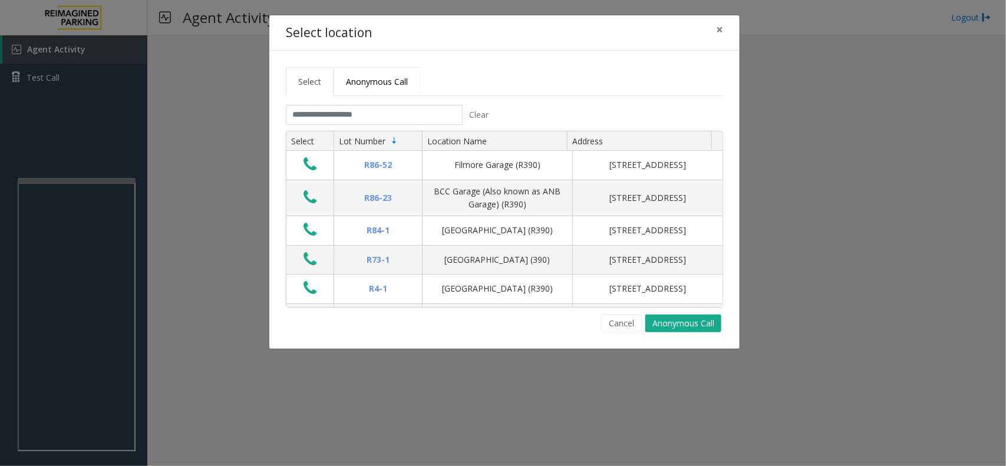
click at [369, 84] on span "Anonymous Call" at bounding box center [377, 81] width 62 height 11
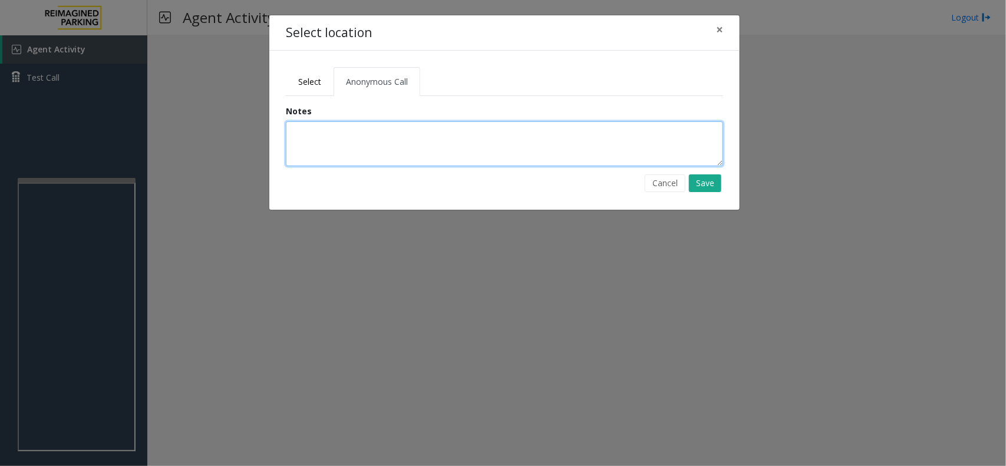
click at [381, 143] on textarea at bounding box center [504, 143] width 437 height 45
type textarea "**********"
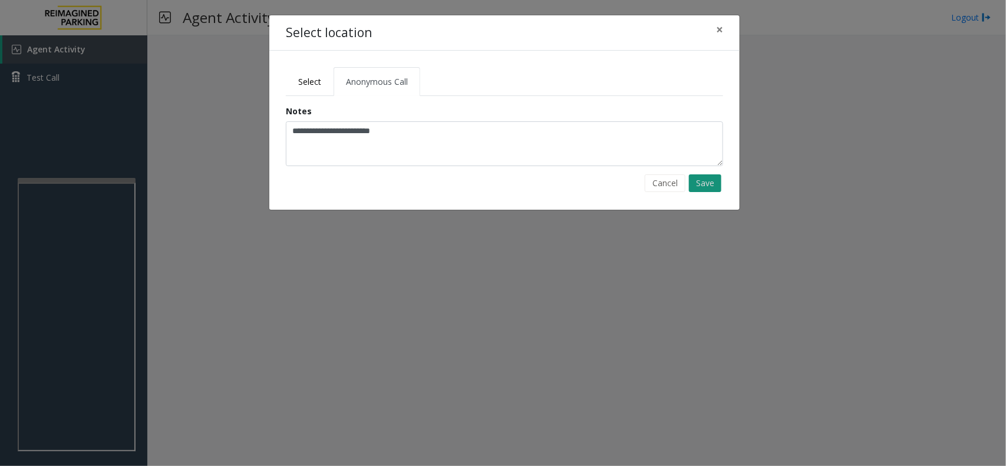
click at [703, 177] on button "Save" at bounding box center [705, 183] width 32 height 18
click at [304, 78] on span "Select" at bounding box center [309, 81] width 23 height 11
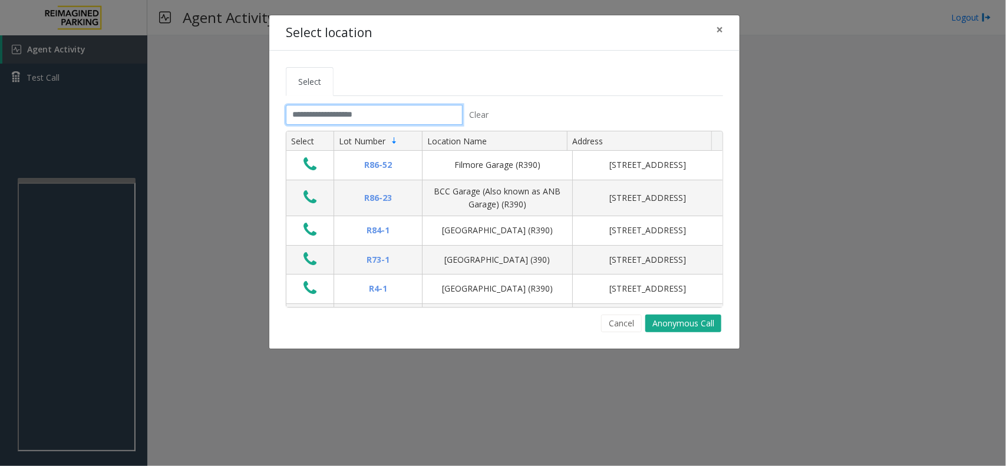
click at [358, 121] on input "text" at bounding box center [374, 115] width 177 height 20
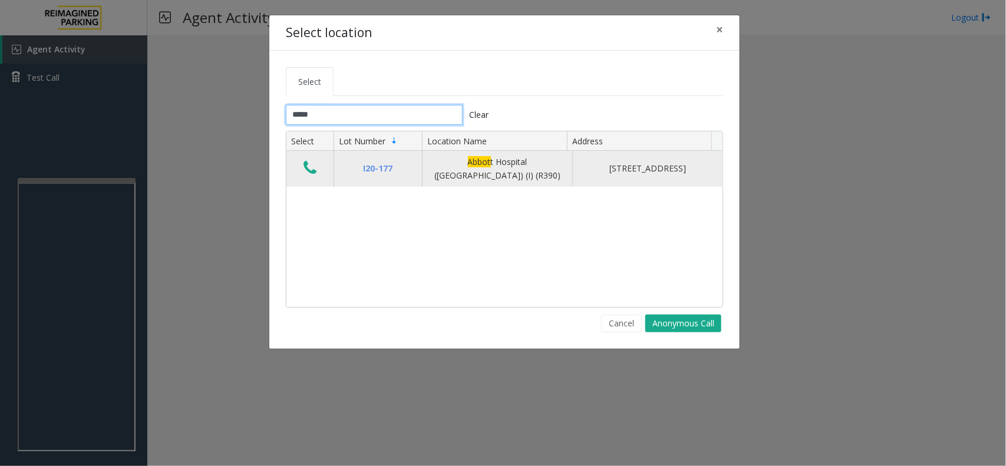
type input "*****"
click at [304, 166] on icon "Data table" at bounding box center [310, 168] width 13 height 17
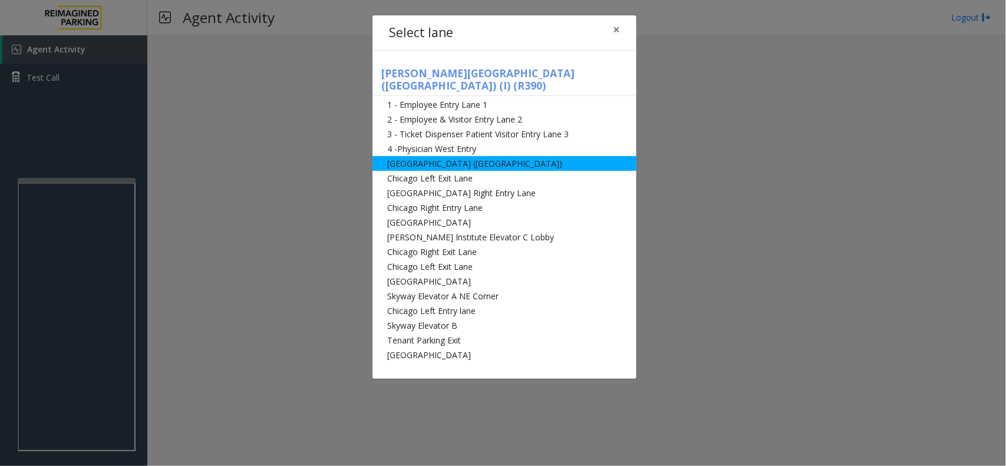
click at [432, 156] on li "[GEOGRAPHIC_DATA] ([GEOGRAPHIC_DATA])" at bounding box center [505, 163] width 264 height 15
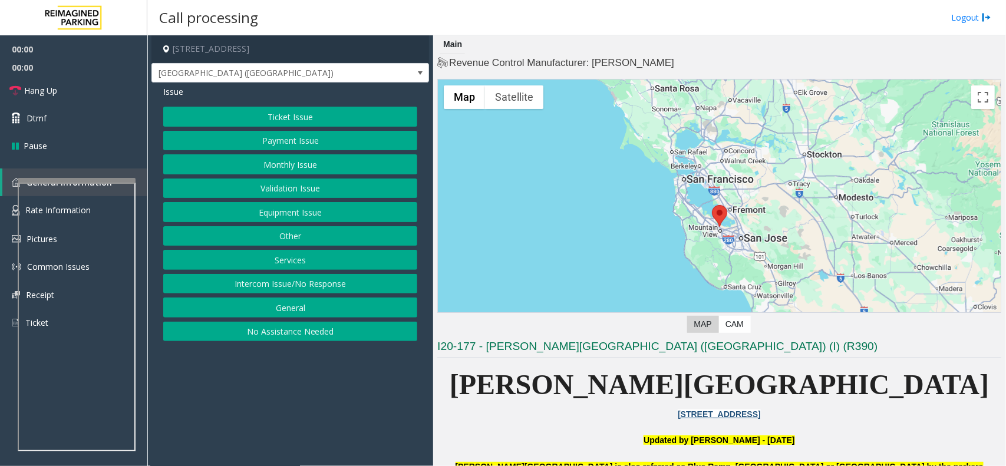
click at [259, 166] on button "Monthly Issue" at bounding box center [290, 164] width 254 height 20
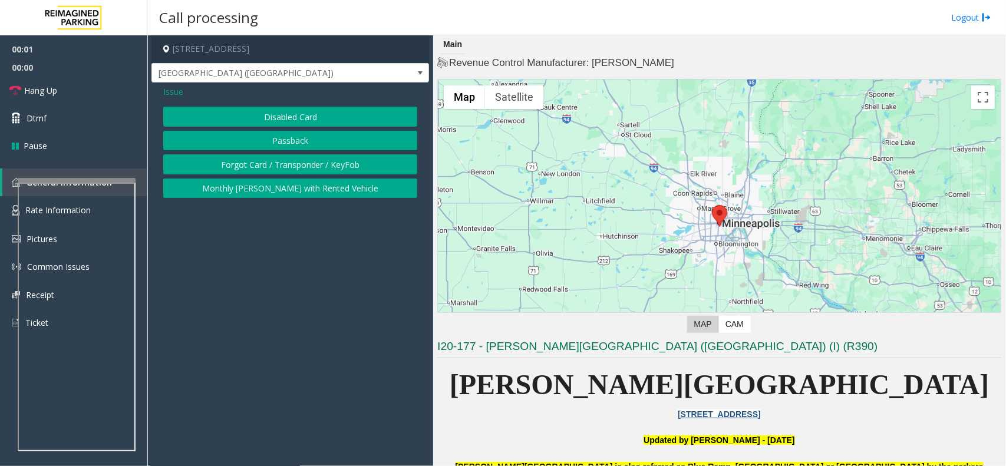
click at [262, 118] on button "Disabled Card" at bounding box center [290, 117] width 254 height 20
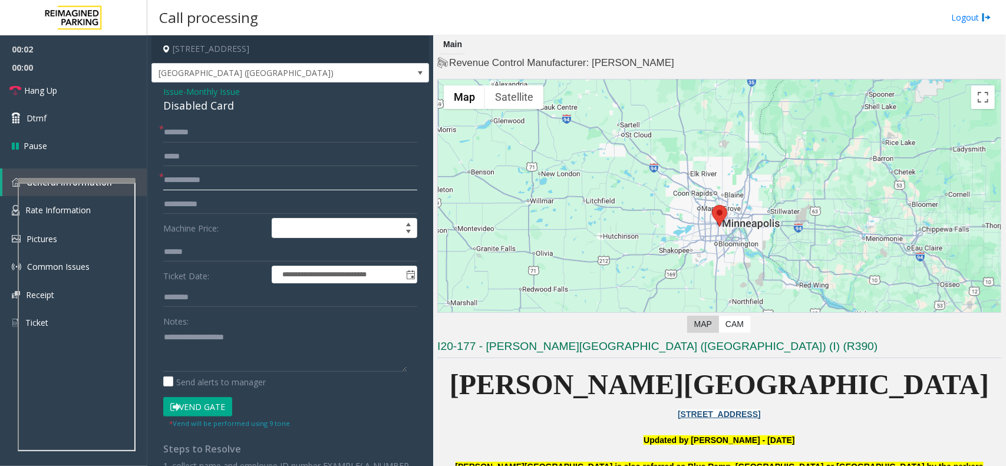
click at [201, 182] on input "text" at bounding box center [290, 180] width 254 height 20
click at [166, 185] on input "****" at bounding box center [290, 180] width 254 height 20
type input "******"
click at [209, 137] on input "text" at bounding box center [290, 133] width 254 height 20
type input "**"
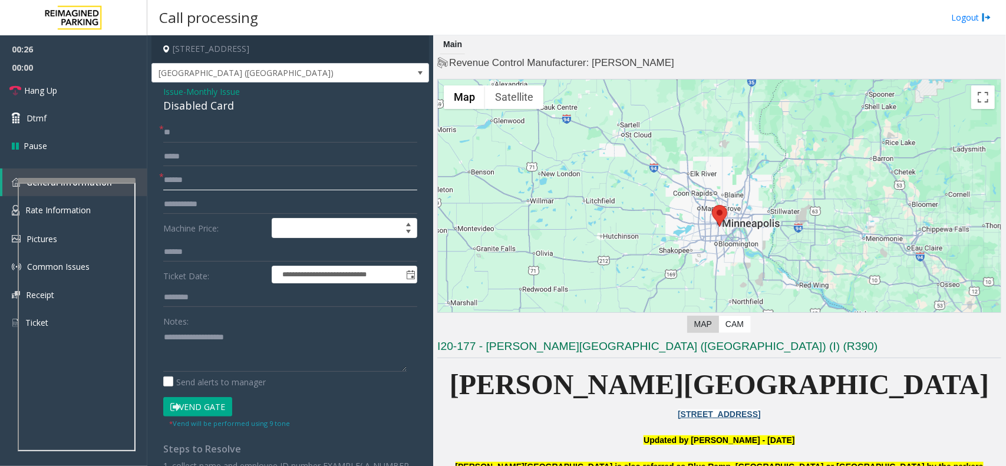
click at [185, 179] on input "******" at bounding box center [290, 180] width 254 height 20
type input "******"
click at [183, 403] on button "Vend Gate" at bounding box center [197, 407] width 69 height 20
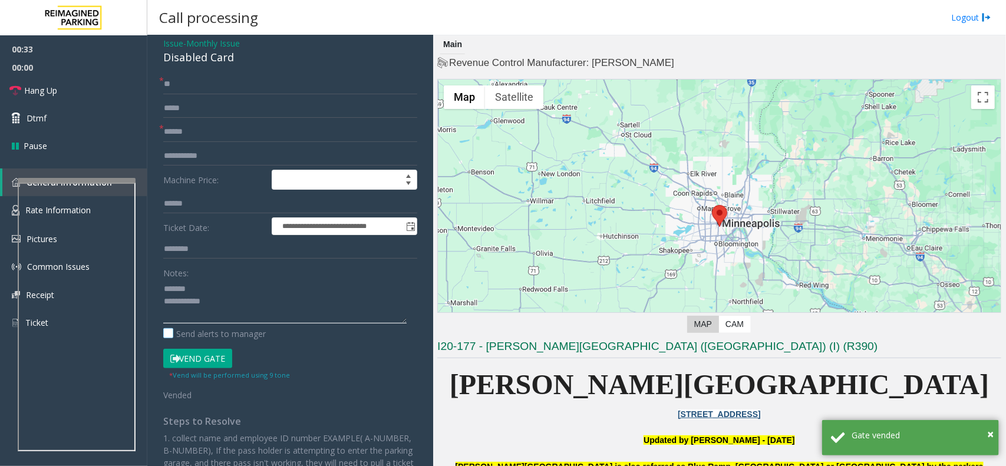
scroll to position [74, 0]
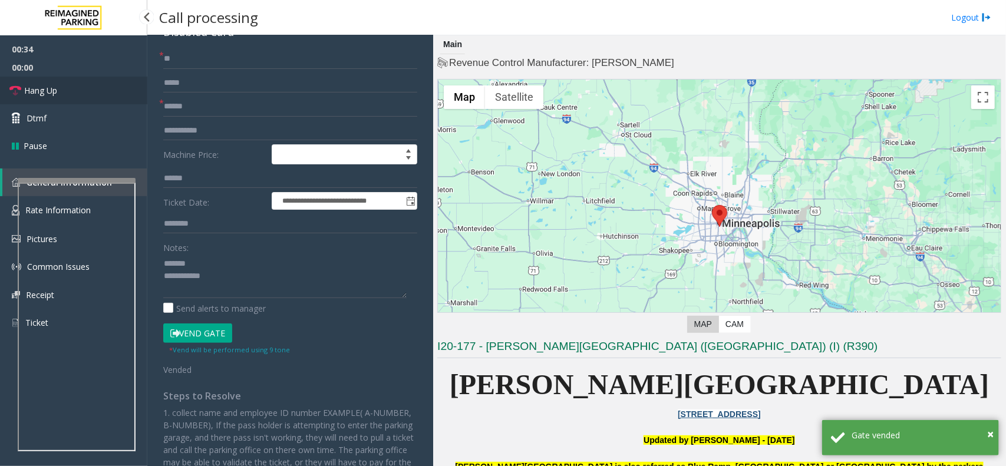
click at [78, 92] on link "Hang Up" at bounding box center [73, 91] width 147 height 28
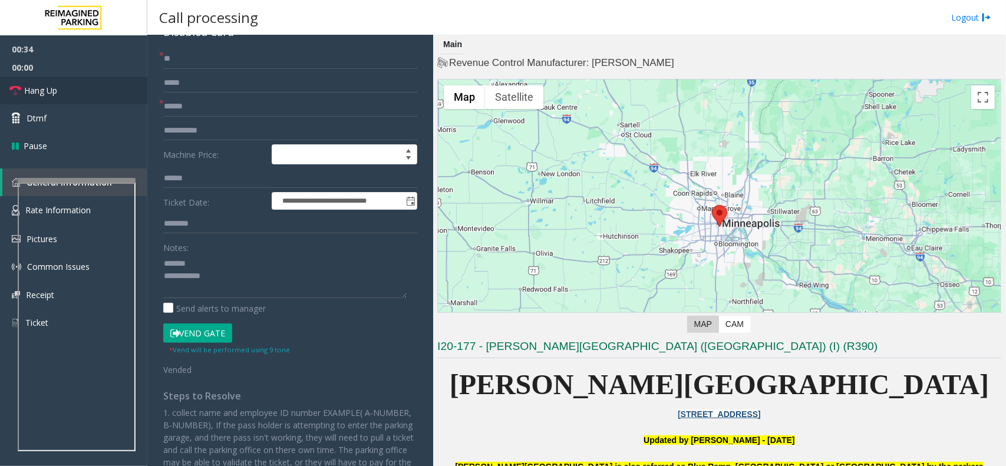
scroll to position [0, 0]
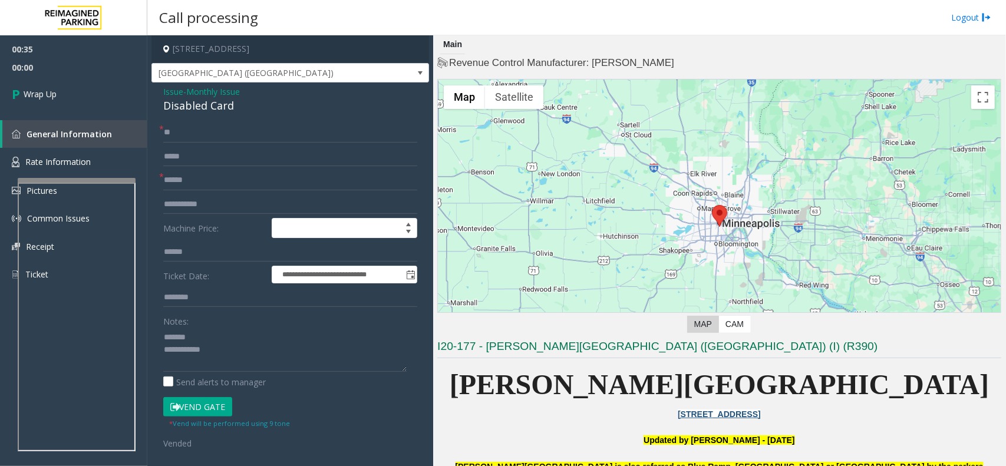
click at [196, 110] on div "Disabled Card" at bounding box center [290, 106] width 254 height 16
click at [196, 109] on div "Disabled Card" at bounding box center [290, 106] width 254 height 16
copy div "Disabled Card"
paste textarea "**********"
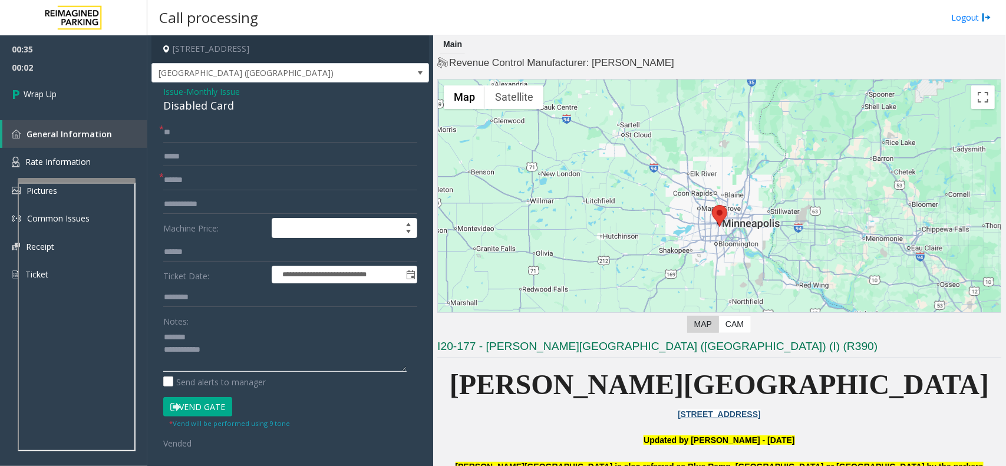
click at [199, 340] on textarea at bounding box center [284, 350] width 243 height 44
click at [257, 354] on textarea at bounding box center [284, 350] width 243 height 44
paste textarea "**********"
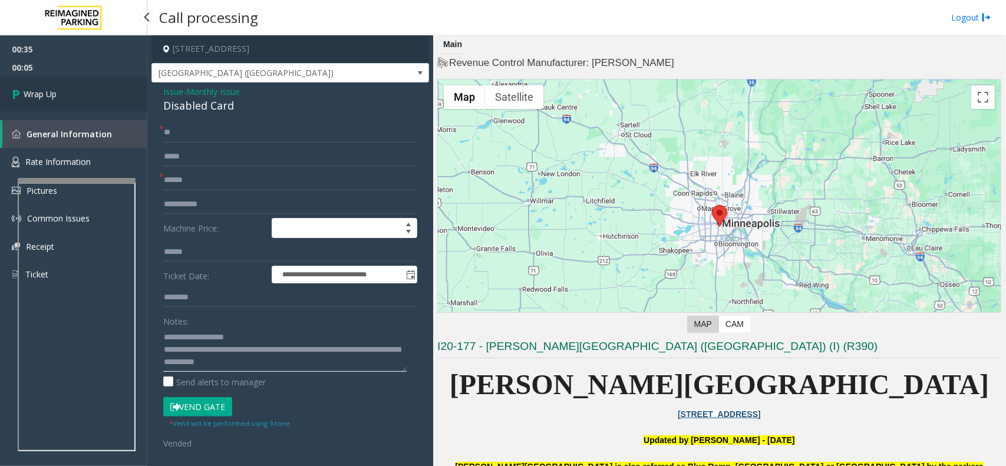
scroll to position [8, 0]
type textarea "**********"
click at [84, 83] on link "Wrap Up" at bounding box center [73, 94] width 147 height 35
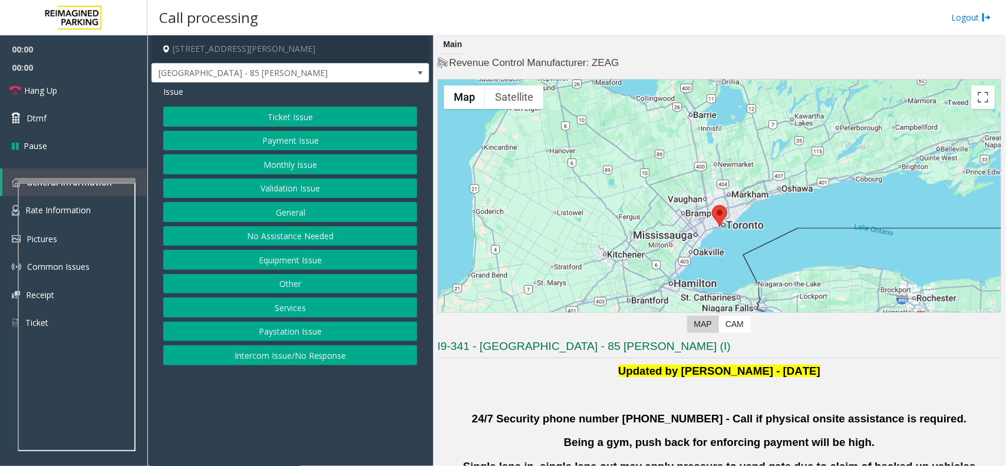
click at [311, 193] on button "Validation Issue" at bounding box center [290, 189] width 254 height 20
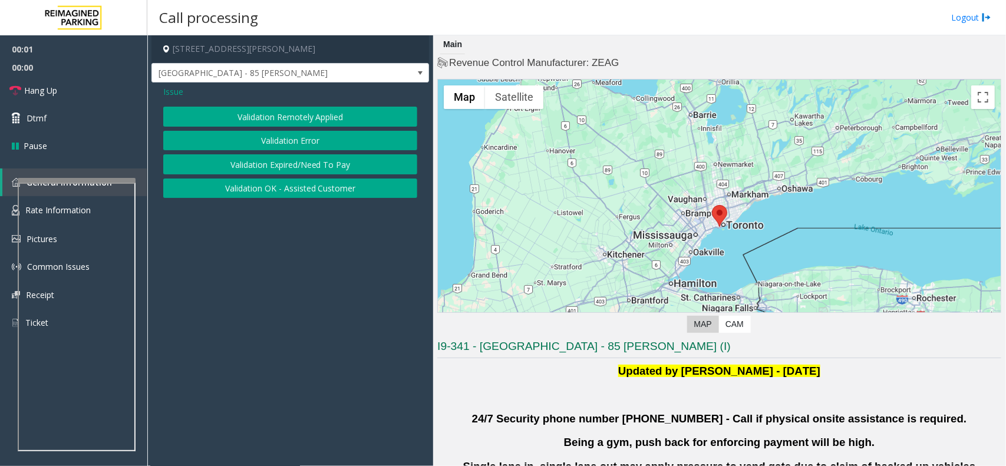
click at [317, 143] on button "Validation Error" at bounding box center [290, 141] width 254 height 20
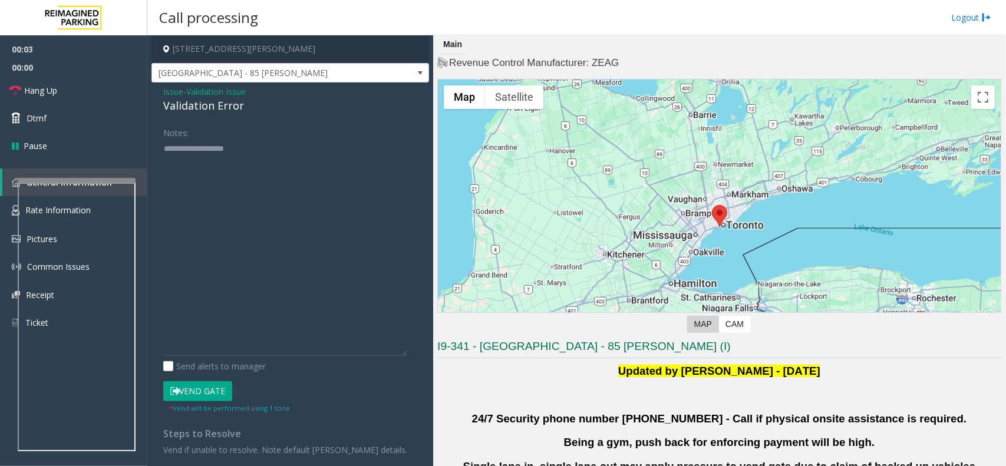
drag, startPoint x: 416, startPoint y: 181, endPoint x: 450, endPoint y: 357, distance: 179.4
click at [456, 363] on div "[STREET_ADDRESS][PERSON_NAME] [GEOGRAPHIC_DATA] - 85 [PERSON_NAME] Issue - Vali…" at bounding box center [576, 250] width 858 height 431
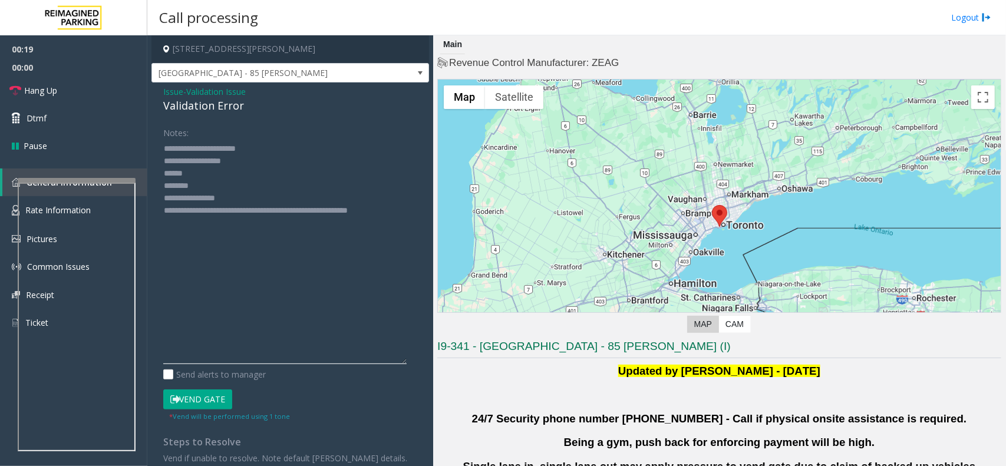
click at [222, 176] on textarea at bounding box center [284, 251] width 243 height 225
click at [233, 190] on textarea at bounding box center [284, 251] width 243 height 225
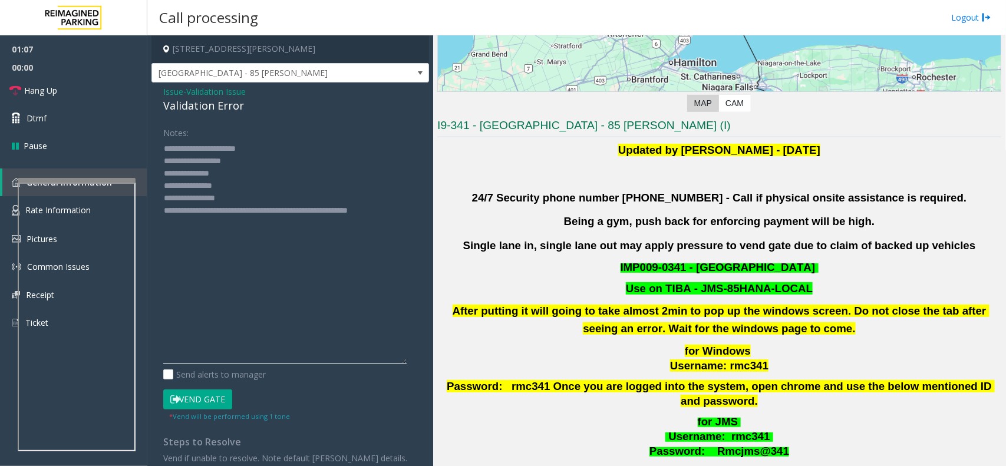
scroll to position [368, 0]
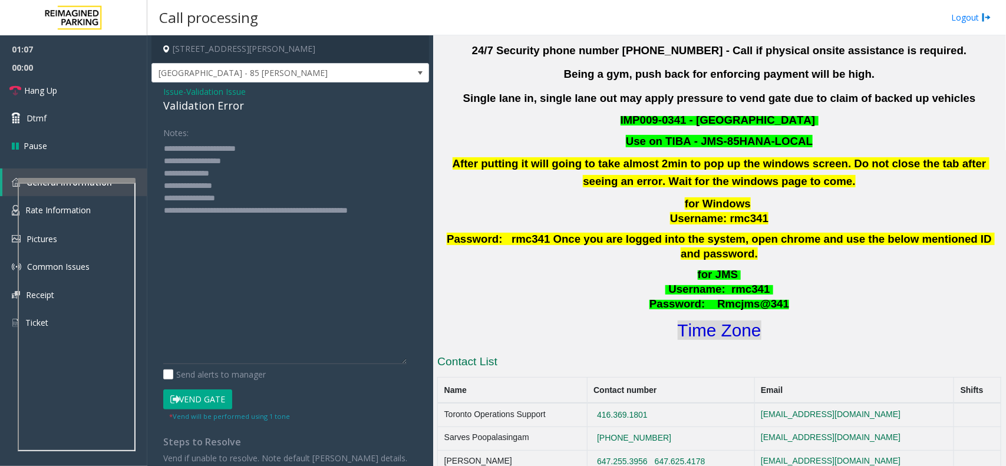
click at [739, 321] on font "Time Zone" at bounding box center [720, 330] width 84 height 19
drag, startPoint x: 242, startPoint y: 198, endPoint x: 211, endPoint y: 193, distance: 31.1
click at [211, 193] on textarea at bounding box center [284, 251] width 243 height 225
drag, startPoint x: 240, startPoint y: 197, endPoint x: 157, endPoint y: 174, distance: 86.4
click at [157, 174] on div "Notes: Send alerts to manager Vend Gate * Vend will be performed using 1 tone S…" at bounding box center [290, 294] width 272 height 342
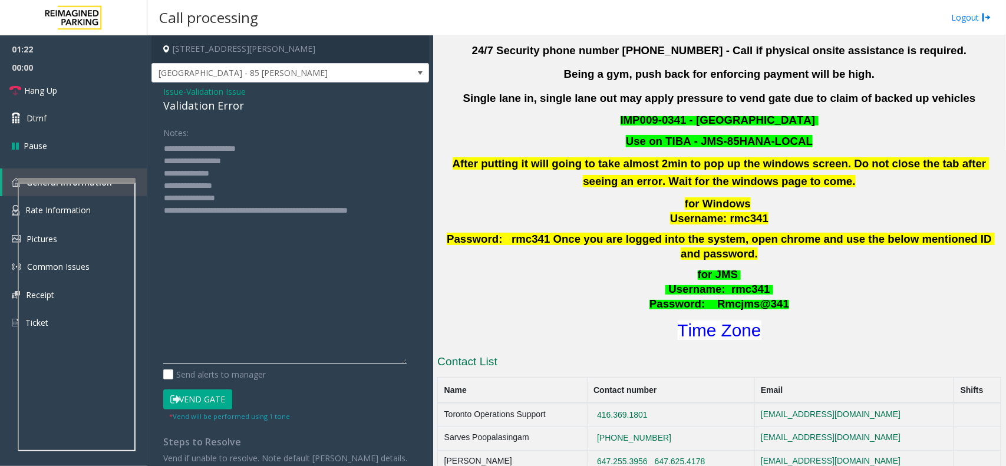
click at [184, 181] on textarea at bounding box center [284, 251] width 243 height 225
drag, startPoint x: 235, startPoint y: 196, endPoint x: 161, endPoint y: 172, distance: 77.6
click at [161, 172] on div "Notes: Send alerts to manager Vend Gate * Vend will be performed using 1 tone S…" at bounding box center [290, 294] width 272 height 342
type textarea "**********"
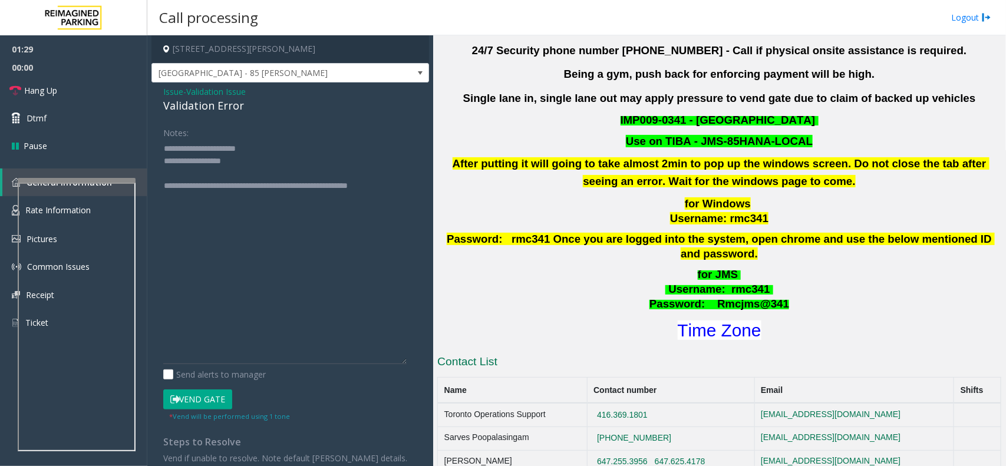
click at [219, 90] on span "Validation Issue" at bounding box center [216, 91] width 60 height 12
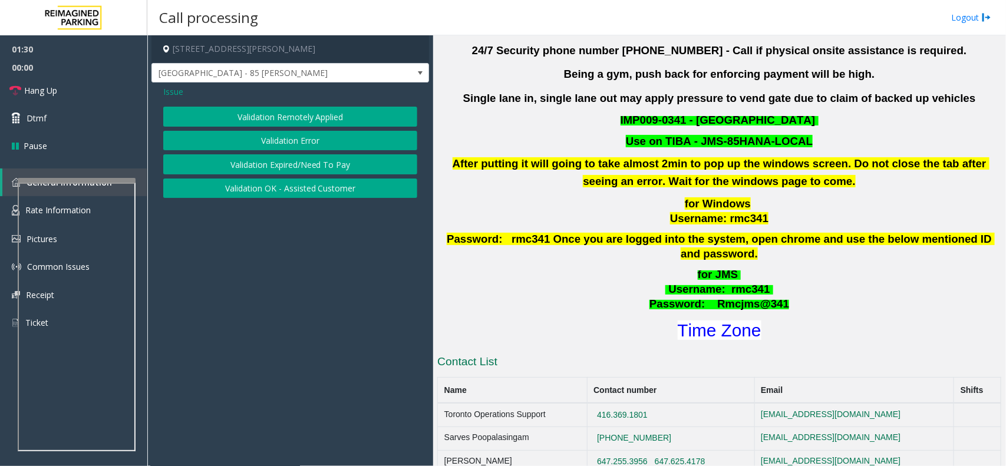
click at [170, 95] on span "Issue" at bounding box center [173, 91] width 20 height 12
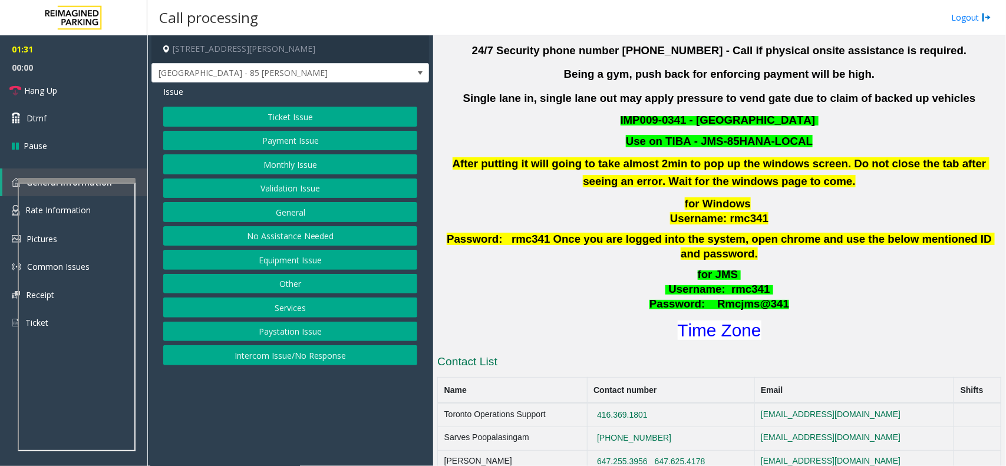
click at [241, 116] on button "Ticket Issue" at bounding box center [290, 117] width 254 height 20
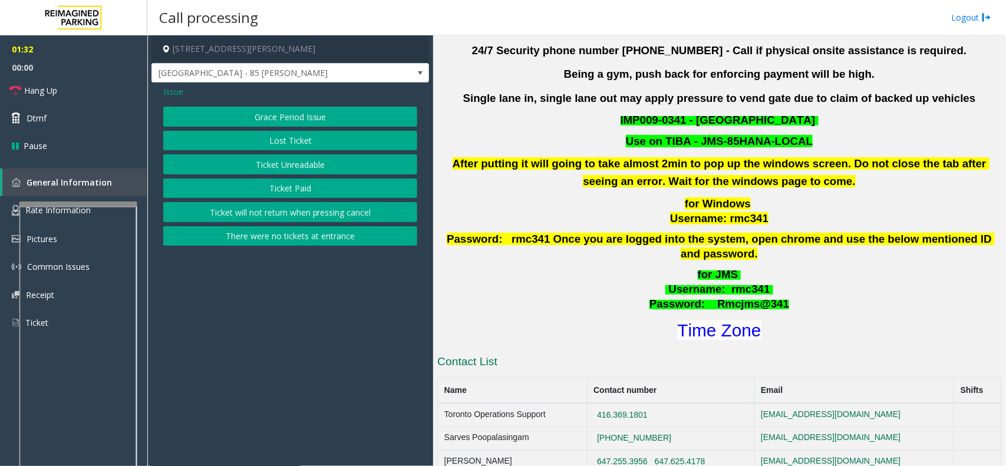
click at [75, 206] on div at bounding box center [78, 204] width 118 height 5
click at [74, 234] on div at bounding box center [80, 366] width 118 height 276
click at [73, 216] on link "Rate Information" at bounding box center [73, 210] width 147 height 29
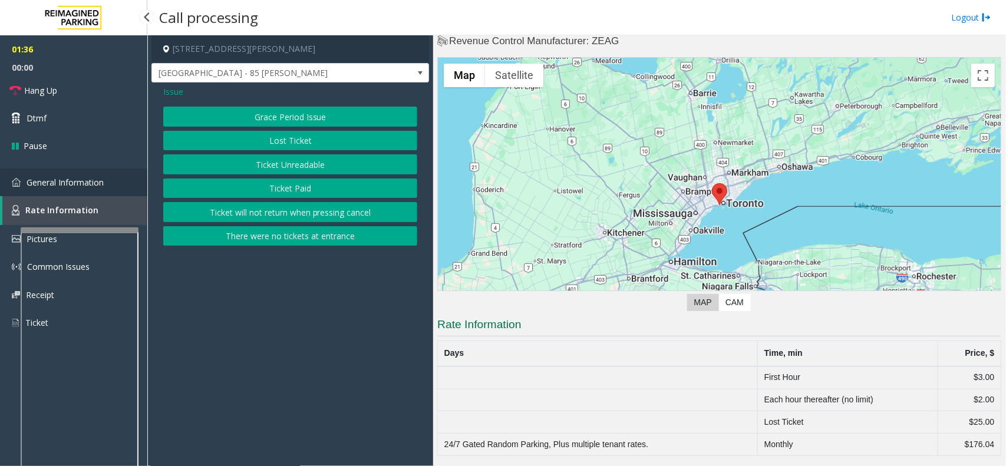
click at [77, 185] on span "General Information" at bounding box center [65, 182] width 77 height 11
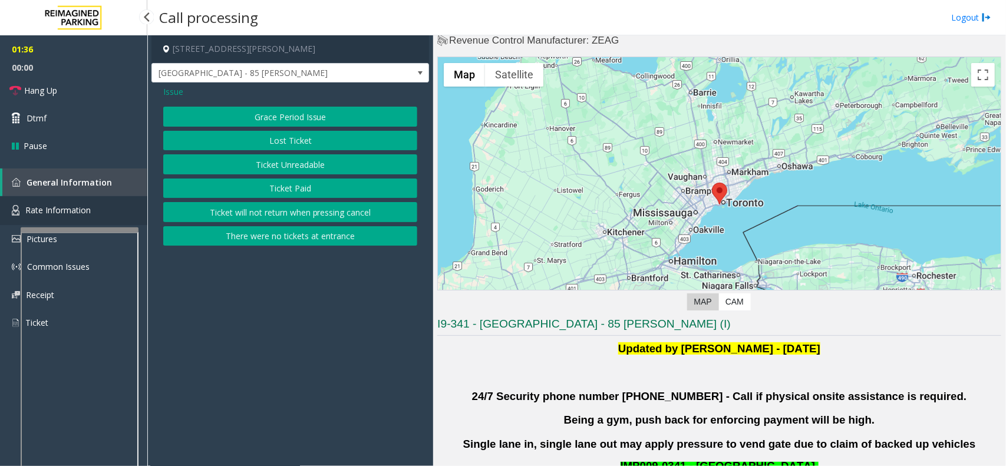
scroll to position [368, 0]
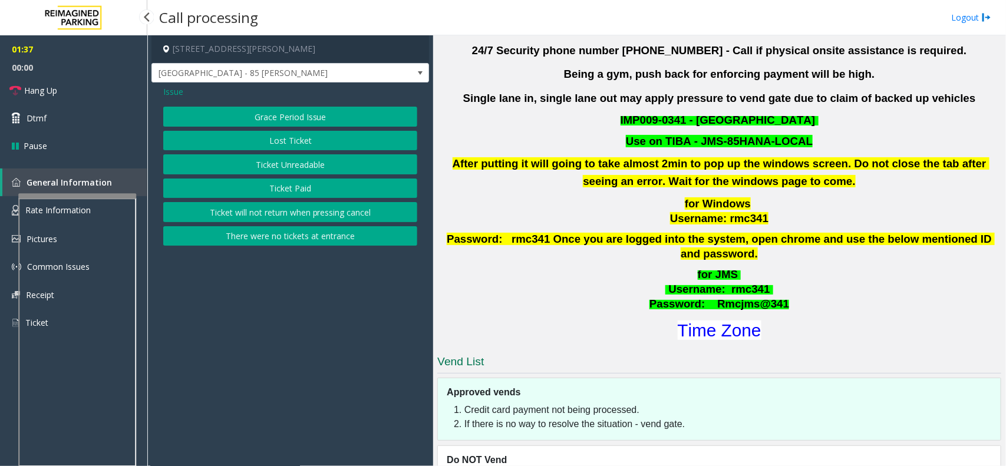
click at [69, 192] on app-root "01:37 00:00 Hang Up Dtmf Pause General Information Rate Information Pictures Co…" at bounding box center [503, 233] width 1006 height 466
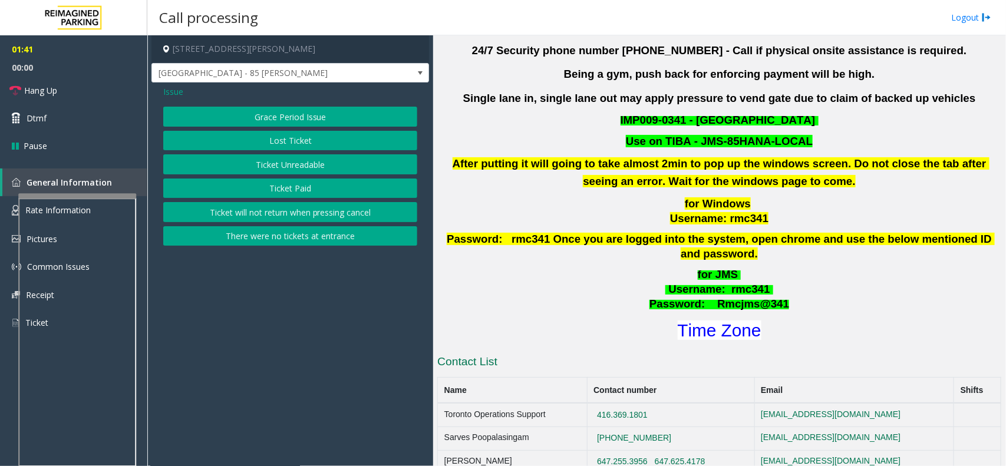
click at [301, 159] on button "Ticket Unreadable" at bounding box center [290, 164] width 254 height 20
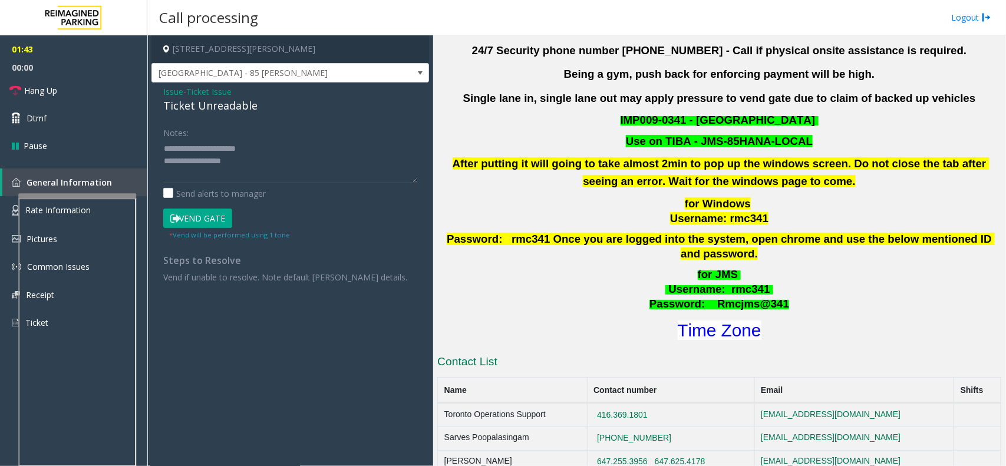
click at [193, 220] on button "Vend Gate" at bounding box center [197, 219] width 69 height 20
drag, startPoint x: 262, startPoint y: 166, endPoint x: 151, endPoint y: 152, distance: 112.2
click at [152, 152] on div "Issue - Ticket Issue Ticket Unreadable Notes: Send alerts to manager Vend Gate …" at bounding box center [291, 189] width 278 height 212
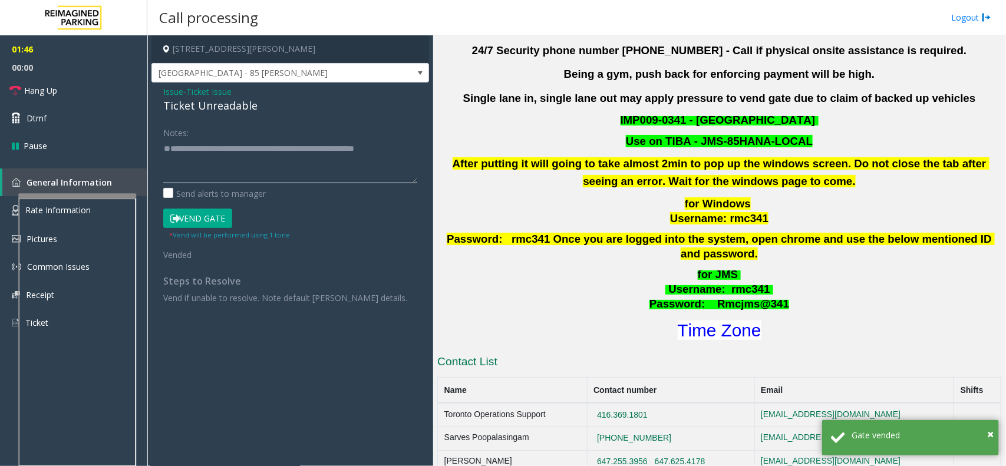
paste textarea "**********"
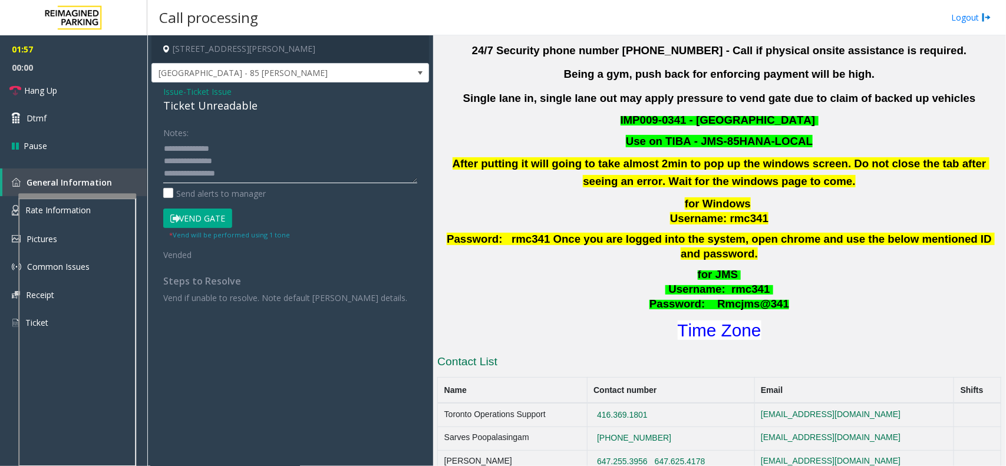
scroll to position [62, 0]
click at [57, 89] on span "Hang Up" at bounding box center [40, 90] width 33 height 12
click at [238, 169] on textarea at bounding box center [290, 161] width 254 height 44
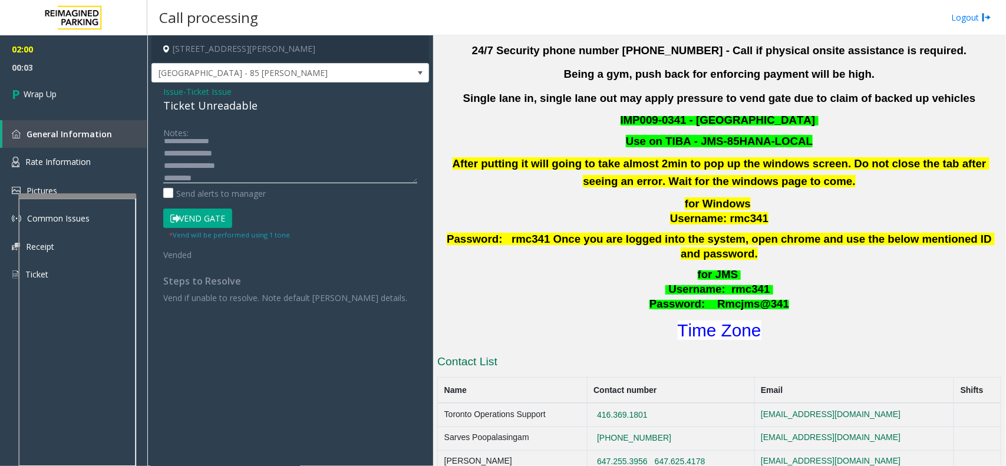
scroll to position [21, 0]
click at [199, 107] on div "Ticket Unreadable" at bounding box center [290, 106] width 254 height 16
copy div "Ticket Unreadable"
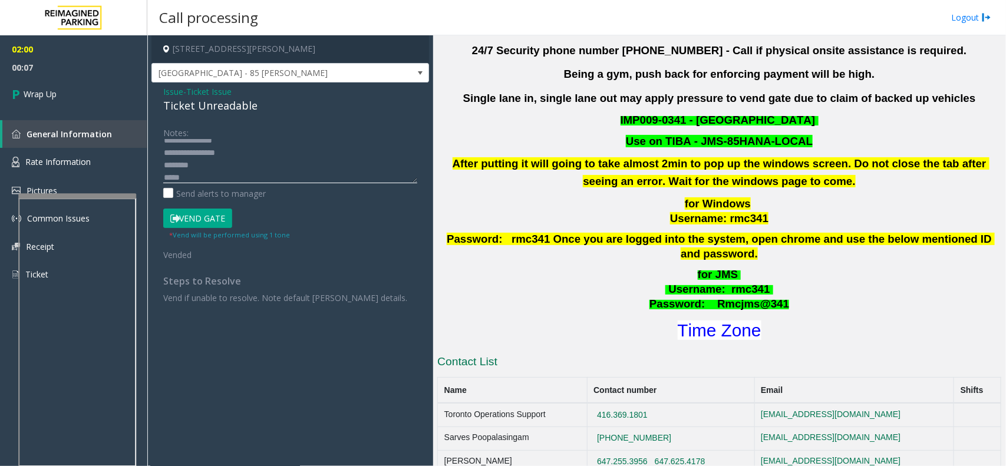
click at [203, 169] on textarea at bounding box center [290, 161] width 254 height 44
paste textarea "**********"
click at [213, 172] on textarea at bounding box center [290, 161] width 254 height 44
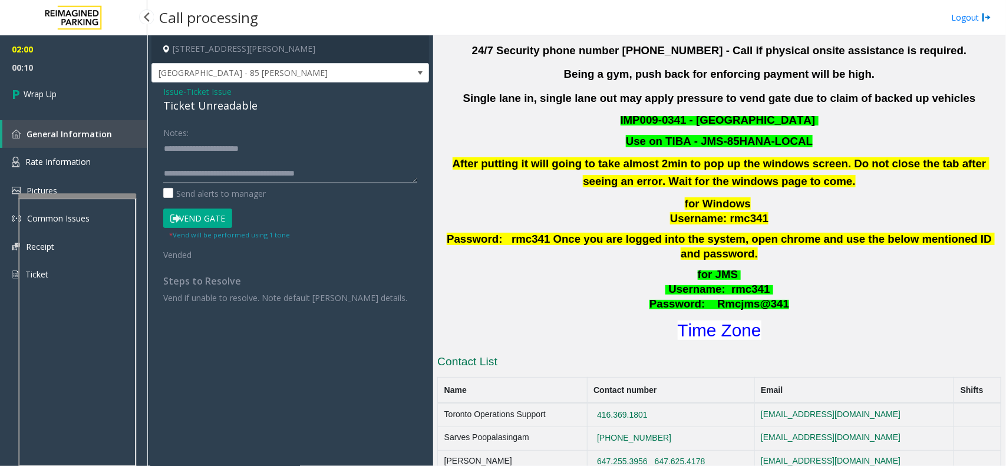
type textarea "**********"
click at [84, 120] on link "General Information" at bounding box center [74, 134] width 145 height 28
click at [68, 106] on link "Wrap Up" at bounding box center [73, 94] width 147 height 35
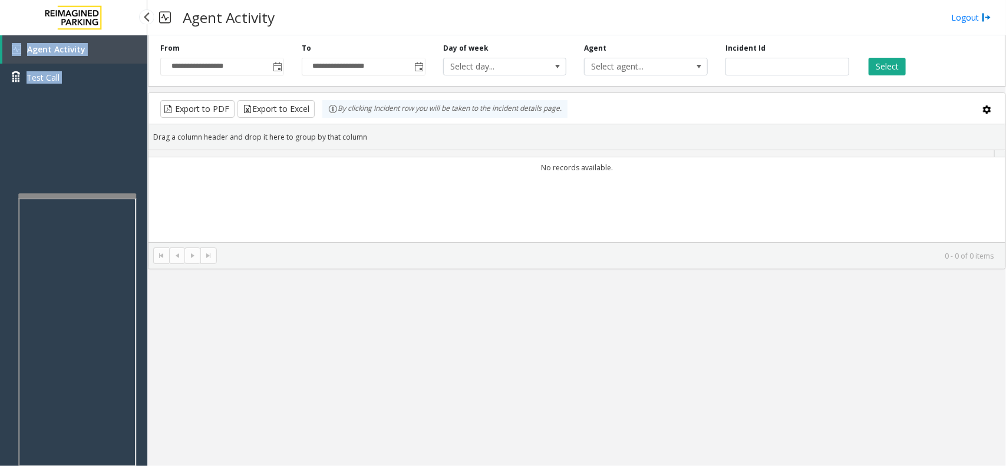
click at [68, 106] on div "Agent Activity Test Call" at bounding box center [73, 268] width 147 height 466
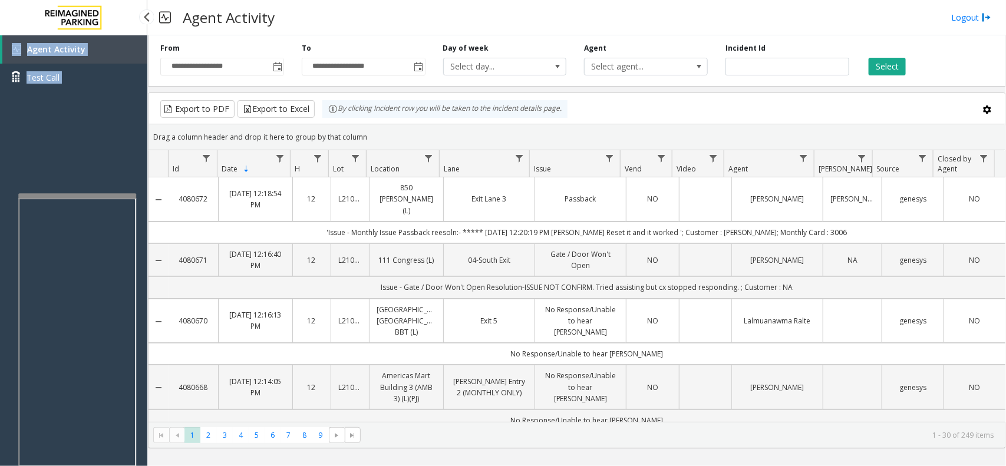
click at [117, 95] on div "Agent Activity Test Call" at bounding box center [73, 67] width 147 height 65
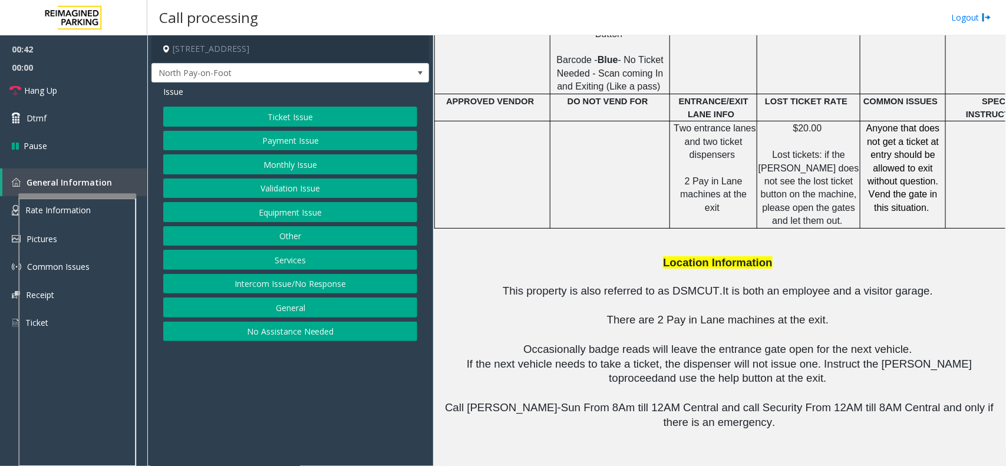
scroll to position [958, 0]
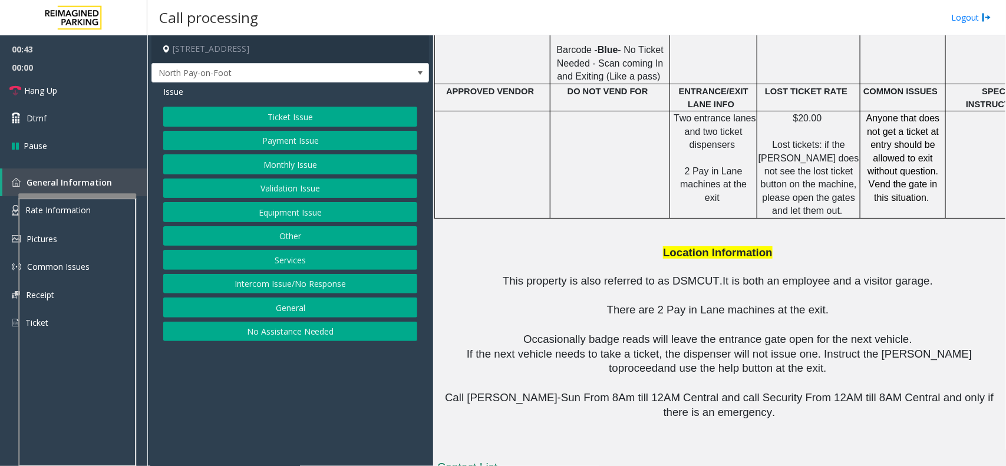
click at [314, 210] on button "Equipment Issue" at bounding box center [290, 212] width 254 height 20
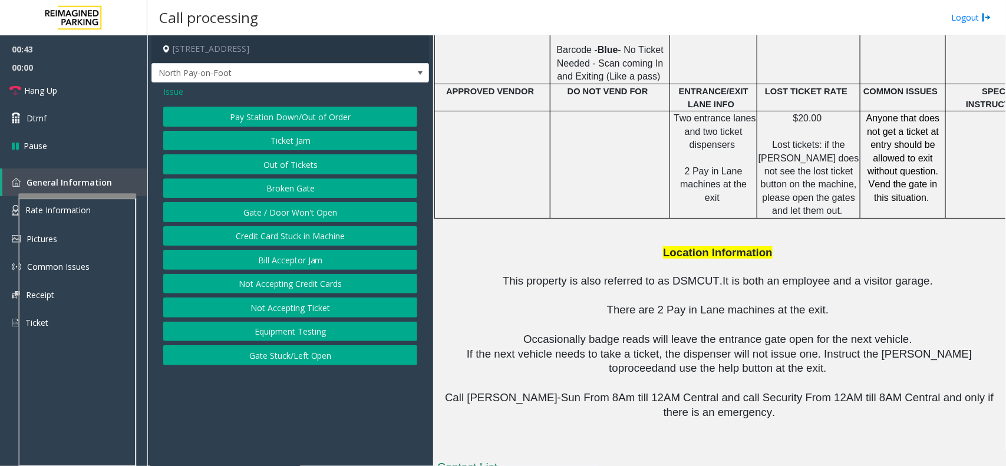
click at [314, 210] on button "Gate / Door Won't Open" at bounding box center [290, 212] width 254 height 20
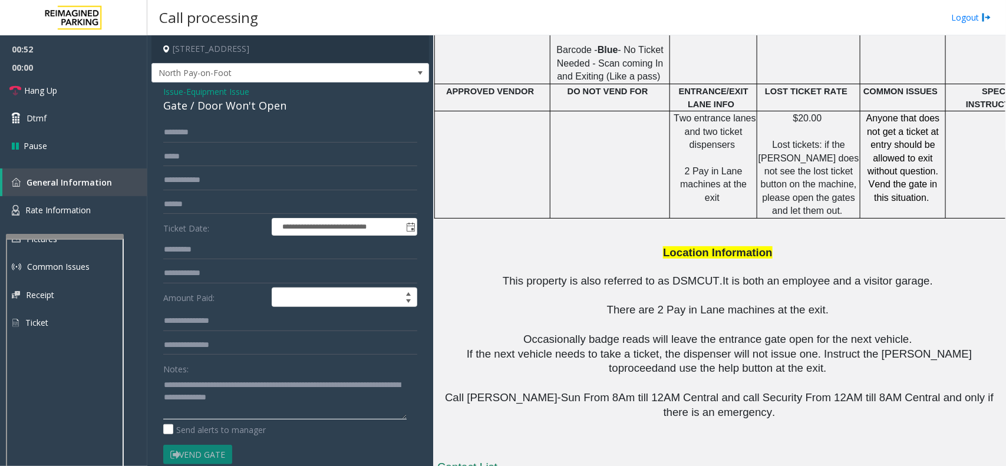
click at [77, 239] on div at bounding box center [65, 372] width 118 height 276
type textarea "**********"
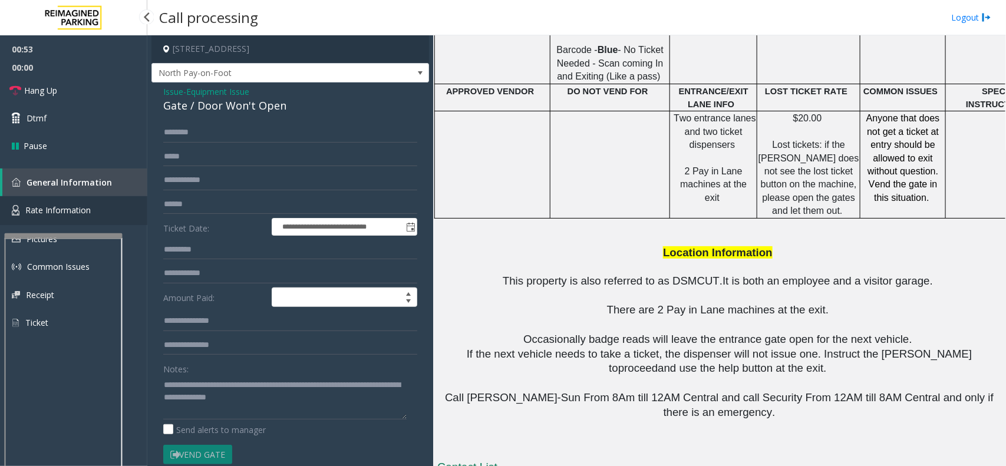
click at [75, 218] on link "Rate Information" at bounding box center [73, 210] width 147 height 29
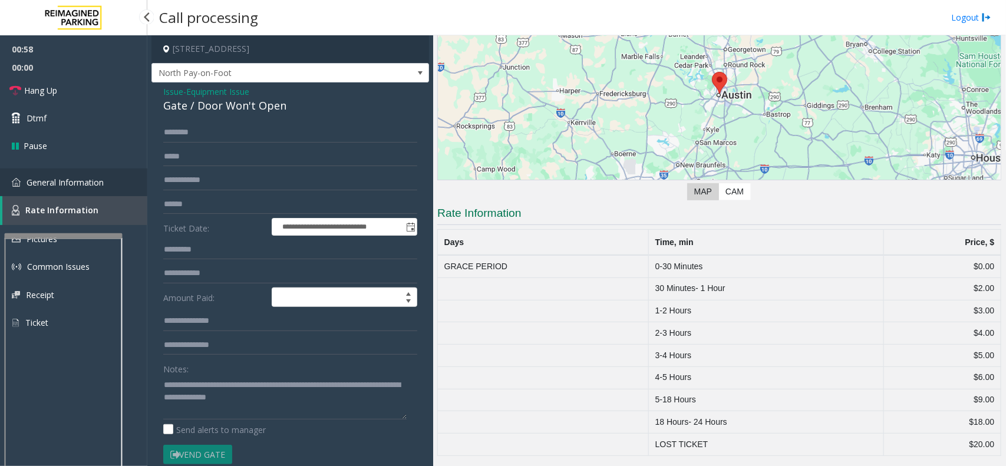
click at [81, 187] on link "General Information" at bounding box center [73, 183] width 147 height 28
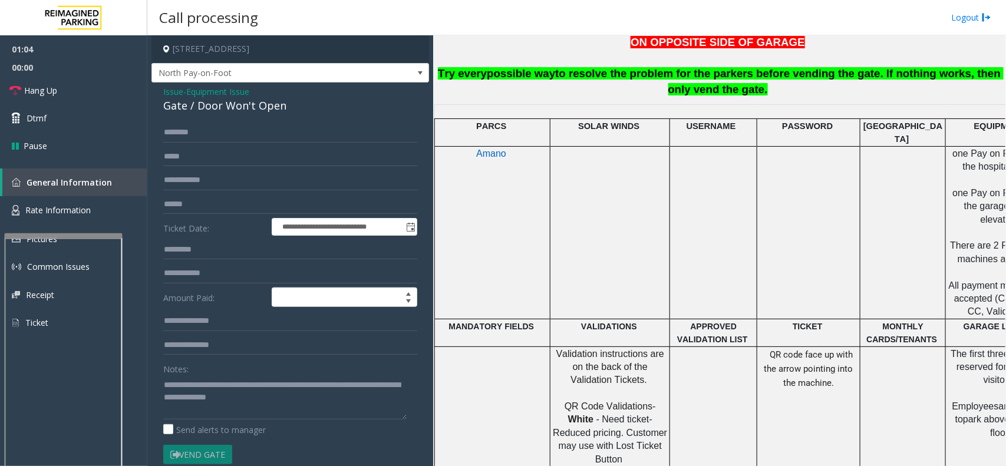
scroll to position [516, 0]
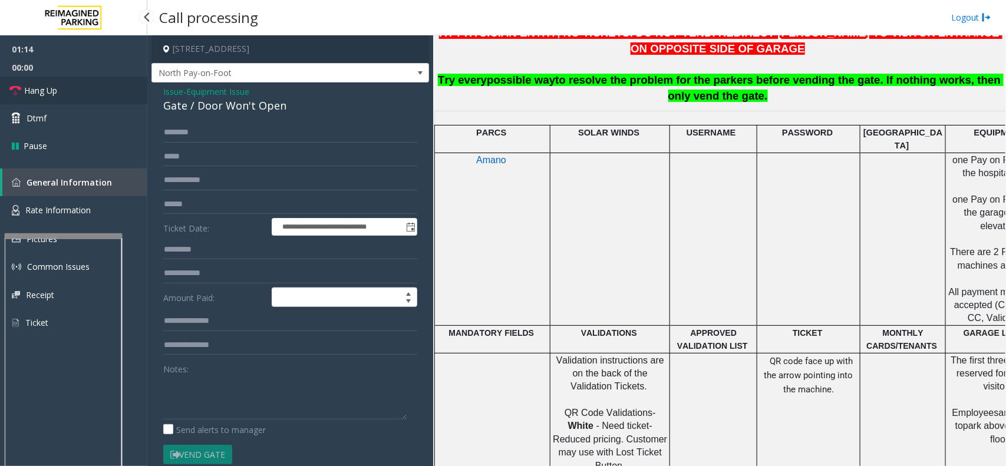
click at [71, 87] on link "Hang Up" at bounding box center [73, 91] width 147 height 28
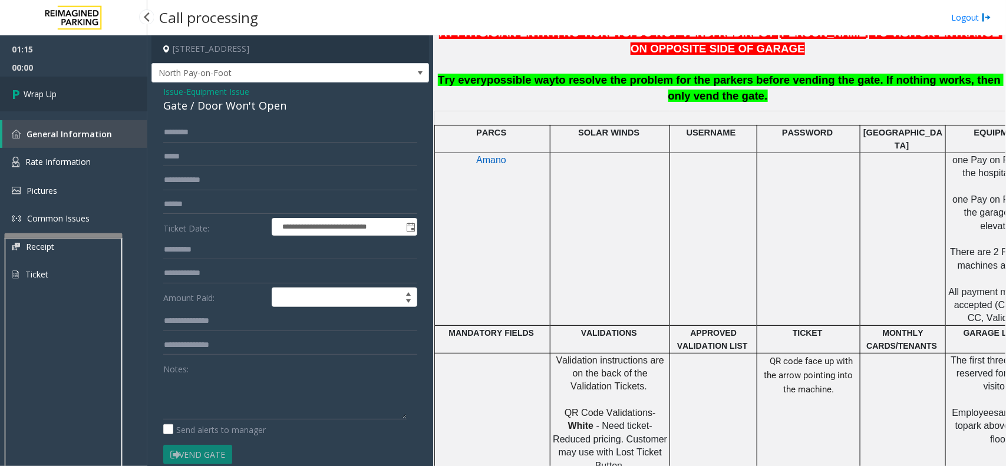
drag, startPoint x: 216, startPoint y: 117, endPoint x: 142, endPoint y: 96, distance: 77.1
click at [142, 96] on app-root "**********" at bounding box center [503, 233] width 1006 height 466
drag, startPoint x: 327, startPoint y: 98, endPoint x: 307, endPoint y: 102, distance: 20.9
click at [327, 98] on div "Gate / Door Won't Open" at bounding box center [290, 106] width 254 height 16
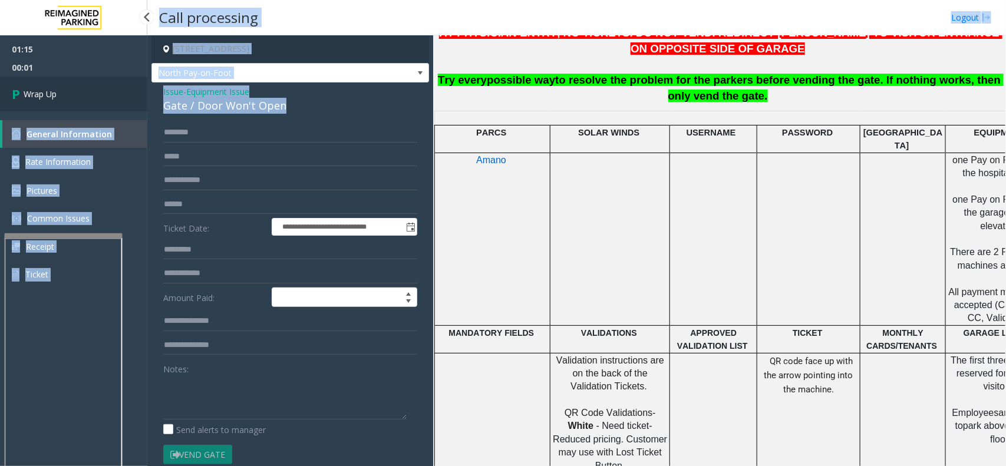
drag, startPoint x: 307, startPoint y: 102, endPoint x: 142, endPoint y: 93, distance: 164.7
click at [142, 93] on app-root "**********" at bounding box center [503, 233] width 1006 height 466
copy app-root "General Information Rate Information Pictures Common Issues Receipt Ticket × Cl…"
drag, startPoint x: 282, startPoint y: 94, endPoint x: 288, endPoint y: 97, distance: 6.6
click at [282, 94] on div "Issue - Equipment Issue Gate / Door Won't Open" at bounding box center [290, 99] width 254 height 28
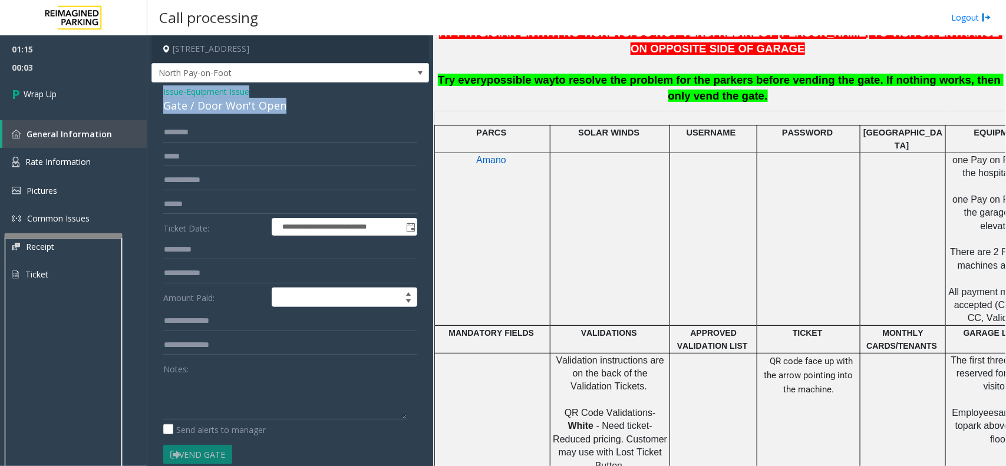
drag, startPoint x: 287, startPoint y: 102, endPoint x: 159, endPoint y: 94, distance: 128.2
click at [159, 94] on div "**********" at bounding box center [291, 363] width 278 height 560
copy div "Issue - Equipment Issue Gate / Door Won't Open"
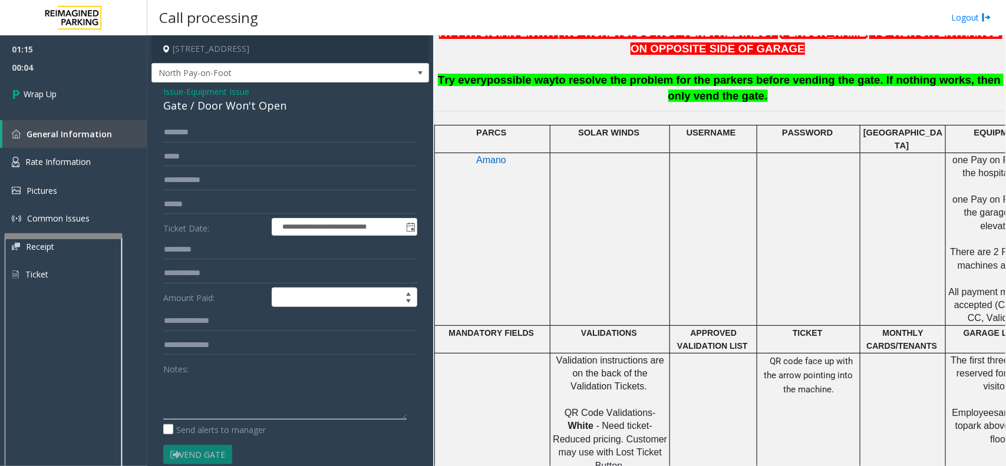
click at [185, 386] on textarea at bounding box center [284, 398] width 243 height 44
paste textarea "**********"
click at [239, 414] on textarea at bounding box center [284, 398] width 243 height 44
paste textarea "**********"
type textarea "**********"
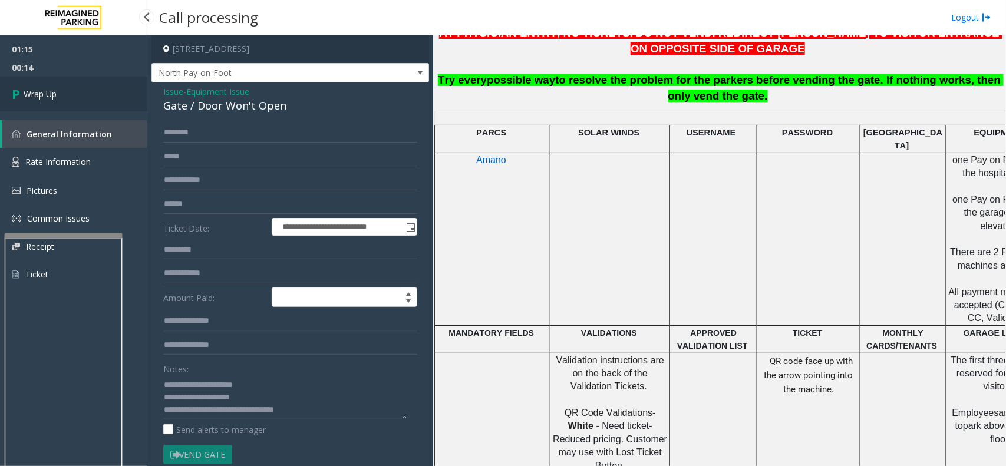
click at [84, 77] on link "Wrap Up" at bounding box center [73, 94] width 147 height 35
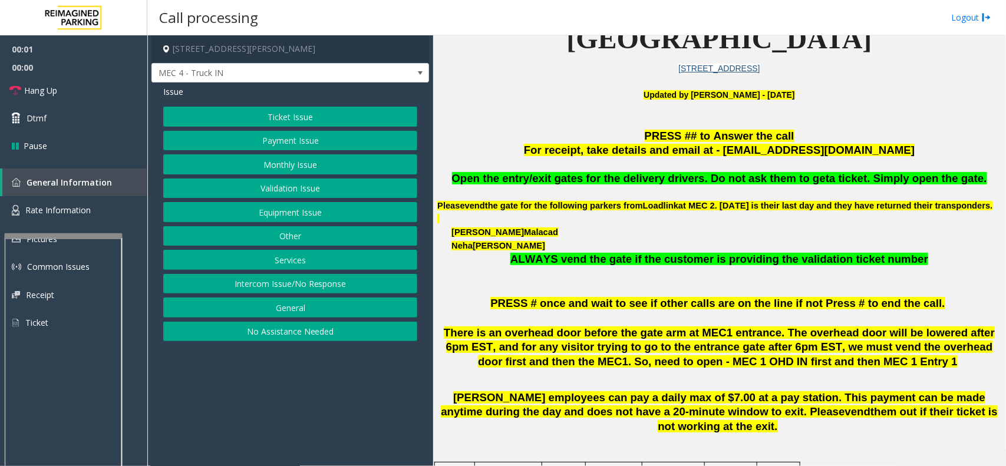
scroll to position [368, 0]
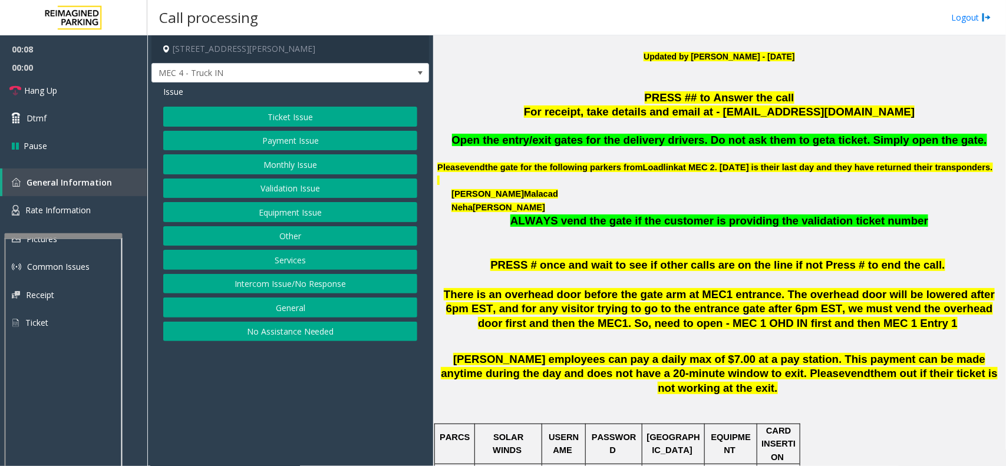
click at [317, 255] on button "Services" at bounding box center [290, 260] width 254 height 20
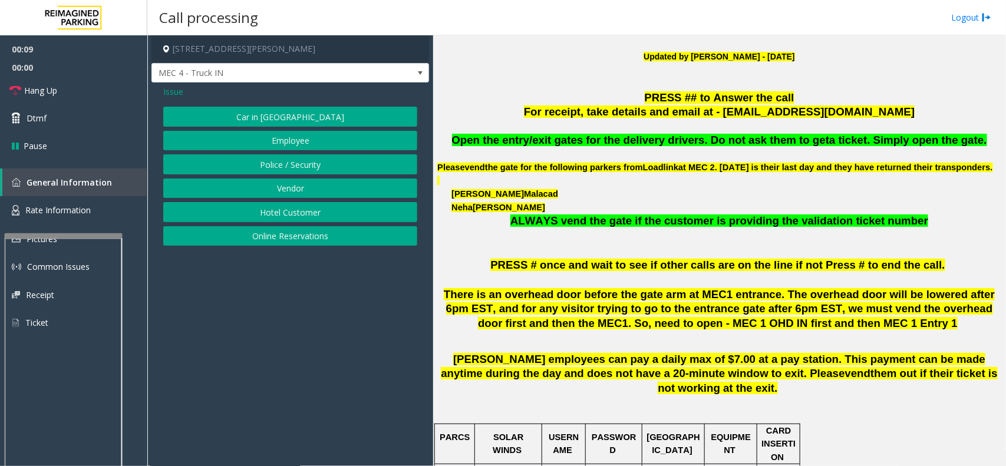
click at [319, 181] on button "Vendor" at bounding box center [290, 189] width 254 height 20
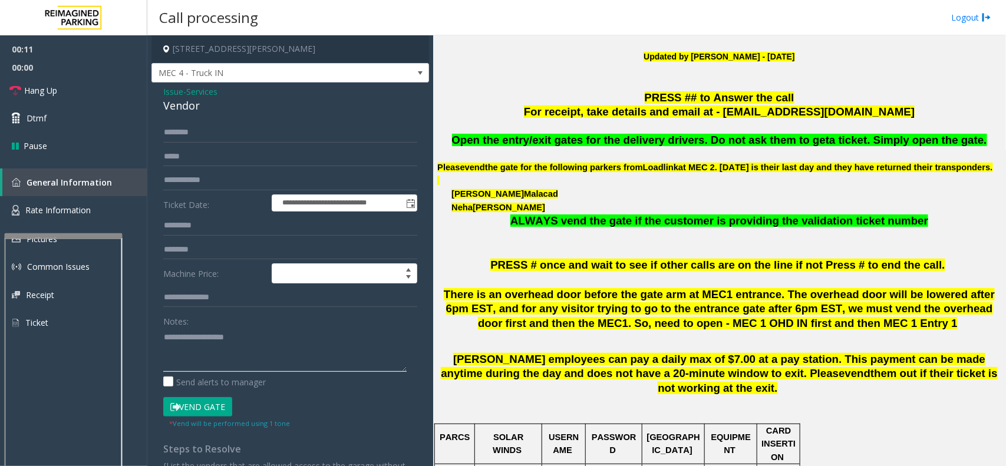
click at [187, 337] on textarea at bounding box center [284, 350] width 243 height 44
drag, startPoint x: 215, startPoint y: 110, endPoint x: 157, endPoint y: 87, distance: 62.2
click at [157, 87] on div "**********" at bounding box center [291, 308] width 278 height 450
copy div "Issue - Services Vendor"
drag, startPoint x: 187, startPoint y: 334, endPoint x: 187, endPoint y: 317, distance: 17.1
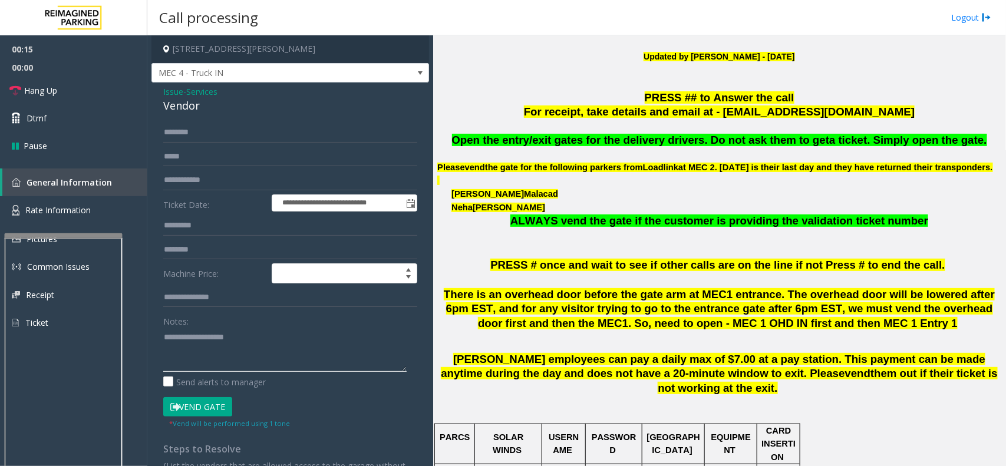
click at [187, 335] on textarea at bounding box center [284, 350] width 243 height 44
paste textarea "**********"
type textarea "**********"
click at [202, 140] on input "text" at bounding box center [290, 133] width 254 height 20
type input "******"
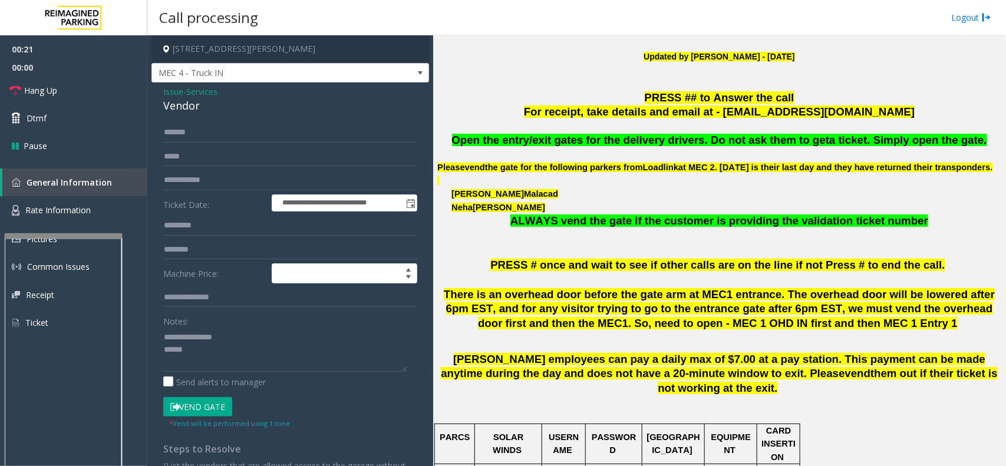
click at [196, 410] on button "Vend Gate" at bounding box center [197, 407] width 69 height 20
click at [216, 354] on textarea at bounding box center [284, 350] width 243 height 44
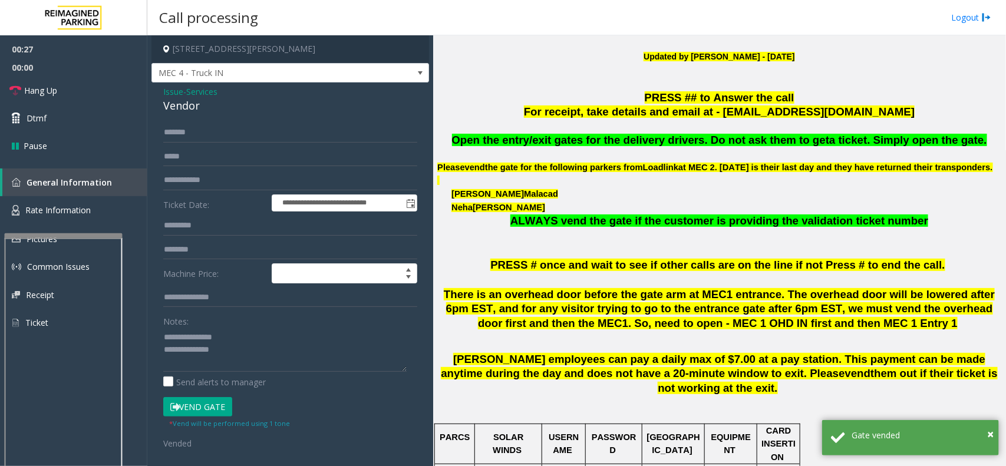
click at [585, 139] on span "Open the entry/exit gates for the delivery drivers. Do not ask them to get" at bounding box center [641, 140] width 378 height 12
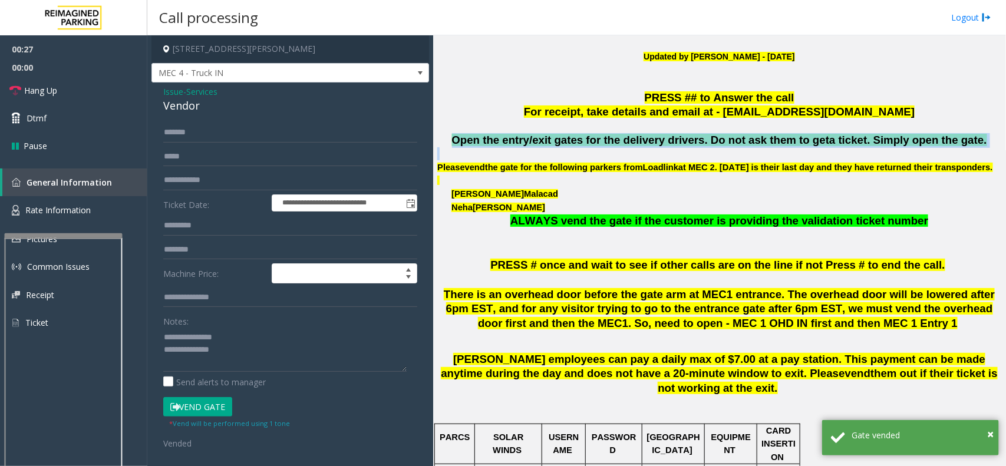
click at [585, 139] on span "Open the entry/exit gates for the delivery drivers. Do not ask them to get" at bounding box center [641, 140] width 378 height 12
copy span "Open the entry/exit gates for the delivery drivers. Do not ask them to get a ti…"
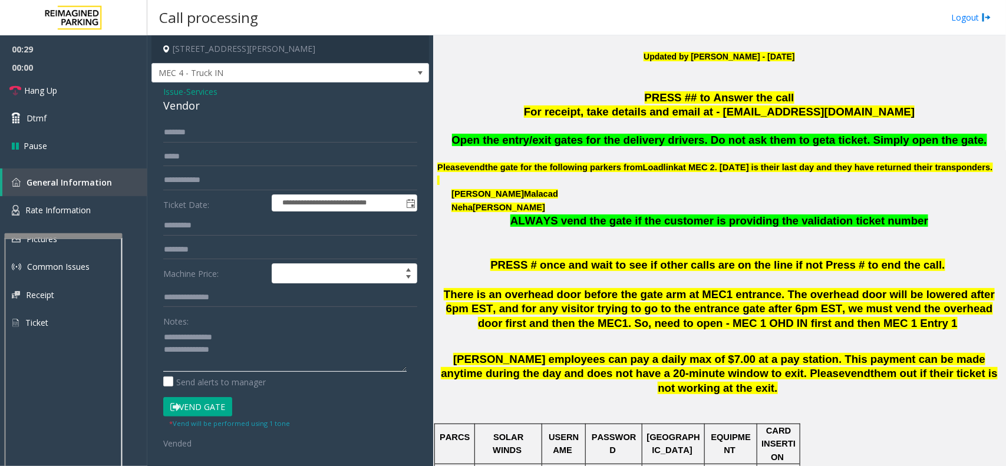
click at [237, 370] on textarea at bounding box center [284, 350] width 243 height 44
paste textarea "**********"
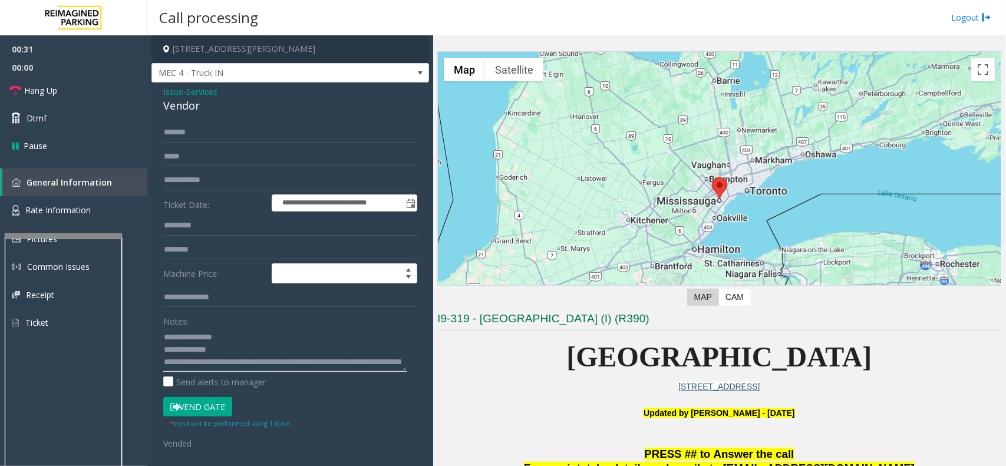
scroll to position [0, 0]
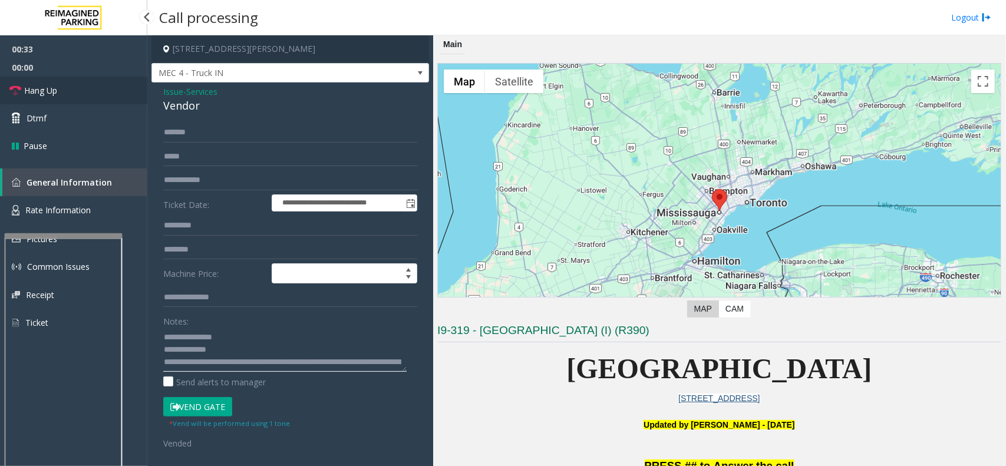
type textarea "**********"
click at [99, 83] on link "Hang Up" at bounding box center [73, 91] width 147 height 28
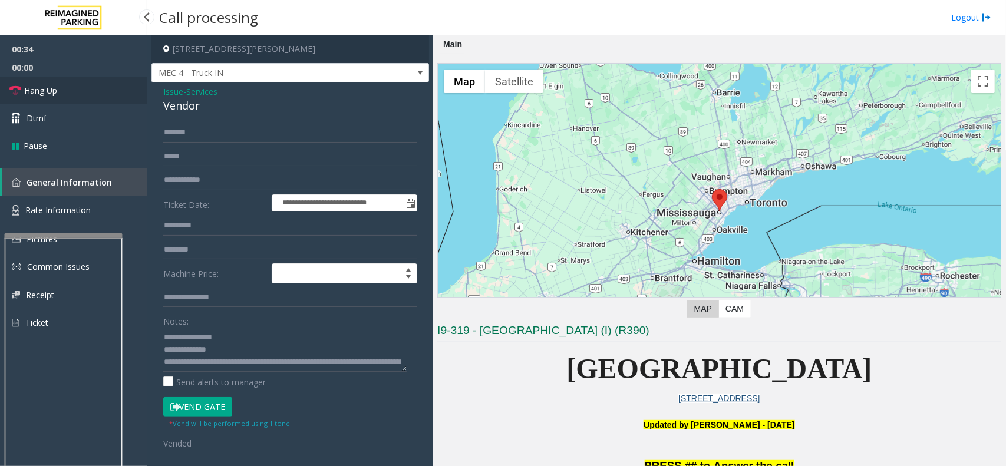
click at [99, 83] on link "Hang Up" at bounding box center [73, 91] width 147 height 28
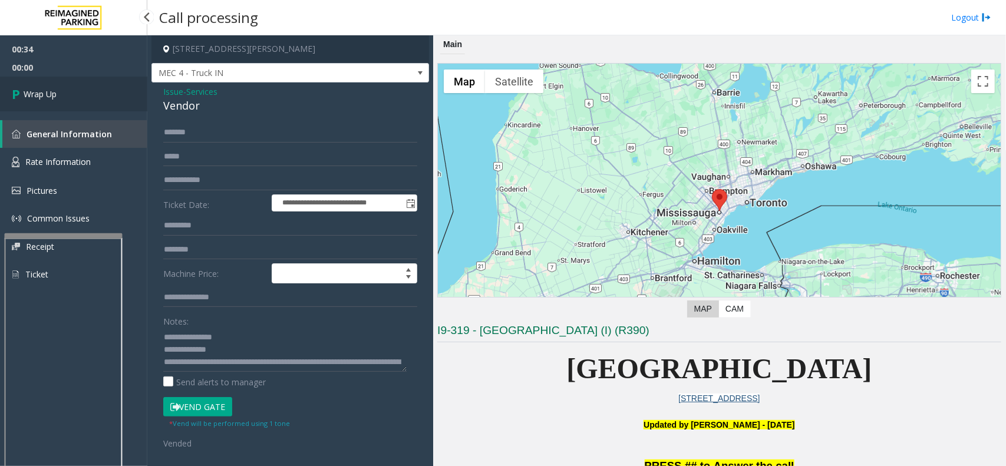
click at [99, 83] on link "Wrap Up" at bounding box center [73, 94] width 147 height 35
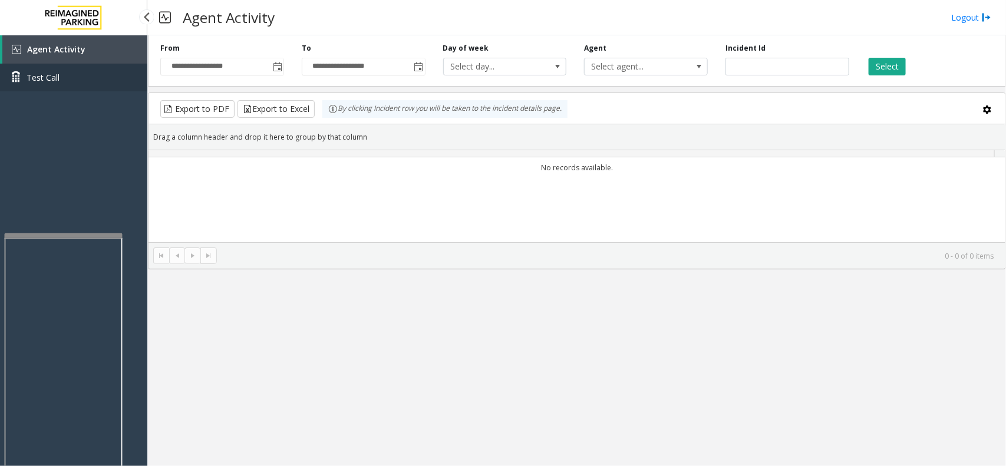
click at [95, 88] on link "Test Call" at bounding box center [73, 78] width 147 height 28
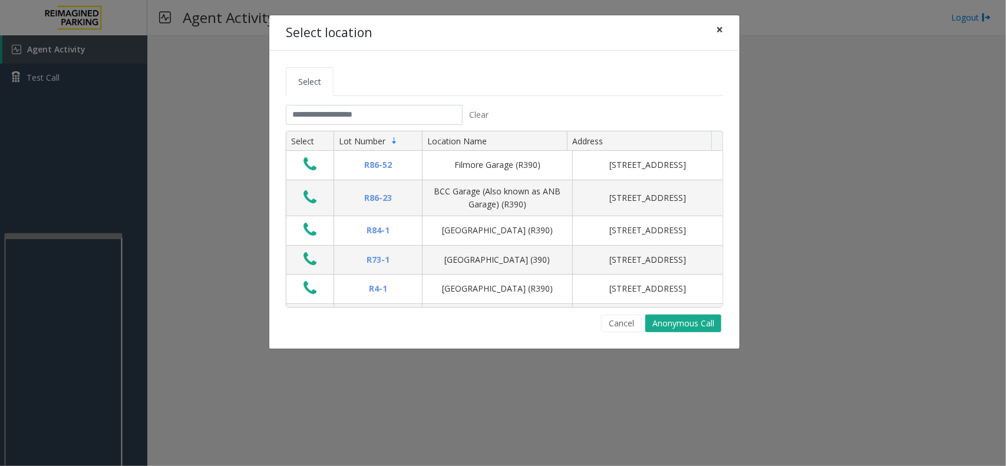
click at [719, 33] on span "×" at bounding box center [719, 29] width 7 height 17
click at [345, 125] on input "text" at bounding box center [374, 115] width 177 height 20
click at [723, 30] on button "×" at bounding box center [720, 29] width 24 height 29
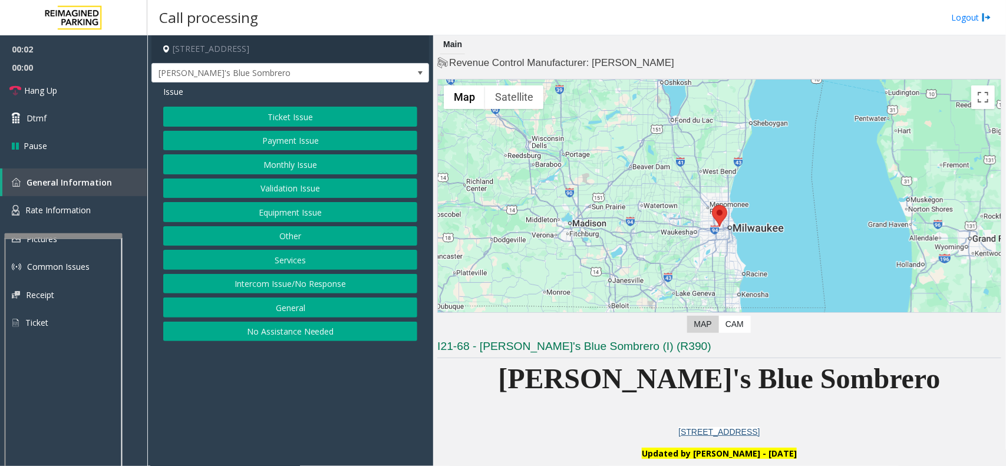
click at [299, 215] on button "Equipment Issue" at bounding box center [290, 212] width 254 height 20
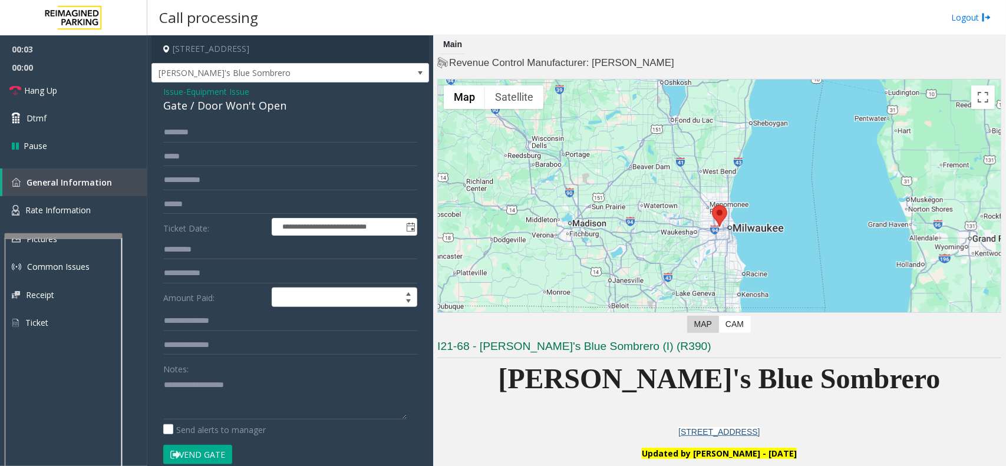
click at [216, 452] on button "Vend Gate" at bounding box center [197, 455] width 69 height 20
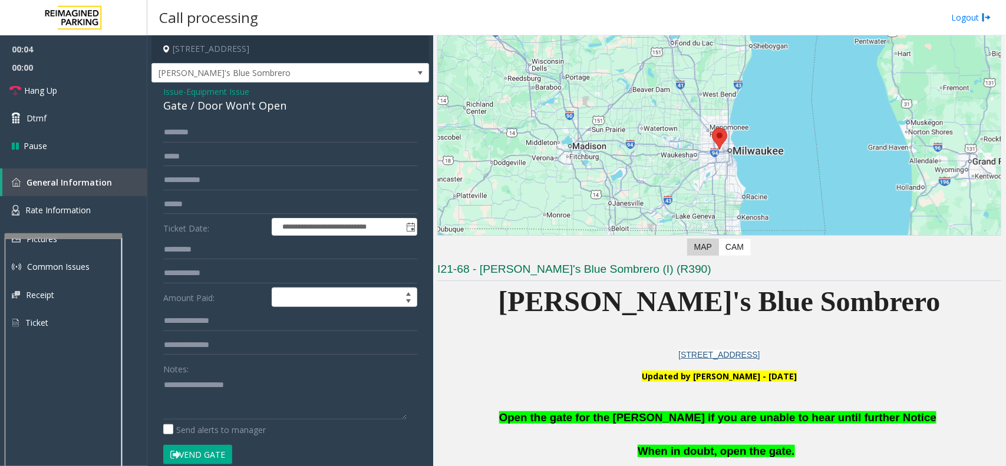
scroll to position [221, 0]
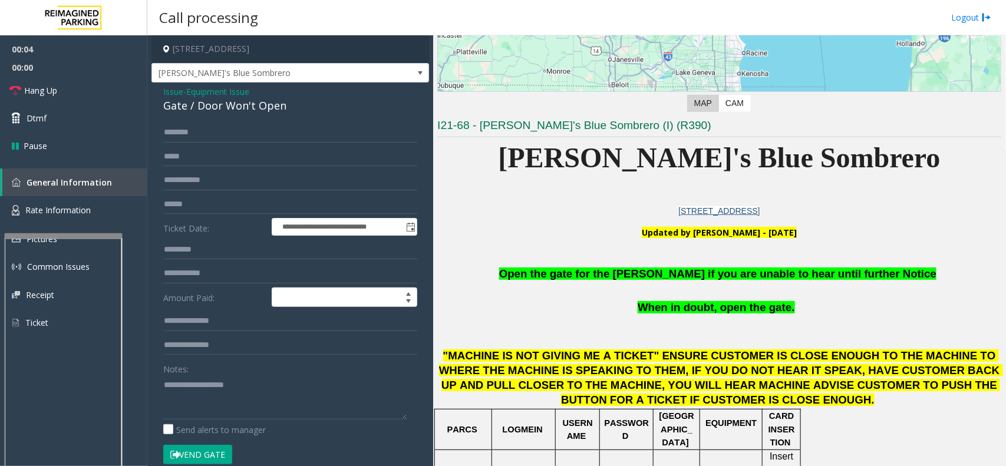
click at [683, 275] on span "Open the gate for the [PERSON_NAME] if you are unable to hear until further Not…" at bounding box center [717, 274] width 437 height 12
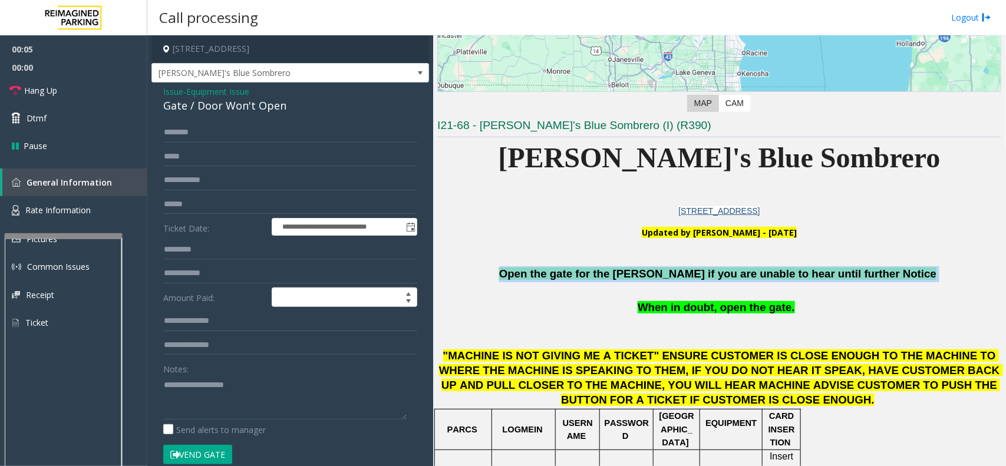
click at [683, 275] on span "Open the gate for the [PERSON_NAME] if you are unable to hear until further Not…" at bounding box center [717, 274] width 437 height 12
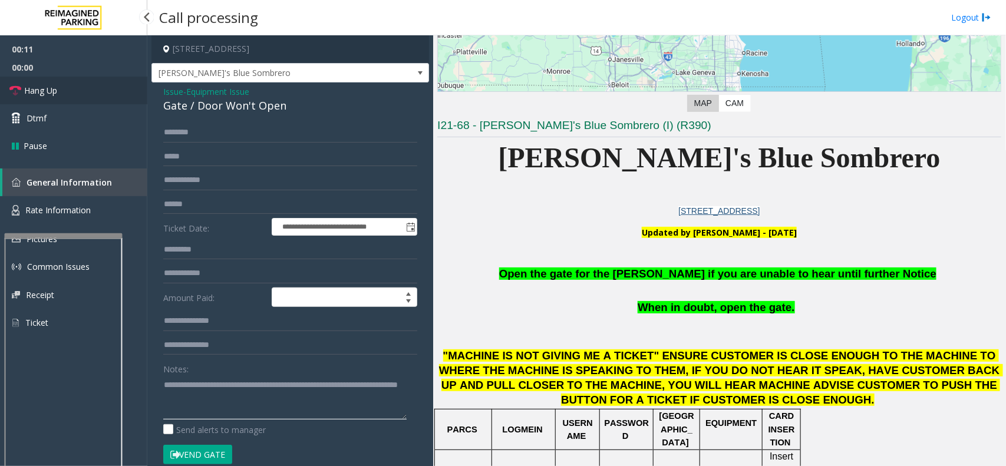
type textarea "**********"
click at [91, 84] on link "Hang Up" at bounding box center [73, 91] width 147 height 28
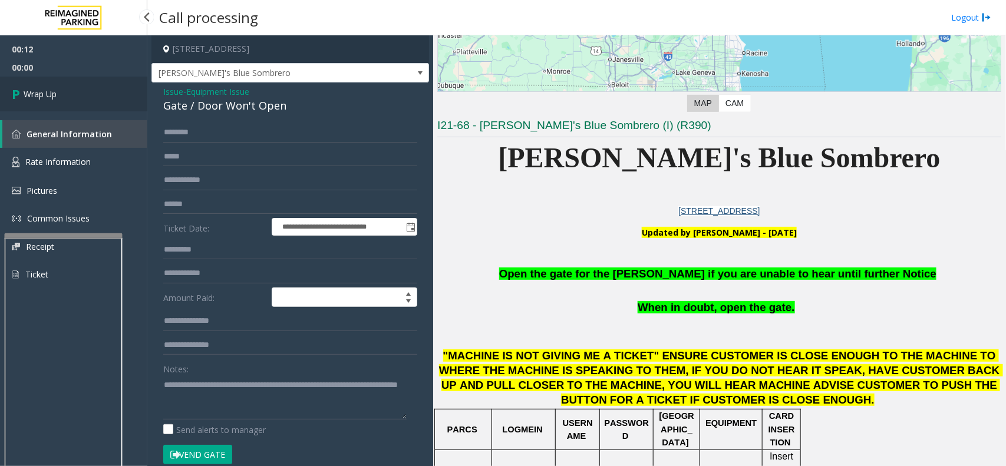
click at [91, 84] on link "Wrap Up" at bounding box center [73, 94] width 147 height 35
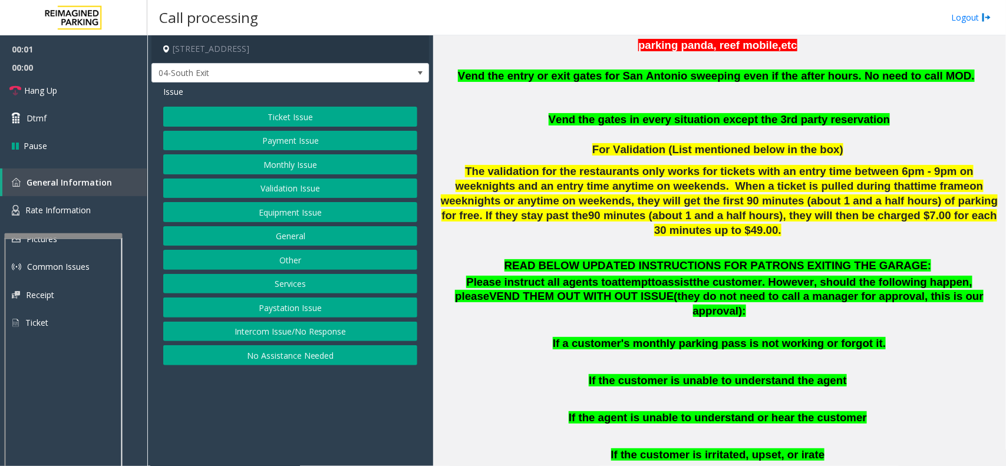
scroll to position [516, 0]
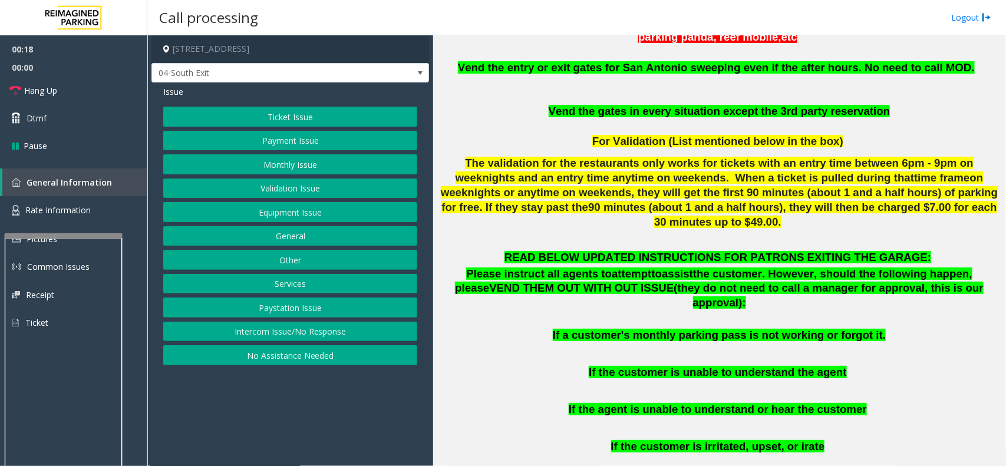
click at [278, 113] on button "Ticket Issue" at bounding box center [290, 117] width 254 height 20
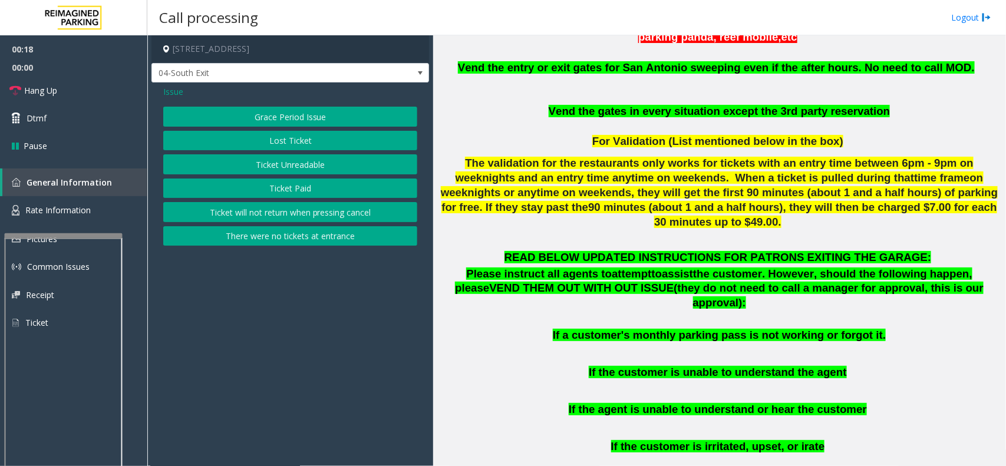
click at [288, 155] on button "Ticket Unreadable" at bounding box center [290, 164] width 254 height 20
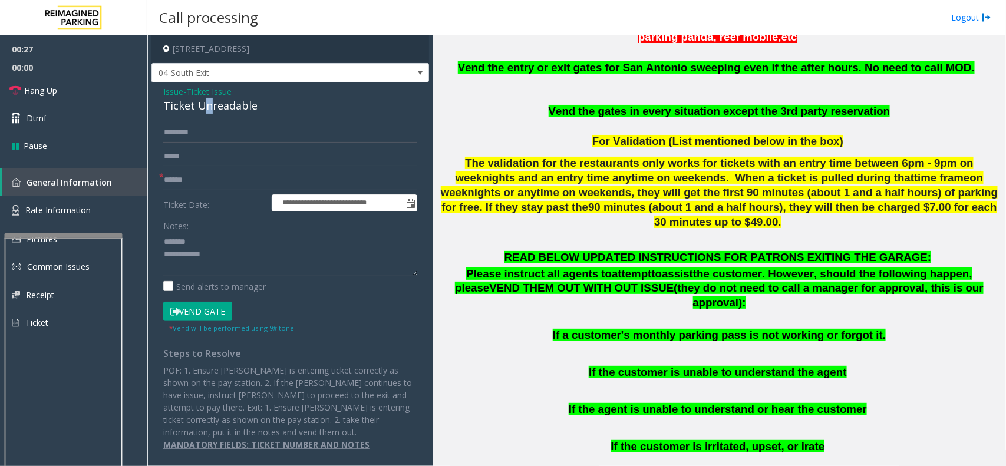
drag, startPoint x: 208, startPoint y: 107, endPoint x: 199, endPoint y: 111, distance: 9.8
click at [199, 111] on div "Ticket Unreadable" at bounding box center [290, 106] width 254 height 16
click at [199, 110] on div "Ticket Unreadable" at bounding box center [290, 106] width 254 height 16
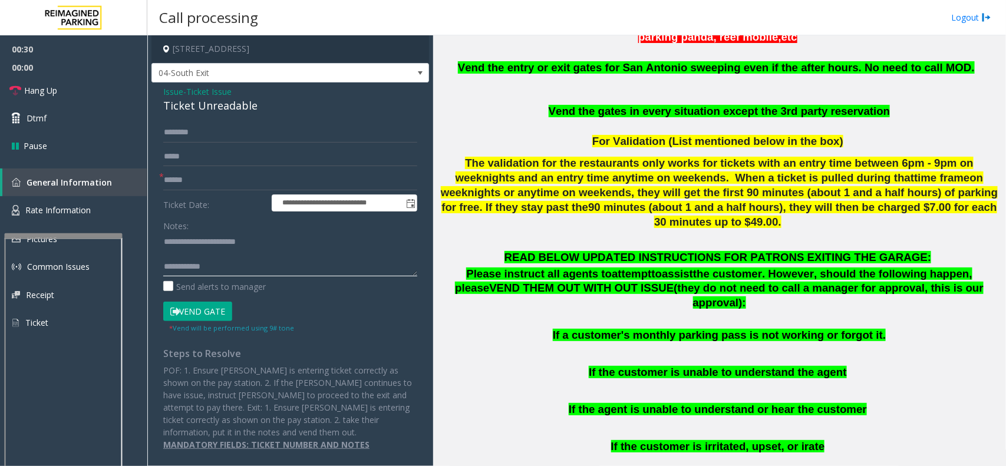
click at [168, 255] on textarea at bounding box center [290, 254] width 254 height 44
click at [223, 259] on textarea at bounding box center [290, 254] width 254 height 44
type textarea "**********"
click at [189, 187] on input "text" at bounding box center [290, 180] width 254 height 20
click at [228, 180] on input "******" at bounding box center [290, 180] width 254 height 20
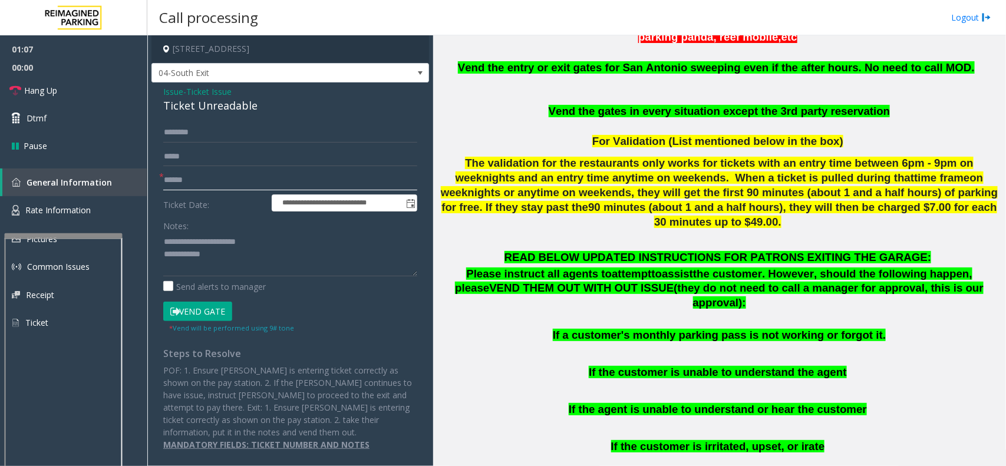
type input "******"
click at [208, 310] on button "Vend Gate" at bounding box center [197, 312] width 69 height 20
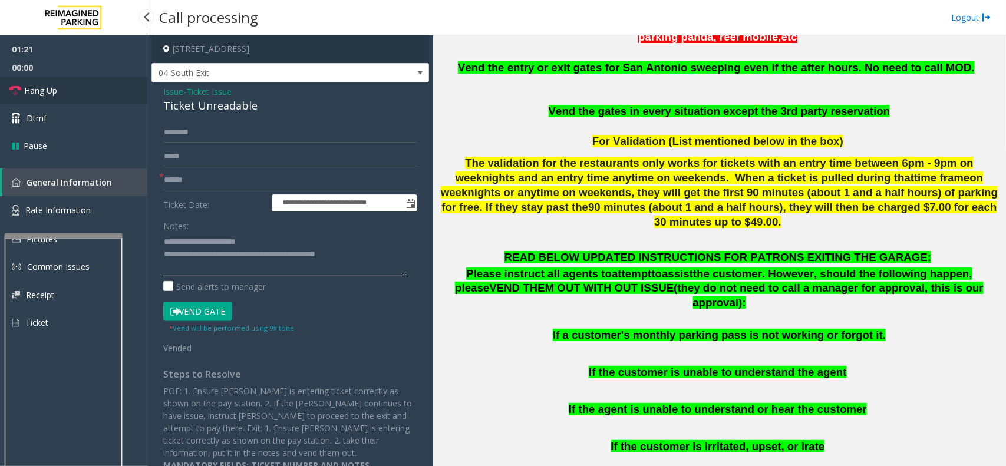
type textarea "**********"
click at [98, 93] on link "Hang Up" at bounding box center [73, 91] width 147 height 28
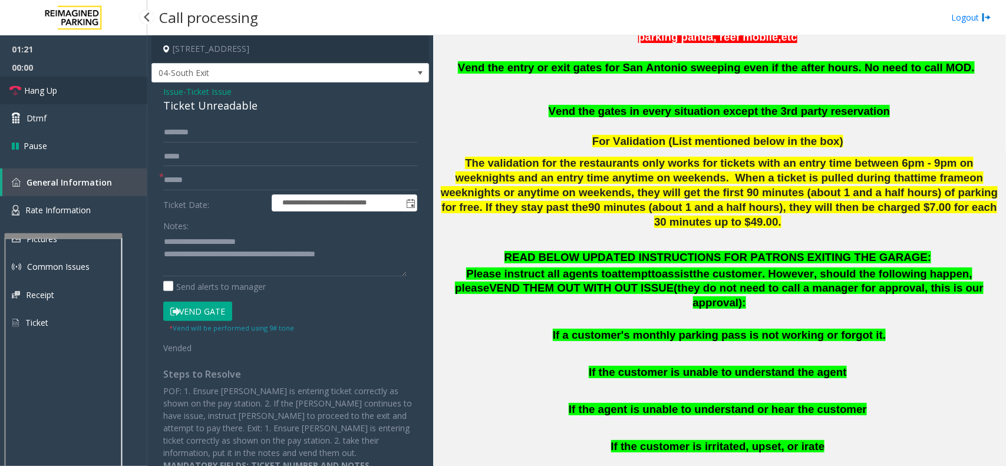
click at [98, 93] on link "Hang Up" at bounding box center [73, 91] width 147 height 28
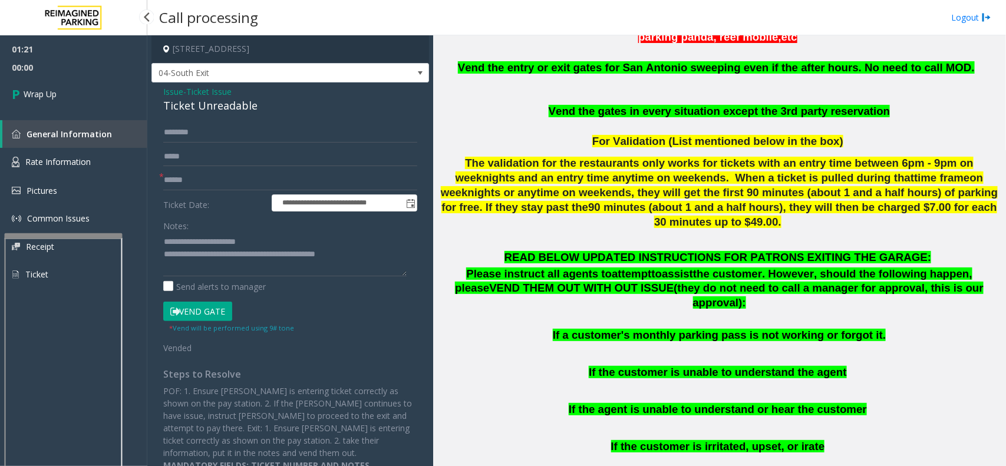
click at [98, 93] on link "Wrap Up" at bounding box center [73, 94] width 147 height 35
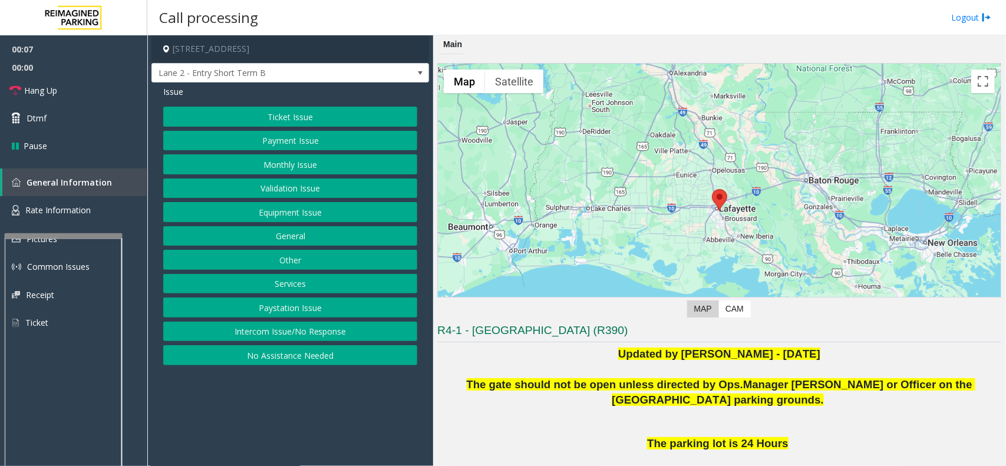
click at [267, 328] on button "Intercom Issue/No Response" at bounding box center [290, 332] width 254 height 20
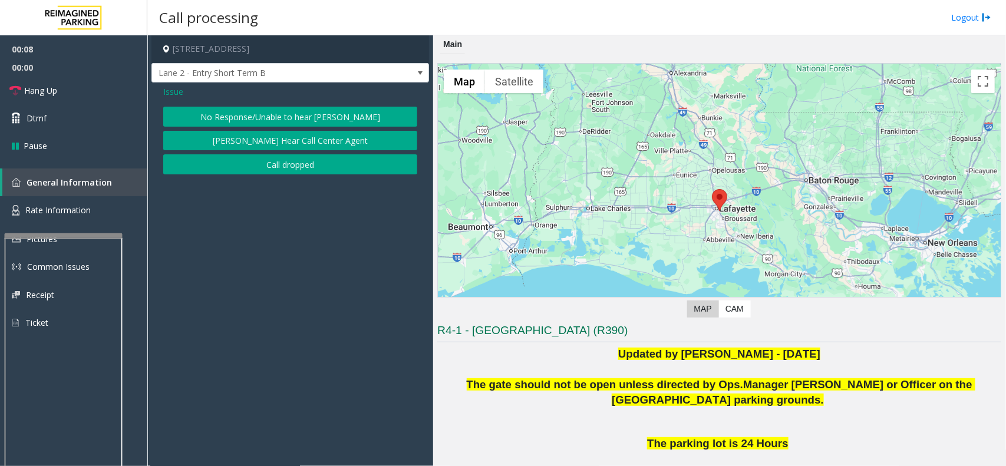
click at [279, 116] on button "No Response/Unable to hear [PERSON_NAME]" at bounding box center [290, 117] width 254 height 20
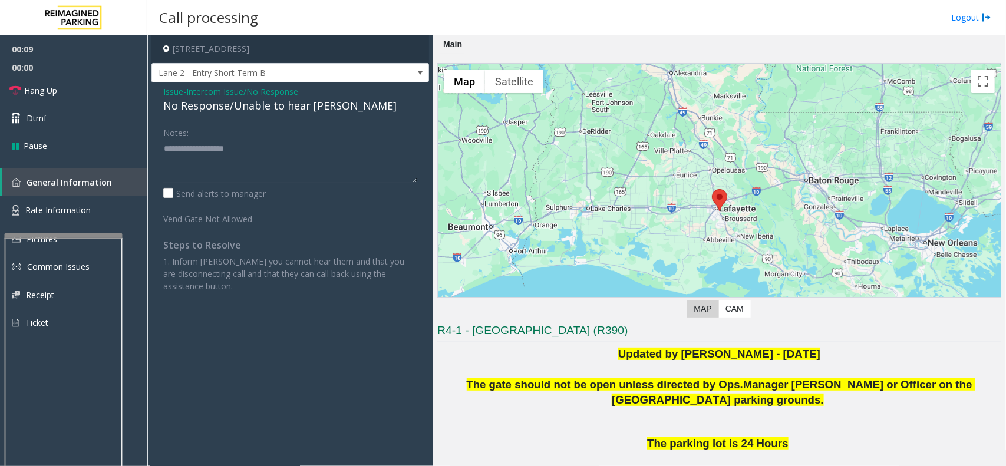
click at [274, 107] on div "No Response/Unable to hear [PERSON_NAME]" at bounding box center [290, 106] width 254 height 16
click at [103, 87] on link "Hang Up" at bounding box center [73, 91] width 147 height 28
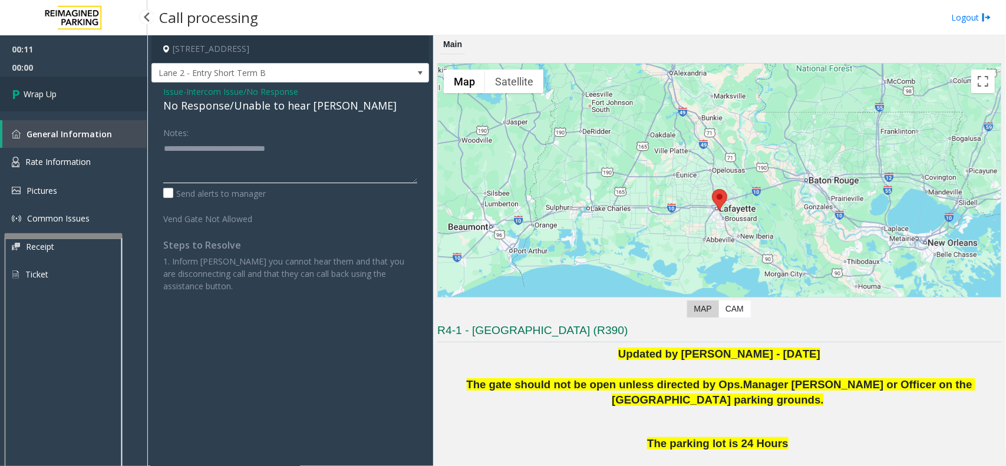
type textarea "**********"
click at [84, 89] on link "Wrap Up" at bounding box center [73, 94] width 147 height 35
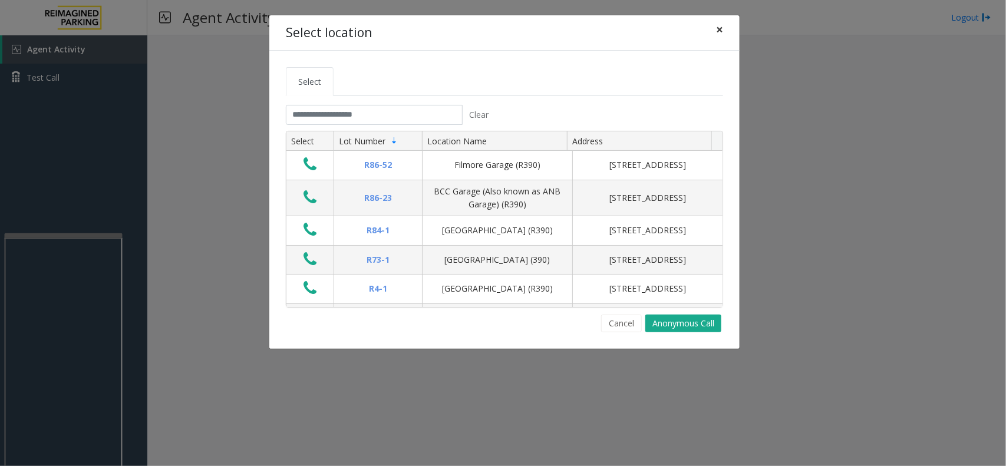
click at [726, 31] on button "×" at bounding box center [720, 29] width 24 height 29
click at [423, 108] on input "text" at bounding box center [374, 115] width 177 height 20
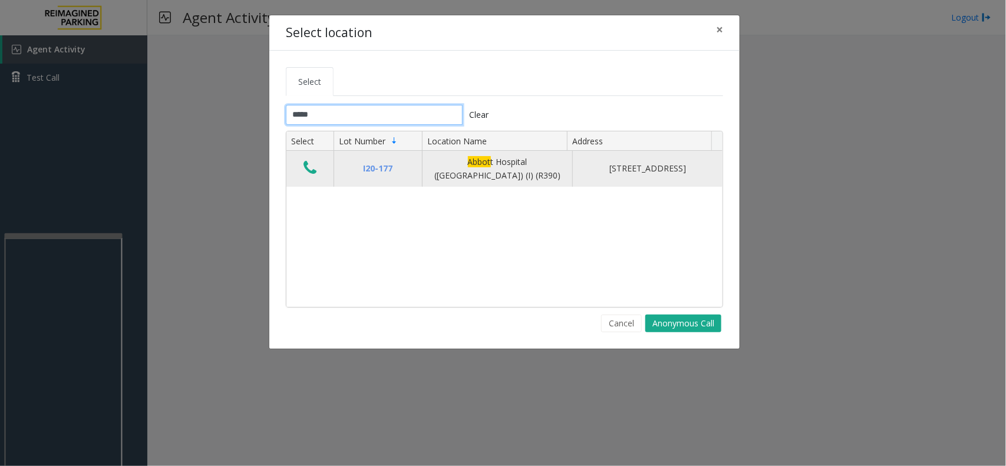
type input "*****"
click at [307, 172] on icon "Data table" at bounding box center [310, 168] width 13 height 17
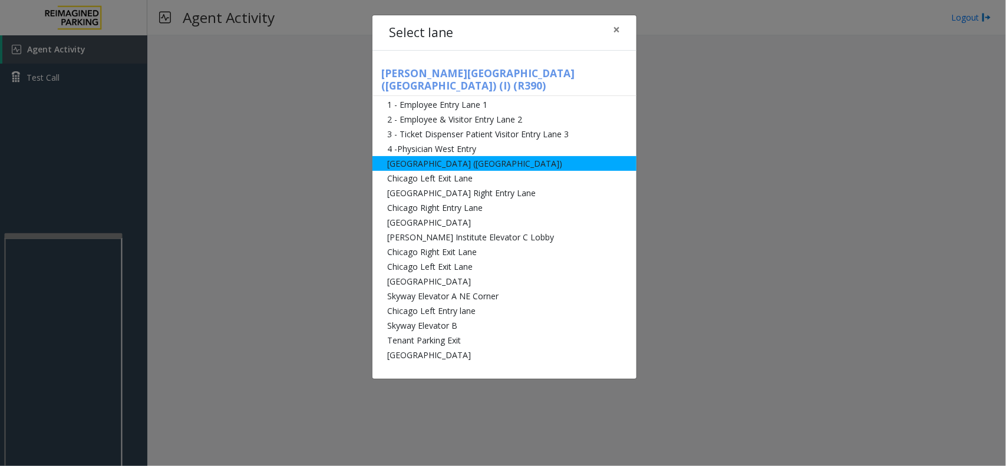
click at [419, 156] on li "[GEOGRAPHIC_DATA] ([GEOGRAPHIC_DATA])" at bounding box center [505, 163] width 264 height 15
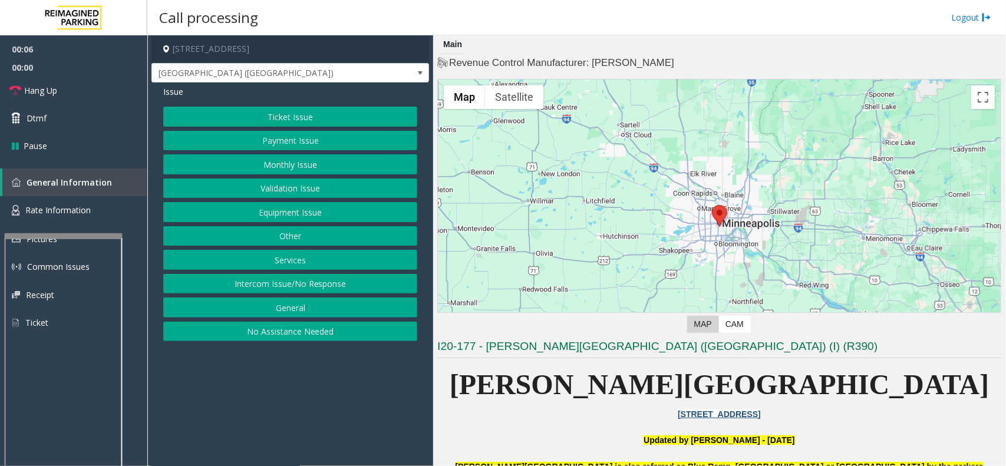
click at [296, 118] on button "Ticket Issue" at bounding box center [290, 117] width 254 height 20
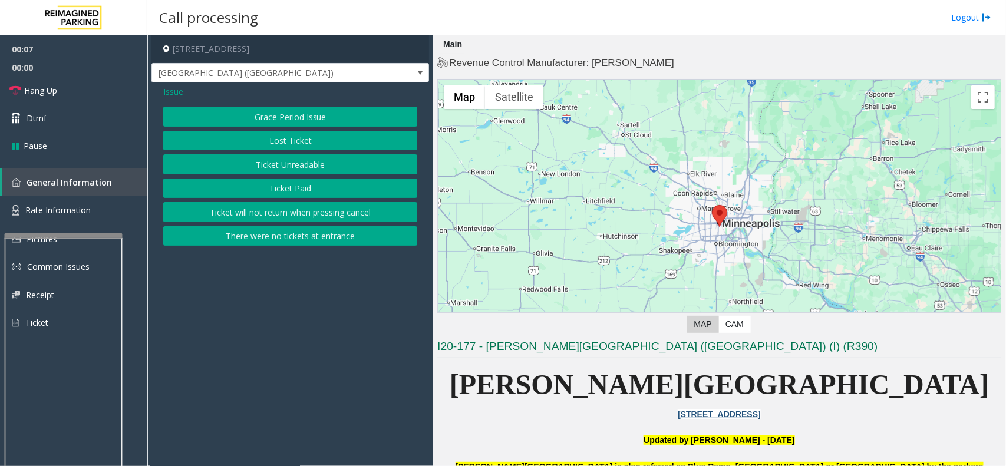
click at [302, 171] on button "Ticket Unreadable" at bounding box center [290, 164] width 254 height 20
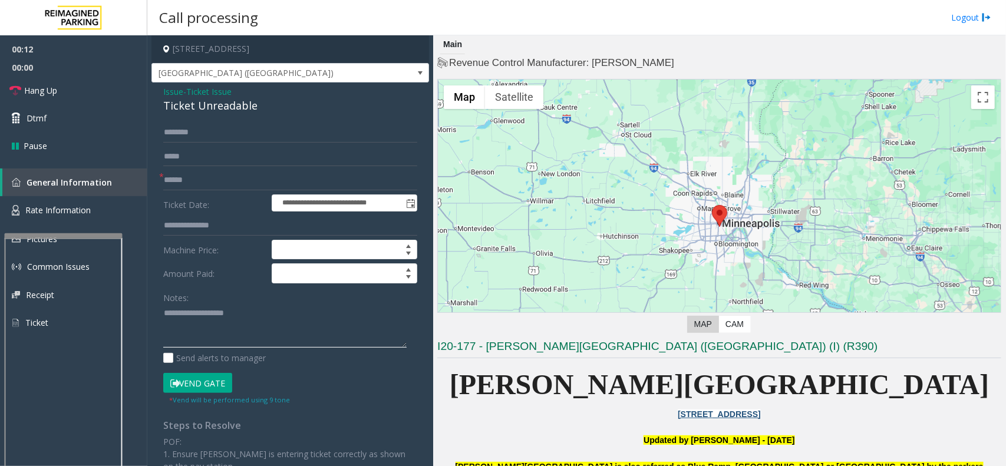
paste textarea "**********"
click at [211, 334] on textarea at bounding box center [284, 326] width 243 height 44
click at [192, 107] on div "Ticket Unreadable" at bounding box center [290, 106] width 254 height 16
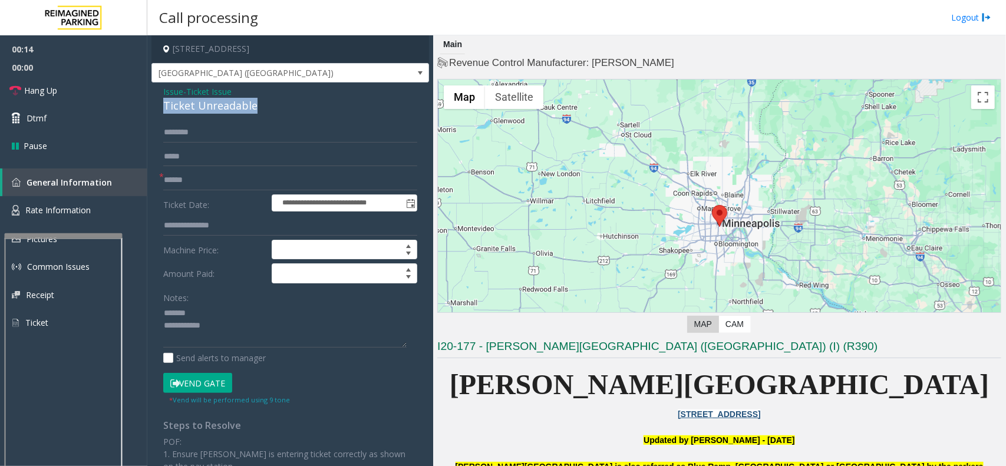
copy div "Ticket Unreadable"
click at [195, 307] on textarea at bounding box center [284, 326] width 243 height 44
paste textarea "**********"
type textarea "**********"
click at [193, 179] on input "text" at bounding box center [290, 180] width 254 height 20
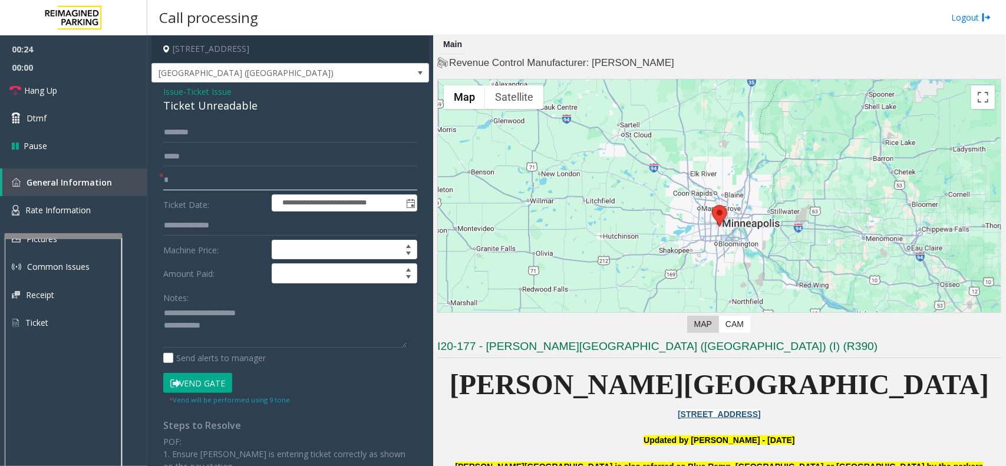
type input "**"
drag, startPoint x: 183, startPoint y: 384, endPoint x: 174, endPoint y: 389, distance: 9.8
click at [174, 389] on button "Vend Gate" at bounding box center [197, 383] width 69 height 20
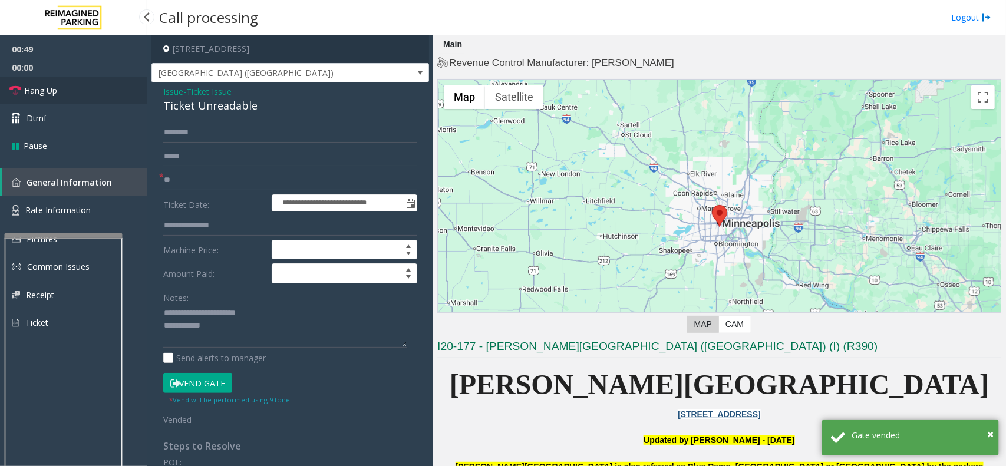
click at [70, 87] on link "Hang Up" at bounding box center [73, 91] width 147 height 28
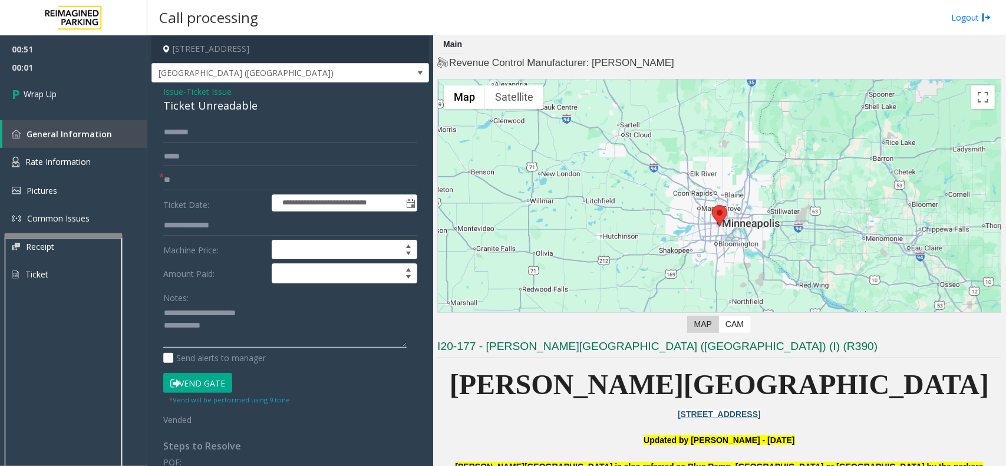
paste textarea "**********"
click at [223, 325] on textarea at bounding box center [284, 326] width 243 height 44
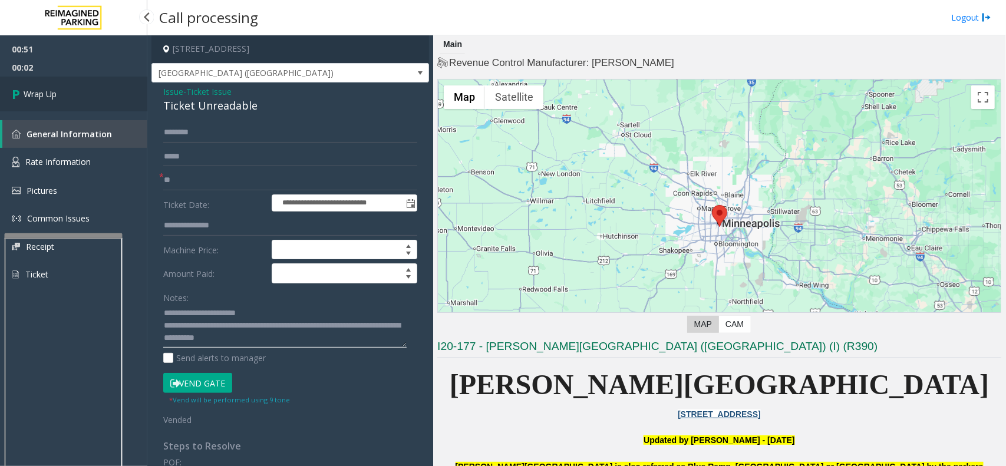
type textarea "**********"
click at [75, 84] on link "Wrap Up" at bounding box center [73, 94] width 147 height 35
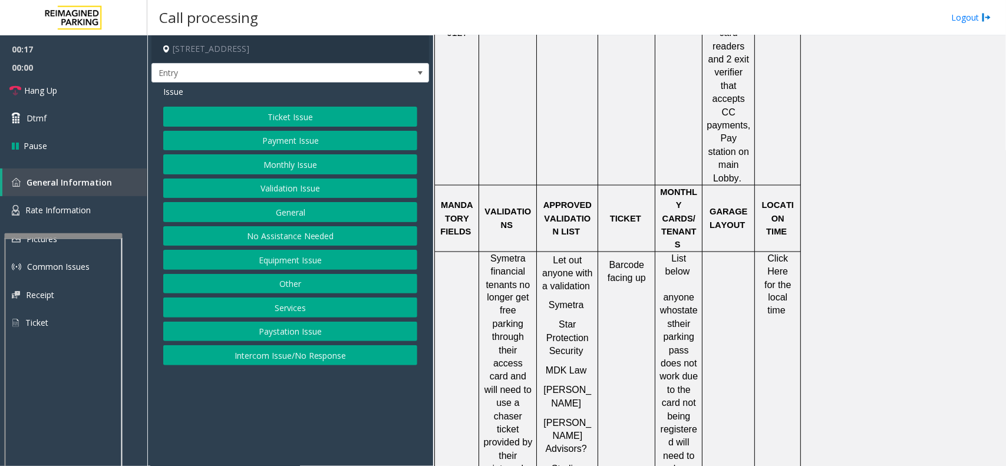
scroll to position [811, 0]
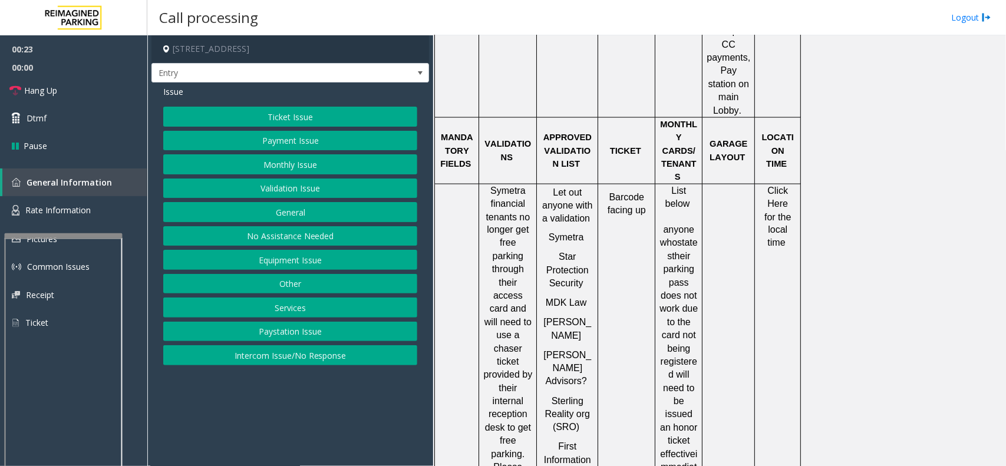
click at [301, 264] on button "Equipment Issue" at bounding box center [290, 260] width 254 height 20
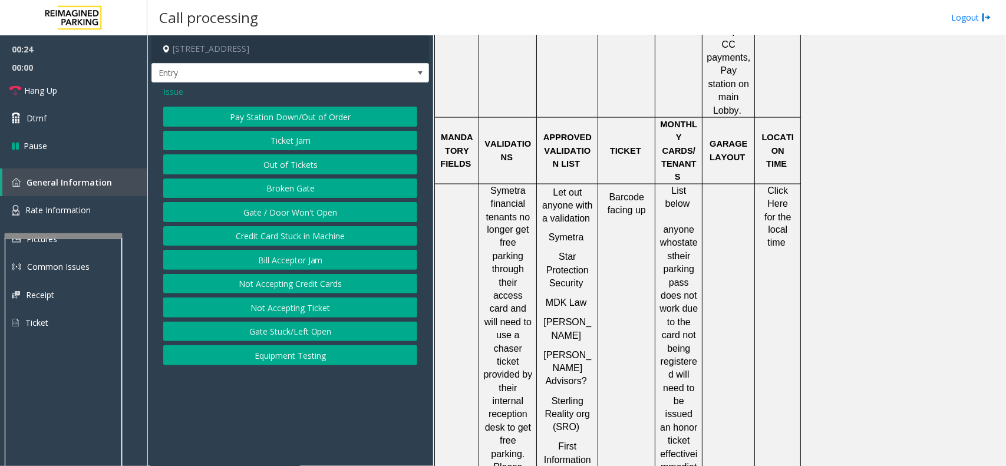
click at [292, 213] on button "Gate / Door Won't Open" at bounding box center [290, 212] width 254 height 20
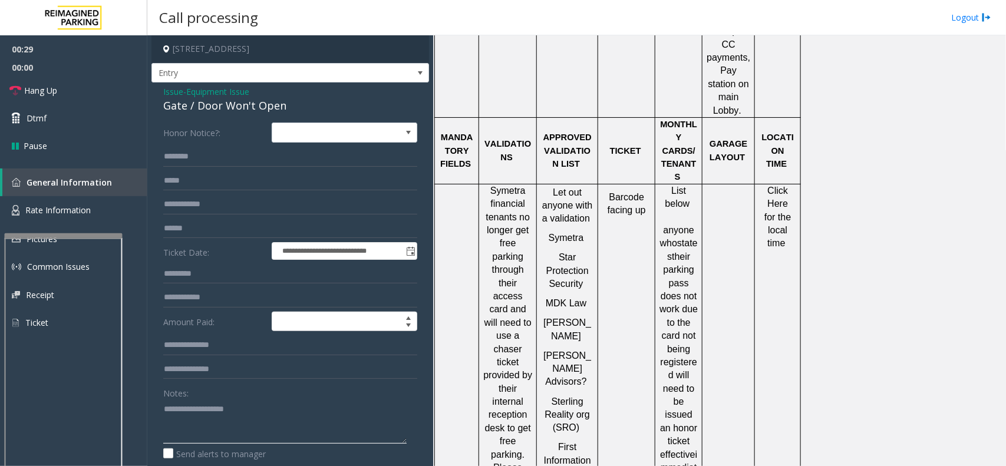
paste textarea "**********"
click at [195, 414] on textarea at bounding box center [284, 422] width 243 height 44
click at [287, 408] on textarea at bounding box center [284, 422] width 243 height 44
click at [285, 408] on textarea at bounding box center [284, 422] width 243 height 44
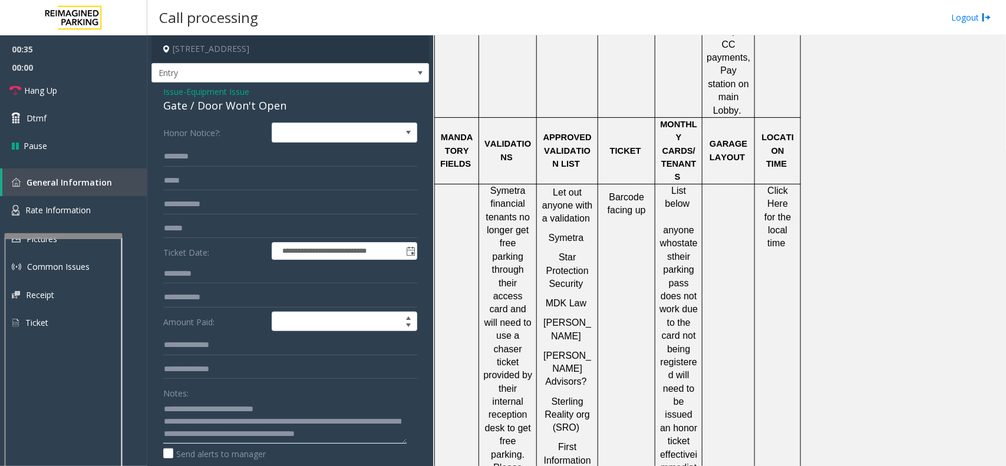
click at [301, 408] on textarea at bounding box center [284, 422] width 243 height 44
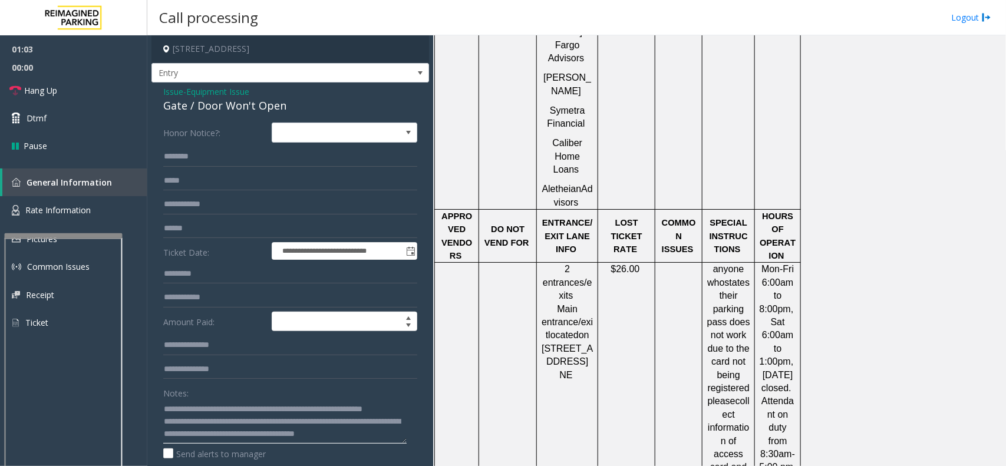
scroll to position [1400, 0]
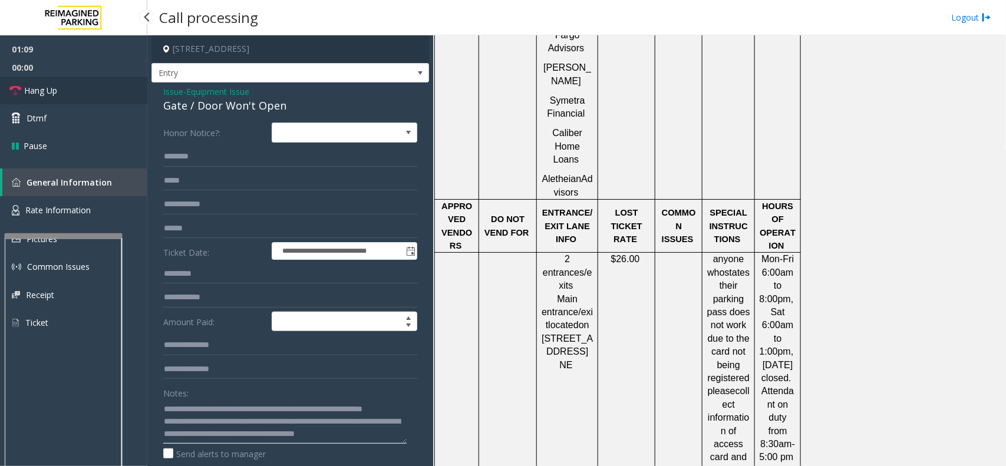
type textarea "**********"
click at [77, 85] on link "Hang Up" at bounding box center [73, 91] width 147 height 28
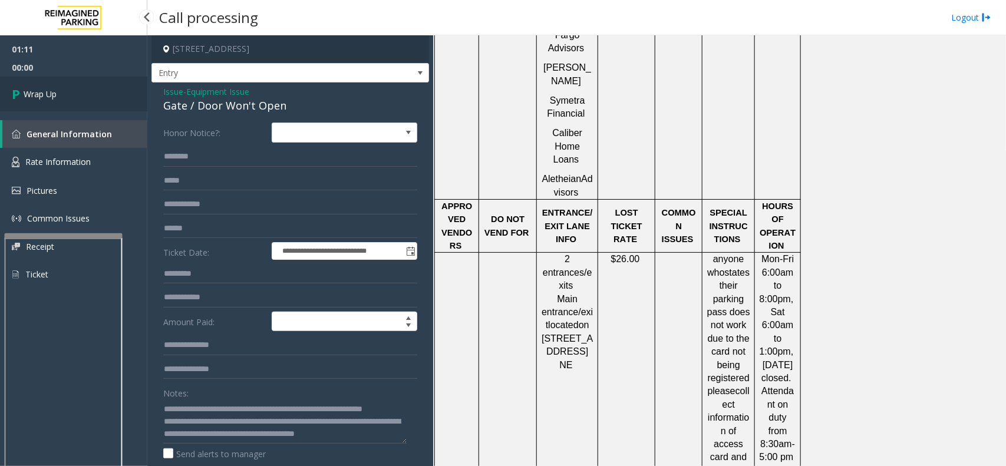
click at [77, 85] on link "Wrap Up" at bounding box center [73, 94] width 147 height 35
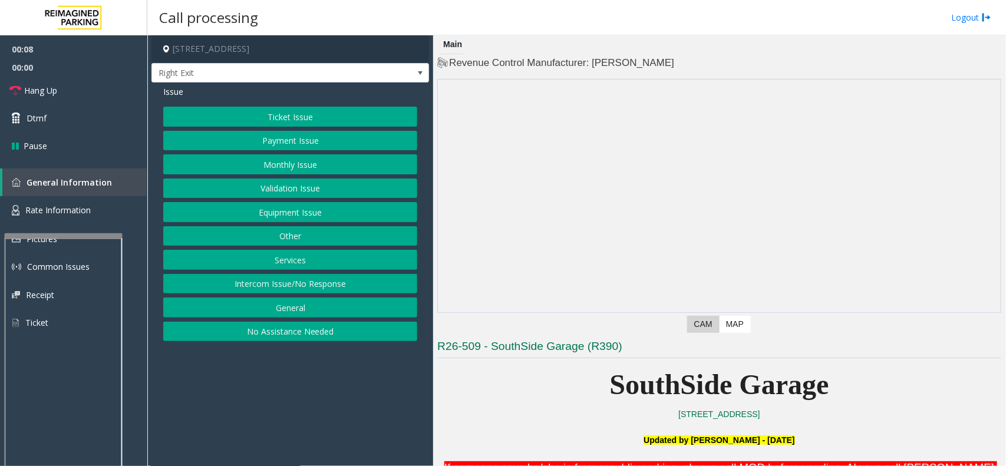
click at [320, 289] on button "Intercom Issue/No Response" at bounding box center [290, 284] width 254 height 20
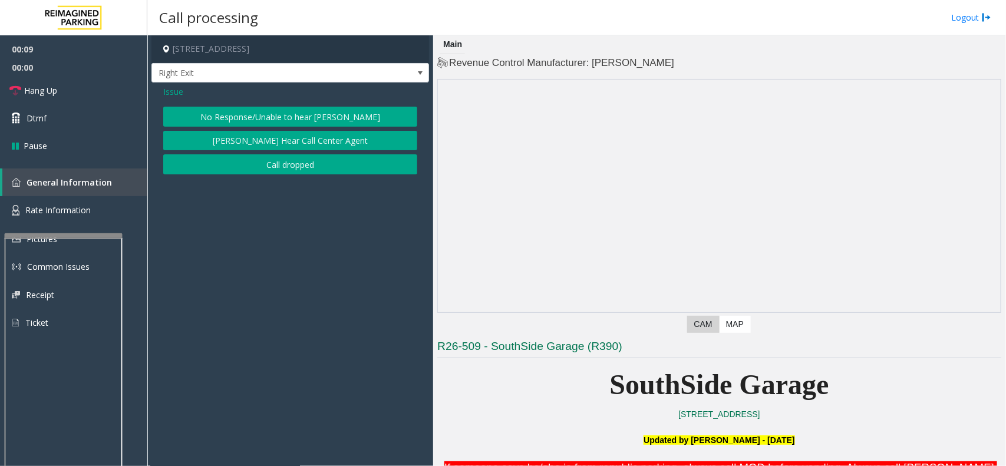
click at [210, 111] on button "No Response/Unable to hear [PERSON_NAME]" at bounding box center [290, 117] width 254 height 20
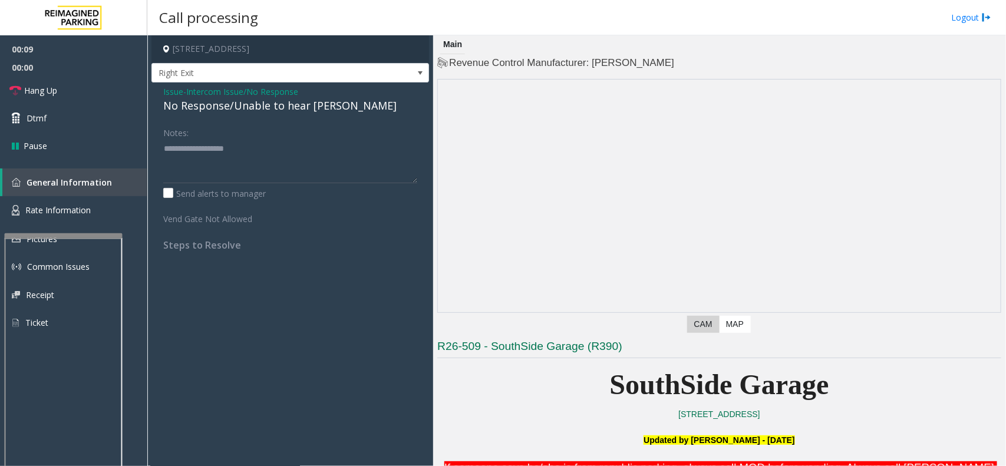
click at [207, 101] on div "No Response/Unable to hear [PERSON_NAME]" at bounding box center [290, 106] width 254 height 16
type textarea "**********"
click at [57, 84] on link "Hang Up" at bounding box center [73, 91] width 147 height 28
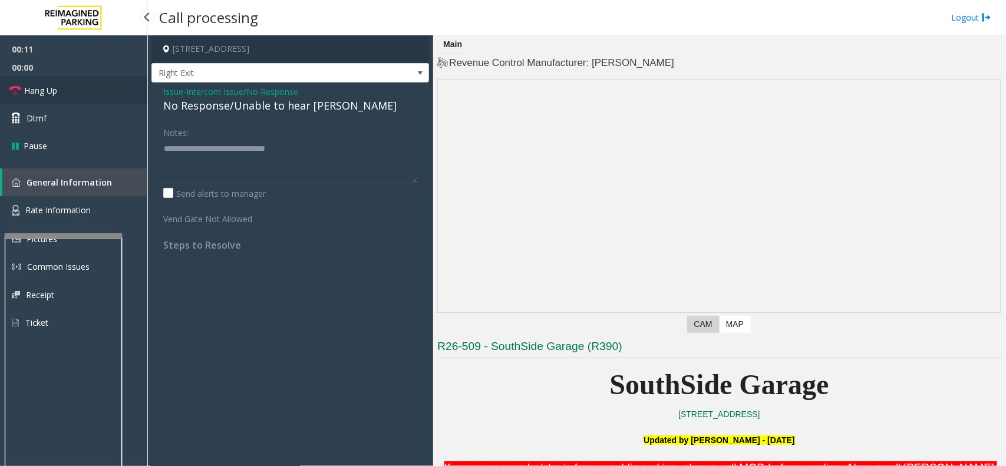
click at [59, 84] on link "Hang Up" at bounding box center [73, 91] width 147 height 28
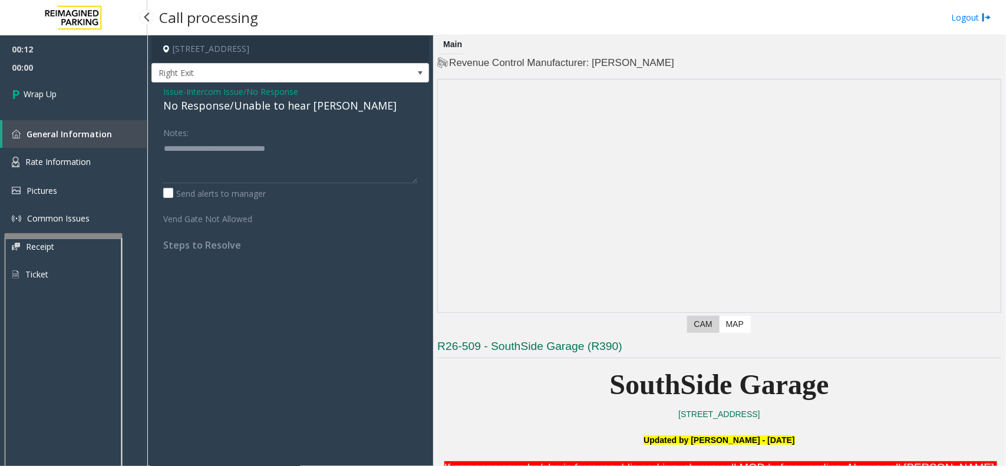
click at [59, 84] on link "Wrap Up" at bounding box center [73, 94] width 147 height 35
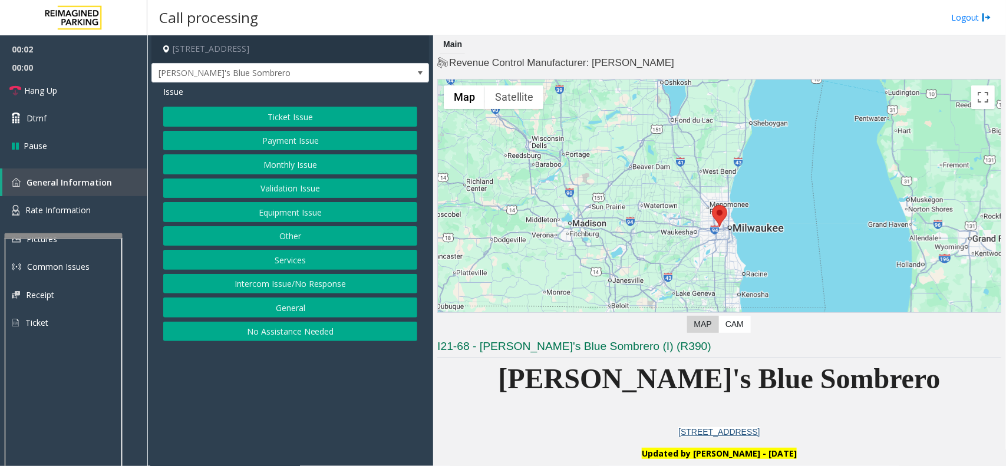
click at [341, 220] on button "Equipment Issue" at bounding box center [290, 212] width 254 height 20
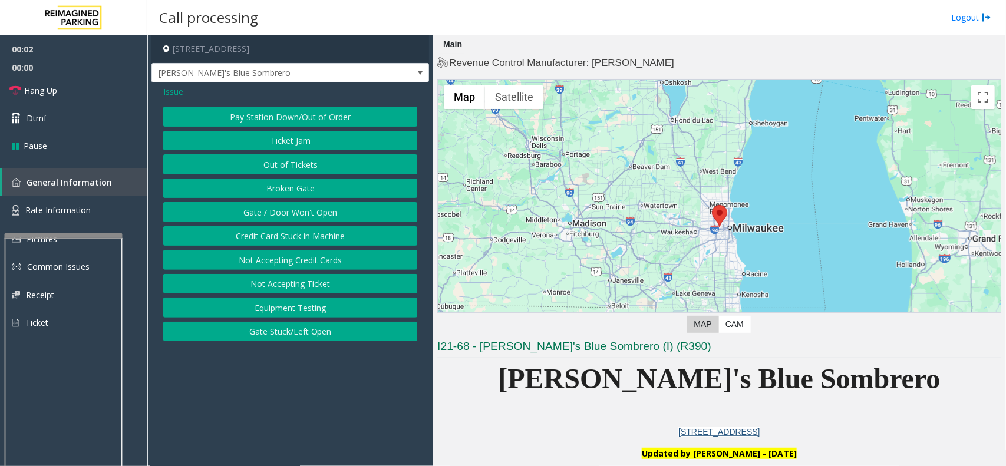
click at [341, 220] on button "Gate / Door Won't Open" at bounding box center [290, 212] width 254 height 20
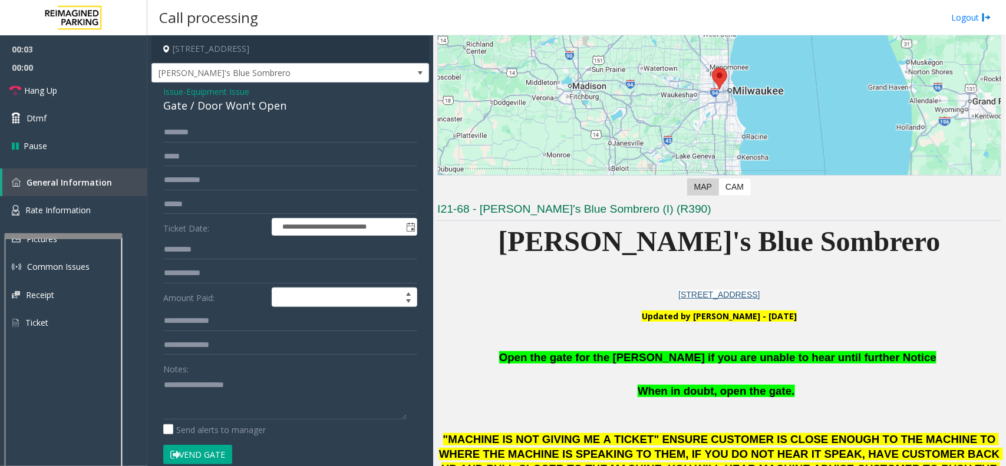
scroll to position [295, 0]
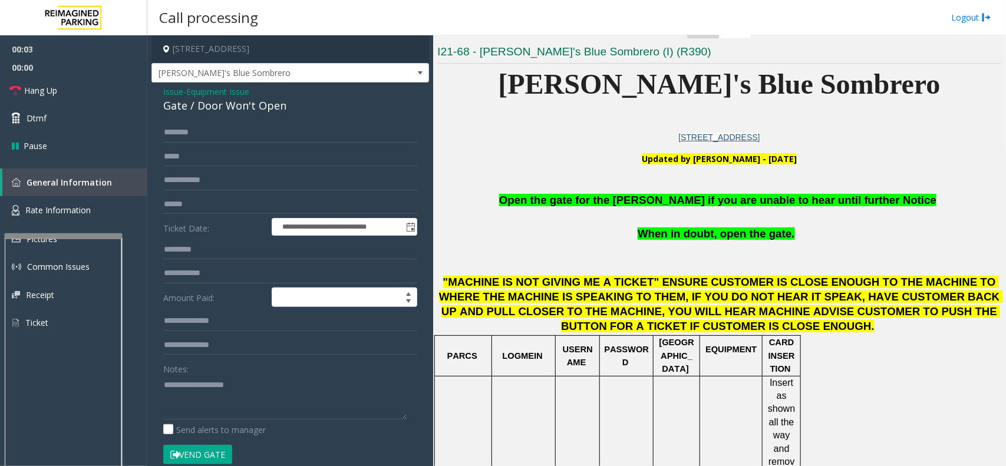
click at [616, 187] on p at bounding box center [719, 185] width 564 height 16
click at [616, 199] on span "Open the gate for the [PERSON_NAME] if you are unable to hear until further Not…" at bounding box center [717, 200] width 437 height 12
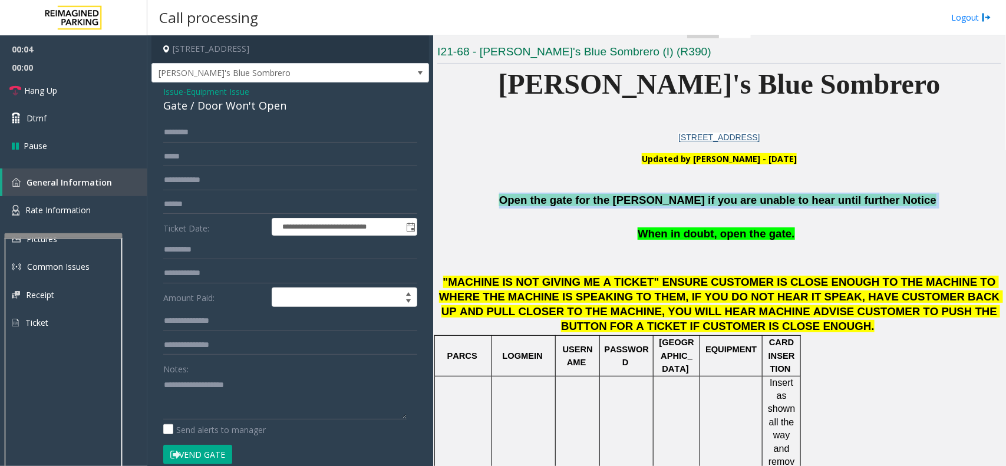
click at [616, 199] on span "Open the gate for the [PERSON_NAME] if you are unable to hear until further Not…" at bounding box center [717, 200] width 437 height 12
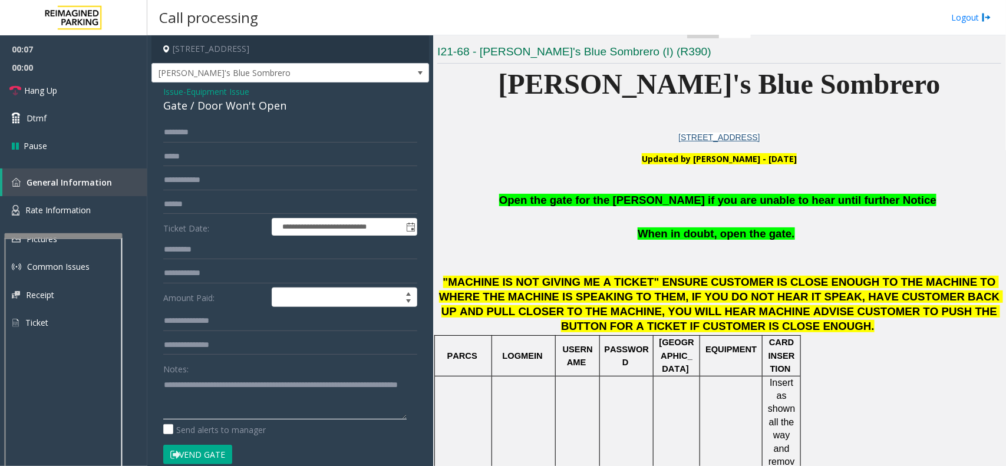
type textarea "**********"
drag, startPoint x: 203, startPoint y: 457, endPoint x: 177, endPoint y: 391, distance: 70.9
click at [199, 452] on button "Vend Gate" at bounding box center [197, 455] width 69 height 20
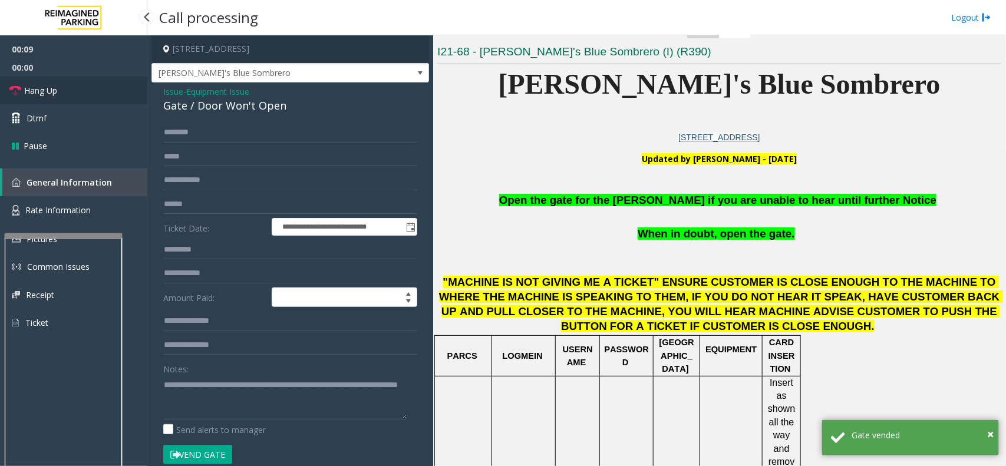
click at [90, 83] on link "Hang Up" at bounding box center [73, 91] width 147 height 28
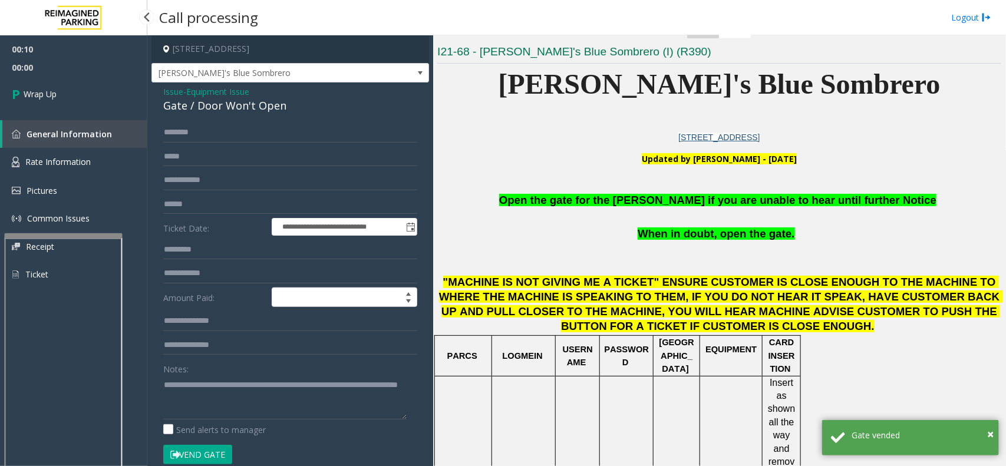
click at [90, 83] on link "Wrap Up" at bounding box center [73, 94] width 147 height 35
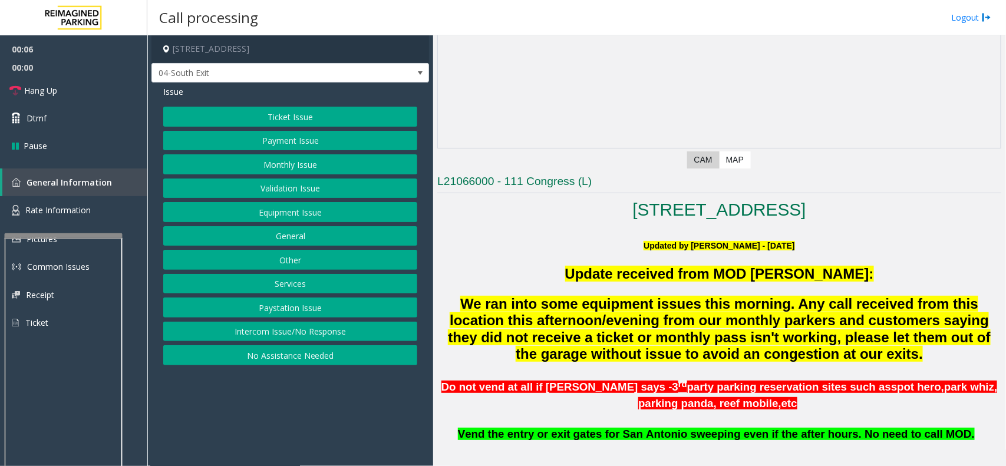
scroll to position [295, 0]
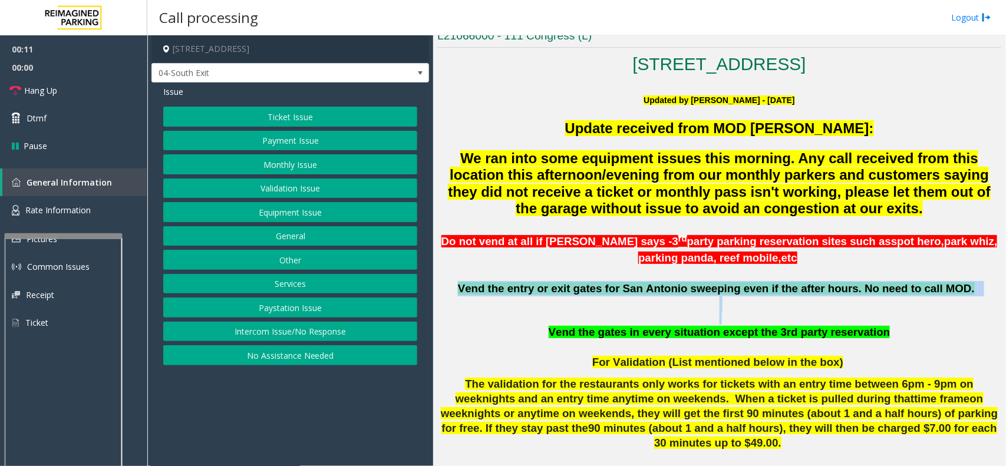
drag, startPoint x: 565, startPoint y: 337, endPoint x: 435, endPoint y: 294, distance: 136.6
click at [435, 294] on div "Main Previous Next CAM Map L21066000 - 111 Congress (L) [STREET_ADDRESS] Update…" at bounding box center [719, 250] width 572 height 431
click at [611, 318] on p at bounding box center [719, 318] width 564 height 13
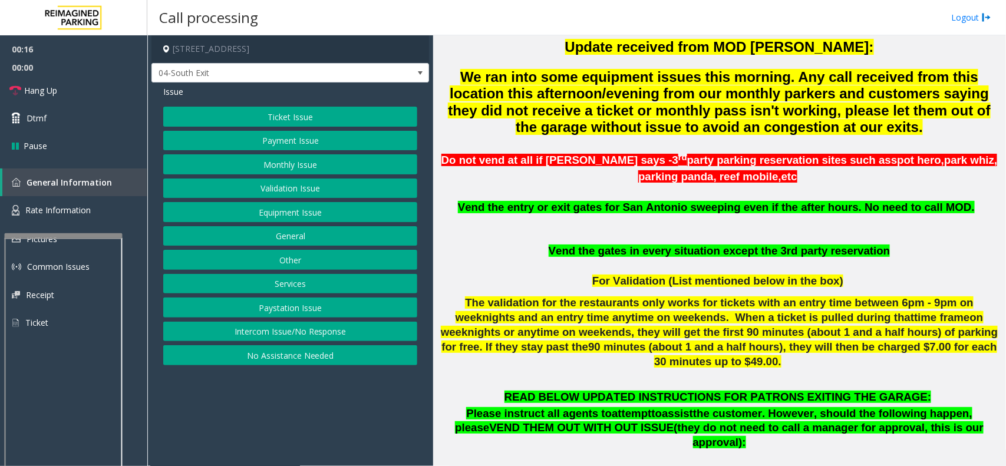
scroll to position [663, 0]
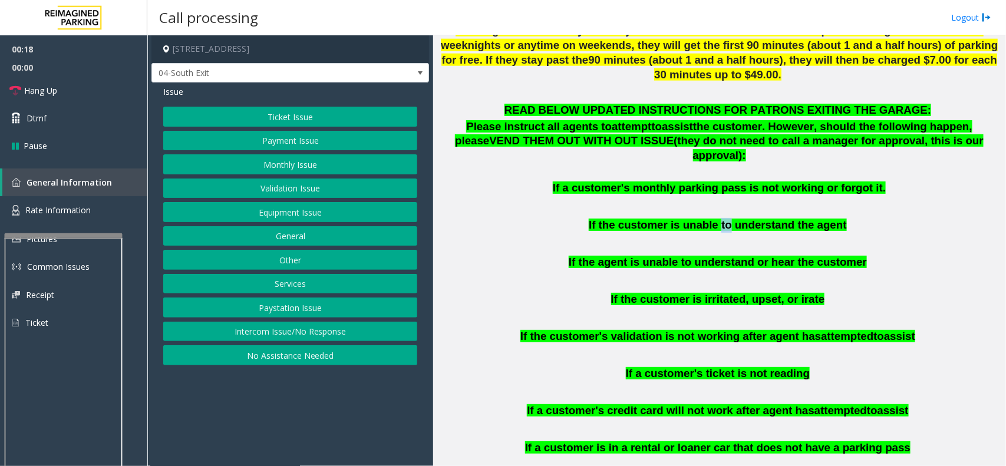
drag, startPoint x: 725, startPoint y: 199, endPoint x: 702, endPoint y: 199, distance: 23.6
click at [708, 219] on span "If the customer is unable to understand the agent" at bounding box center [718, 225] width 258 height 12
click at [702, 219] on span "If the customer is unable to understand the agent" at bounding box center [718, 225] width 258 height 12
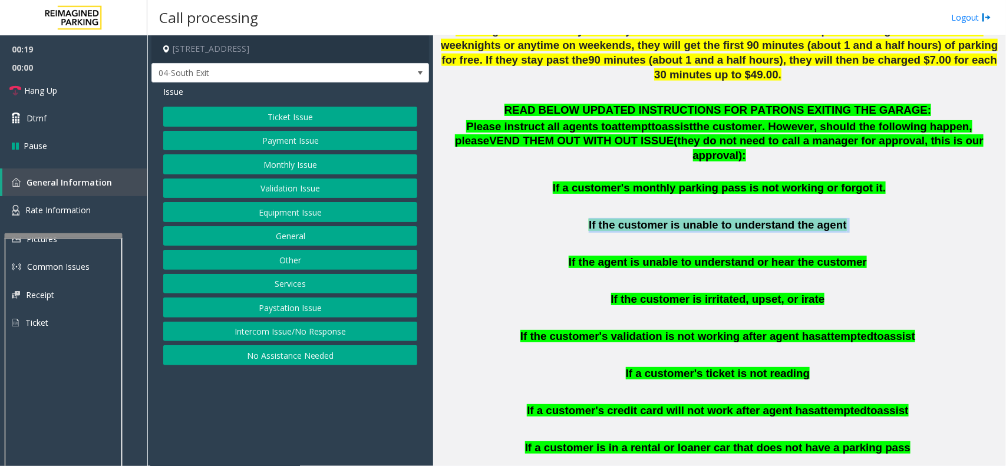
click at [703, 219] on span "If the customer is unable to understand the agent" at bounding box center [718, 225] width 258 height 12
click at [299, 334] on button "Intercom Issue/No Response" at bounding box center [290, 332] width 254 height 20
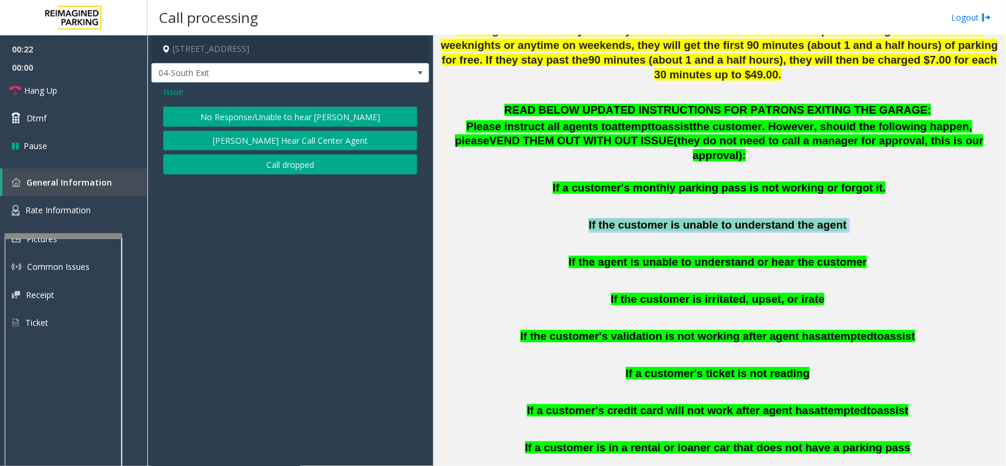
click at [301, 116] on button "No Response/Unable to hear [PERSON_NAME]" at bounding box center [290, 117] width 254 height 20
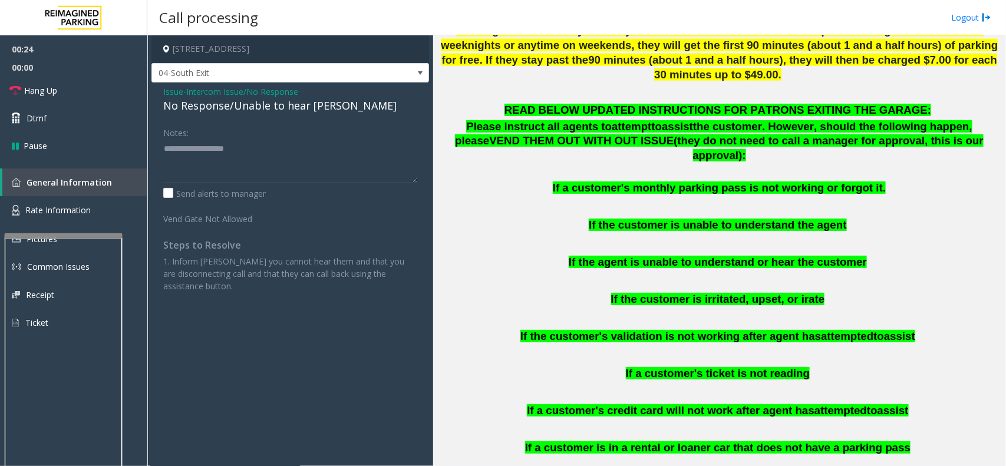
click at [245, 109] on div "No Response/Unable to hear [PERSON_NAME]" at bounding box center [290, 106] width 254 height 16
type textarea "**********"
click at [74, 90] on link "Hang Up" at bounding box center [73, 91] width 147 height 28
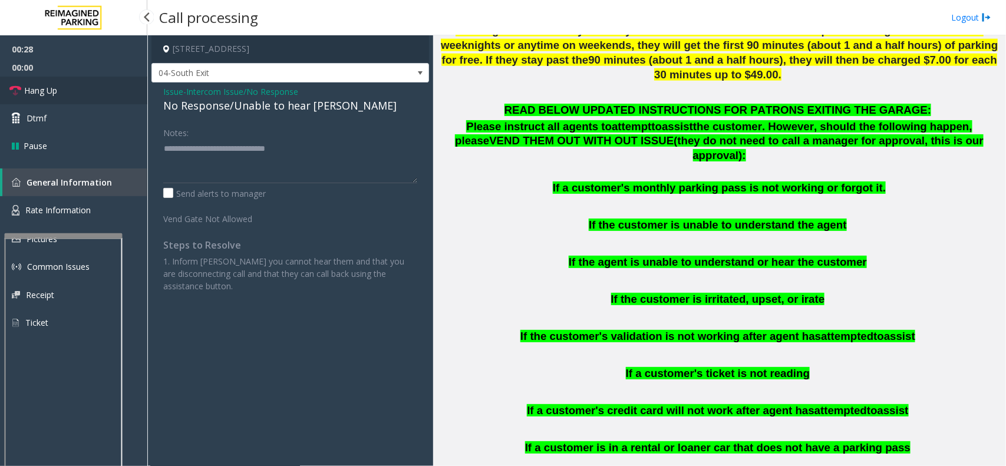
click at [74, 90] on link "Hang Up" at bounding box center [73, 91] width 147 height 28
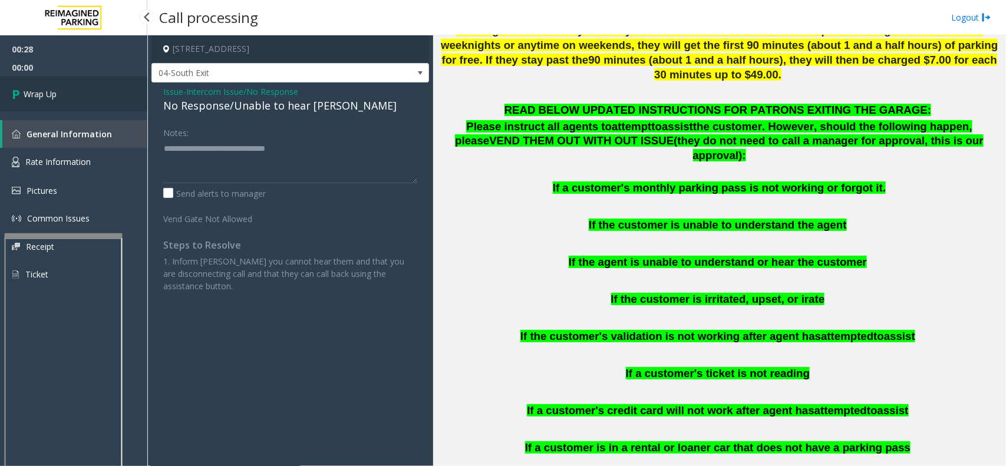
click at [74, 90] on link "Wrap Up" at bounding box center [73, 94] width 147 height 35
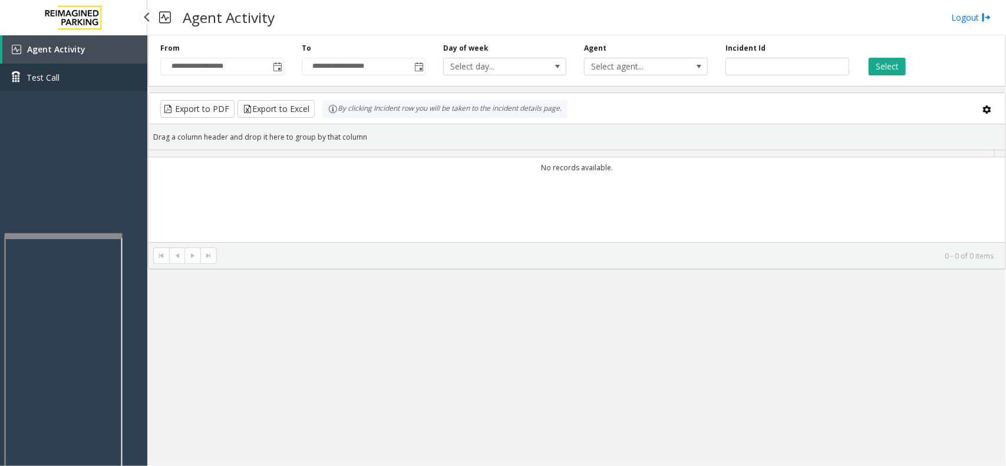
click at [74, 90] on link "Test Call" at bounding box center [73, 78] width 147 height 28
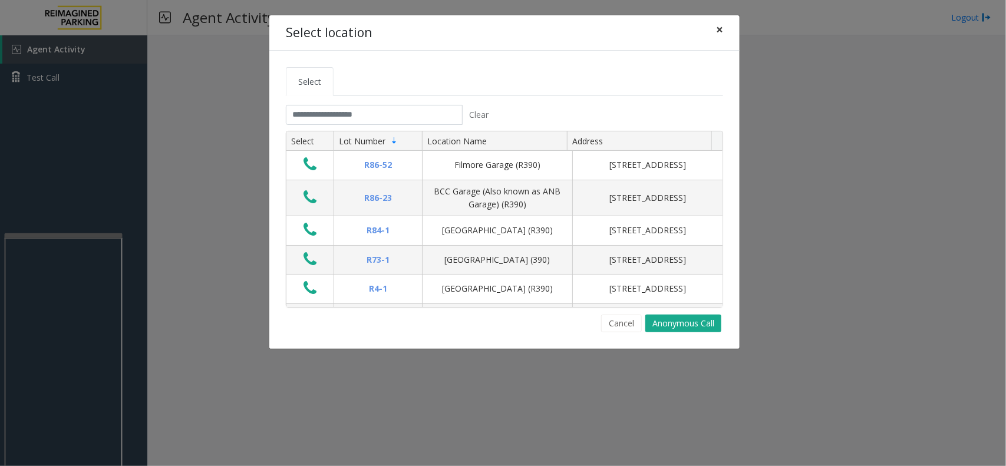
click at [718, 33] on span "×" at bounding box center [719, 29] width 7 height 17
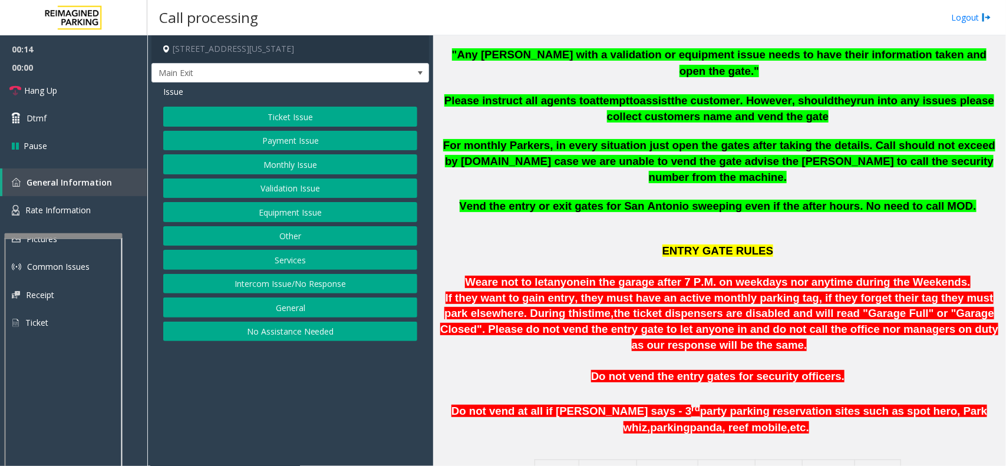
scroll to position [663, 0]
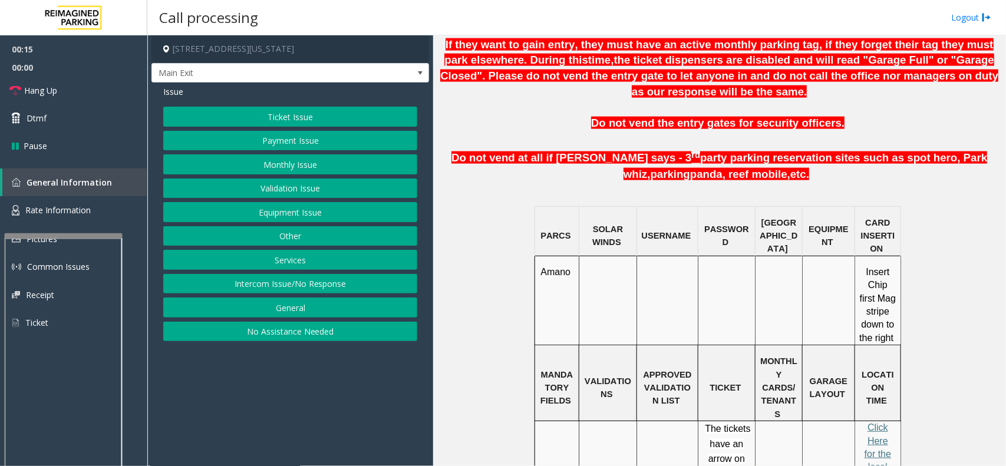
click at [307, 166] on button "Monthly Issue" at bounding box center [290, 164] width 254 height 20
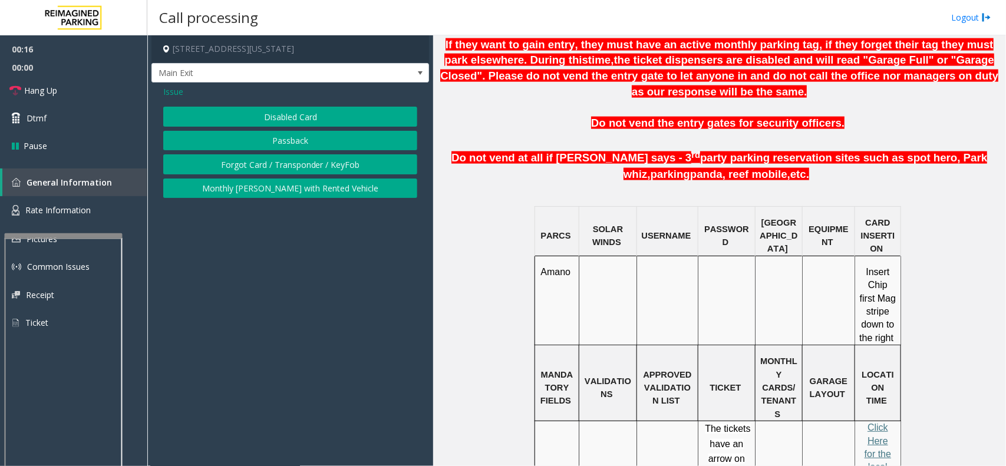
click at [292, 116] on button "Disabled Card" at bounding box center [290, 117] width 254 height 20
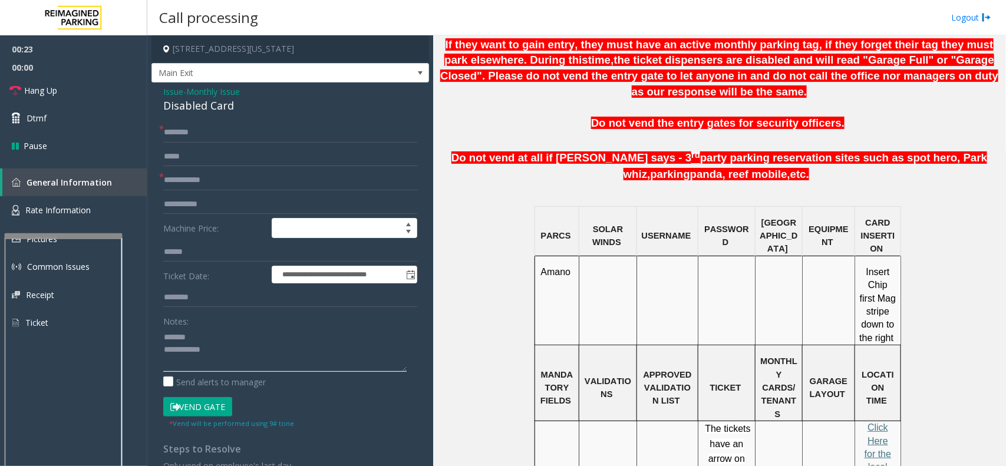
type textarea "**********"
click at [186, 183] on input "text" at bounding box center [290, 180] width 254 height 20
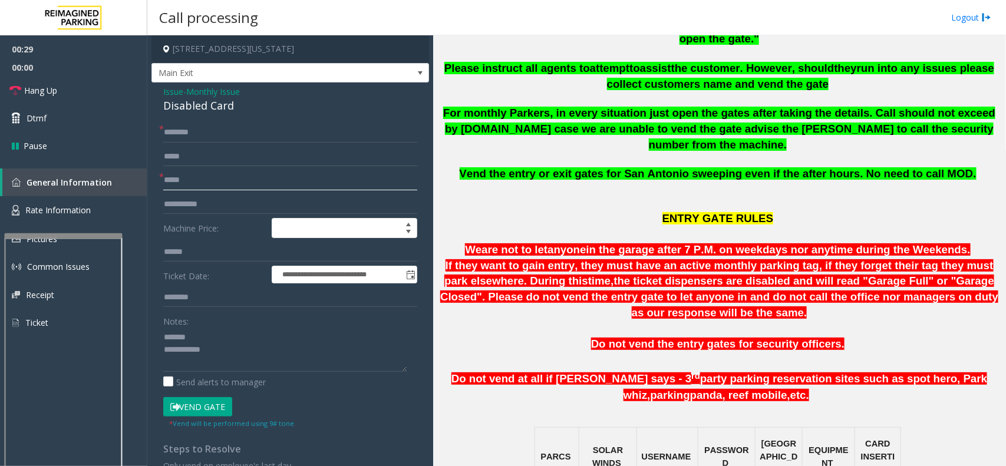
scroll to position [368, 0]
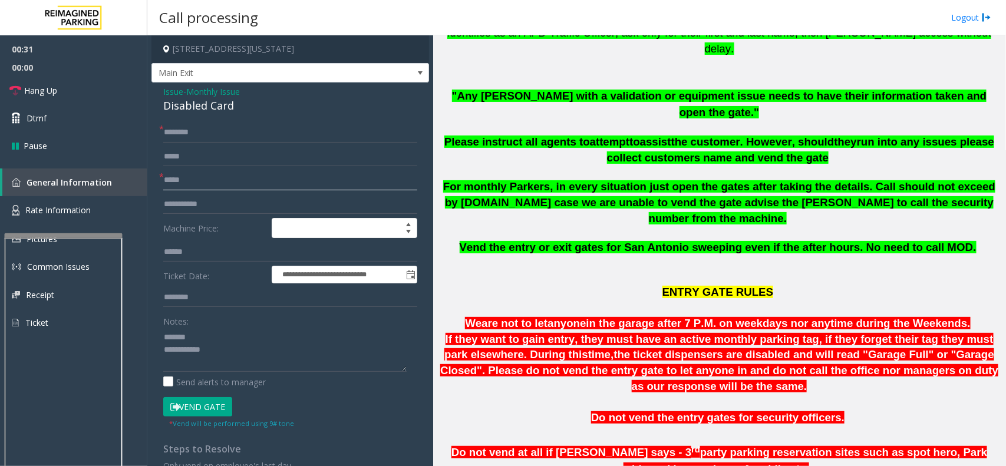
type input "*****"
click at [197, 128] on input "text" at bounding box center [290, 133] width 254 height 20
type input "**********"
drag, startPoint x: 186, startPoint y: 136, endPoint x: 347, endPoint y: 103, distance: 163.7
click at [348, 103] on div "Disabled Card" at bounding box center [290, 106] width 254 height 16
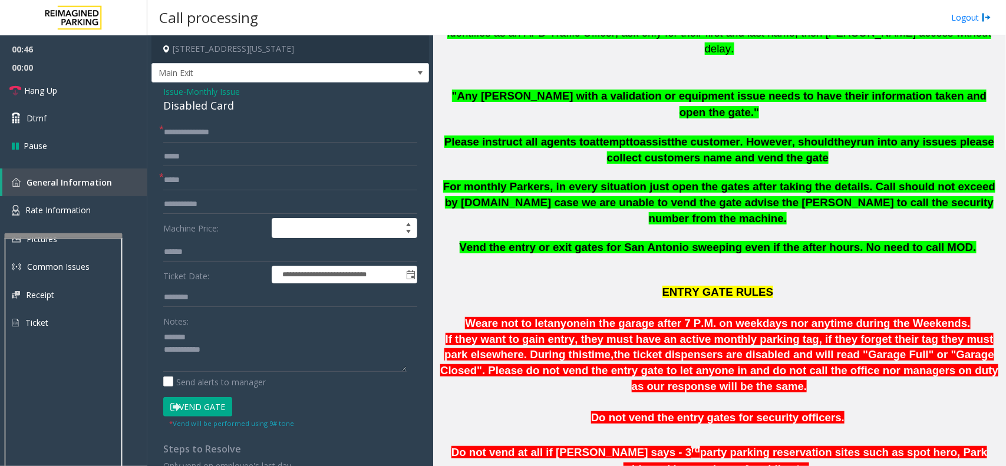
click at [222, 411] on button "Vend Gate" at bounding box center [197, 407] width 69 height 20
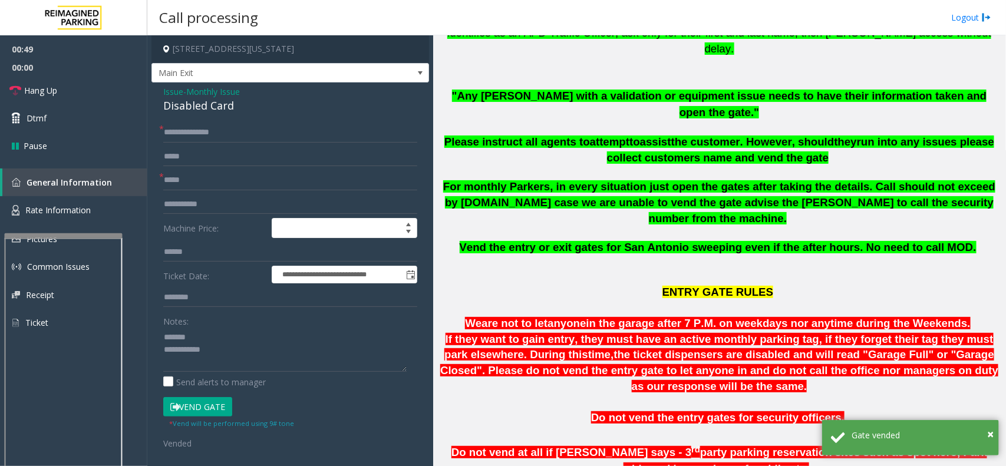
click at [192, 105] on div "Disabled Card" at bounding box center [290, 106] width 254 height 16
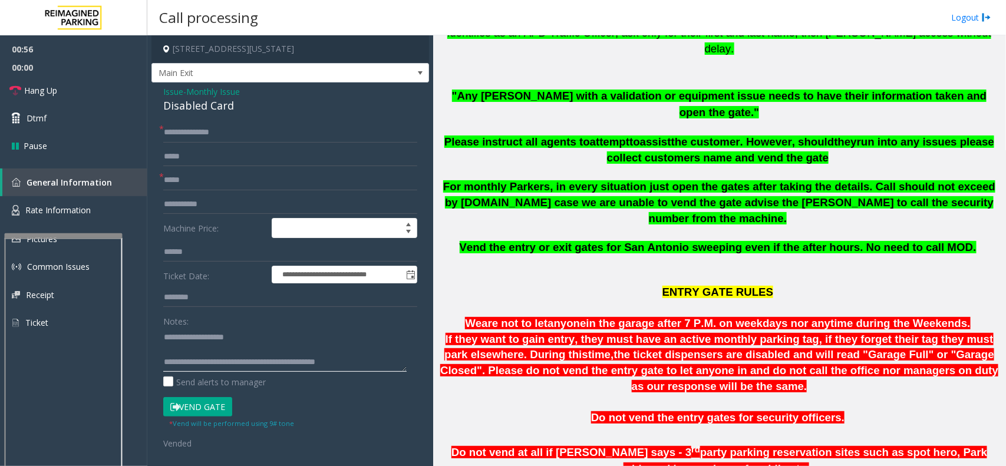
click at [225, 353] on textarea at bounding box center [284, 350] width 243 height 44
type textarea "**********"
click at [78, 89] on link "Hang Up" at bounding box center [73, 91] width 147 height 28
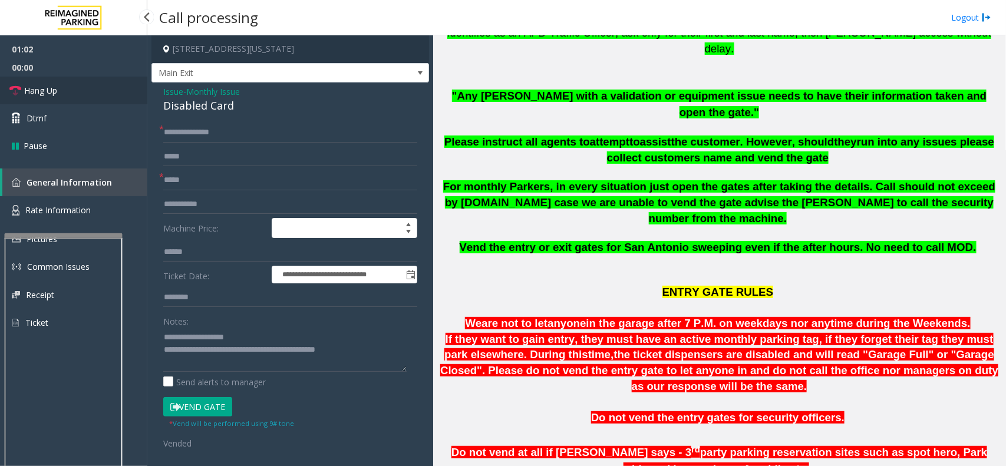
click at [78, 89] on link "Hang Up" at bounding box center [73, 91] width 147 height 28
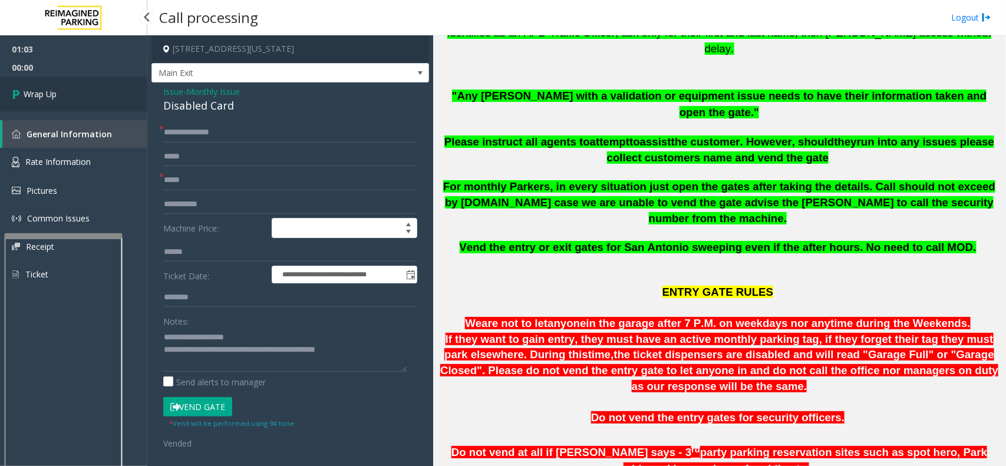
click at [78, 89] on link "Wrap Up" at bounding box center [73, 94] width 147 height 35
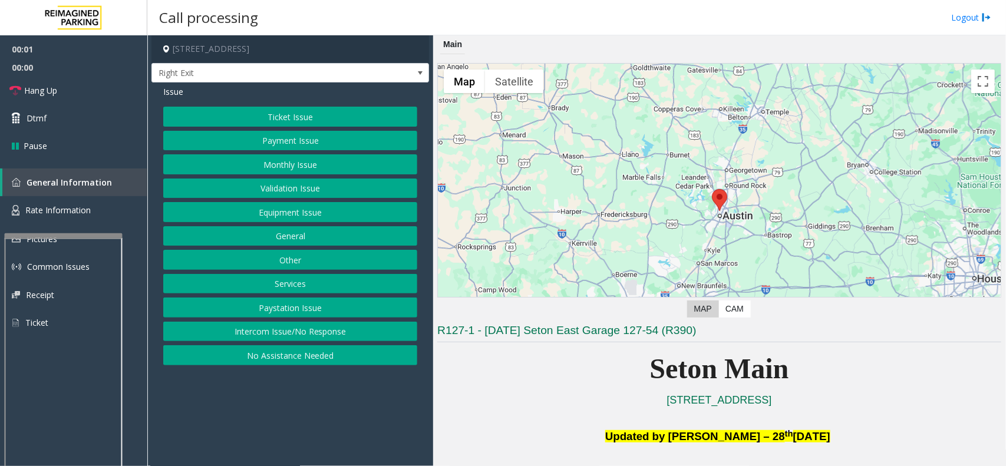
click at [266, 216] on button "Equipment Issue" at bounding box center [290, 212] width 254 height 20
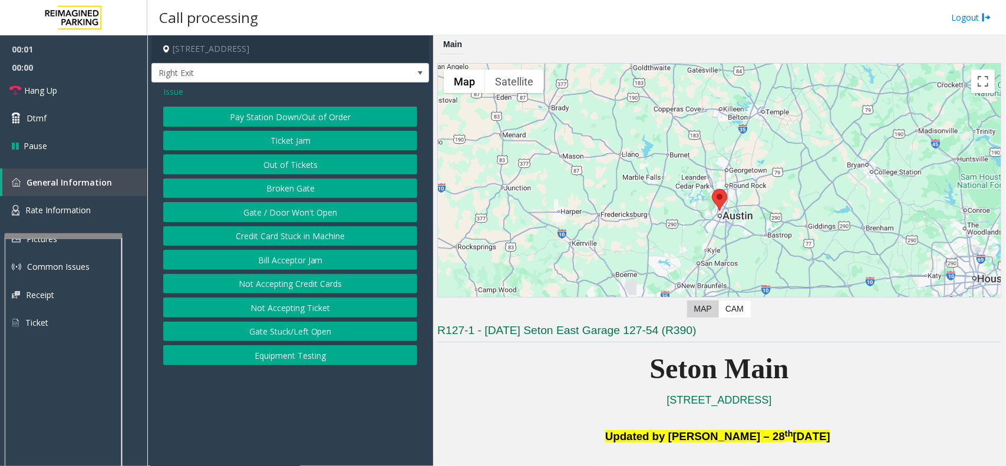
click at [266, 216] on button "Gate / Door Won't Open" at bounding box center [290, 212] width 254 height 20
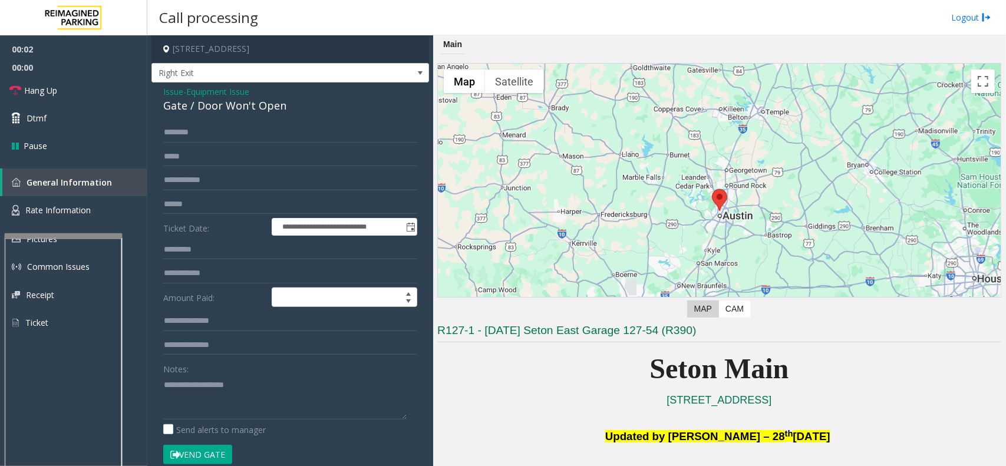
click at [209, 458] on button "Vend Gate" at bounding box center [197, 455] width 69 height 20
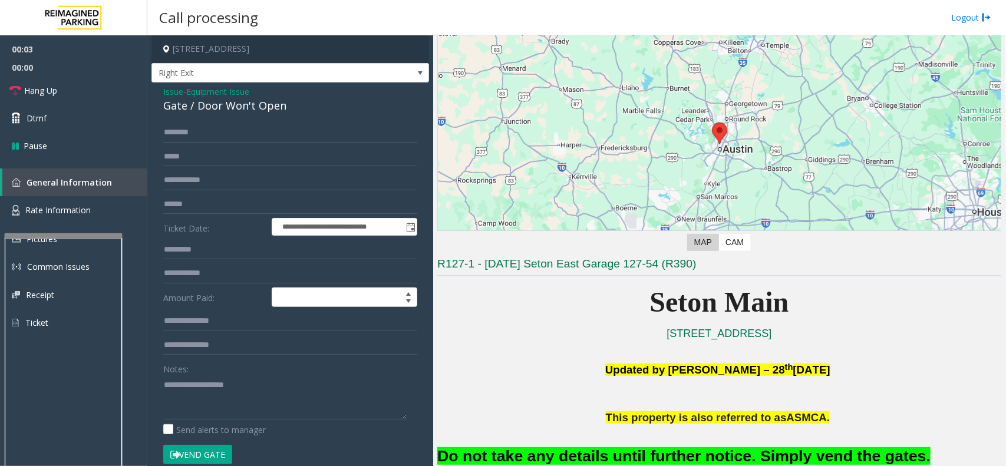
scroll to position [147, 0]
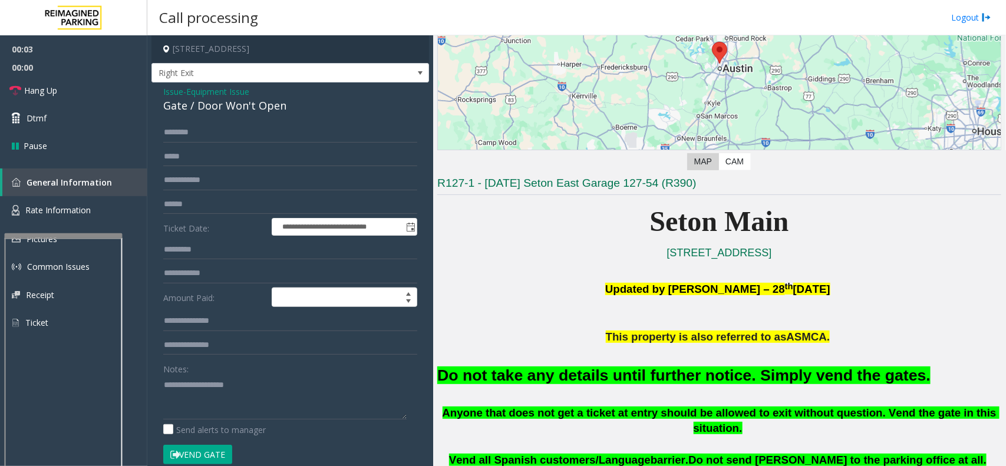
click at [608, 379] on font "Do not take any details until further notice. Simply vend the gates." at bounding box center [683, 376] width 493 height 18
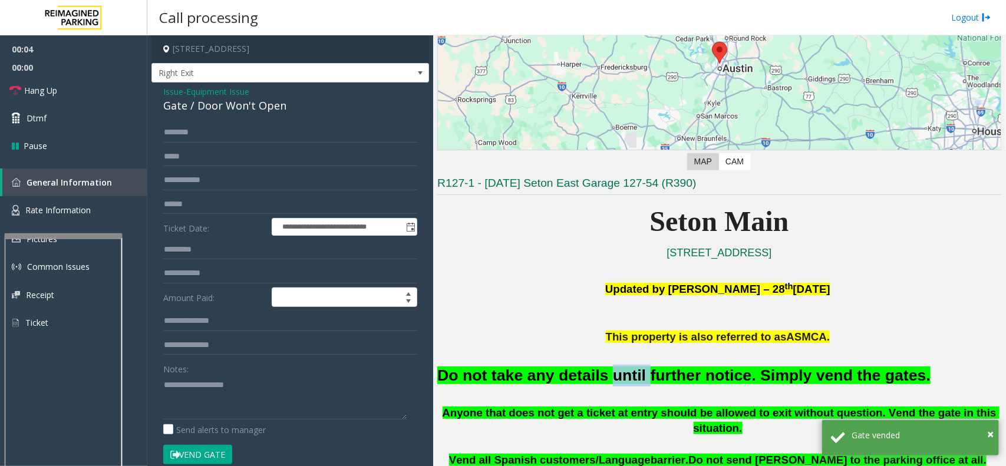
click at [608, 379] on font "Do not take any details until further notice. Simply vend the gates." at bounding box center [683, 376] width 493 height 18
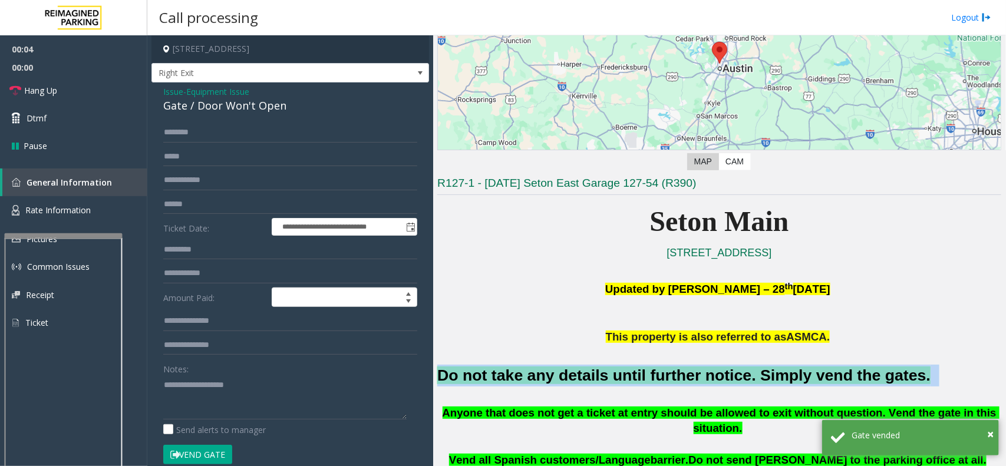
drag, startPoint x: 608, startPoint y: 379, endPoint x: 614, endPoint y: 377, distance: 6.2
click at [608, 378] on font "Do not take any details until further notice. Simply vend the gates." at bounding box center [683, 376] width 493 height 18
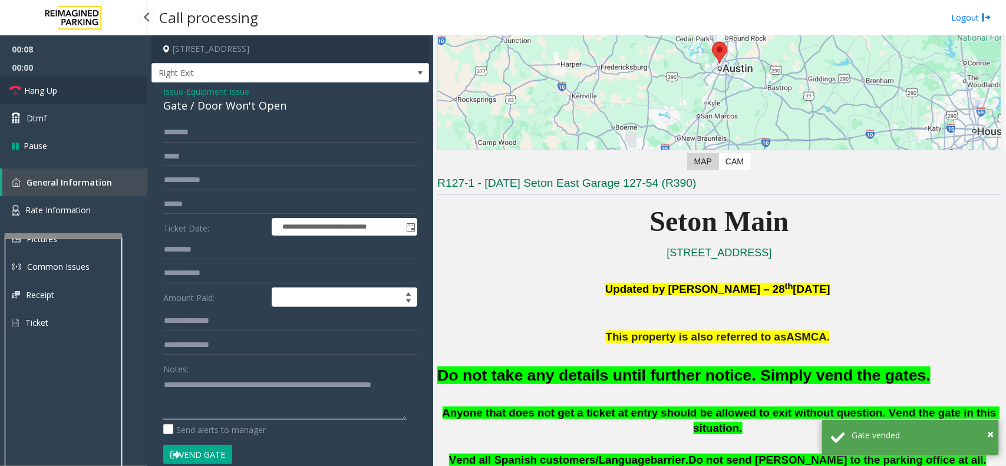
type textarea "**********"
click at [77, 89] on link "Hang Up" at bounding box center [73, 91] width 147 height 28
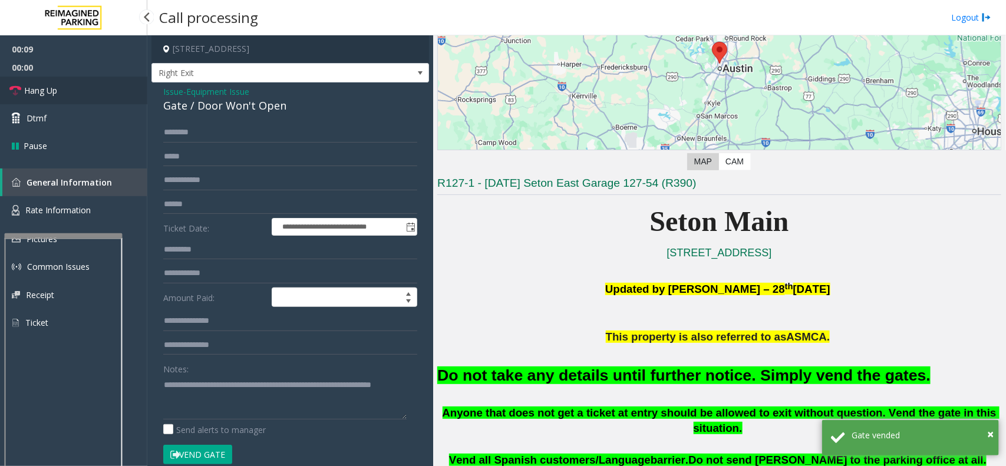
click at [77, 89] on link "Hang Up" at bounding box center [73, 91] width 147 height 28
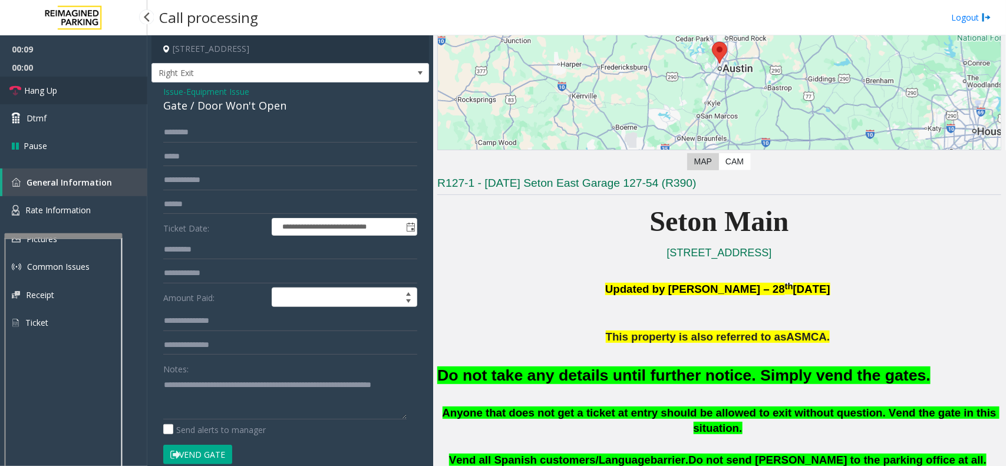
click at [77, 89] on link "Hang Up" at bounding box center [73, 91] width 147 height 28
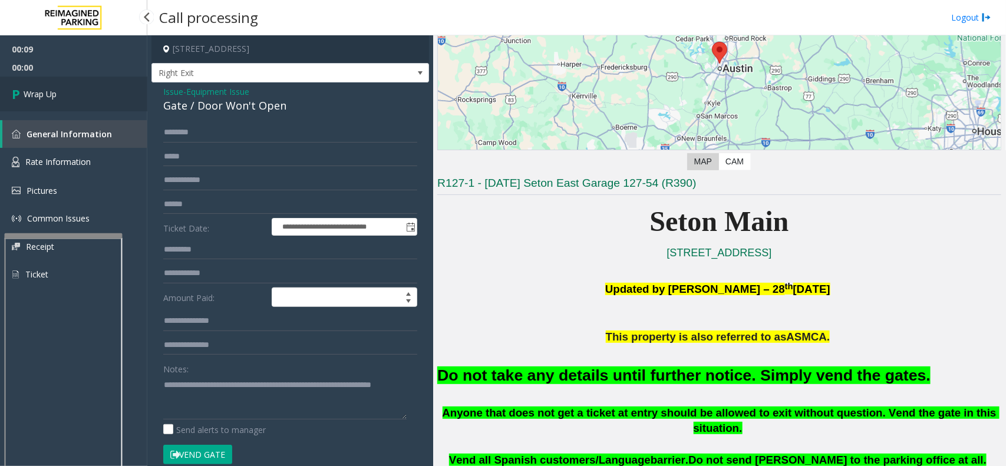
click at [77, 89] on link "Wrap Up" at bounding box center [73, 94] width 147 height 35
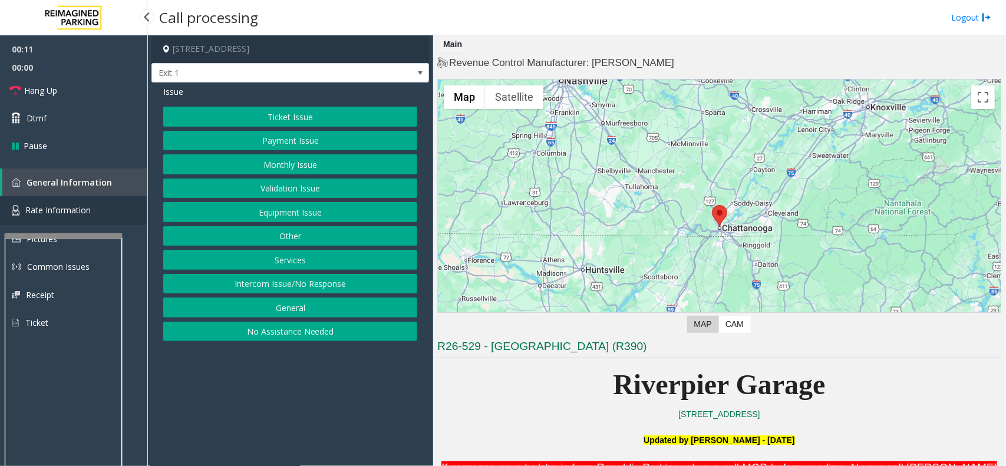
click at [98, 218] on link "Rate Information" at bounding box center [73, 210] width 147 height 29
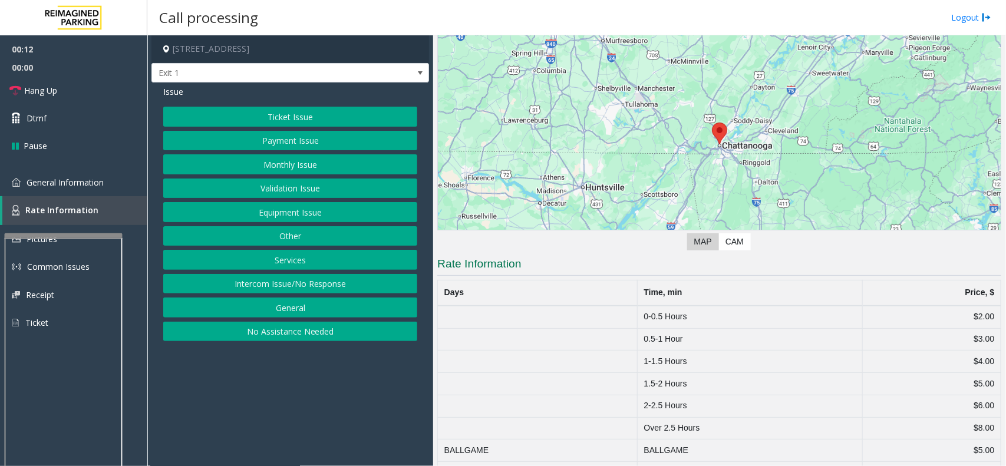
scroll to position [112, 0]
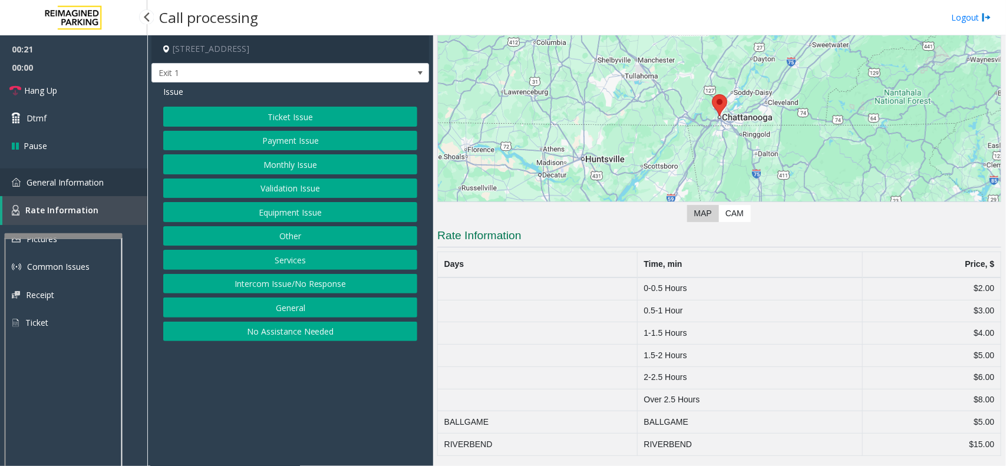
click at [57, 186] on span "General Information" at bounding box center [65, 182] width 77 height 11
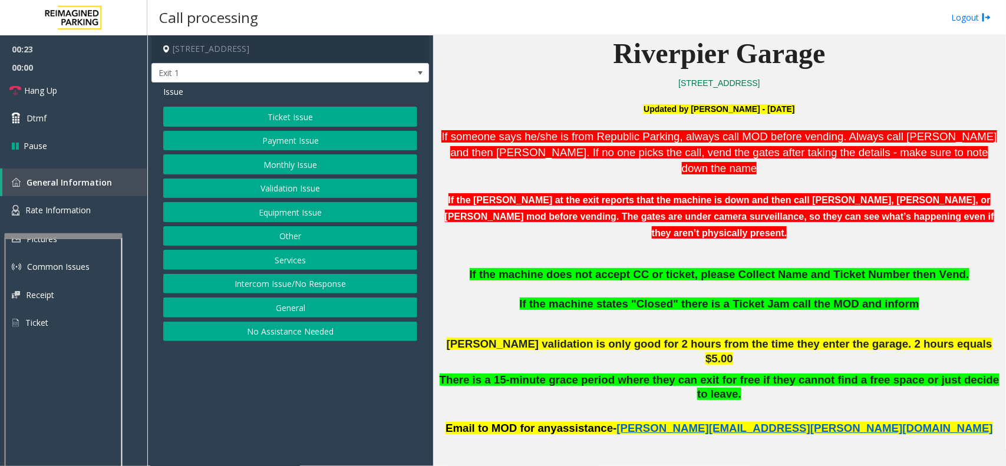
scroll to position [333, 0]
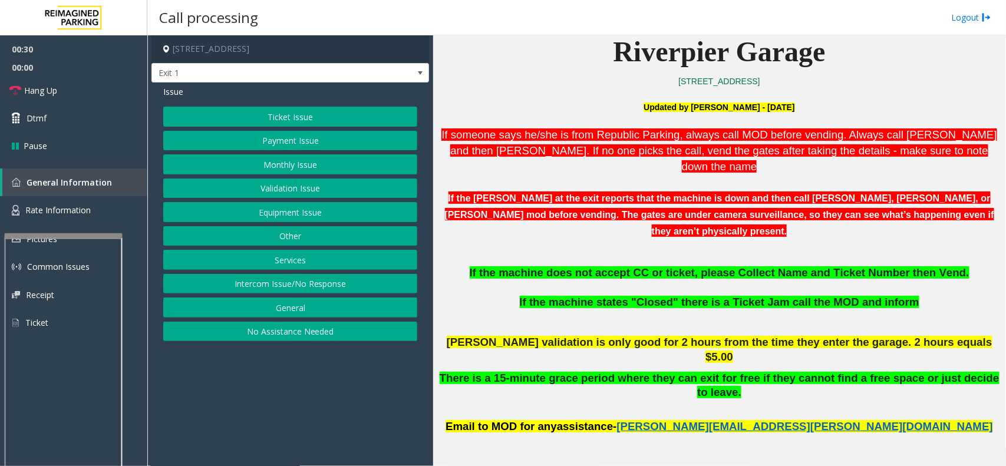
click at [305, 116] on button "Ticket Issue" at bounding box center [290, 117] width 254 height 20
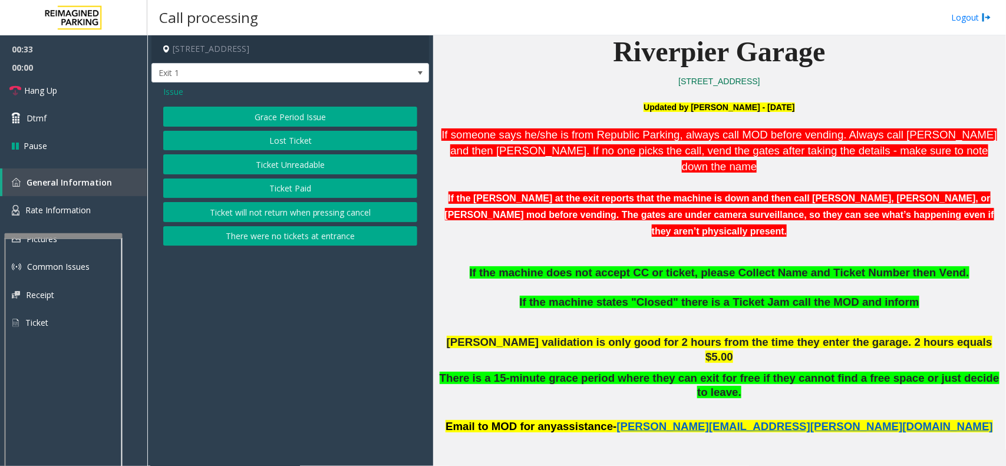
click at [308, 166] on button "Ticket Unreadable" at bounding box center [290, 164] width 254 height 20
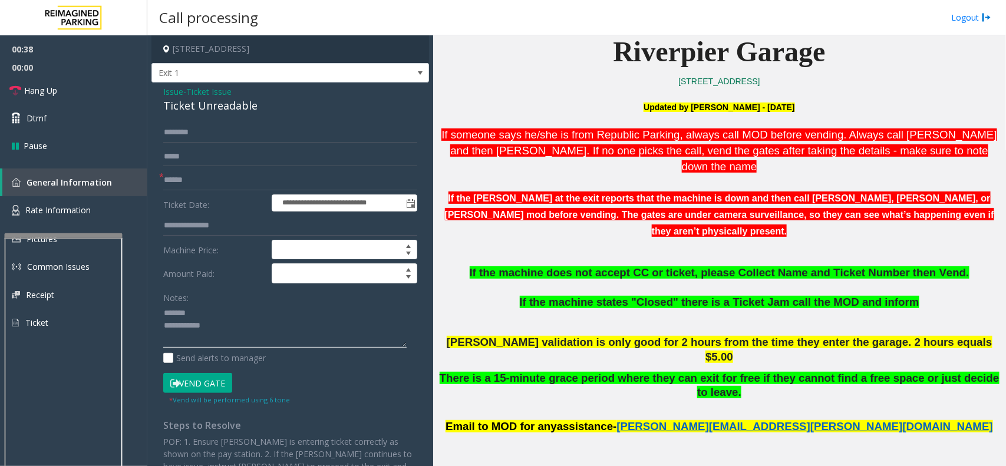
click at [211, 309] on textarea at bounding box center [284, 326] width 243 height 44
click at [199, 176] on input "text" at bounding box center [290, 180] width 254 height 20
click at [310, 314] on textarea at bounding box center [284, 326] width 243 height 44
click at [295, 325] on textarea at bounding box center [284, 326] width 243 height 44
click at [231, 332] on textarea at bounding box center [284, 326] width 243 height 44
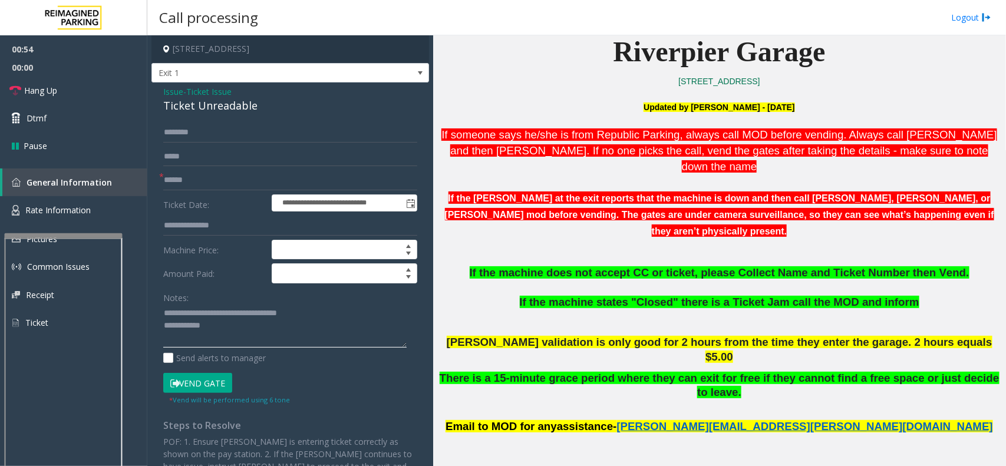
paste textarea "**********"
type textarea "**********"
click at [195, 187] on input "text" at bounding box center [290, 180] width 254 height 20
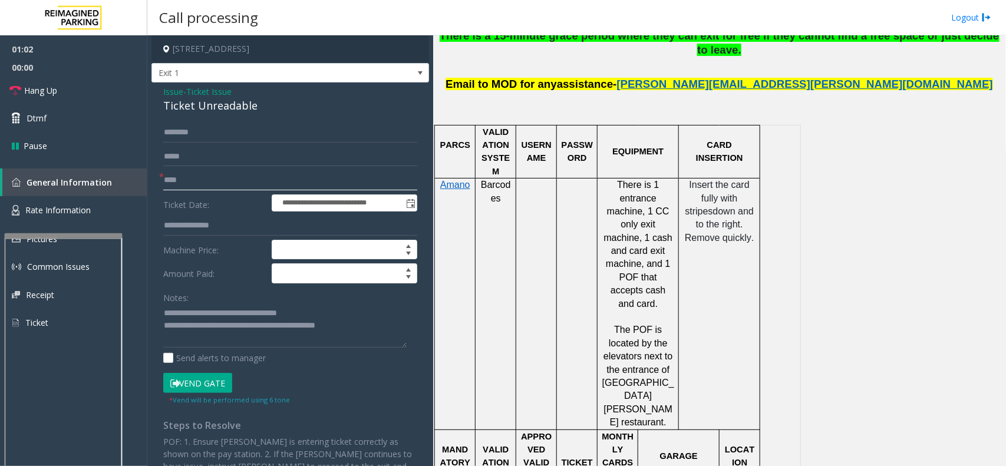
scroll to position [702, 0]
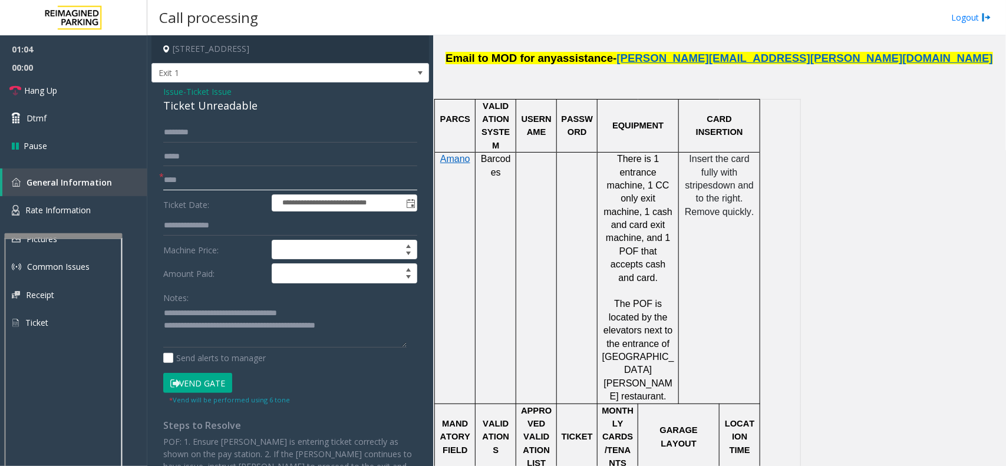
type input "****"
click at [214, 384] on button "Vend Gate" at bounding box center [197, 383] width 69 height 20
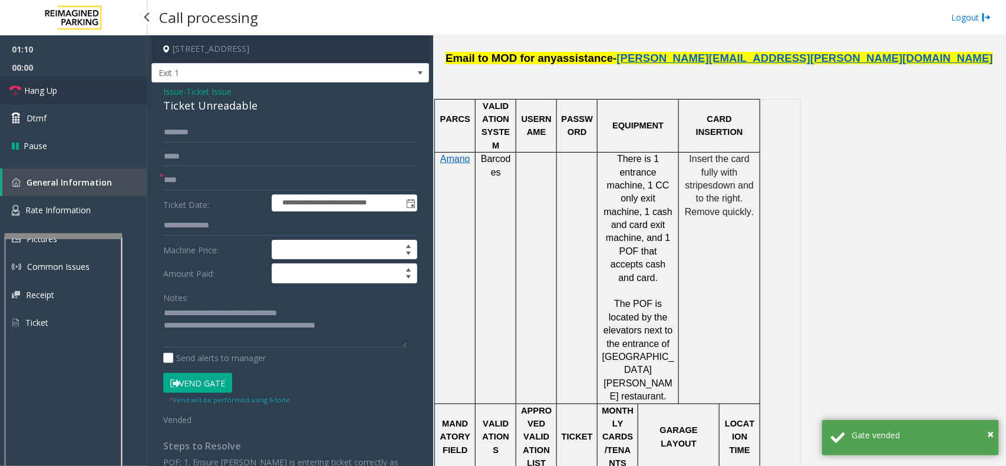
click at [95, 83] on link "Hang Up" at bounding box center [73, 91] width 147 height 28
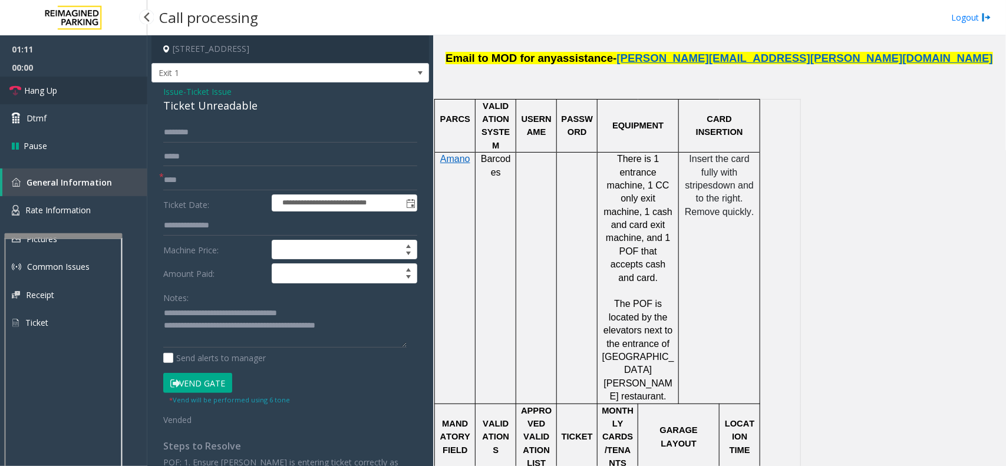
click at [95, 83] on link "Hang Up" at bounding box center [73, 91] width 147 height 28
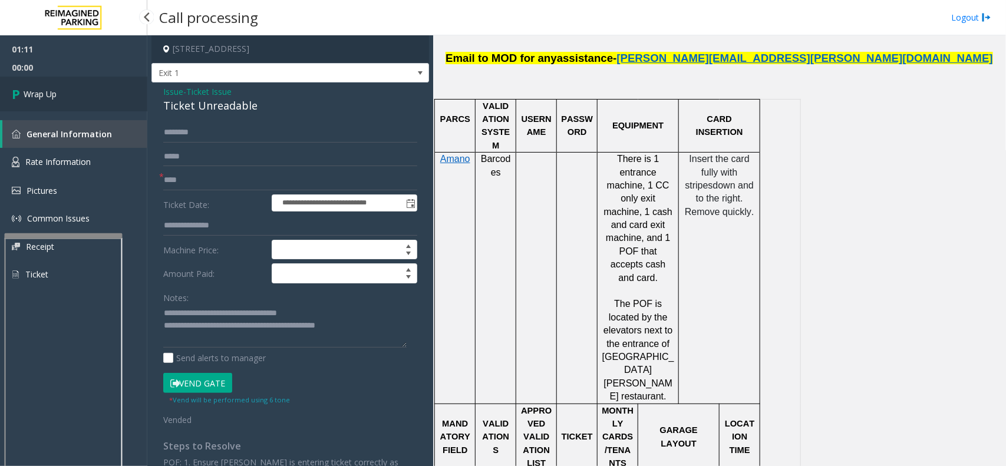
click at [95, 83] on link "Wrap Up" at bounding box center [73, 94] width 147 height 35
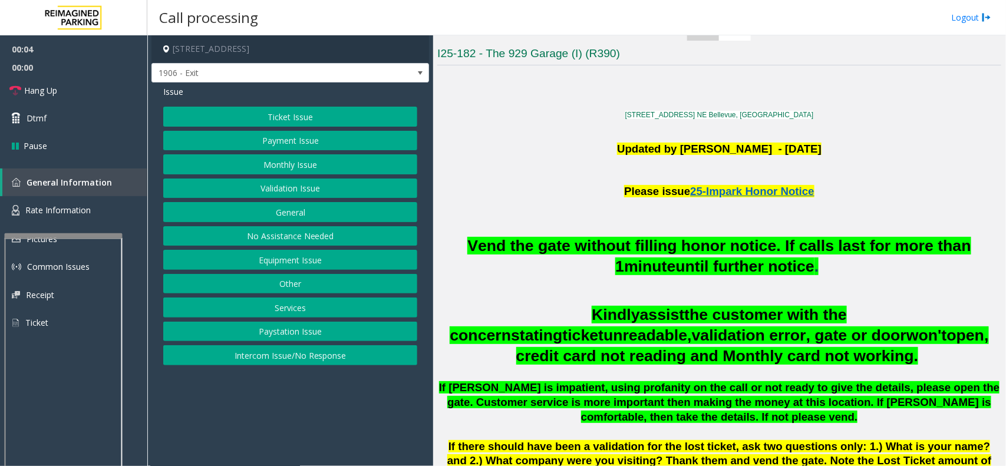
scroll to position [368, 0]
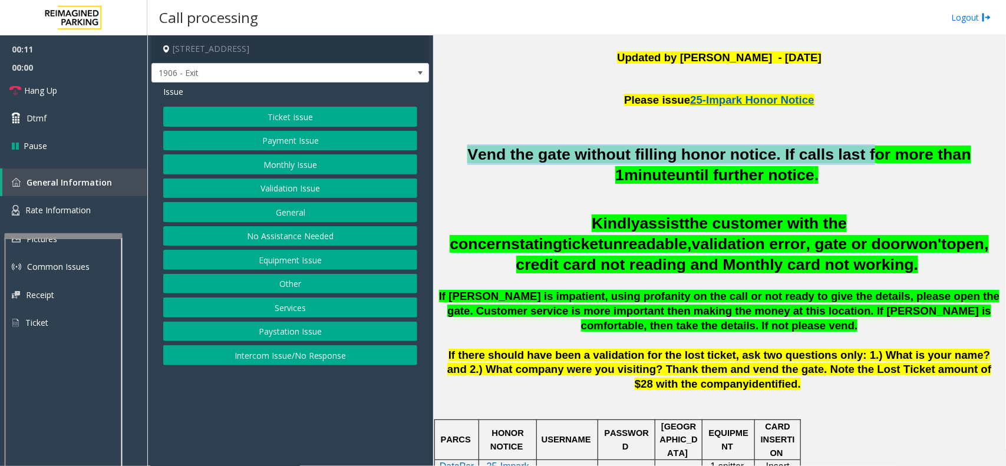
drag, startPoint x: 460, startPoint y: 149, endPoint x: 865, endPoint y: 143, distance: 405.0
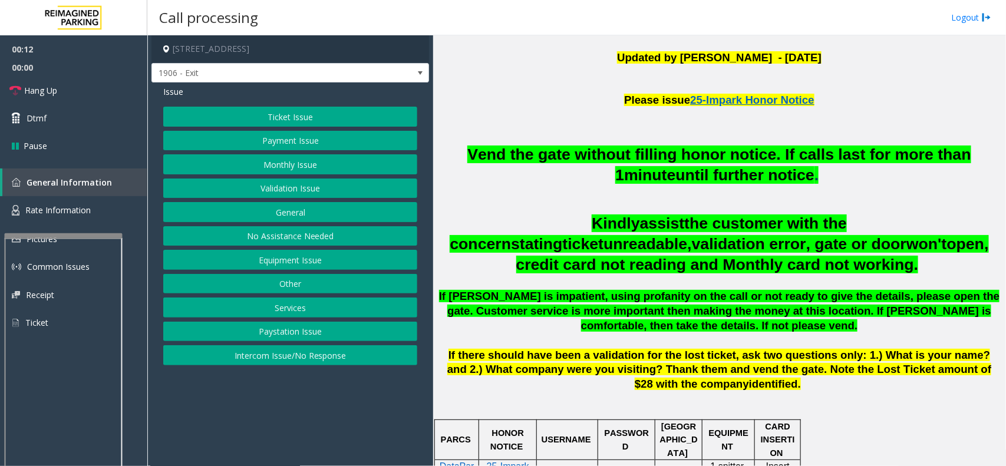
click at [851, 171] on h2 "Vend the gate without filling honor notice. If calls last for more than 1 minut…" at bounding box center [719, 164] width 564 height 41
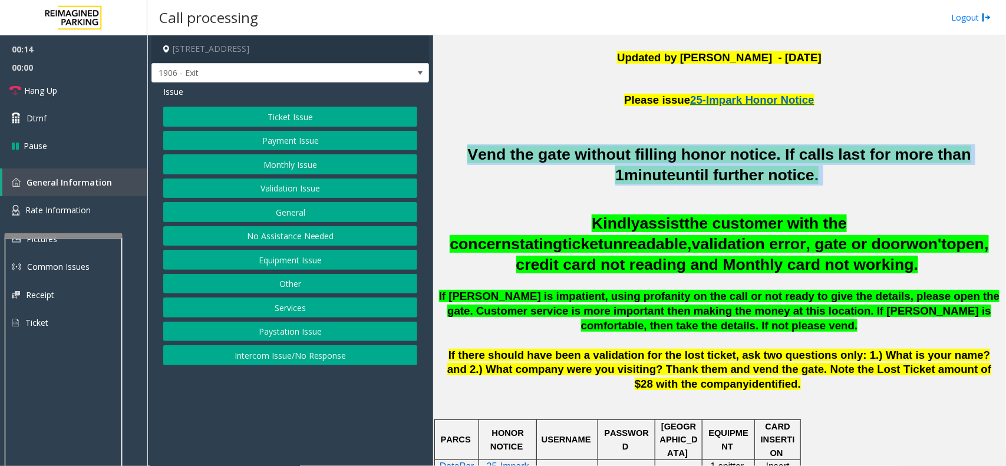
drag, startPoint x: 829, startPoint y: 170, endPoint x: 459, endPoint y: 150, distance: 371.3
click at [459, 150] on h2 "Vend the gate without filling honor notice. If calls last for more than 1 minut…" at bounding box center [719, 164] width 564 height 41
click at [489, 174] on h2 "Vend the gate without filling honor notice. If calls last for more than 1 minut…" at bounding box center [719, 164] width 564 height 41
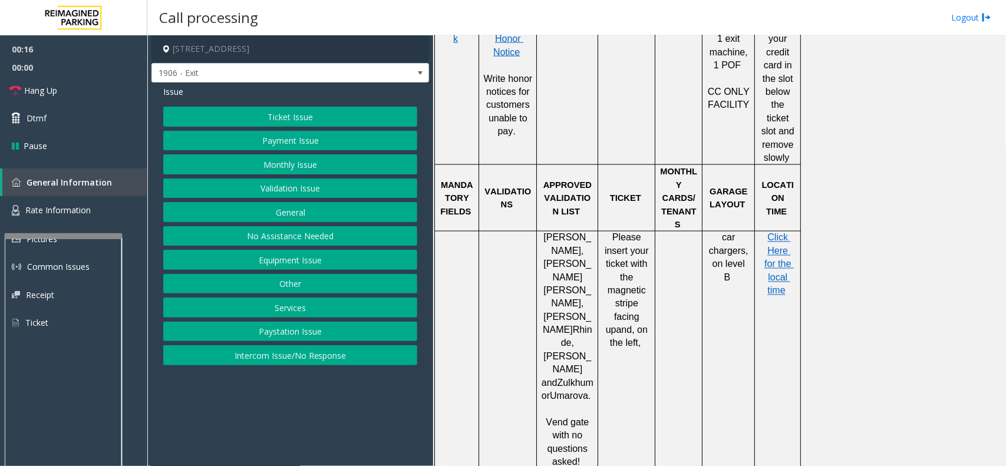
scroll to position [811, 0]
click at [280, 121] on button "Ticket Issue" at bounding box center [290, 117] width 254 height 20
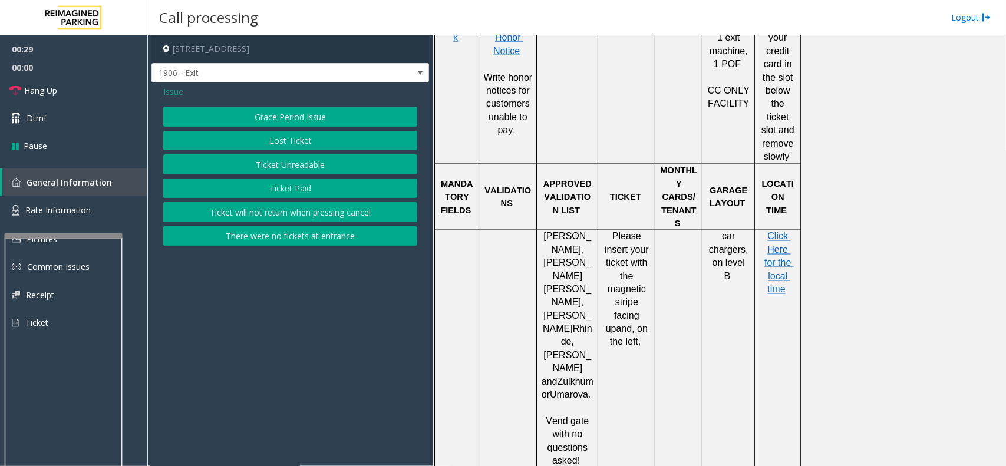
click at [290, 165] on button "Ticket Unreadable" at bounding box center [290, 164] width 254 height 20
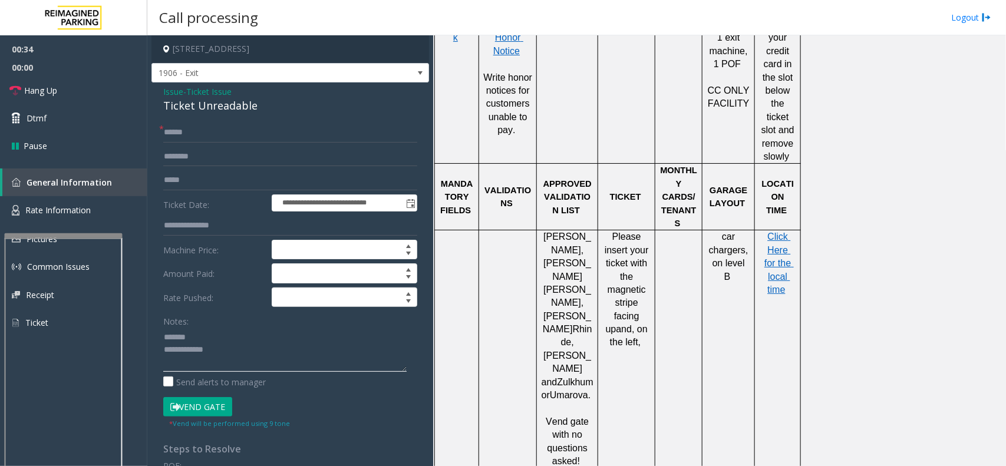
type textarea "**********"
click at [180, 139] on input "text" at bounding box center [290, 133] width 254 height 20
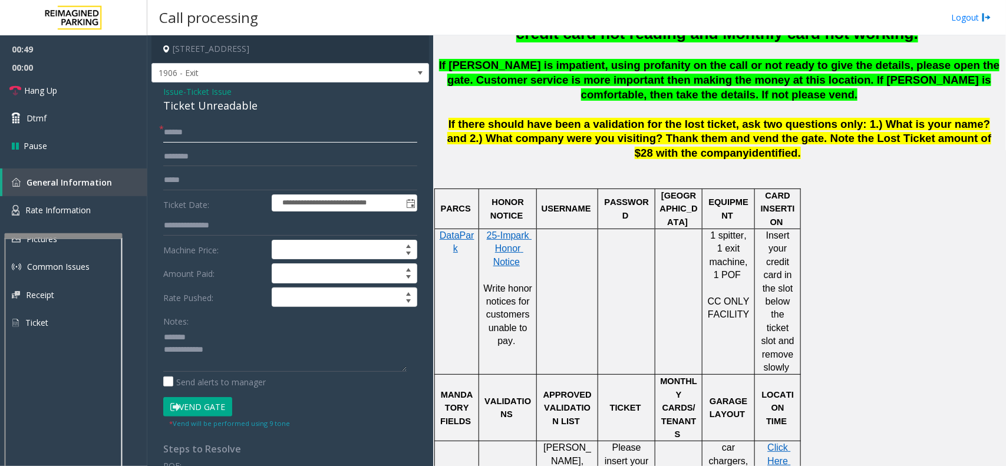
scroll to position [590, 0]
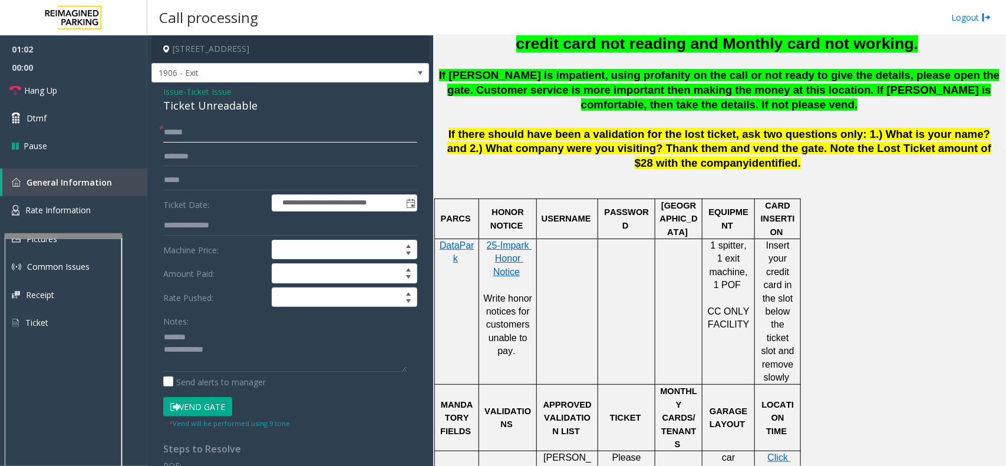
type input "******"
click at [207, 407] on button "Vend Gate" at bounding box center [197, 407] width 69 height 20
click at [218, 107] on div "Ticket Unreadable" at bounding box center [290, 106] width 254 height 16
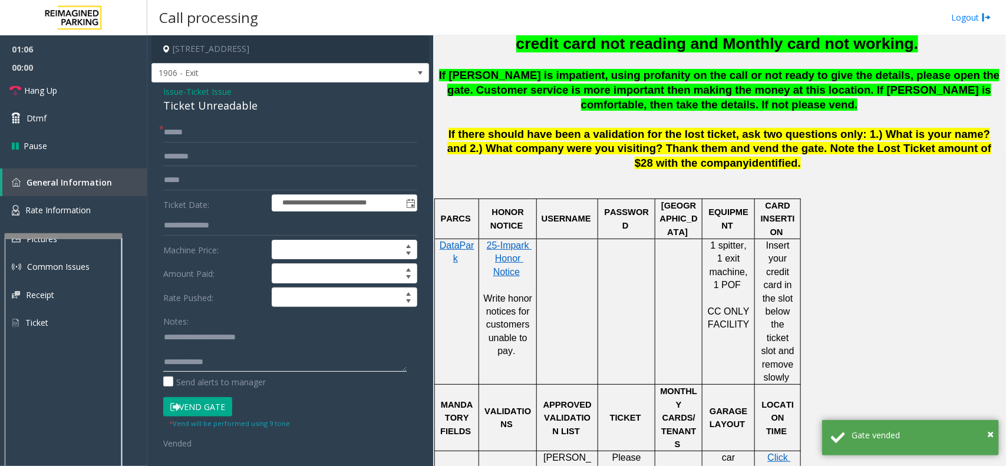
click at [210, 349] on textarea at bounding box center [284, 350] width 243 height 44
click at [80, 87] on link "Hang Up" at bounding box center [73, 91] width 147 height 28
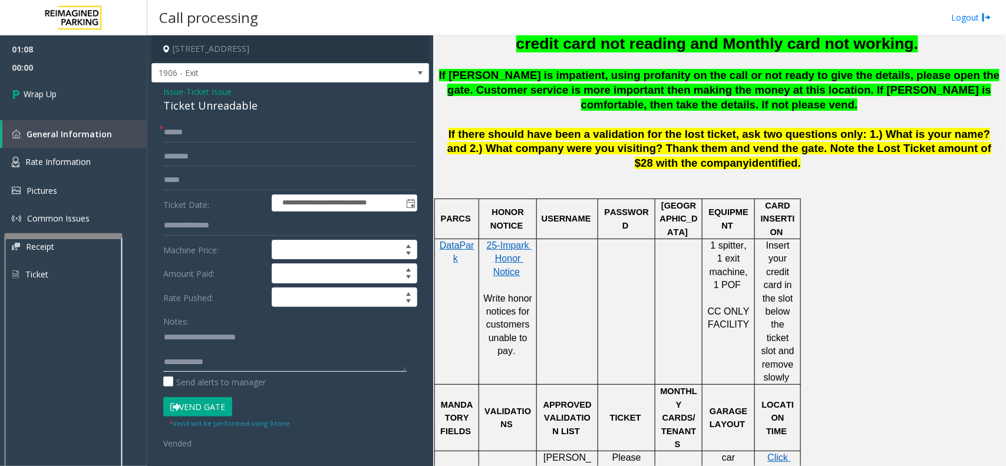
click at [190, 354] on textarea at bounding box center [284, 350] width 243 height 44
click at [231, 351] on textarea at bounding box center [284, 350] width 243 height 44
paste textarea "**********"
type textarea "**********"
click at [93, 87] on link "Wrap Up" at bounding box center [73, 94] width 147 height 35
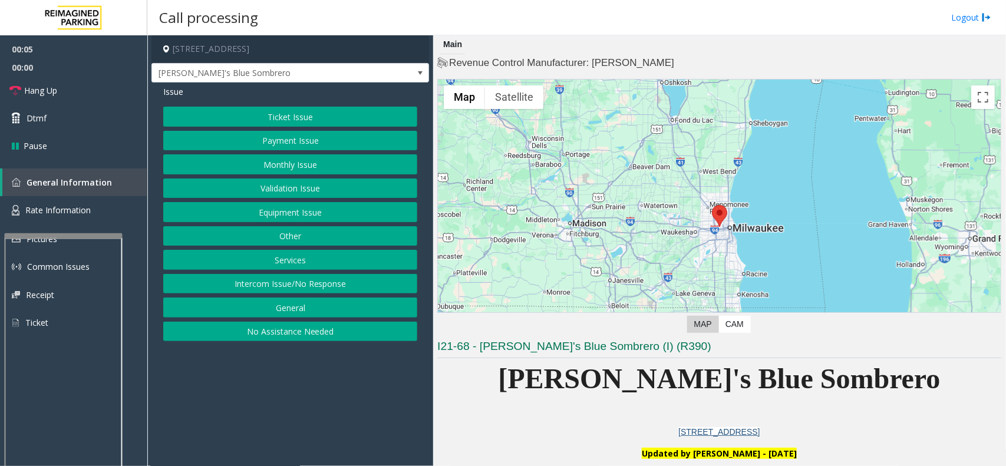
click at [298, 287] on button "Intercom Issue/No Response" at bounding box center [290, 284] width 254 height 20
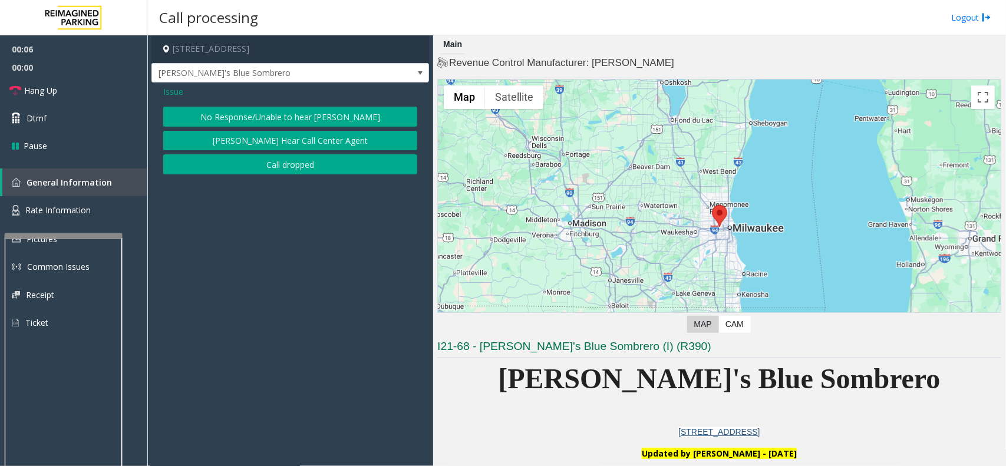
click at [262, 118] on button "No Response/Unable to hear [PERSON_NAME]" at bounding box center [290, 117] width 254 height 20
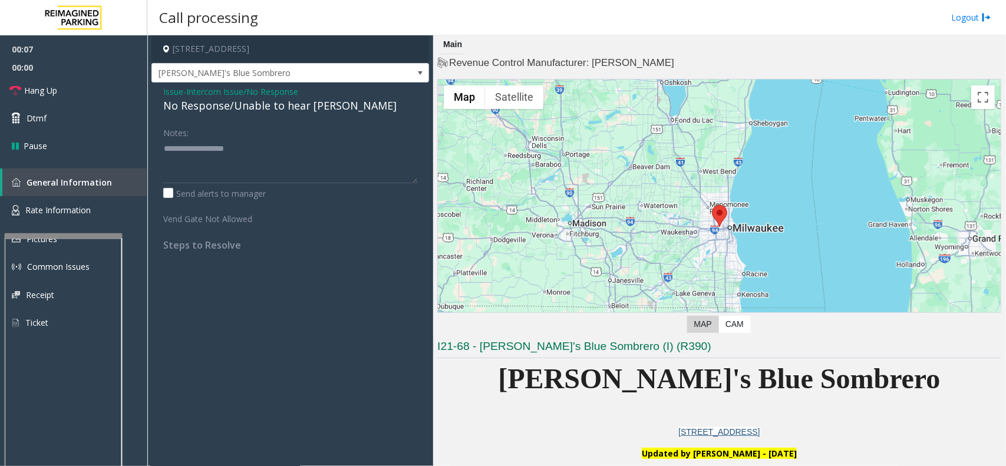
click at [246, 106] on div "No Response/Unable to hear [PERSON_NAME]" at bounding box center [290, 106] width 254 height 16
click at [213, 88] on span "Intercom Issue/No Response" at bounding box center [242, 91] width 112 height 12
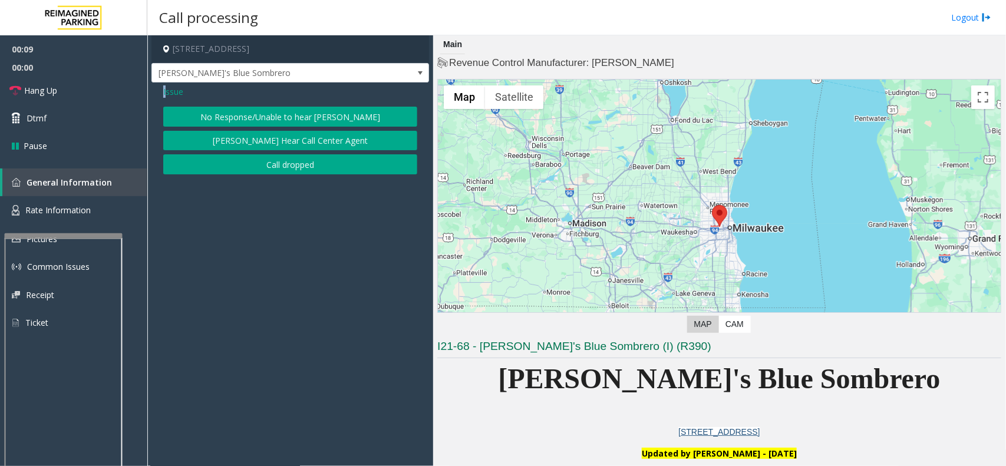
click at [165, 90] on span "Issue" at bounding box center [173, 91] width 20 height 12
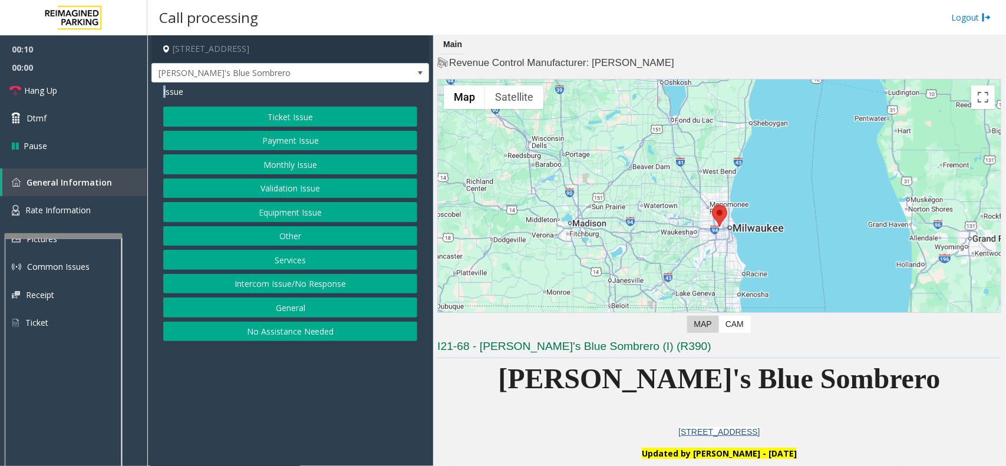
click at [258, 213] on button "Equipment Issue" at bounding box center [290, 212] width 254 height 20
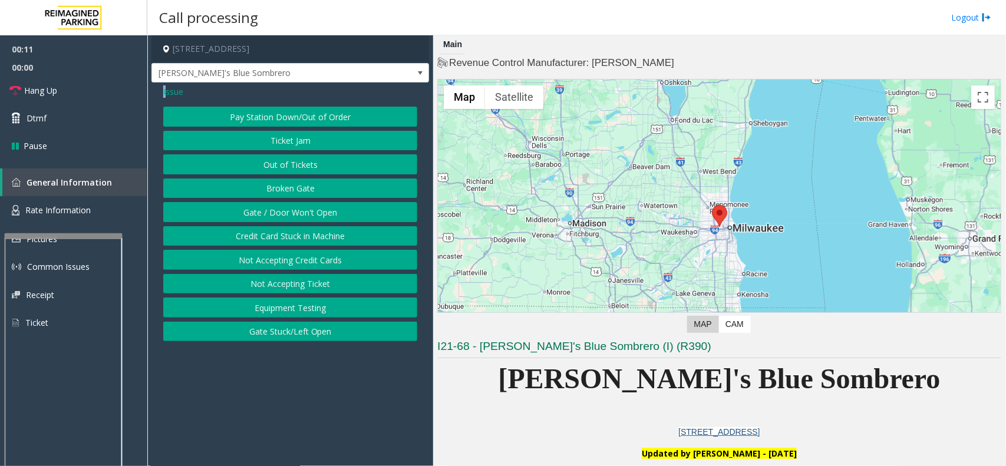
click at [258, 213] on button "Gate / Door Won't Open" at bounding box center [290, 212] width 254 height 20
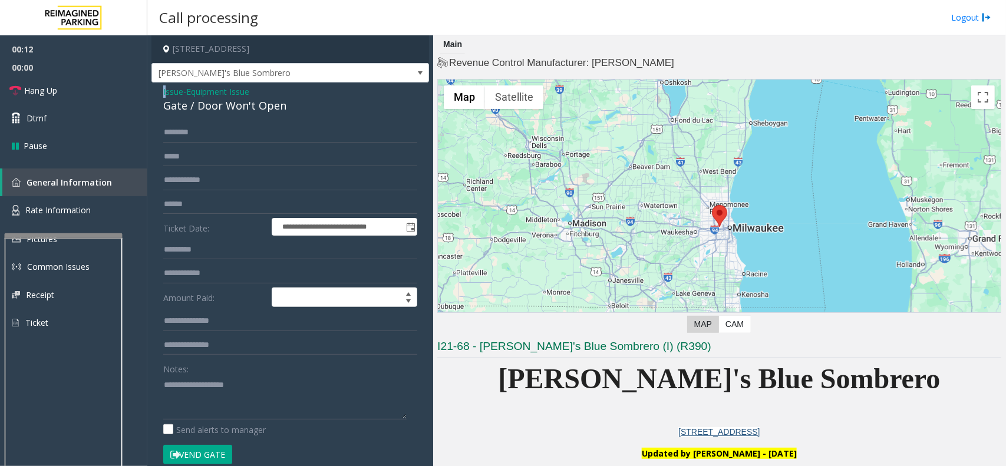
drag, startPoint x: 185, startPoint y: 460, endPoint x: 192, endPoint y: 455, distance: 9.3
click at [190, 457] on button "Vend Gate" at bounding box center [197, 455] width 69 height 20
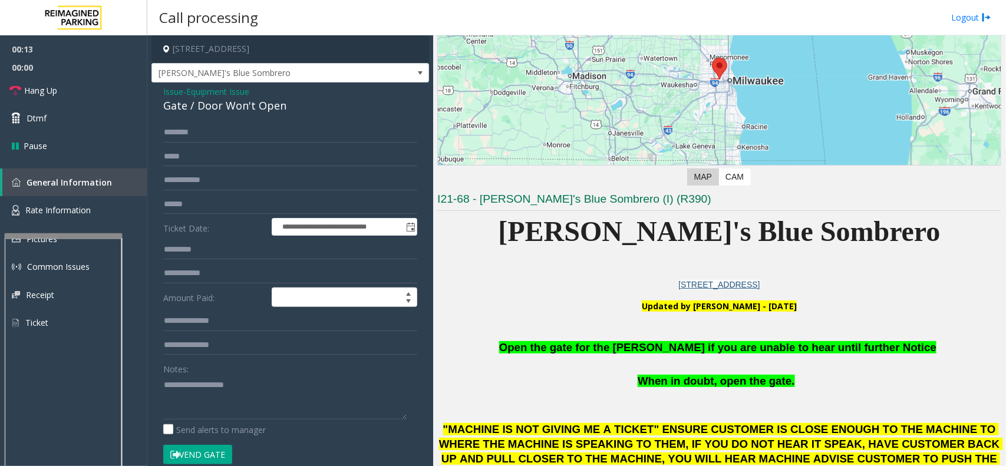
click at [577, 357] on p at bounding box center [719, 365] width 564 height 18
click at [599, 348] on span "Open the gate for the [PERSON_NAME] if you are unable to hear until further Not…" at bounding box center [717, 347] width 437 height 12
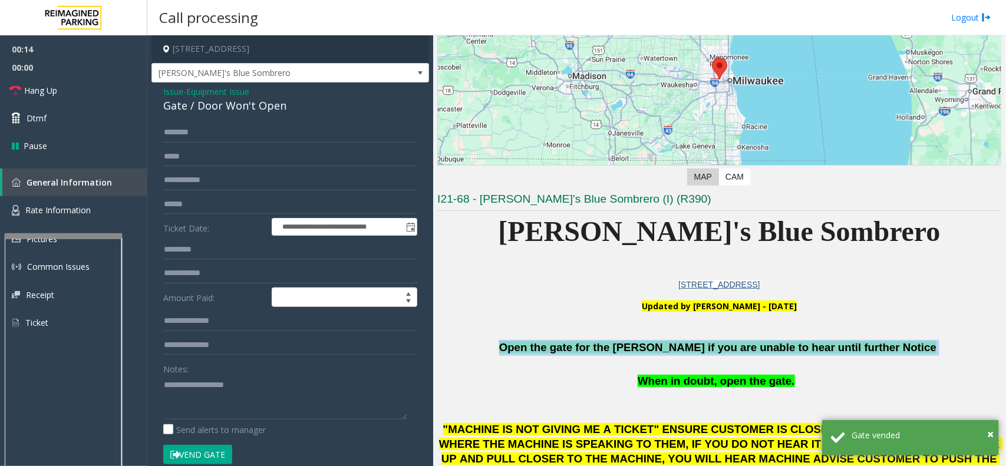
click at [599, 348] on span "Open the gate for the [PERSON_NAME] if you are unable to hear until further Not…" at bounding box center [717, 347] width 437 height 12
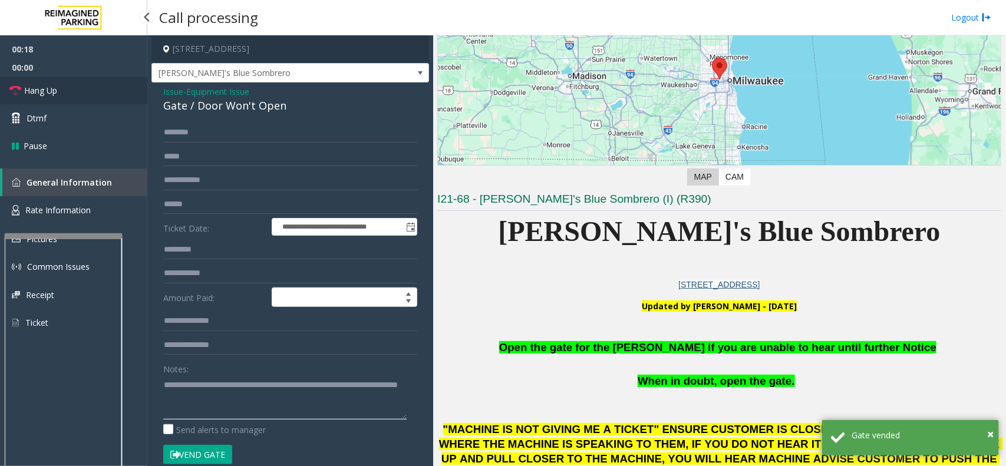
type textarea "**********"
click at [81, 87] on link "Hang Up" at bounding box center [73, 91] width 147 height 28
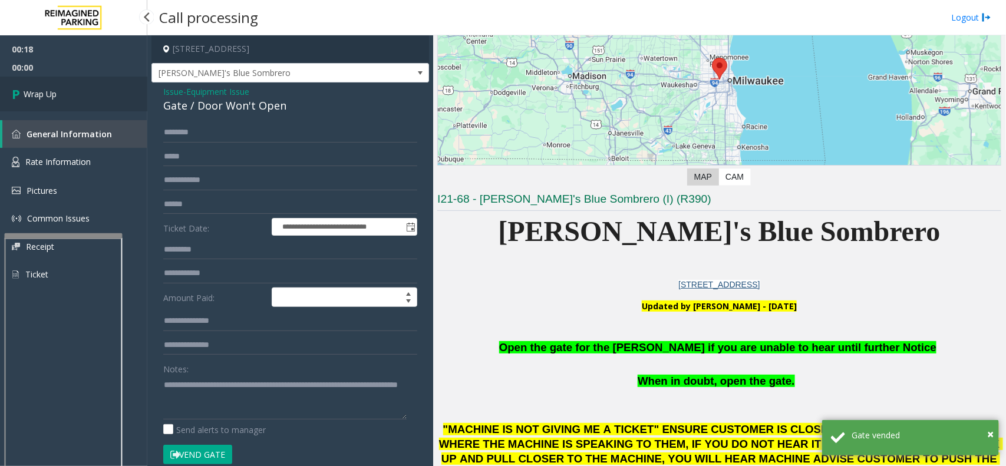
click at [81, 87] on link "Wrap Up" at bounding box center [73, 94] width 147 height 35
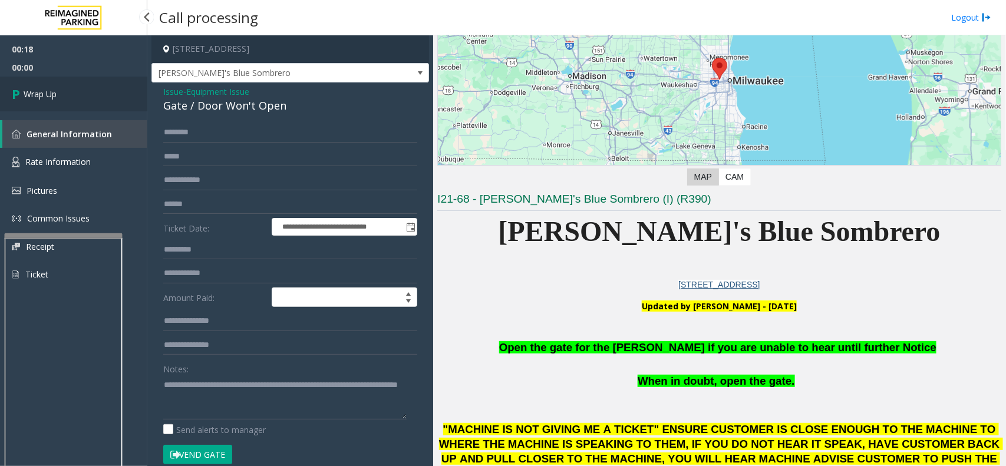
click at [83, 85] on link "Wrap Up" at bounding box center [73, 94] width 147 height 35
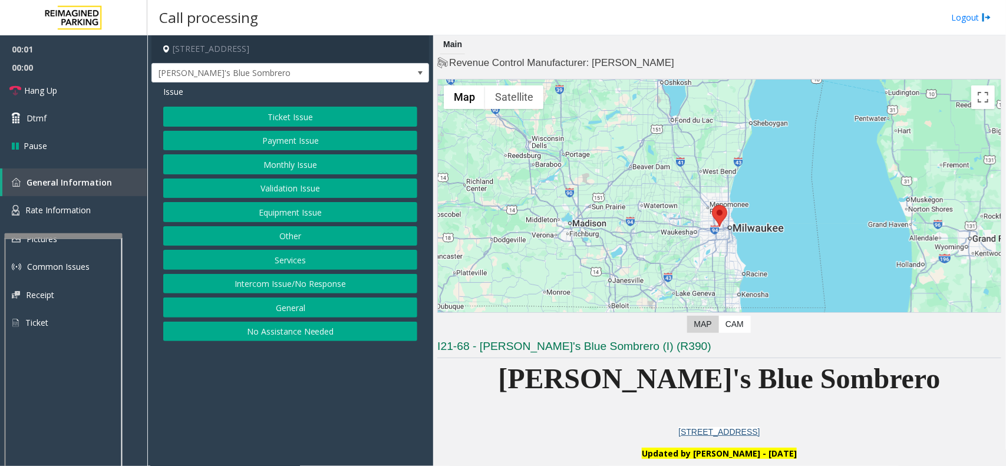
click at [274, 206] on button "Equipment Issue" at bounding box center [290, 212] width 254 height 20
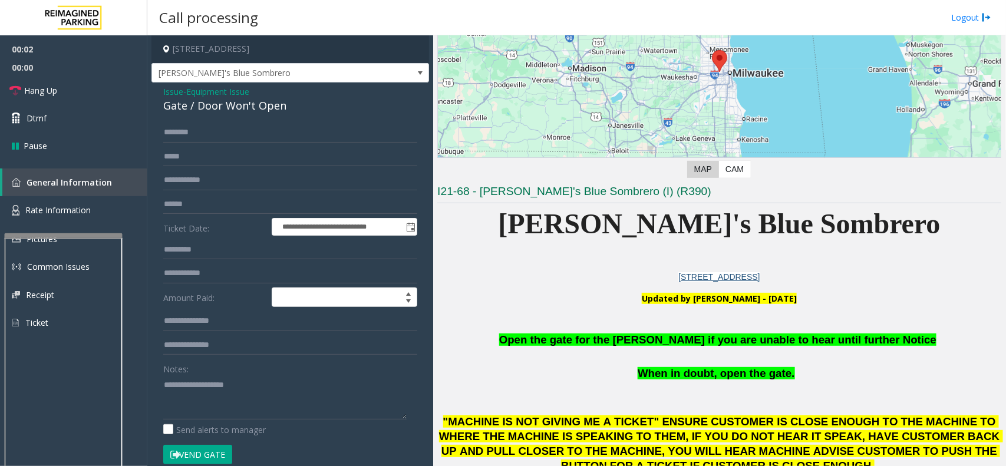
scroll to position [368, 0]
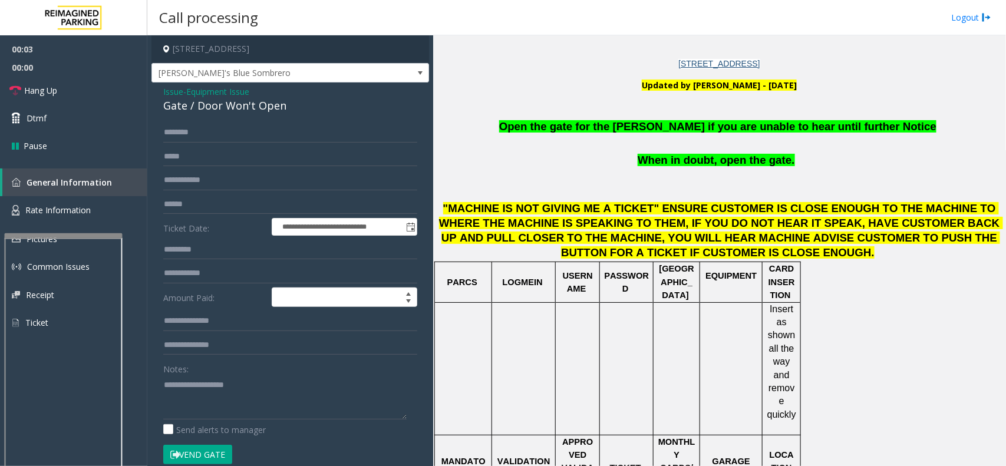
click at [625, 129] on span "Open the gate for the [PERSON_NAME] if you are unable to hear until further Not…" at bounding box center [717, 126] width 437 height 12
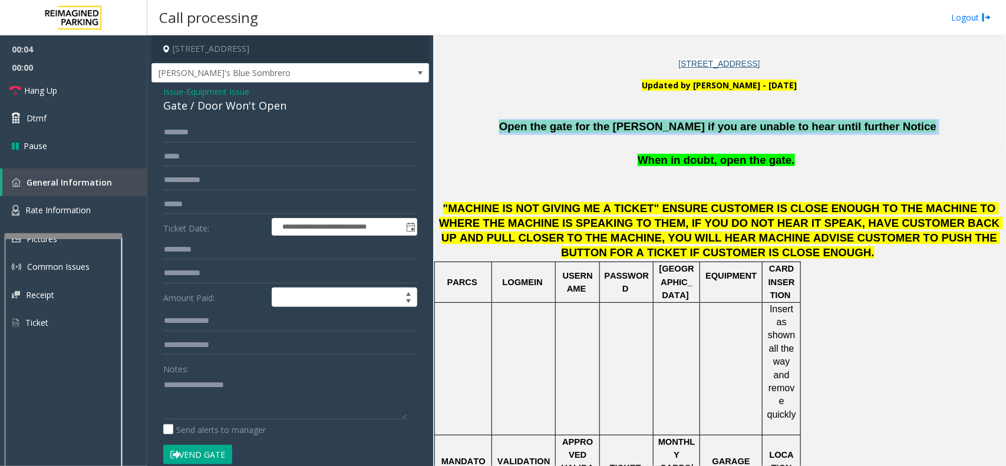
click at [625, 129] on span "Open the gate for the [PERSON_NAME] if you are unable to hear until further Not…" at bounding box center [717, 126] width 437 height 12
copy p "Open the gate for the [PERSON_NAME] if you are unable to hear until further Not…"
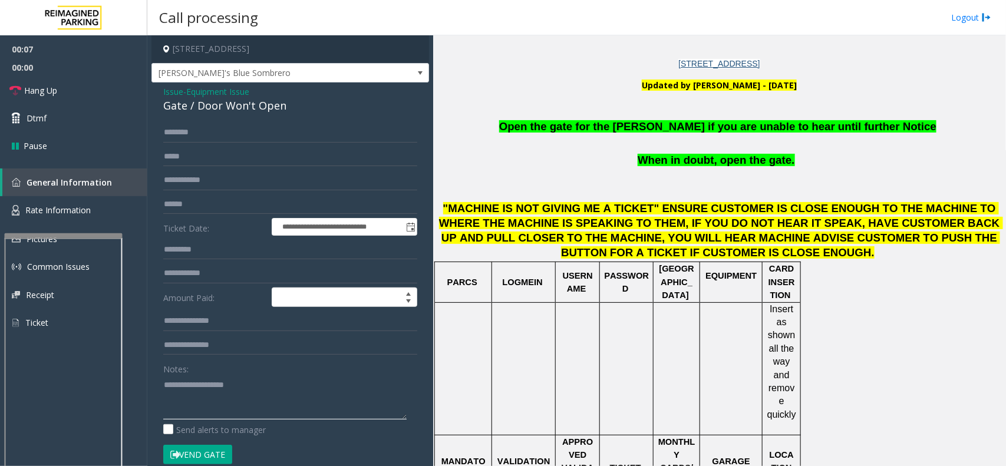
click at [229, 395] on textarea at bounding box center [284, 398] width 243 height 44
paste textarea "**********"
type textarea "**********"
click at [214, 451] on button "Vend Gate" at bounding box center [197, 455] width 69 height 20
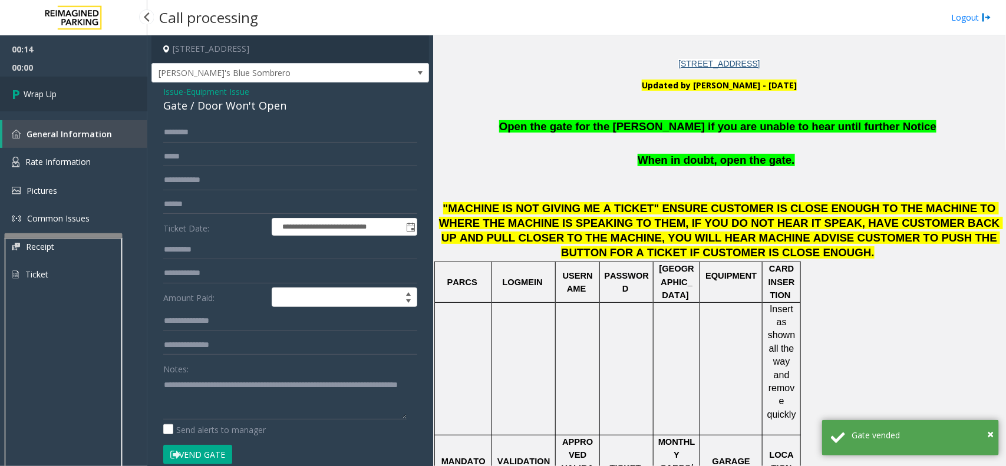
click at [87, 92] on link "Wrap Up" at bounding box center [73, 94] width 147 height 35
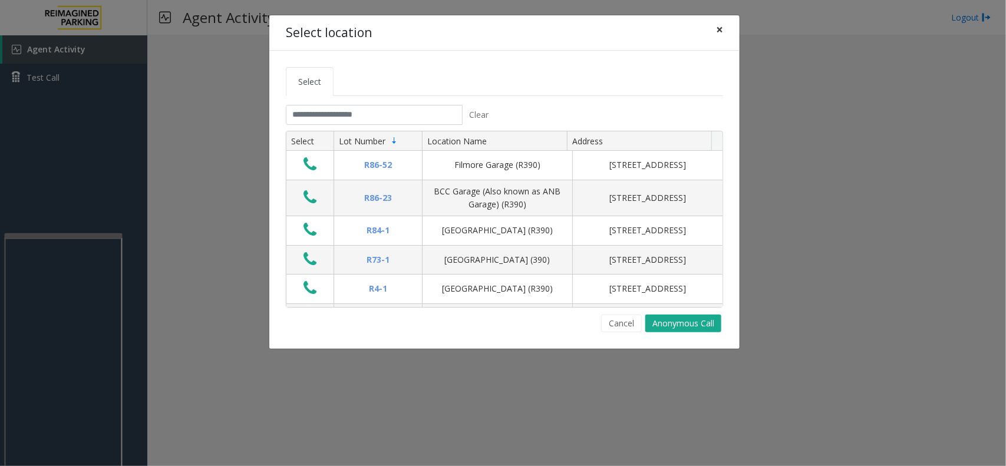
click at [717, 29] on span "×" at bounding box center [719, 29] width 7 height 17
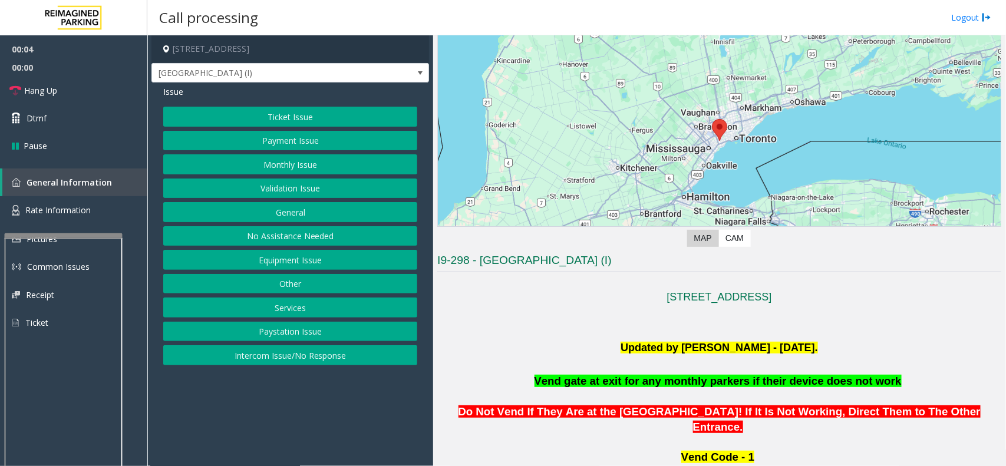
scroll to position [147, 0]
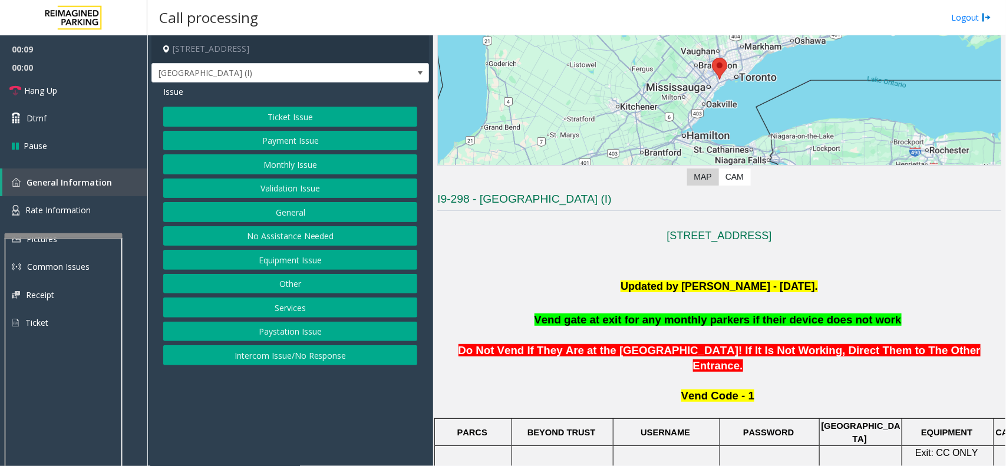
click at [292, 112] on button "Ticket Issue" at bounding box center [290, 117] width 254 height 20
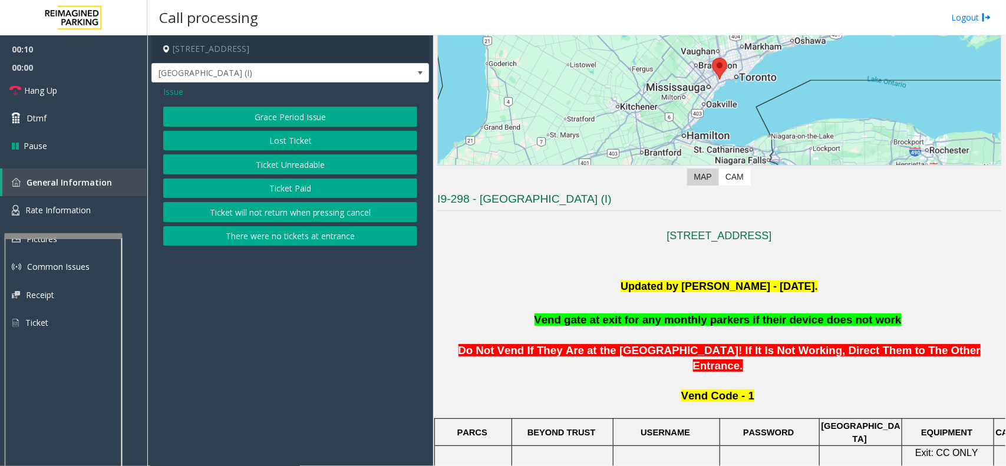
click at [294, 157] on button "Ticket Unreadable" at bounding box center [290, 164] width 254 height 20
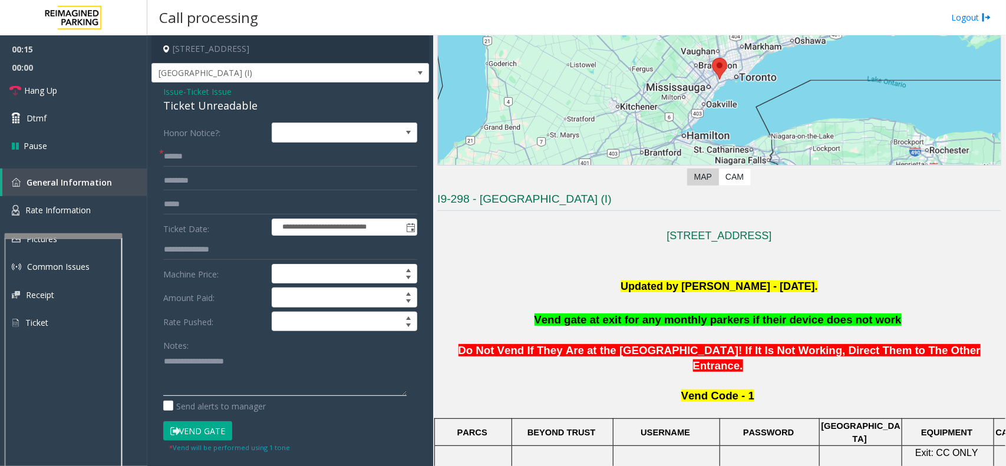
click at [208, 365] on textarea at bounding box center [284, 374] width 243 height 44
paste textarea "**********"
click at [198, 99] on div "Ticket Unreadable" at bounding box center [290, 106] width 254 height 16
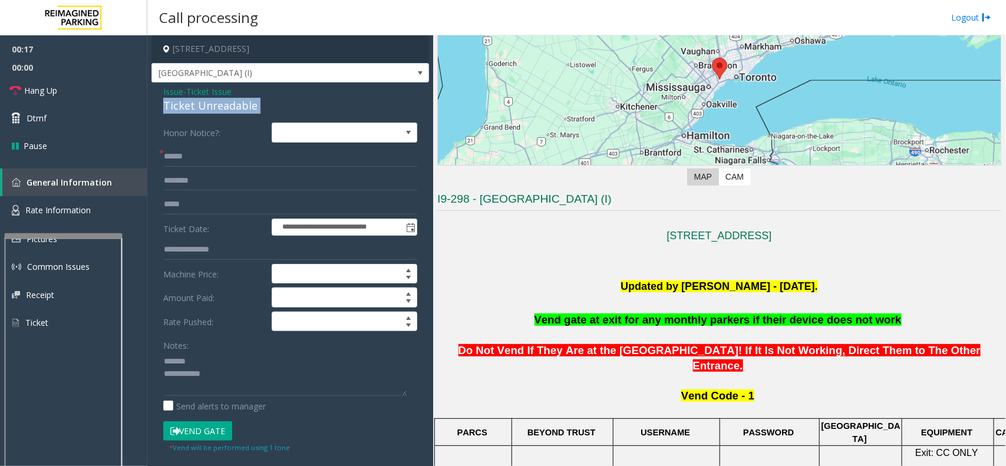
copy div "Ticket Unreadable"
click at [208, 361] on textarea at bounding box center [284, 374] width 243 height 44
paste textarea "**********"
click at [220, 377] on textarea at bounding box center [284, 374] width 243 height 44
type textarea "**********"
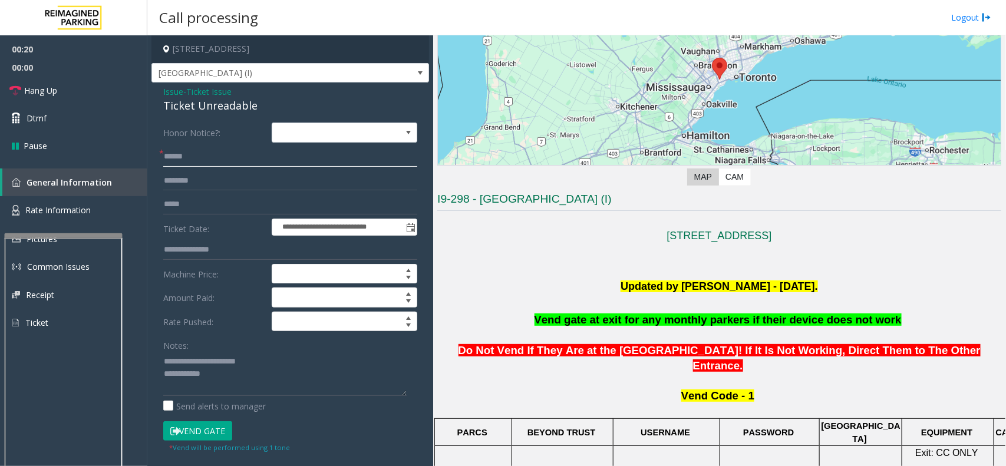
click at [201, 154] on input "text" at bounding box center [290, 157] width 254 height 20
type input "*"
click at [201, 154] on input "***" at bounding box center [290, 157] width 254 height 20
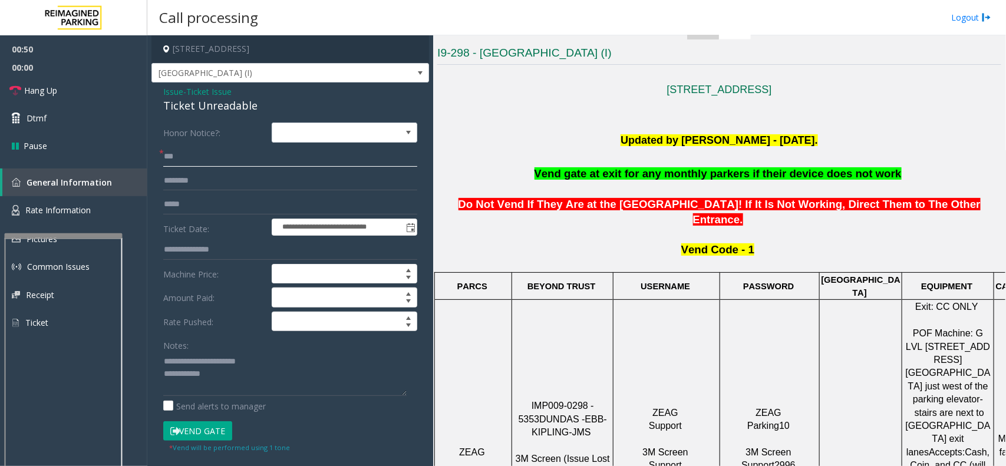
scroll to position [590, 0]
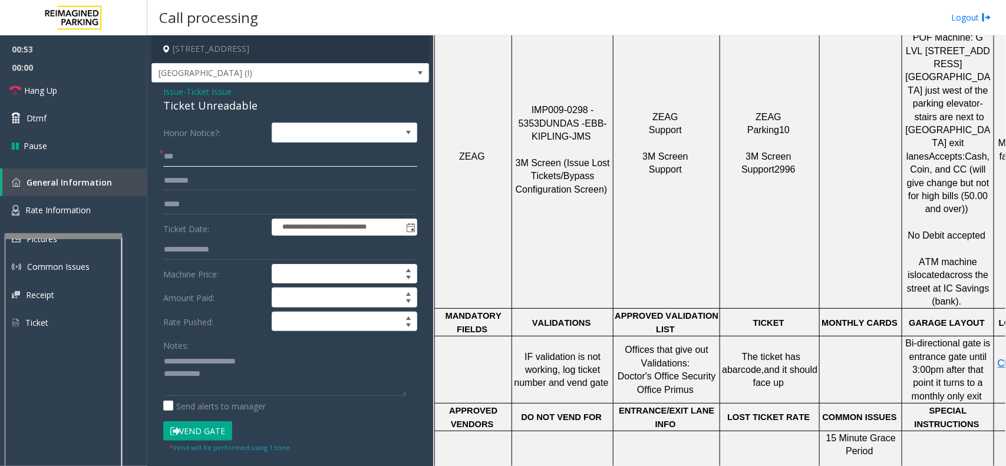
type input "***"
click at [216, 429] on button "Vend Gate" at bounding box center [197, 431] width 69 height 20
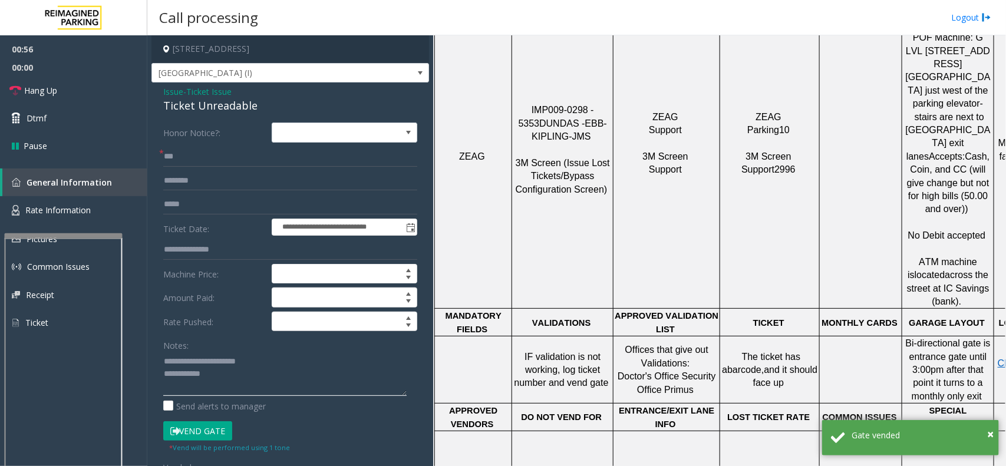
paste textarea "**********"
click at [214, 376] on textarea at bounding box center [284, 374] width 243 height 44
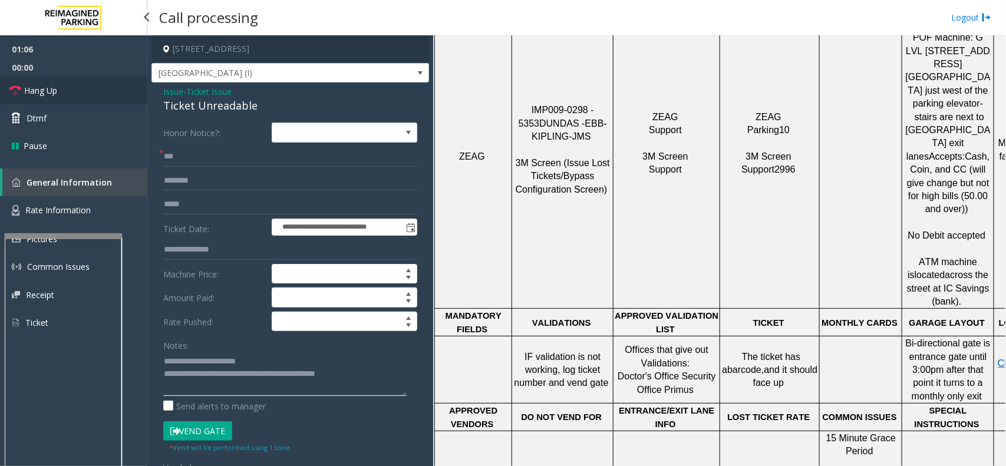
type textarea "**********"
click at [90, 94] on link "Hang Up" at bounding box center [73, 91] width 147 height 28
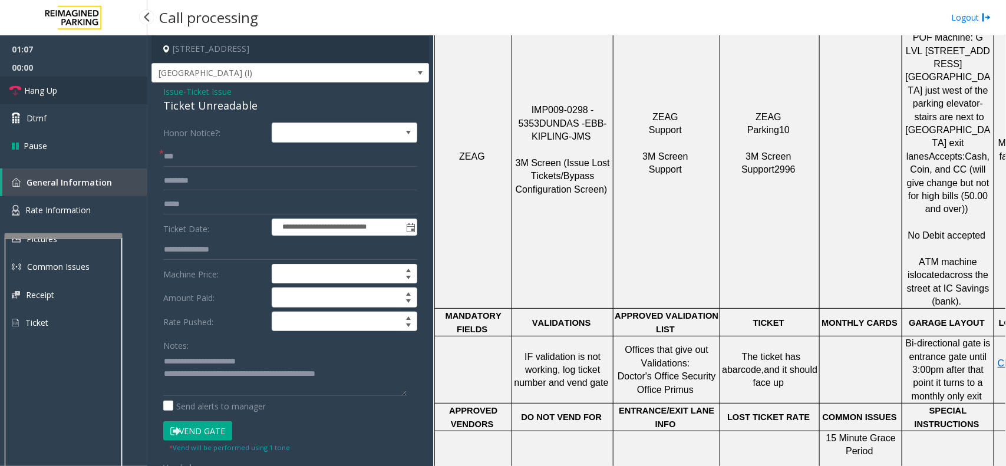
click at [90, 94] on link "Hang Up" at bounding box center [73, 91] width 147 height 28
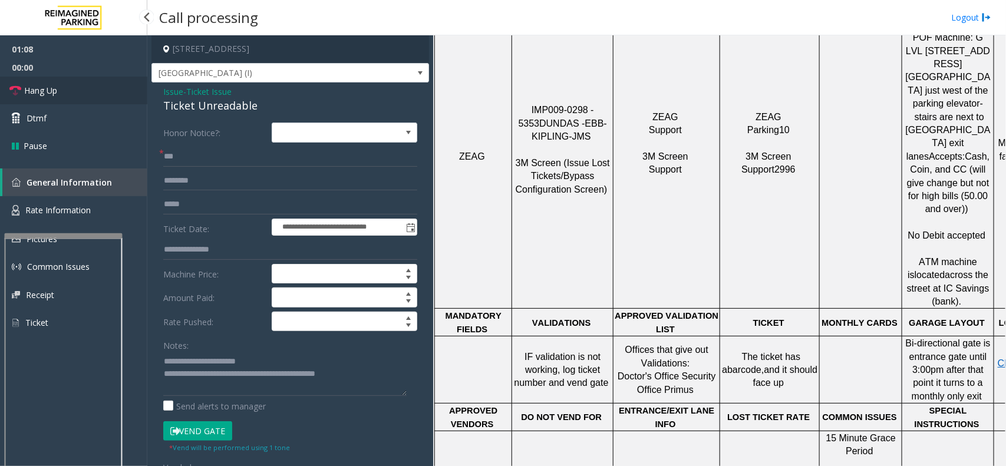
click at [90, 94] on link "Hang Up" at bounding box center [73, 91] width 147 height 28
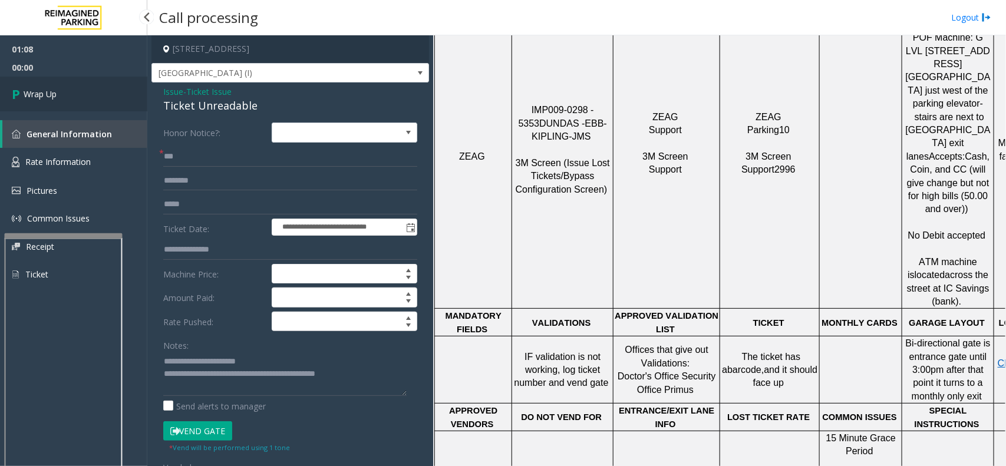
click at [87, 95] on link "Wrap Up" at bounding box center [73, 94] width 147 height 35
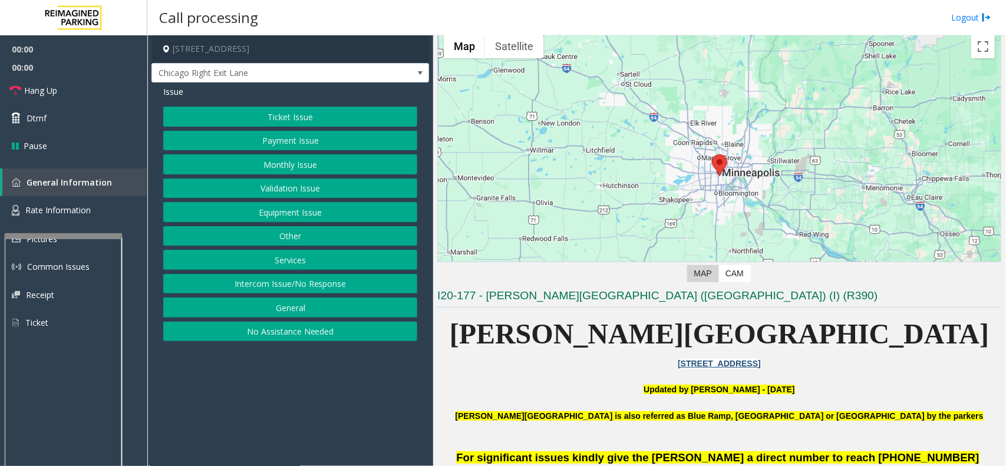
scroll to position [74, 0]
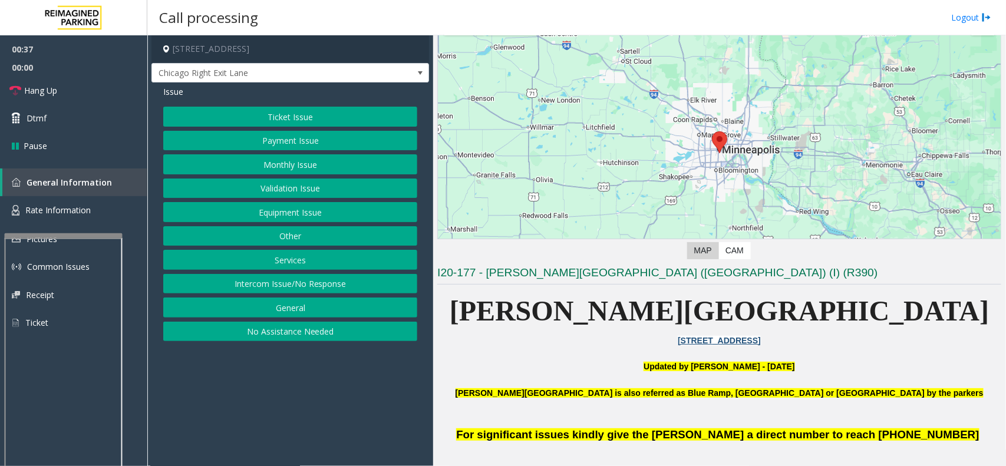
click at [299, 213] on button "Equipment Issue" at bounding box center [290, 212] width 254 height 20
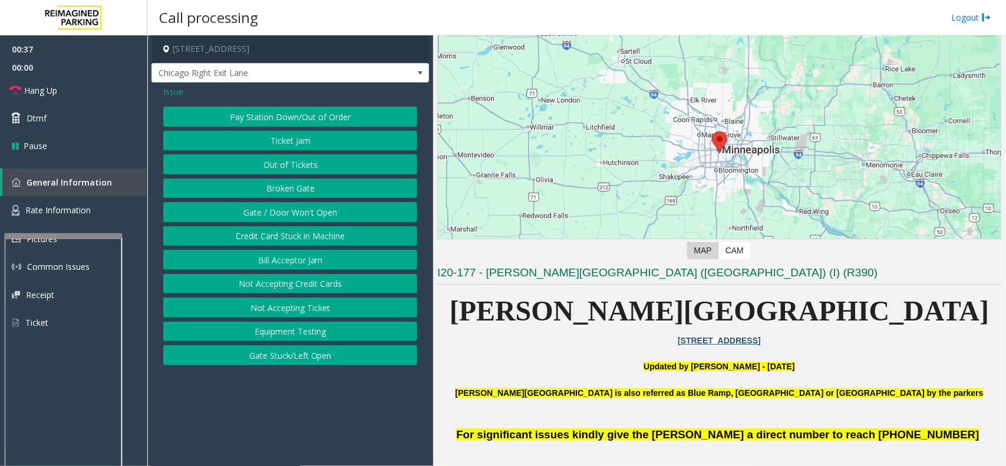
click at [299, 213] on button "Gate / Door Won't Open" at bounding box center [290, 212] width 254 height 20
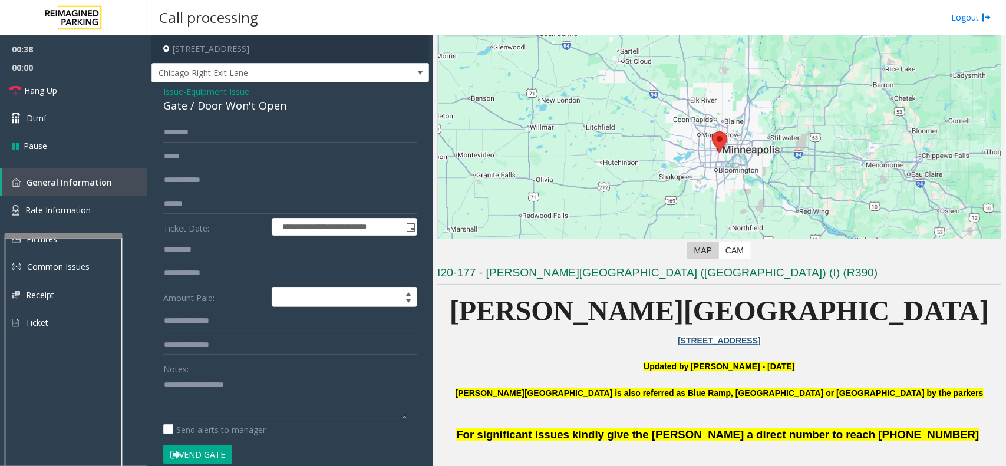
click at [220, 449] on button "Vend Gate" at bounding box center [197, 455] width 69 height 20
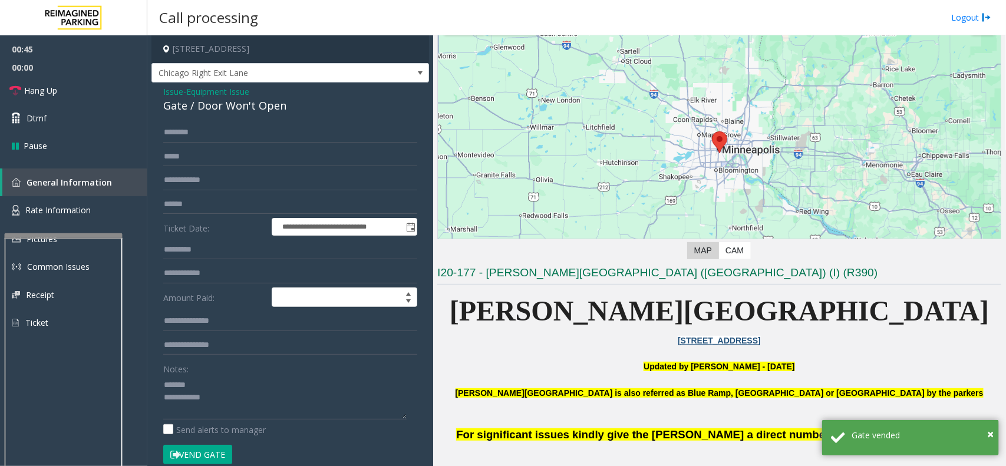
click at [201, 105] on div "Gate / Door Won't Open" at bounding box center [290, 106] width 254 height 16
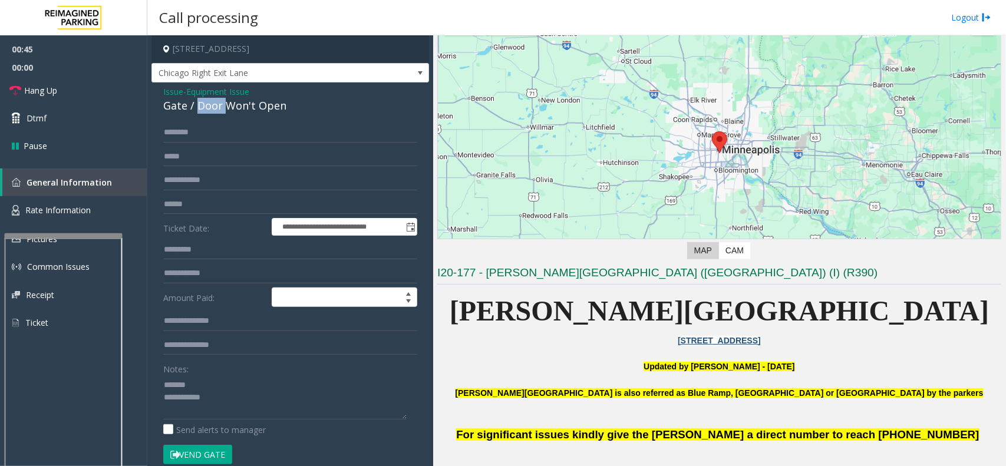
click at [201, 105] on div "Gate / Door Won't Open" at bounding box center [290, 106] width 254 height 16
click at [218, 402] on textarea at bounding box center [284, 398] width 243 height 44
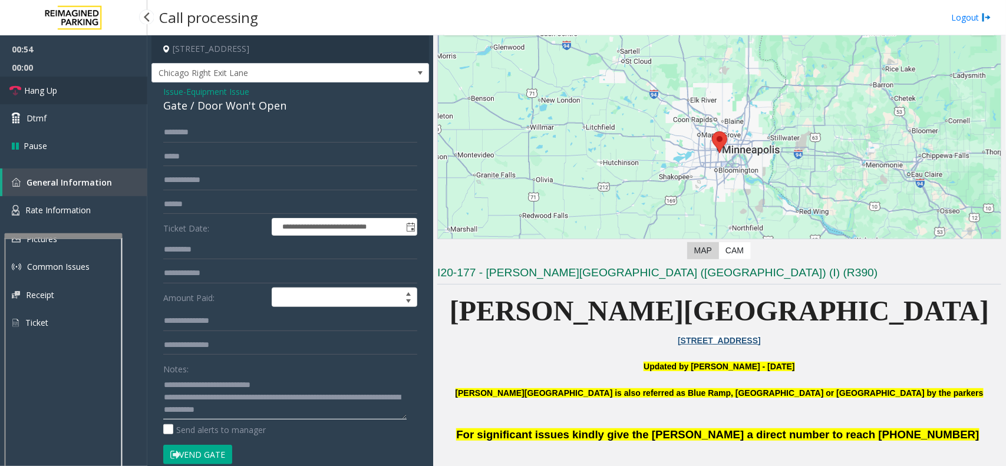
type textarea "**********"
click at [58, 87] on link "Hang Up" at bounding box center [73, 91] width 147 height 28
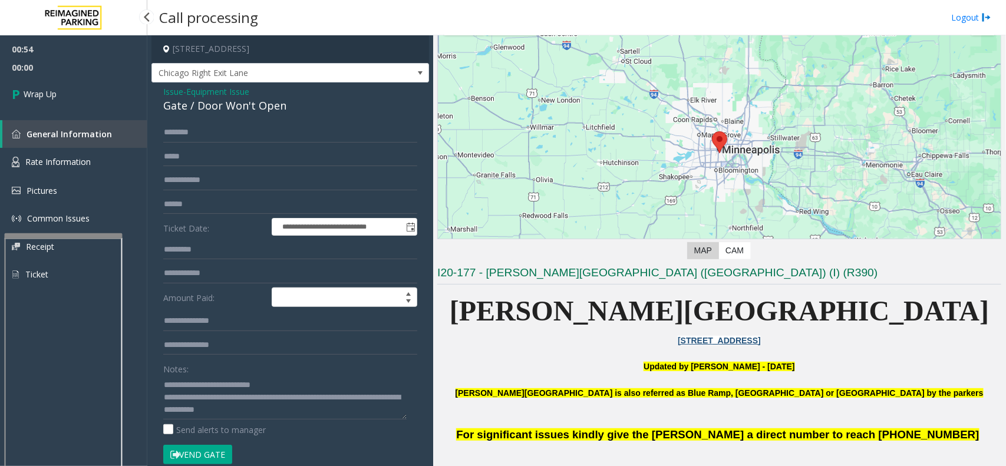
click at [58, 87] on link "Wrap Up" at bounding box center [73, 94] width 147 height 35
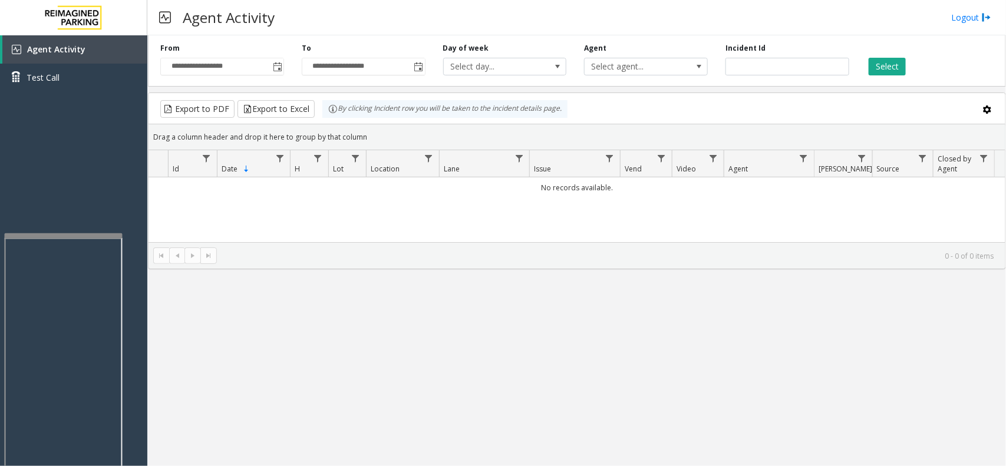
click at [245, 388] on div "**********" at bounding box center [576, 250] width 859 height 431
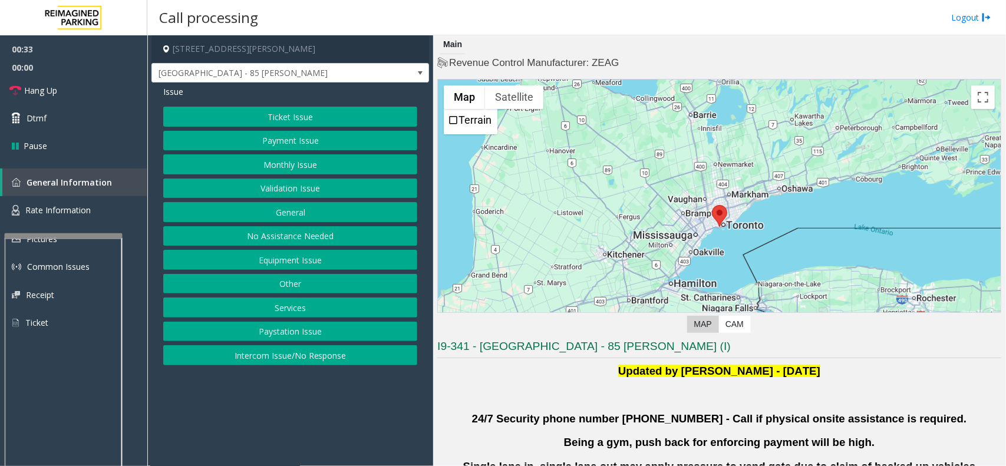
click at [366, 118] on button "Ticket Issue" at bounding box center [290, 117] width 254 height 20
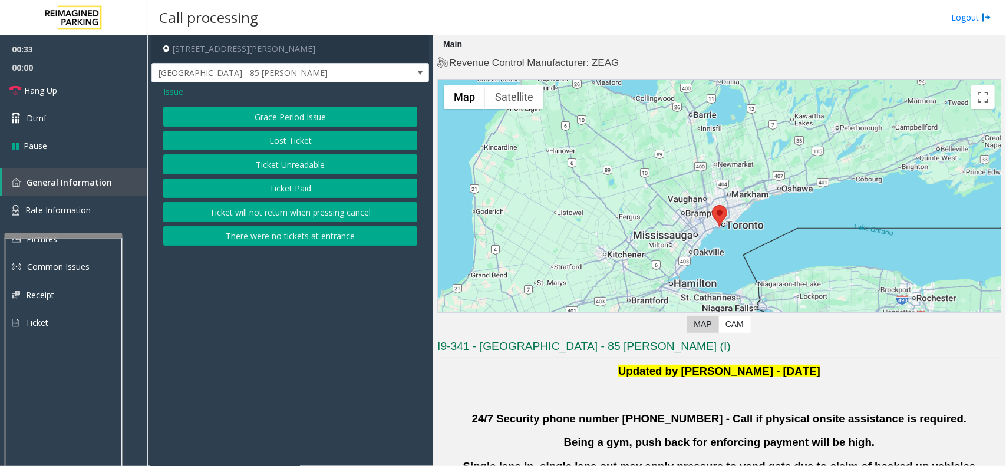
click at [317, 164] on button "Ticket Unreadable" at bounding box center [290, 164] width 254 height 20
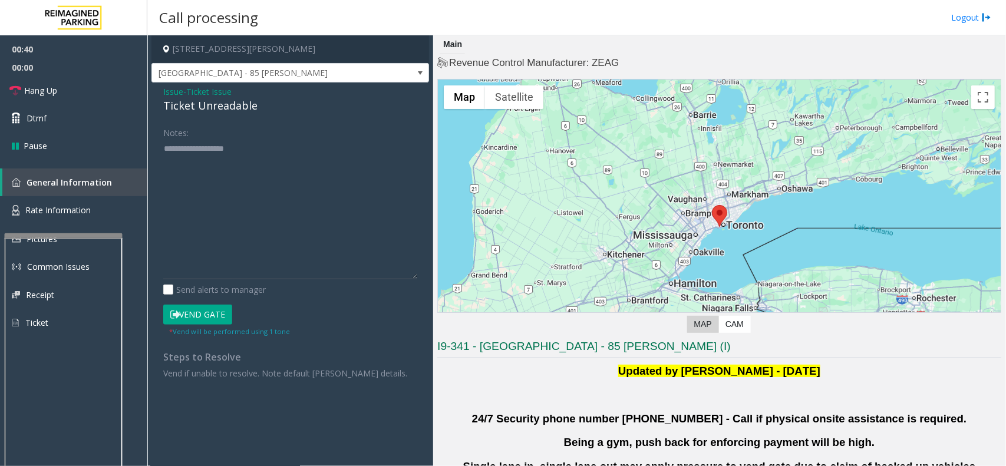
drag, startPoint x: 409, startPoint y: 181, endPoint x: 426, endPoint y: 285, distance: 105.2
click at [426, 285] on div "Notes: Send alerts to manager Vend Gate * Vend will be performed using 1 tone S…" at bounding box center [290, 251] width 272 height 257
click at [69, 90] on link "Hang Up" at bounding box center [73, 91] width 147 height 28
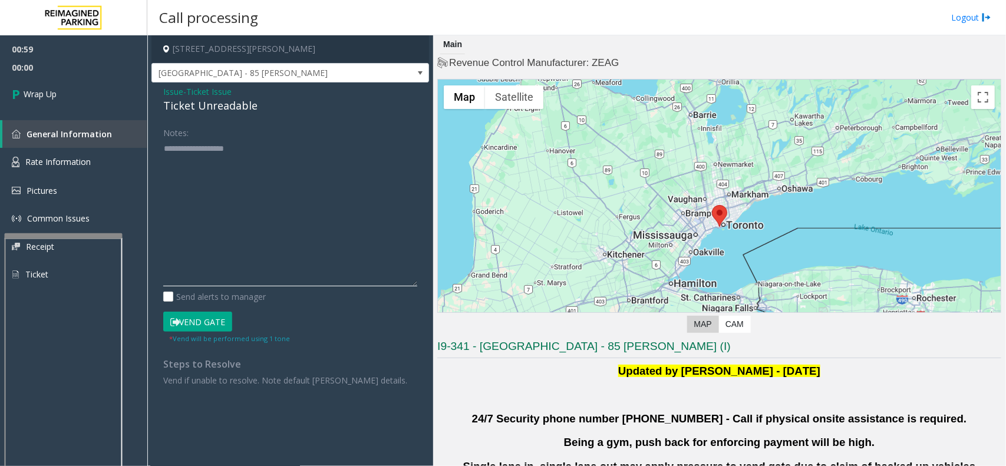
click at [224, 197] on textarea at bounding box center [290, 212] width 254 height 147
click at [216, 112] on div "Ticket Unreadable" at bounding box center [290, 106] width 254 height 16
click at [295, 106] on div "Ticket Unreadable" at bounding box center [290, 106] width 254 height 16
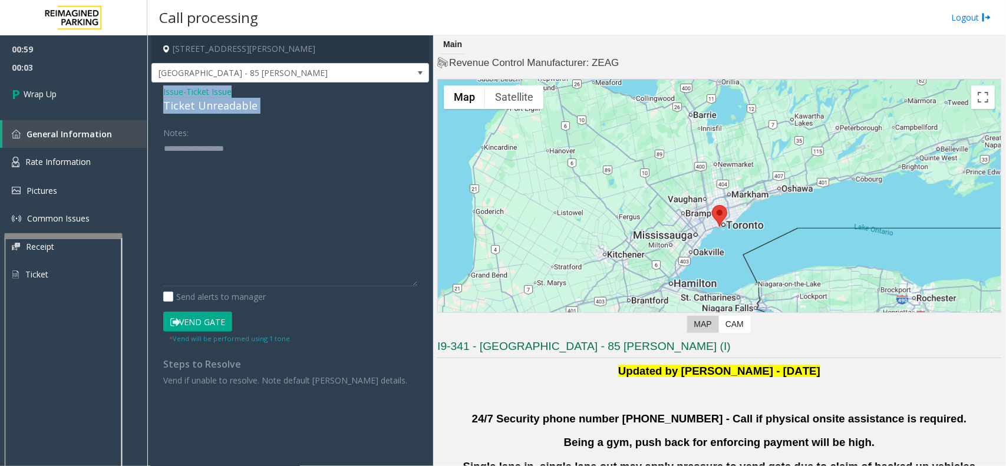
drag, startPoint x: 295, startPoint y: 106, endPoint x: 154, endPoint y: 95, distance: 141.3
click at [154, 95] on div "Issue - Ticket Issue Ticket Unreadable Notes: Send alerts to manager Vend Gate …" at bounding box center [291, 241] width 278 height 316
click at [190, 187] on textarea at bounding box center [290, 212] width 254 height 147
paste textarea "**********"
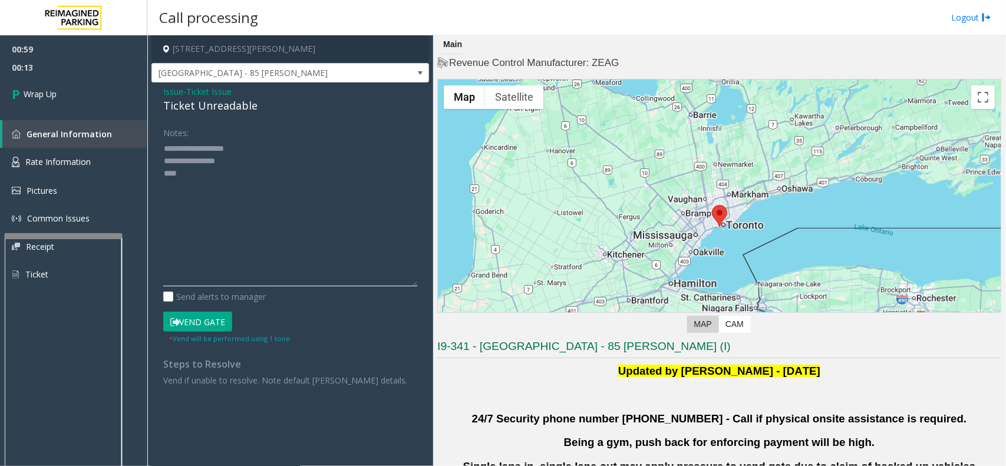
click at [203, 180] on textarea at bounding box center [290, 212] width 254 height 147
type textarea "**********"
click at [64, 99] on link "Wrap Up" at bounding box center [73, 94] width 147 height 35
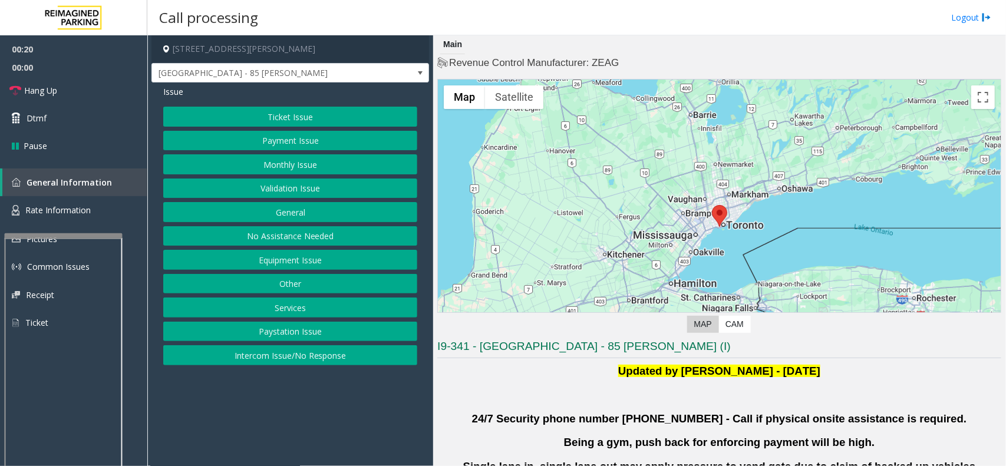
click at [321, 116] on button "Ticket Issue" at bounding box center [290, 117] width 254 height 20
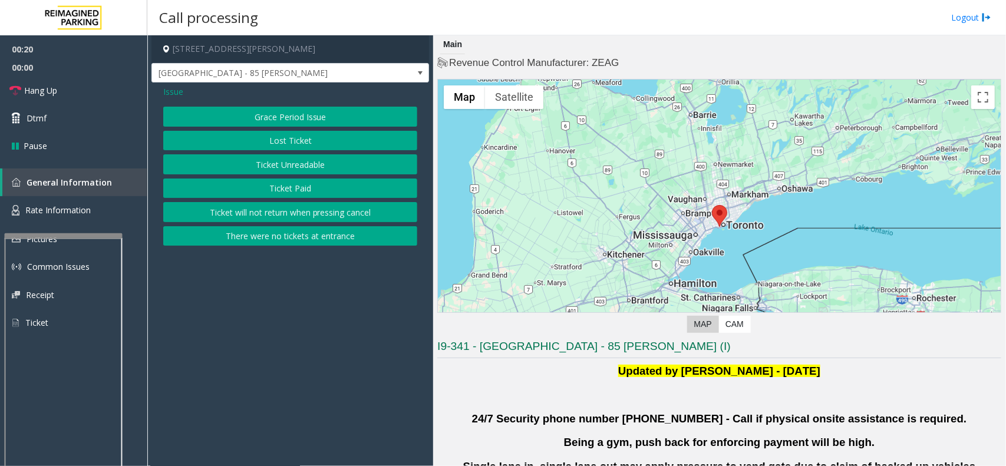
click at [295, 163] on button "Ticket Unreadable" at bounding box center [290, 164] width 254 height 20
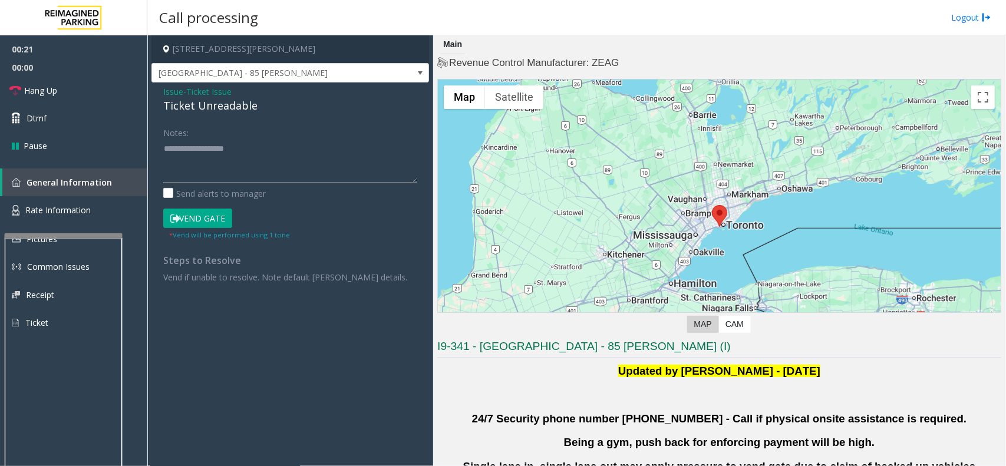
click at [242, 148] on textarea at bounding box center [290, 161] width 254 height 44
click at [181, 109] on div "Ticket Unreadable" at bounding box center [290, 106] width 254 height 16
copy div "Ticket"
click at [192, 162] on textarea at bounding box center [290, 161] width 254 height 44
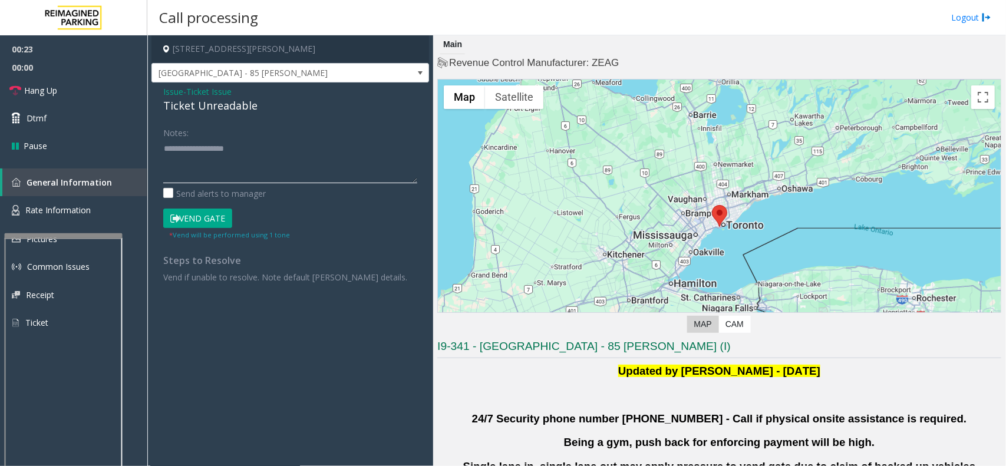
paste textarea "******"
click at [214, 216] on button "Vend Gate" at bounding box center [197, 219] width 69 height 20
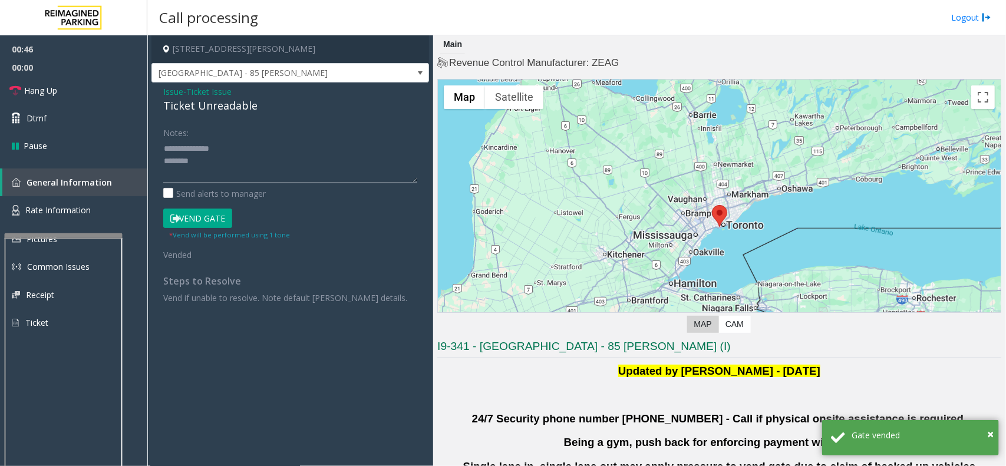
click at [213, 160] on textarea at bounding box center [290, 161] width 254 height 44
paste textarea "**********"
click at [179, 177] on textarea at bounding box center [290, 161] width 254 height 44
click at [202, 166] on textarea at bounding box center [290, 161] width 254 height 44
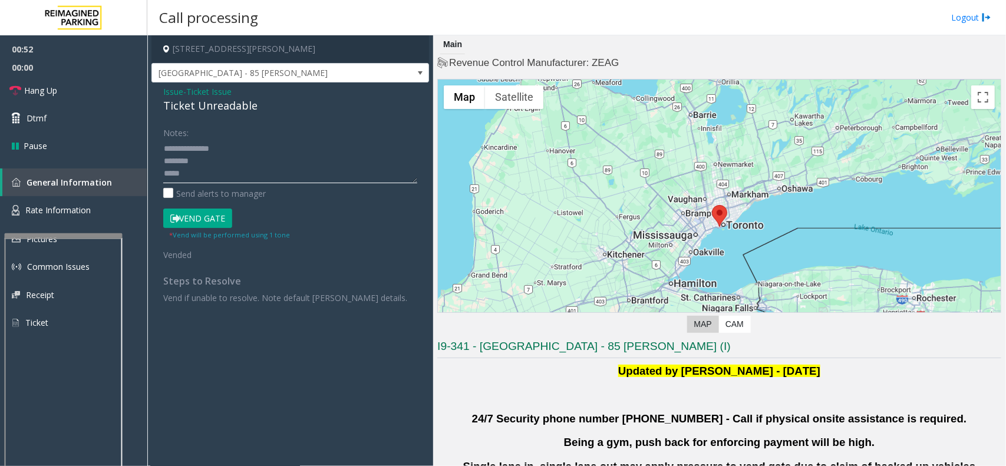
paste textarea "**********"
click at [202, 107] on div "Ticket Unreadable" at bounding box center [290, 106] width 254 height 16
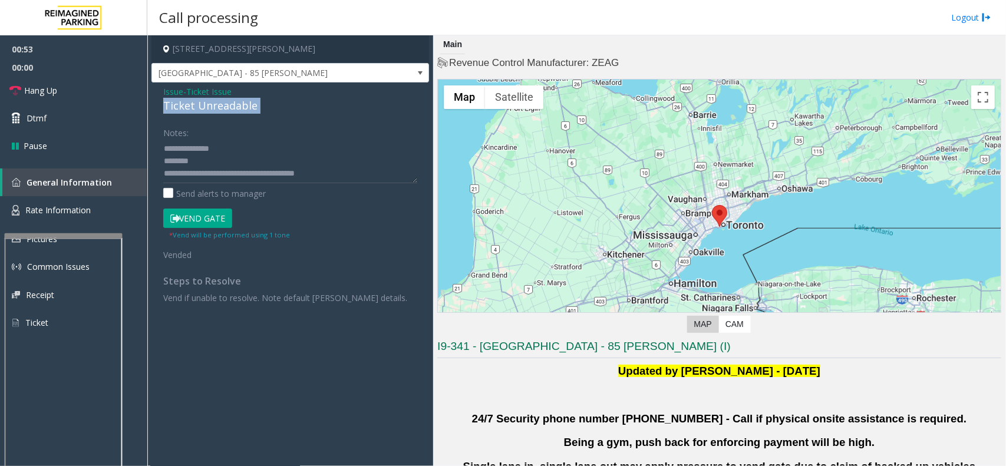
copy div "Ticket Unreadable"
click at [208, 155] on textarea at bounding box center [290, 161] width 254 height 44
paste textarea "**********"
click at [208, 180] on textarea at bounding box center [290, 161] width 254 height 44
type textarea "**********"
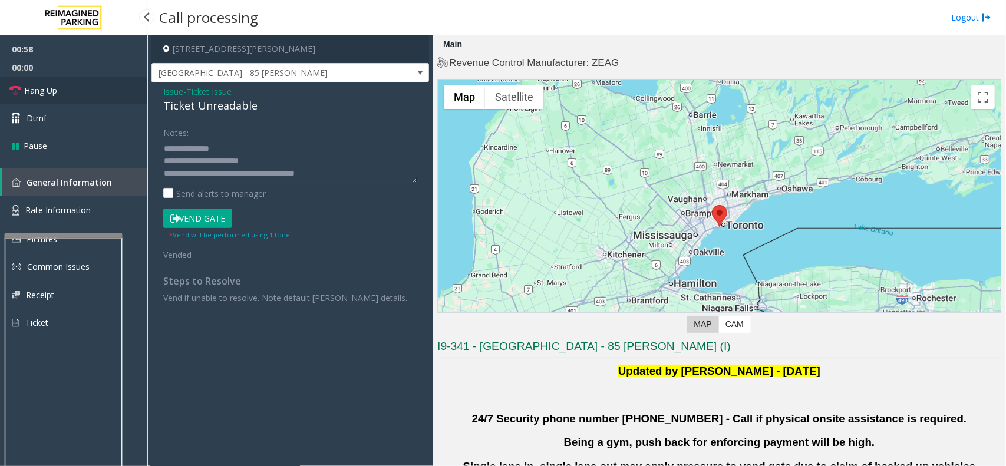
click at [87, 101] on link "Hang Up" at bounding box center [73, 91] width 147 height 28
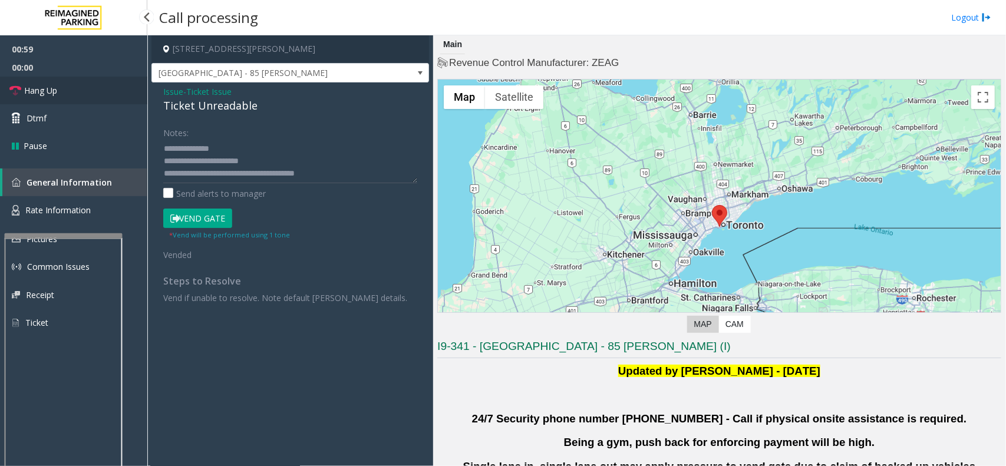
click at [87, 101] on link "Hang Up" at bounding box center [73, 91] width 147 height 28
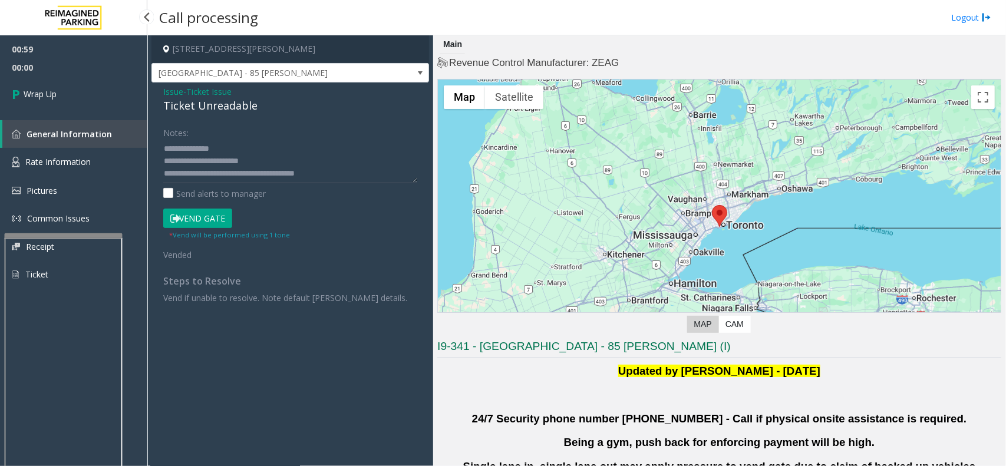
click at [116, 125] on link "General Information" at bounding box center [74, 134] width 145 height 28
click at [93, 101] on link "Wrap Up" at bounding box center [73, 94] width 147 height 35
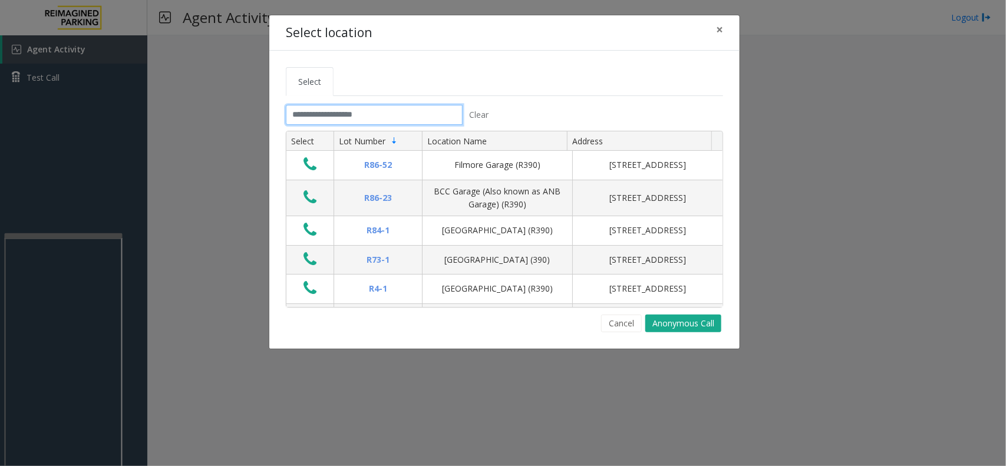
click at [334, 112] on input "text" at bounding box center [374, 115] width 177 height 20
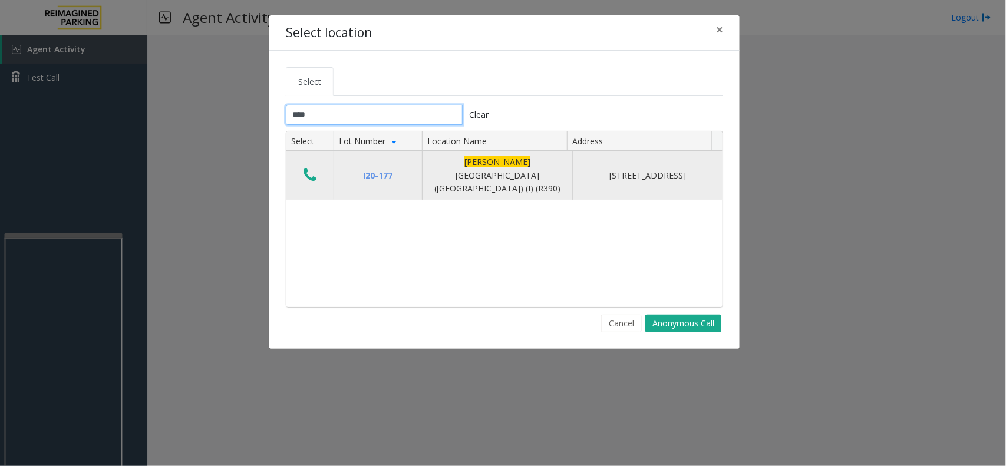
type input "****"
click at [305, 160] on td "Data table" at bounding box center [309, 175] width 47 height 49
click at [305, 170] on icon "Data table" at bounding box center [310, 175] width 13 height 17
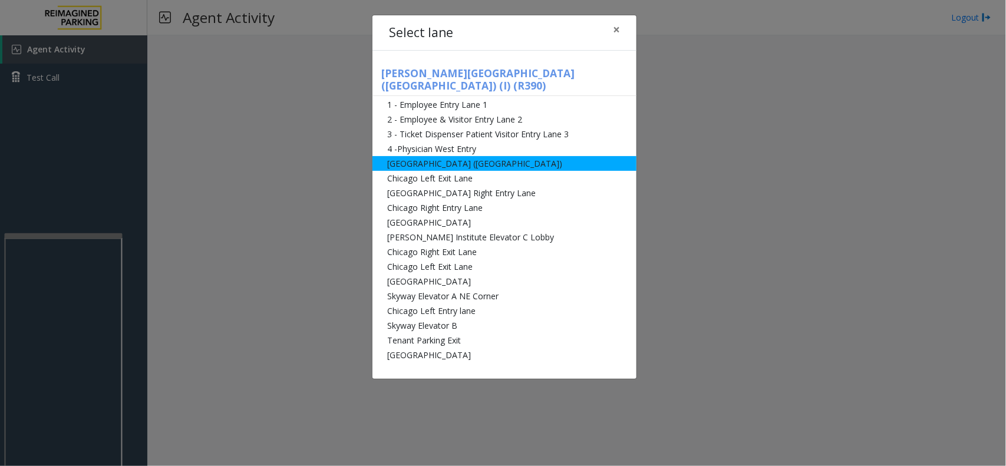
click at [450, 156] on li "[GEOGRAPHIC_DATA] ([GEOGRAPHIC_DATA])" at bounding box center [505, 163] width 264 height 15
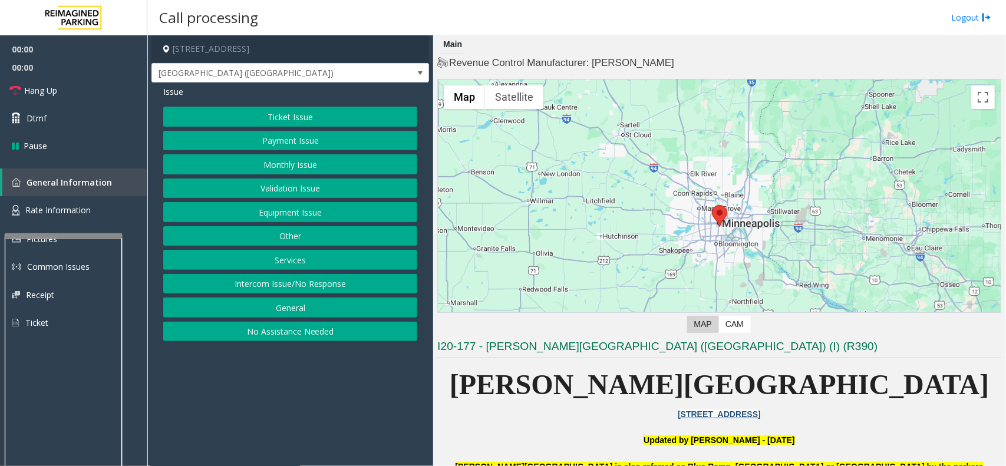
click at [305, 159] on button "Monthly Issue" at bounding box center [290, 164] width 254 height 20
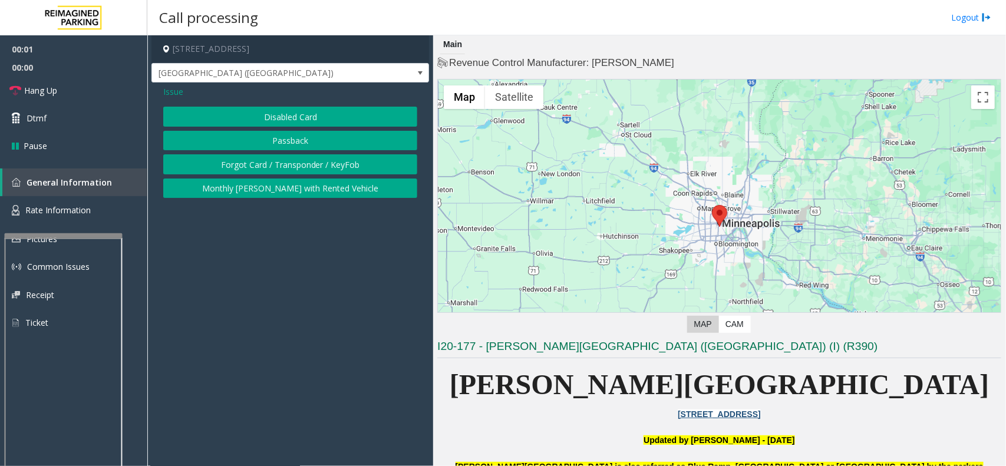
click at [284, 115] on button "Disabled Card" at bounding box center [290, 117] width 254 height 20
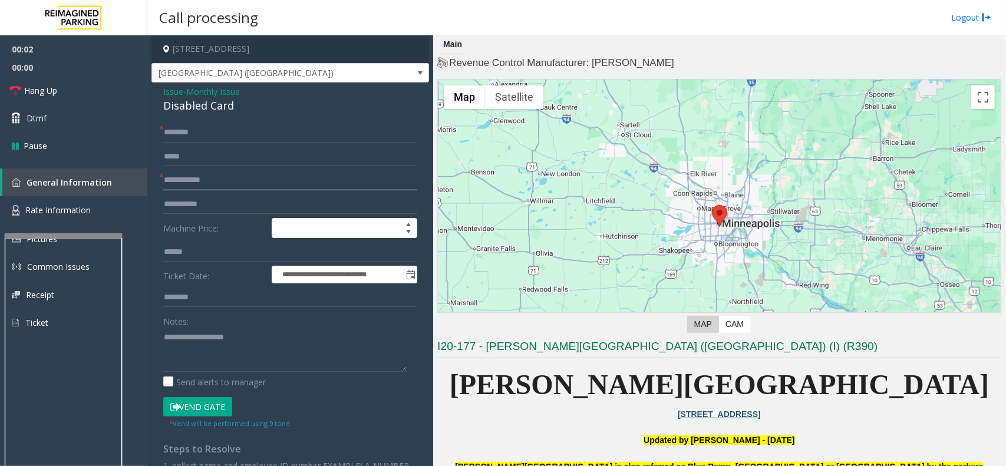
click at [215, 180] on input "text" at bounding box center [290, 180] width 254 height 20
type input "********"
click at [216, 402] on button "Vend Gate" at bounding box center [197, 407] width 69 height 20
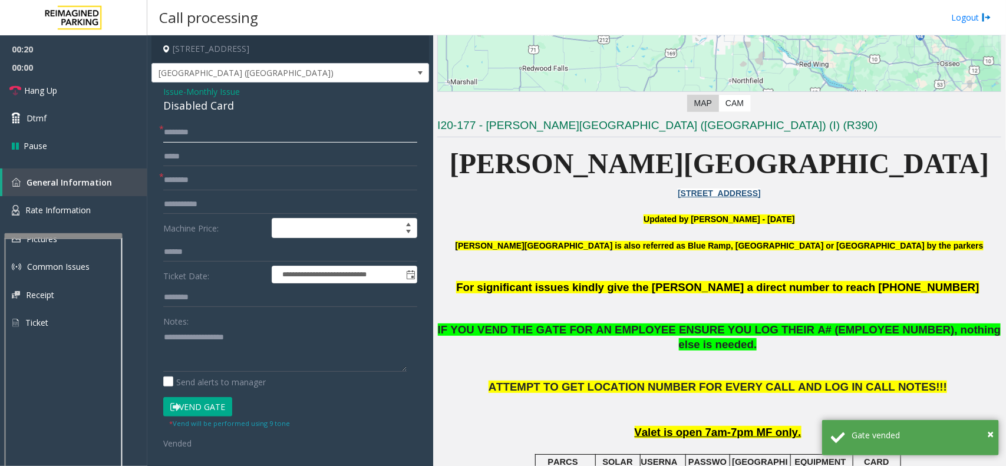
click at [183, 129] on input "text" at bounding box center [290, 133] width 254 height 20
type input "**"
click at [682, 330] on span "IF YOU VEND THE GATE FOR AN EMPLOYEE ENSURE YOU LOG THEIR A# (EMPLOYEE NUMBER),…" at bounding box center [720, 337] width 564 height 27
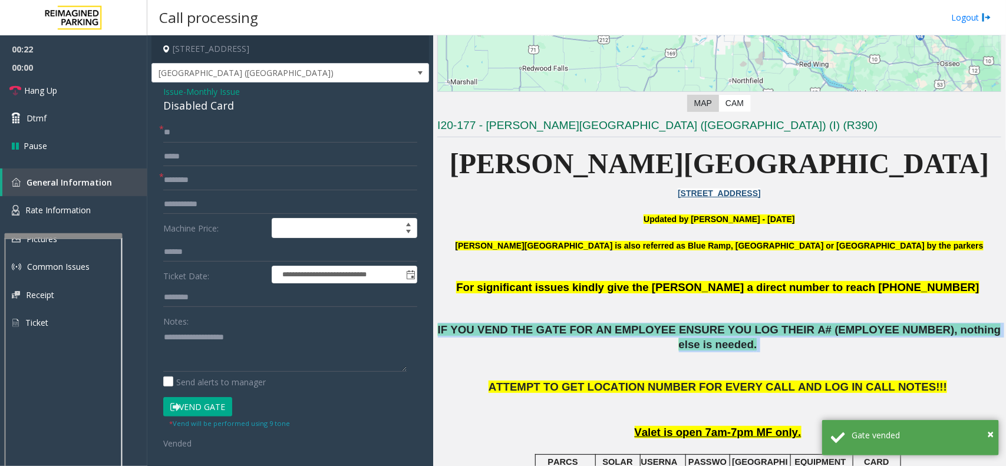
click at [682, 330] on span "IF YOU VEND THE GATE FOR AN EMPLOYEE ENSURE YOU LOG THEIR A# (EMPLOYEE NUMBER),…" at bounding box center [720, 337] width 564 height 27
copy p "IF YOU VEND THE GATE FOR AN EMPLOYEE ENSURE YOU LOG THEIR A# (EMPLOYEE NUMBER),…"
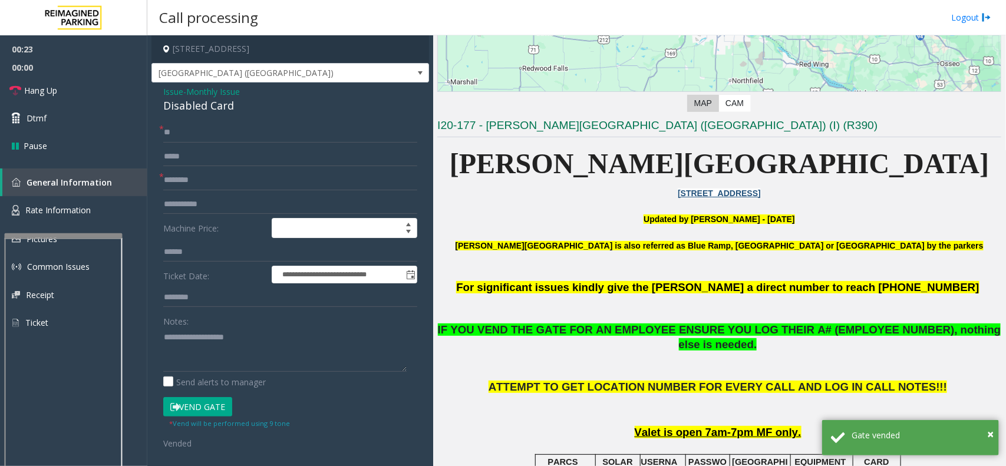
click at [305, 378] on div "Send alerts to manager" at bounding box center [290, 382] width 254 height 12
click at [302, 365] on textarea at bounding box center [284, 350] width 243 height 44
paste textarea "**********"
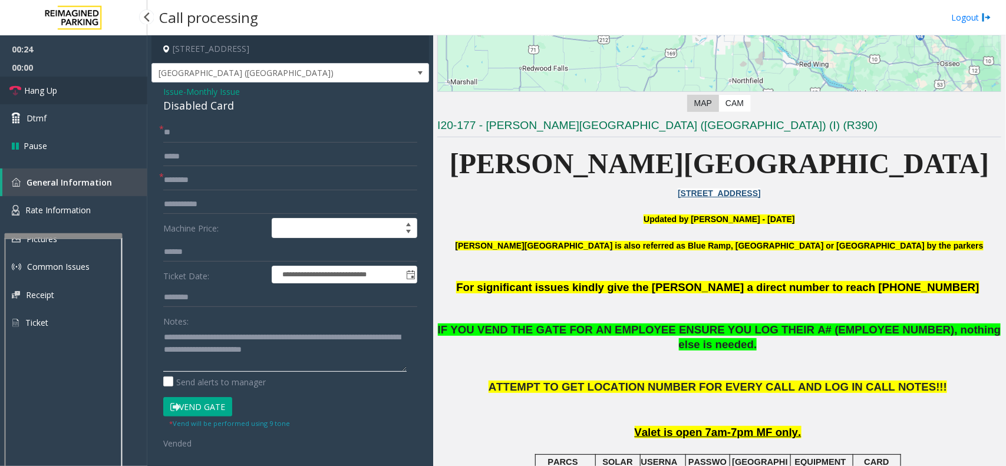
type textarea "**********"
click at [57, 84] on span "Hang Up" at bounding box center [40, 90] width 33 height 12
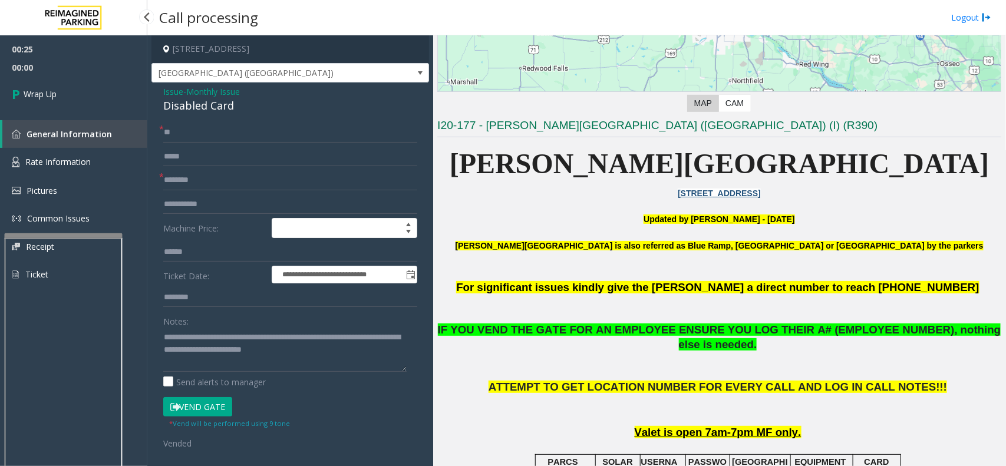
click at [57, 84] on link "Wrap Up" at bounding box center [73, 94] width 147 height 35
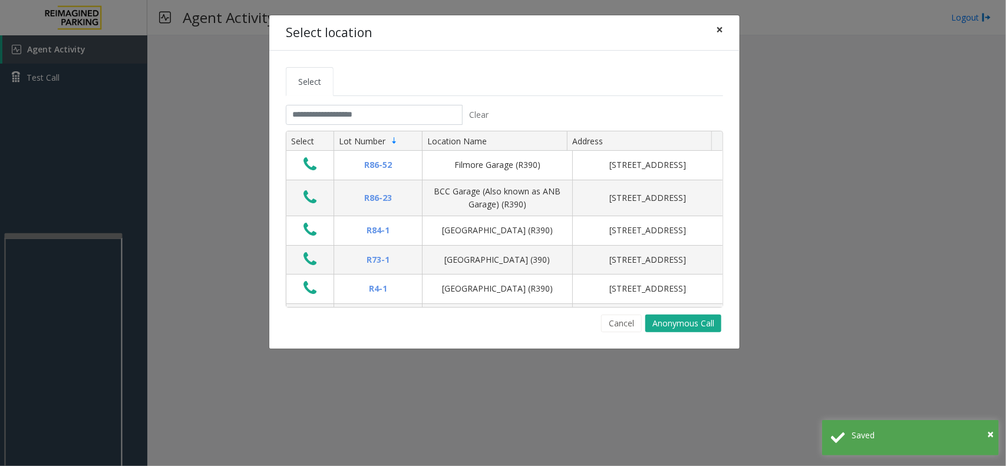
click at [723, 33] on button "×" at bounding box center [720, 29] width 24 height 29
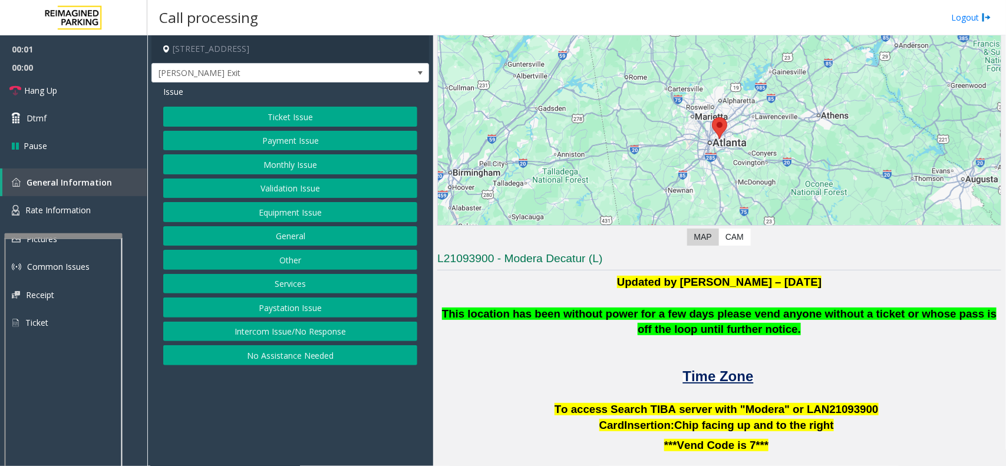
scroll to position [221, 0]
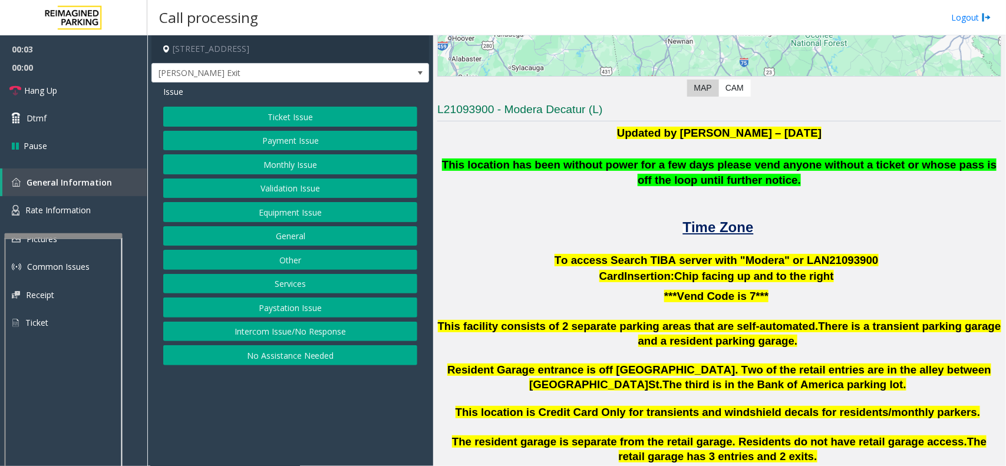
click at [861, 264] on span "900" at bounding box center [870, 260] width 18 height 12
copy p "LAN21093 900"
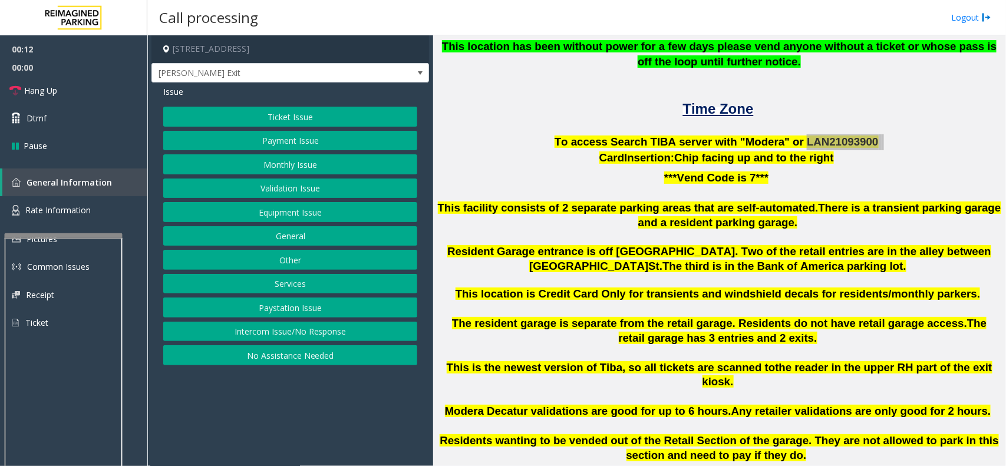
scroll to position [308, 0]
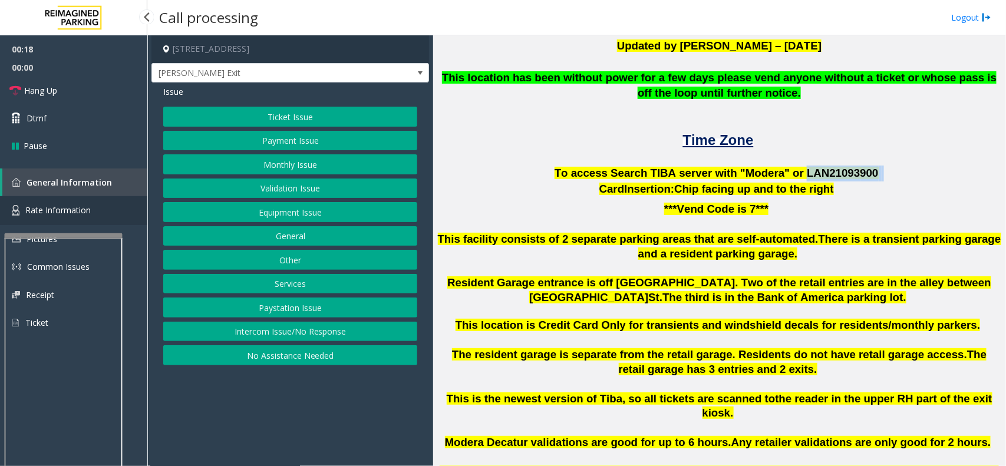
click at [87, 209] on span "Rate Information" at bounding box center [57, 210] width 65 height 11
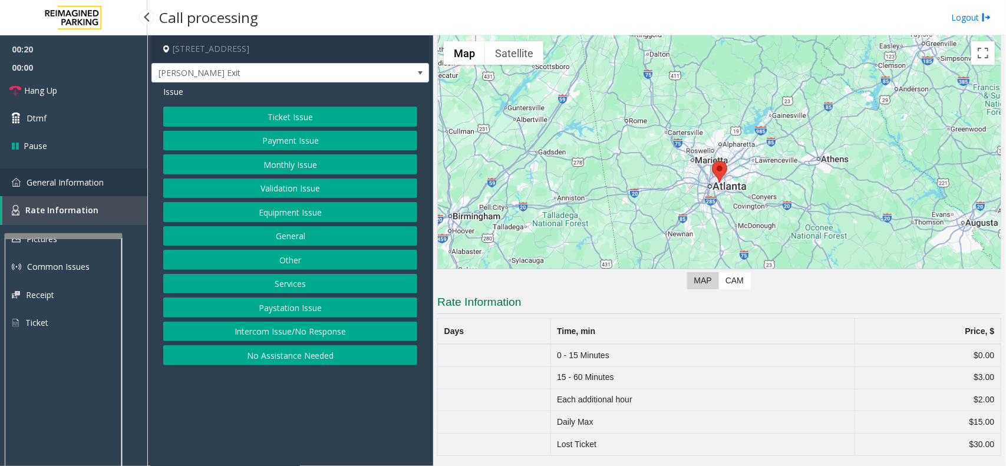
click at [86, 177] on span "General Information" at bounding box center [65, 182] width 77 height 11
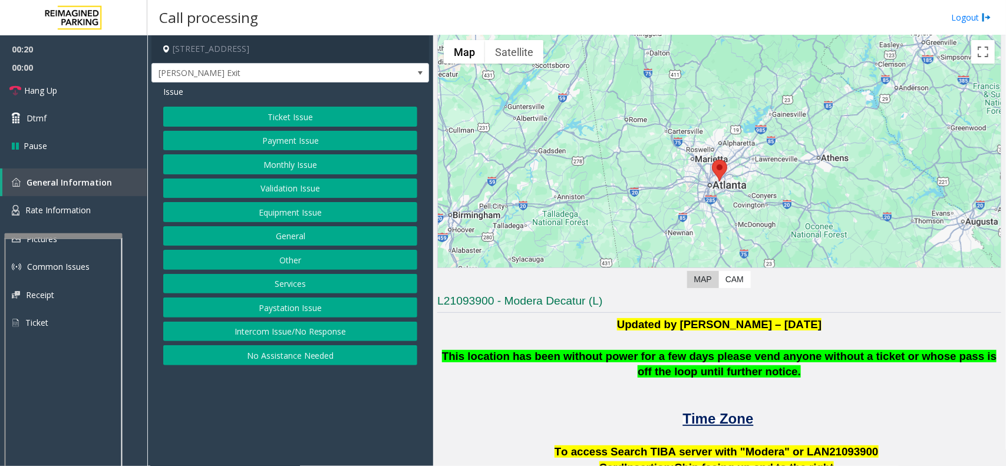
scroll to position [308, 0]
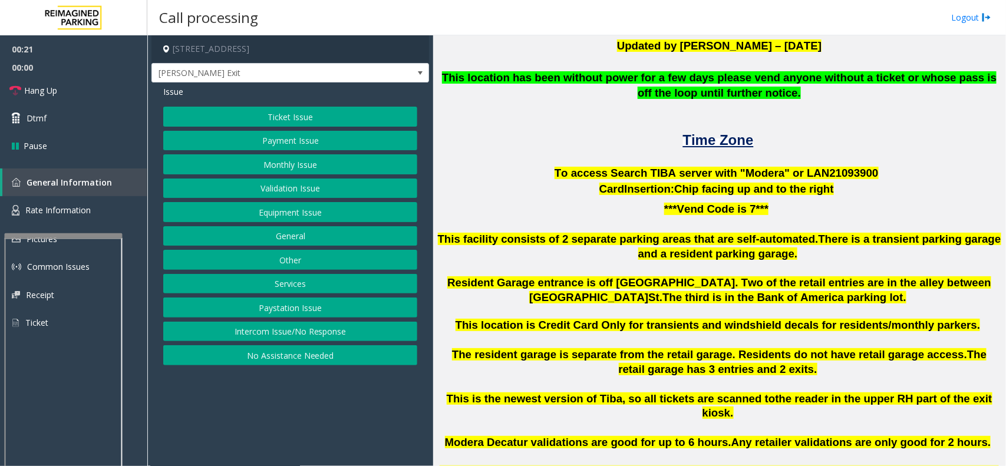
click at [265, 116] on button "Ticket Issue" at bounding box center [290, 117] width 254 height 20
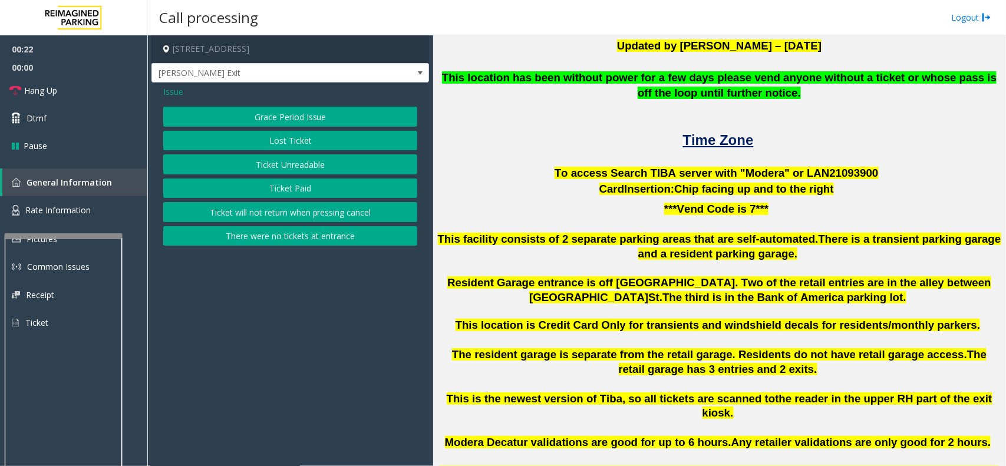
click at [289, 142] on button "Lost Ticket" at bounding box center [290, 141] width 254 height 20
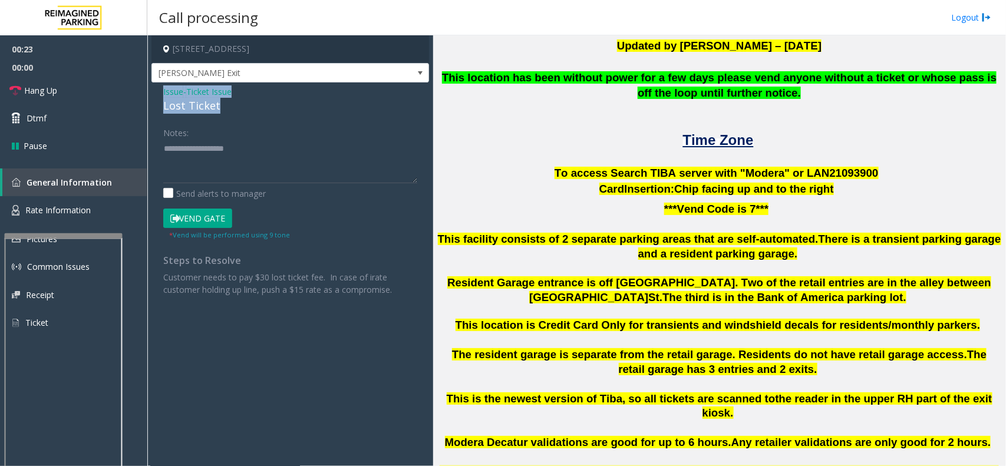
drag, startPoint x: 228, startPoint y: 107, endPoint x: 156, endPoint y: 89, distance: 73.6
click at [156, 89] on div "Issue - Ticket Issue Lost Ticket Notes: Send alerts to manager Vend Gate * Vend…" at bounding box center [291, 195] width 278 height 225
copy div "Issue - Ticket Issue Lost Ticket"
click at [173, 134] on label "Notes:" at bounding box center [175, 131] width 25 height 17
click at [192, 151] on textarea at bounding box center [290, 161] width 254 height 44
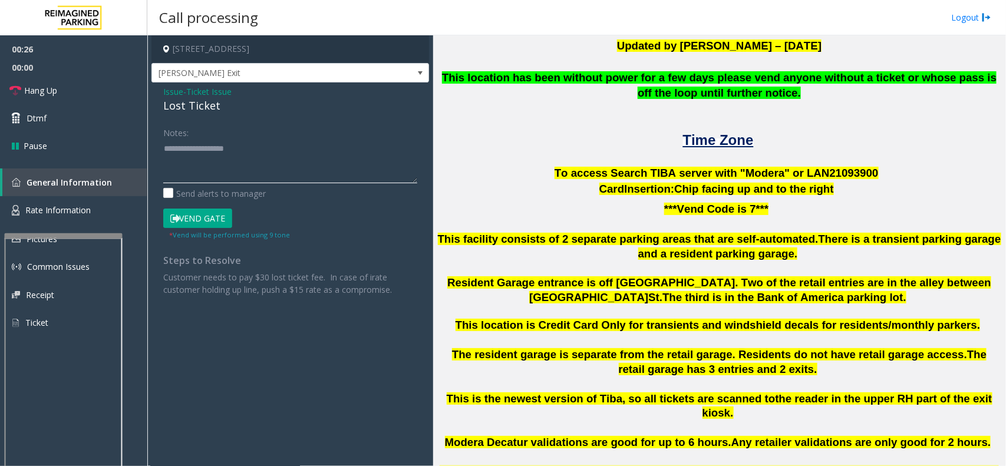
paste textarea "**********"
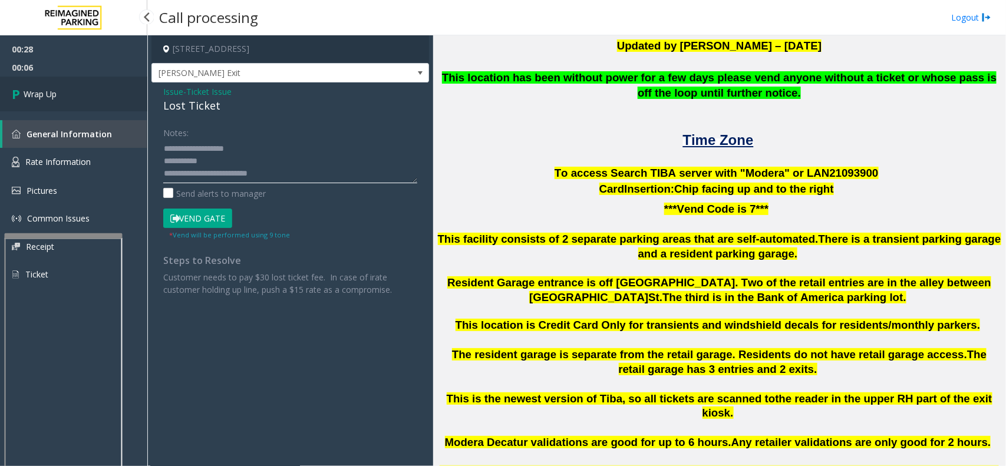
type textarea "**********"
click at [108, 84] on link "Wrap Up" at bounding box center [73, 94] width 147 height 35
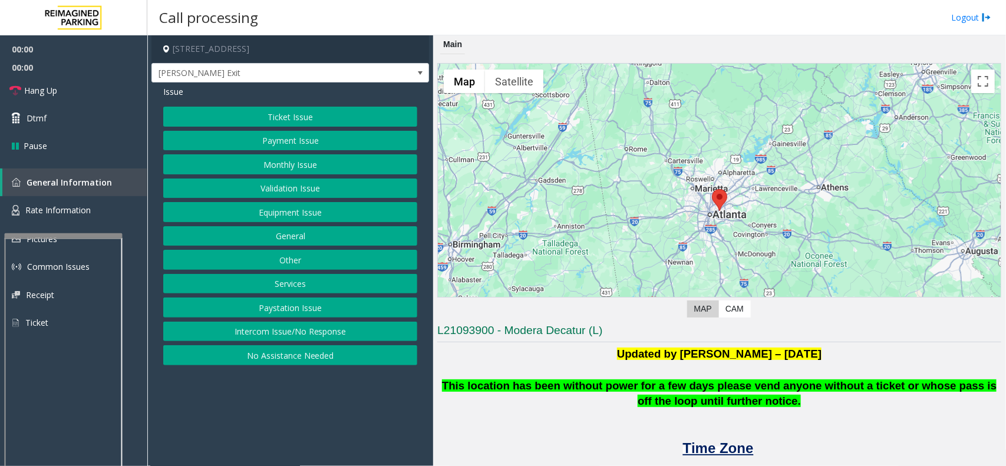
scroll to position [221, 0]
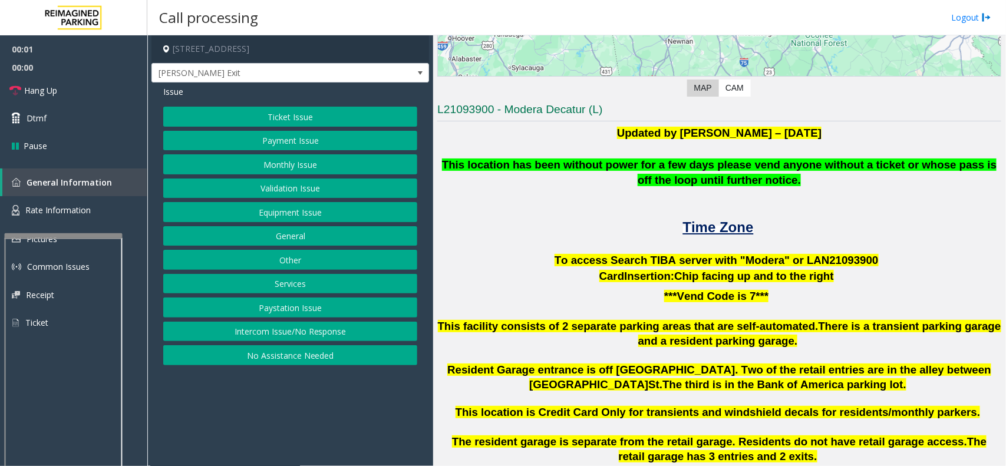
click at [802, 258] on span "To access Search TIBA server with "Modera" or LAN21093" at bounding box center [708, 260] width 306 height 12
copy p "LAN21093 900"
click at [908, 274] on p "Card Insertion: Chip facing up and to the right" at bounding box center [719, 277] width 564 height 16
click at [312, 334] on button "Intercom Issue/No Response" at bounding box center [290, 332] width 254 height 20
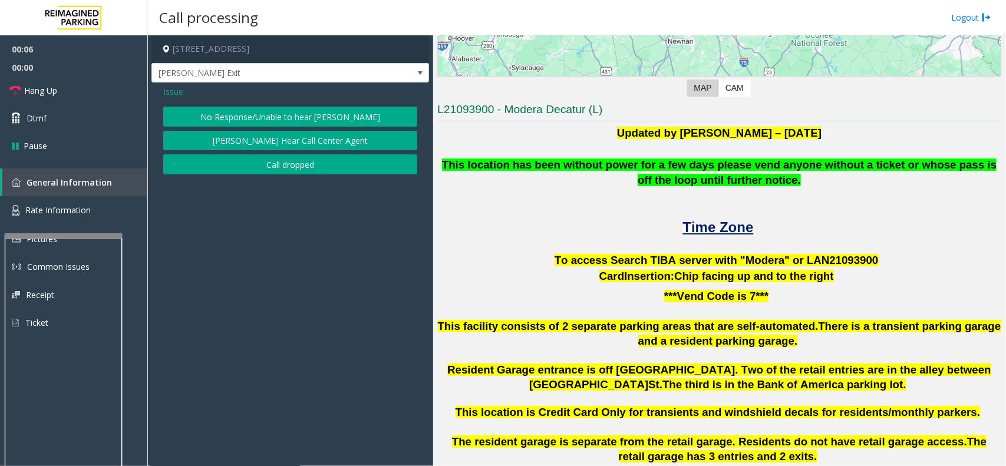
click at [264, 110] on button "No Response/Unable to hear [PERSON_NAME]" at bounding box center [290, 117] width 254 height 20
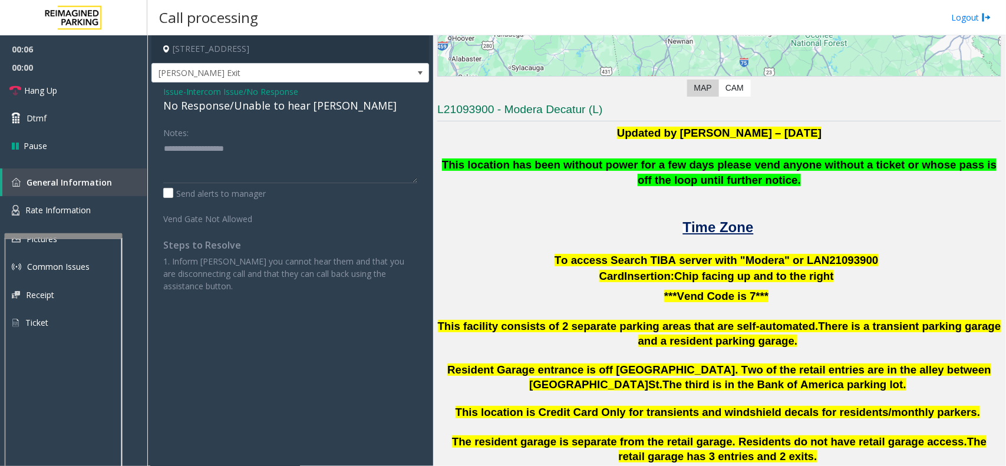
click at [245, 106] on div "No Response/Unable to hear [PERSON_NAME]" at bounding box center [290, 106] width 254 height 16
copy div "No Response/Unable to hear [PERSON_NAME]"
click at [237, 146] on textarea at bounding box center [290, 161] width 254 height 44
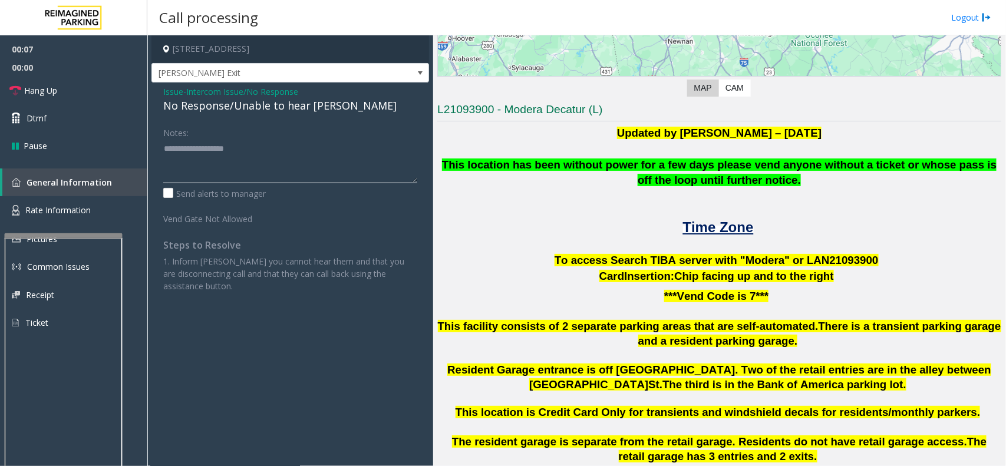
paste textarea "**********"
type textarea "**********"
click at [72, 90] on link "Hang Up" at bounding box center [73, 91] width 147 height 28
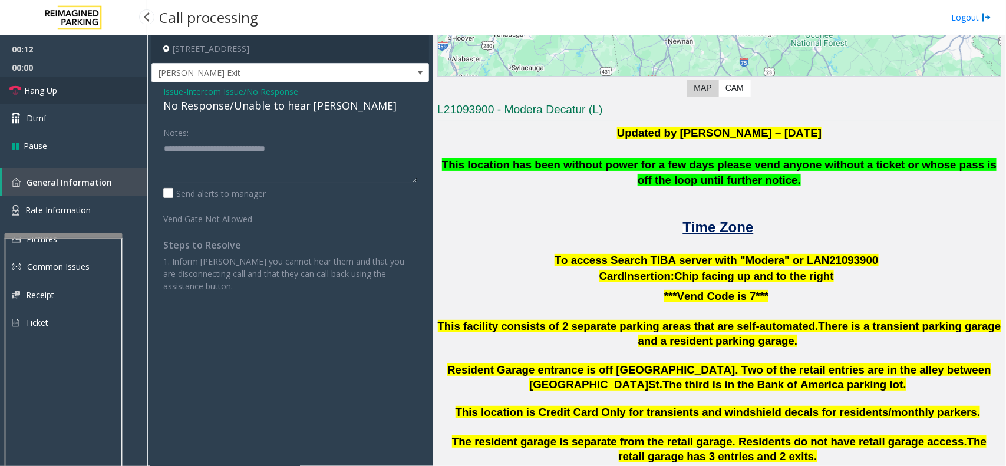
click at [72, 90] on link "Hang Up" at bounding box center [73, 91] width 147 height 28
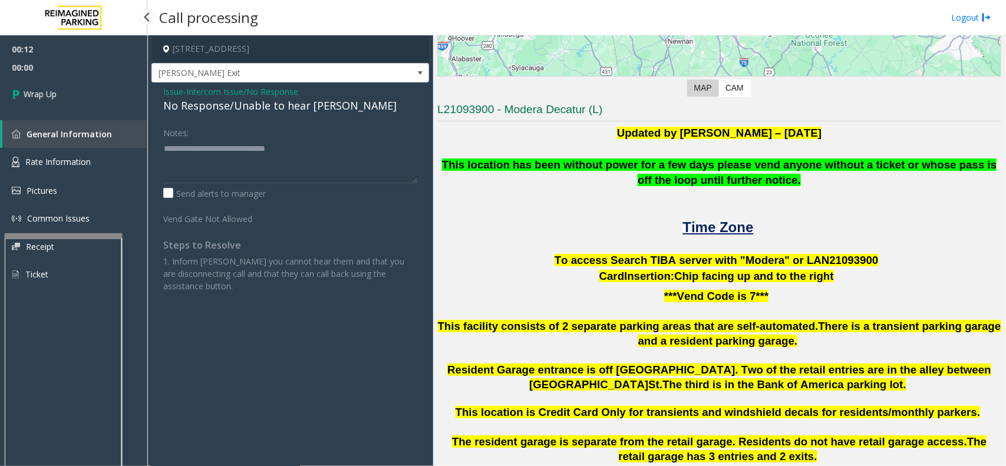
click at [72, 90] on link "Wrap Up" at bounding box center [73, 94] width 147 height 35
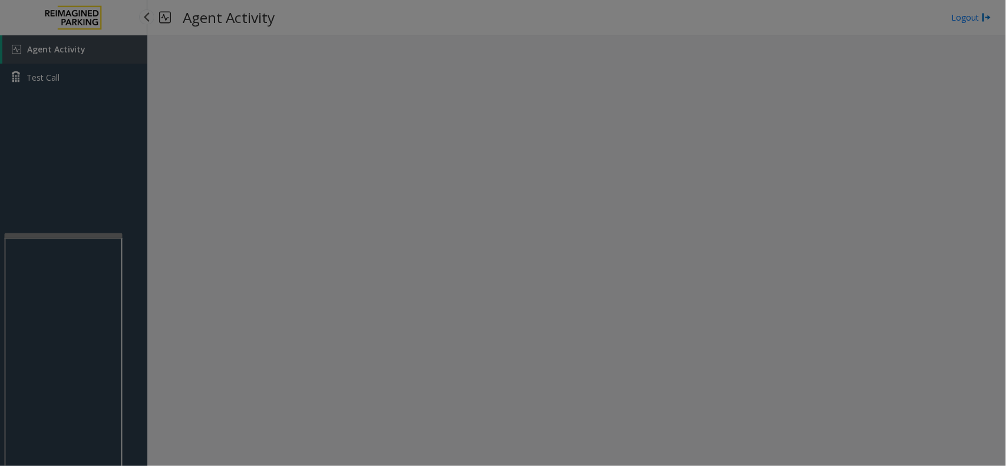
click at [72, 90] on bs-modal-backdrop at bounding box center [503, 233] width 1006 height 466
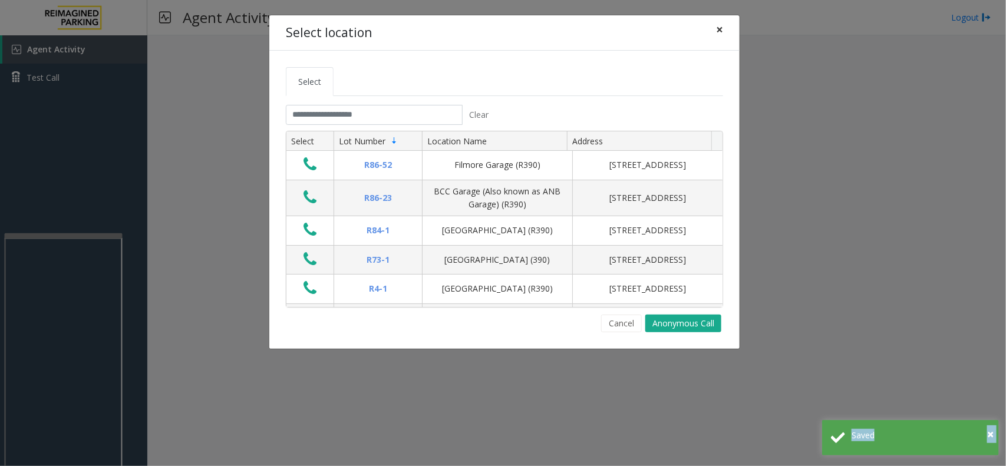
click at [725, 31] on button "×" at bounding box center [720, 29] width 24 height 29
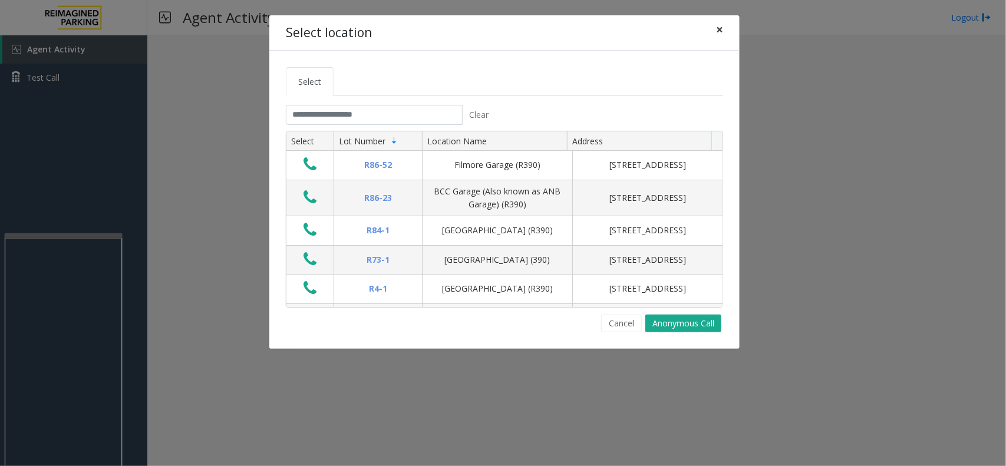
click at [716, 31] on span "×" at bounding box center [719, 29] width 7 height 17
click at [445, 116] on input "text" at bounding box center [374, 115] width 177 height 20
click at [720, 32] on span "×" at bounding box center [719, 29] width 7 height 17
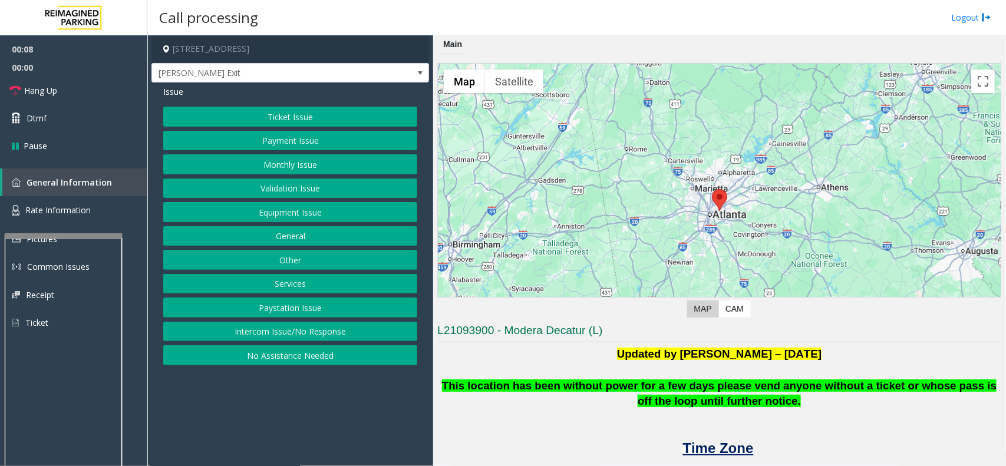
drag, startPoint x: 357, startPoint y: 334, endPoint x: 340, endPoint y: 301, distance: 37.5
click at [357, 334] on button "Intercom Issue/No Response" at bounding box center [290, 332] width 254 height 20
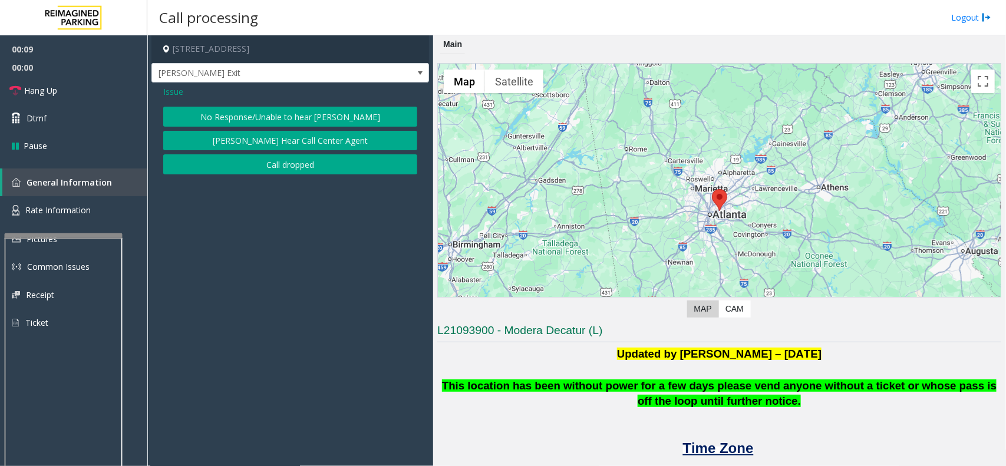
click at [268, 124] on button "No Response/Unable to hear [PERSON_NAME]" at bounding box center [290, 117] width 254 height 20
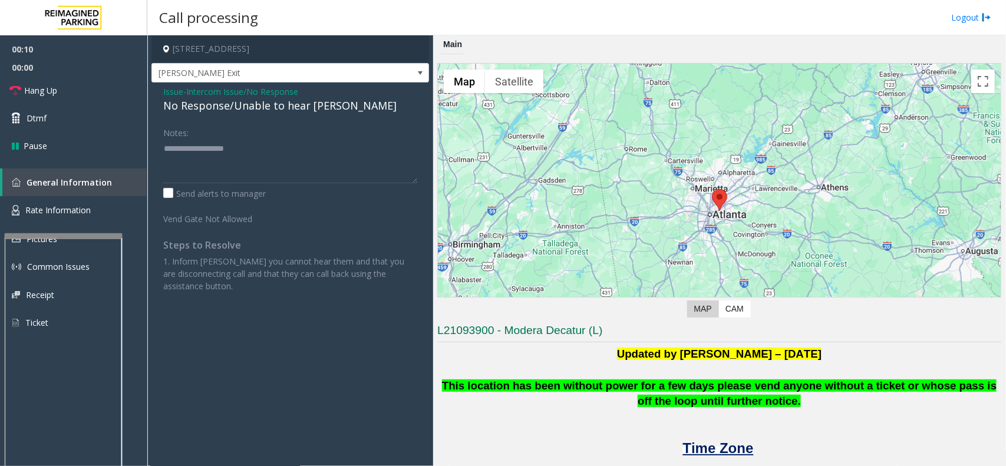
click at [254, 114] on div "No Response/Unable to hear [PERSON_NAME]" at bounding box center [290, 106] width 254 height 16
copy div "No Response/Unable to hear [PERSON_NAME]"
click at [213, 158] on textarea at bounding box center [290, 161] width 254 height 44
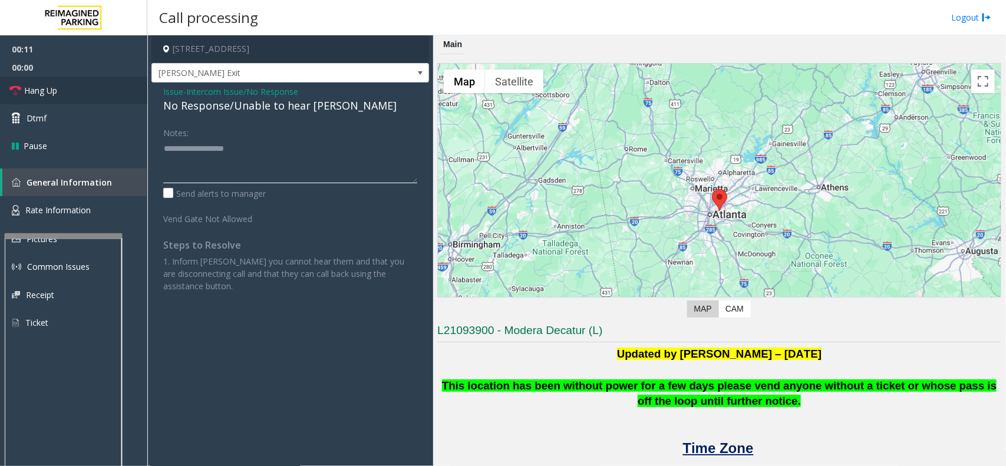
paste textarea "**********"
type textarea "**********"
click at [54, 95] on span "Hang Up" at bounding box center [40, 90] width 33 height 12
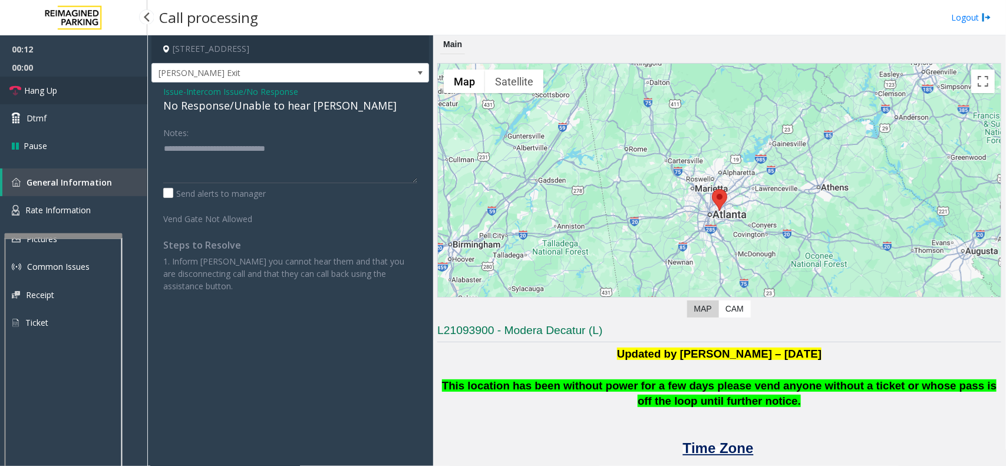
click at [54, 95] on span "Hang Up" at bounding box center [40, 90] width 33 height 12
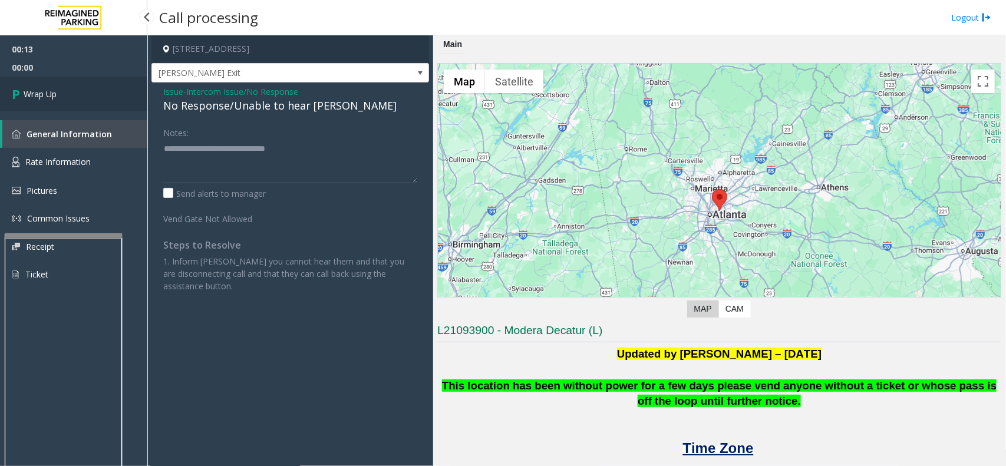
click at [54, 95] on span "Wrap Up" at bounding box center [40, 94] width 33 height 12
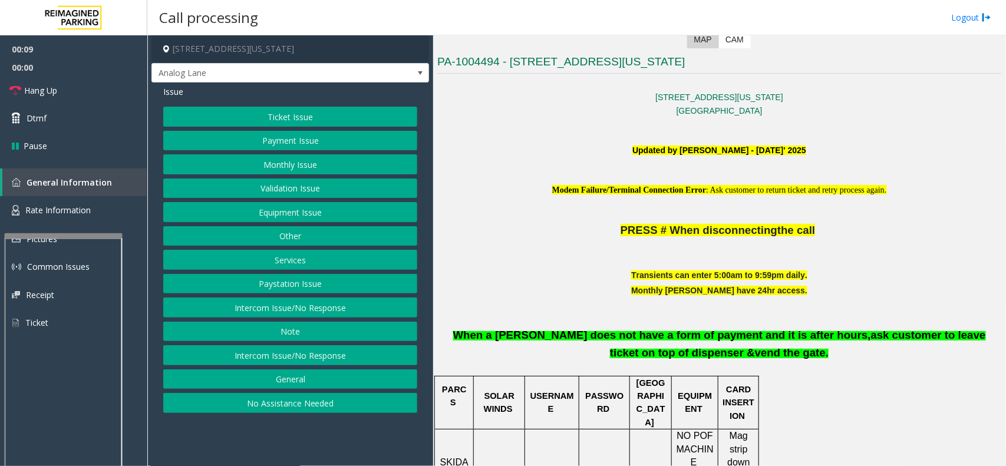
scroll to position [295, 0]
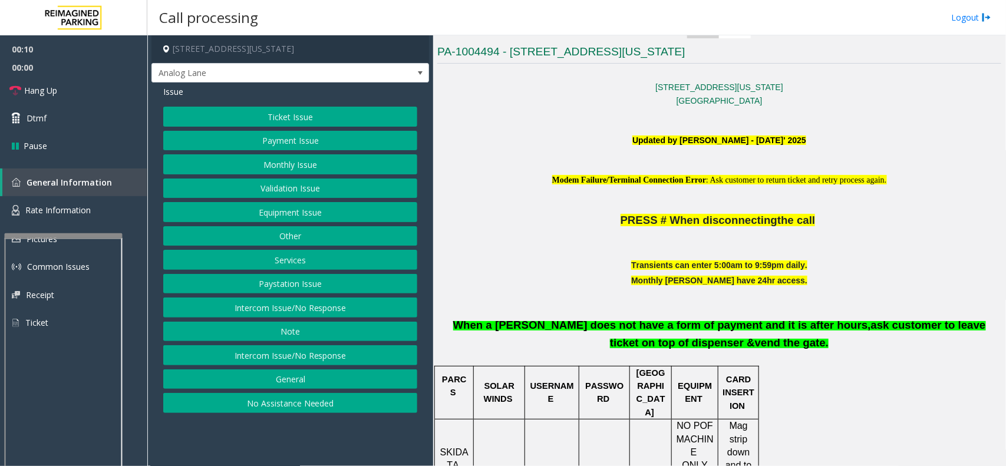
click at [348, 104] on div "Issue Ticket Issue Payment Issue Monthly Issue Validation Issue Equipment Issue…" at bounding box center [291, 251] width 278 height 337
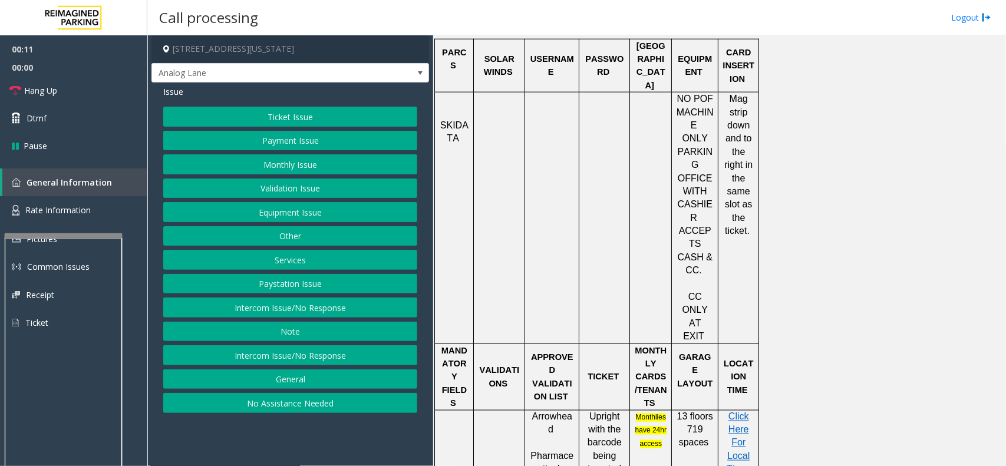
scroll to position [663, 0]
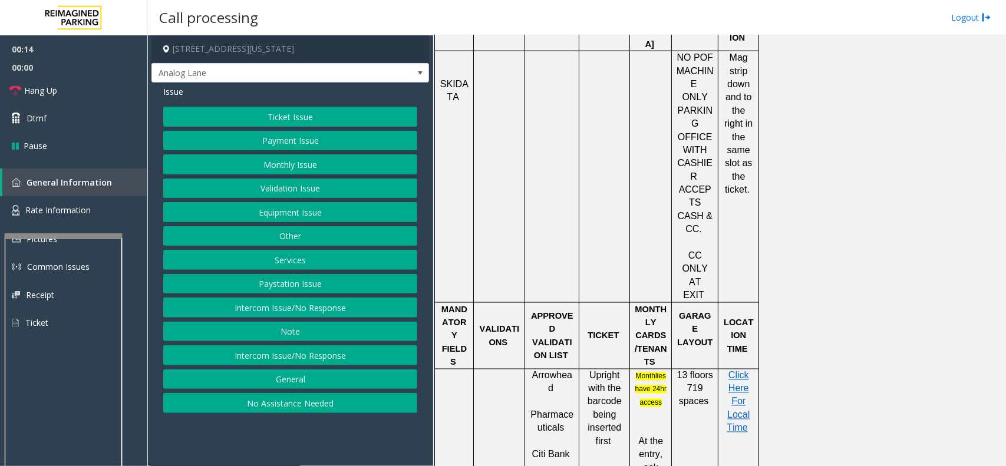
click at [314, 116] on button "Ticket Issue" at bounding box center [290, 117] width 254 height 20
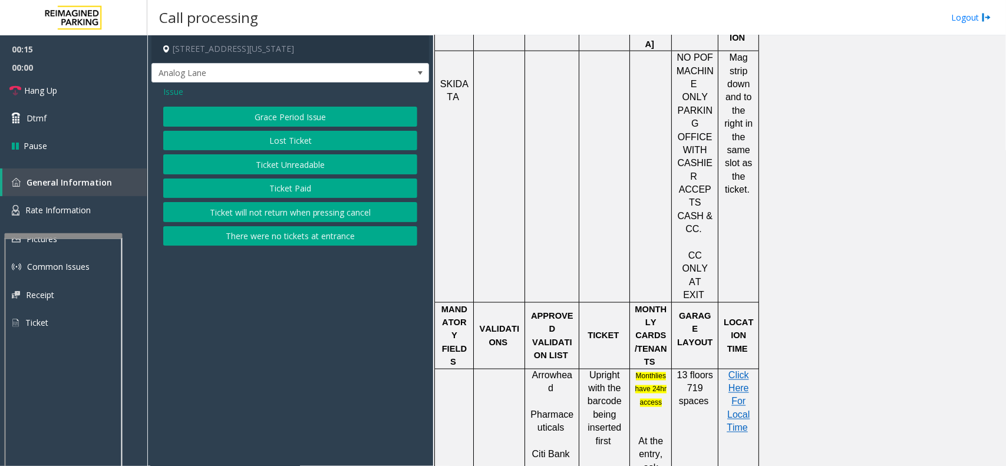
click at [302, 166] on button "Ticket Unreadable" at bounding box center [290, 164] width 254 height 20
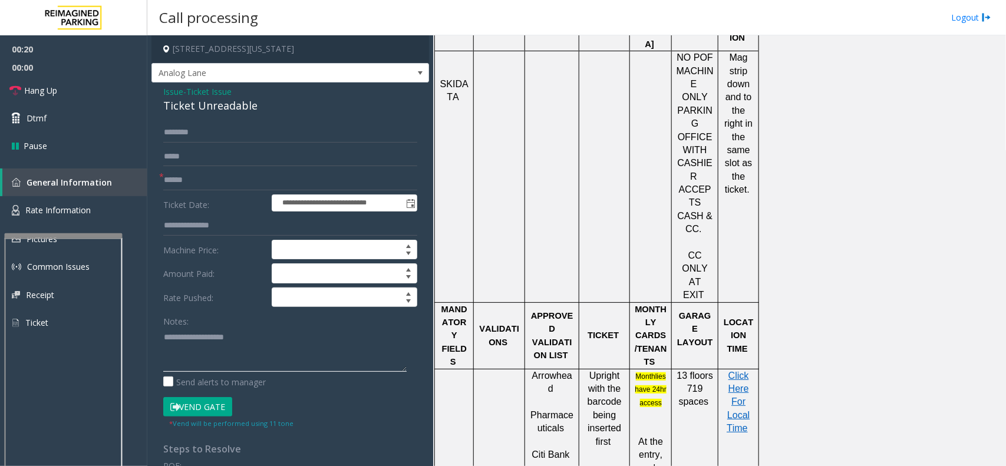
click at [196, 355] on textarea at bounding box center [284, 350] width 243 height 44
paste textarea "**********"
click at [198, 109] on div "Ticket Unreadable" at bounding box center [290, 106] width 254 height 16
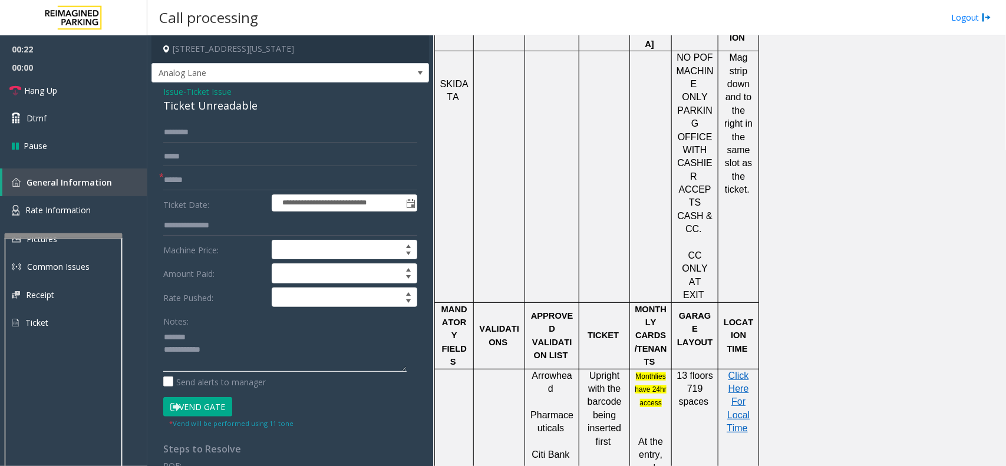
paste textarea "**********"
click at [208, 336] on textarea at bounding box center [284, 350] width 243 height 44
paste textarea "**********"
click at [220, 351] on textarea at bounding box center [284, 350] width 243 height 44
type textarea "**********"
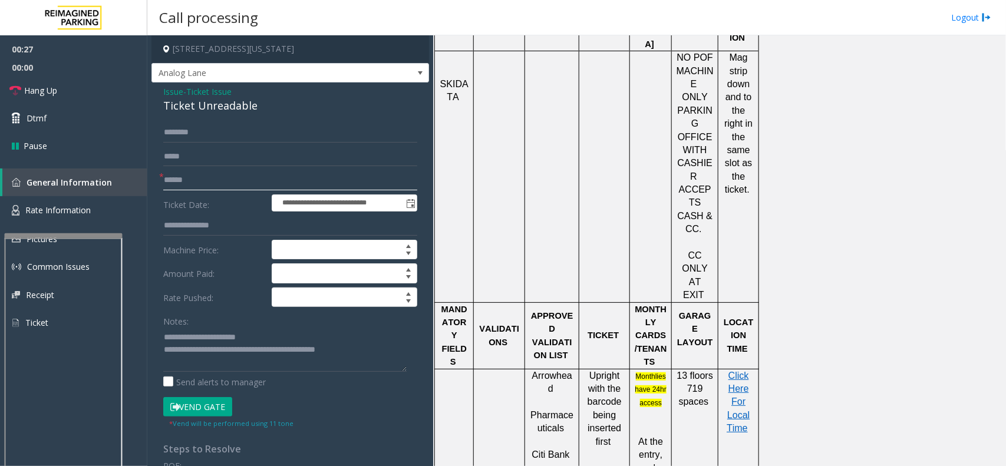
click at [186, 183] on input "text" at bounding box center [290, 180] width 254 height 20
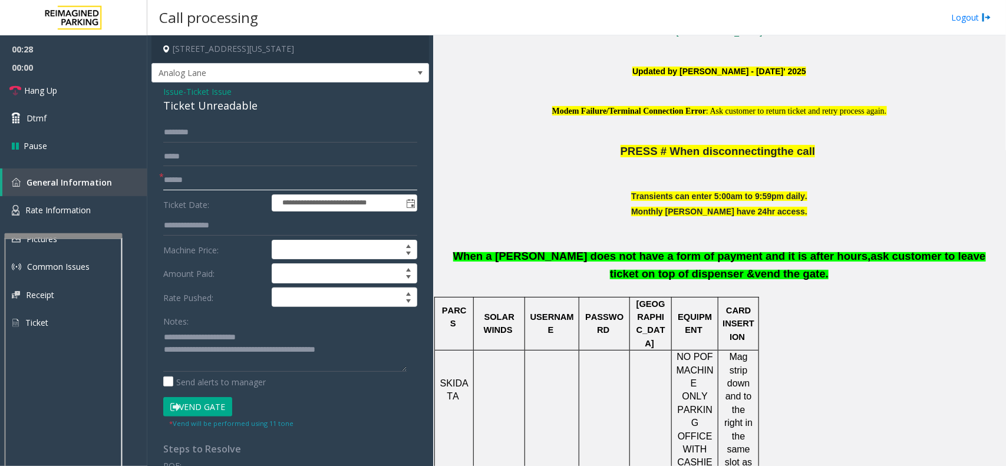
scroll to position [295, 0]
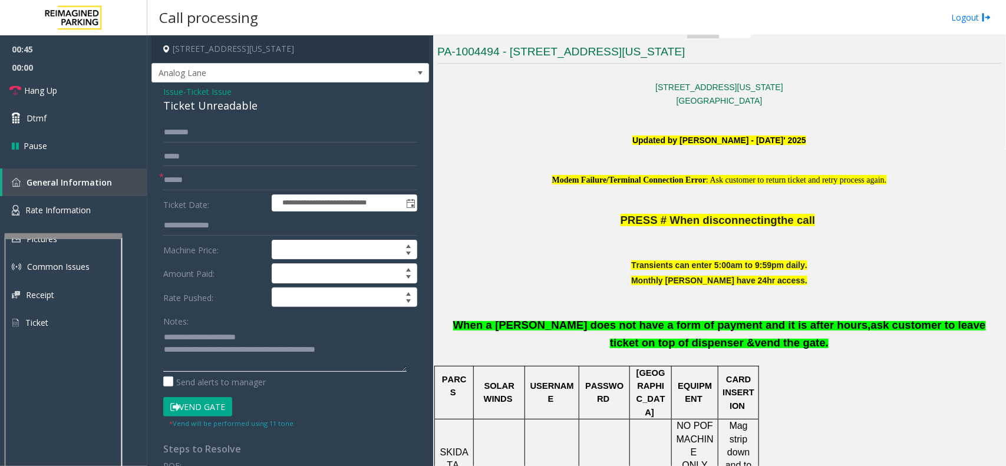
click at [363, 354] on textarea at bounding box center [284, 350] width 243 height 44
click at [200, 179] on input "text" at bounding box center [290, 180] width 254 height 20
type input "******"
click at [207, 405] on button "Vend Gate" at bounding box center [197, 407] width 69 height 20
click at [374, 355] on textarea at bounding box center [284, 350] width 243 height 44
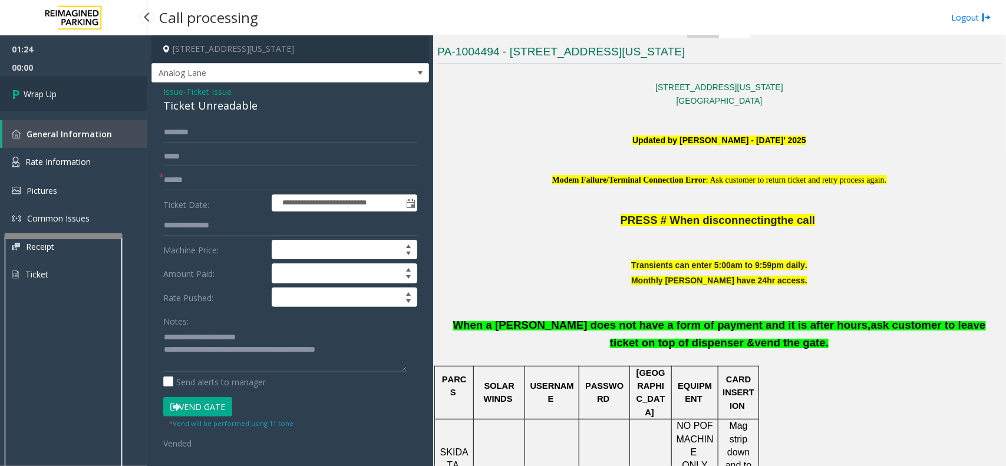
click at [71, 96] on link "Wrap Up" at bounding box center [73, 94] width 147 height 35
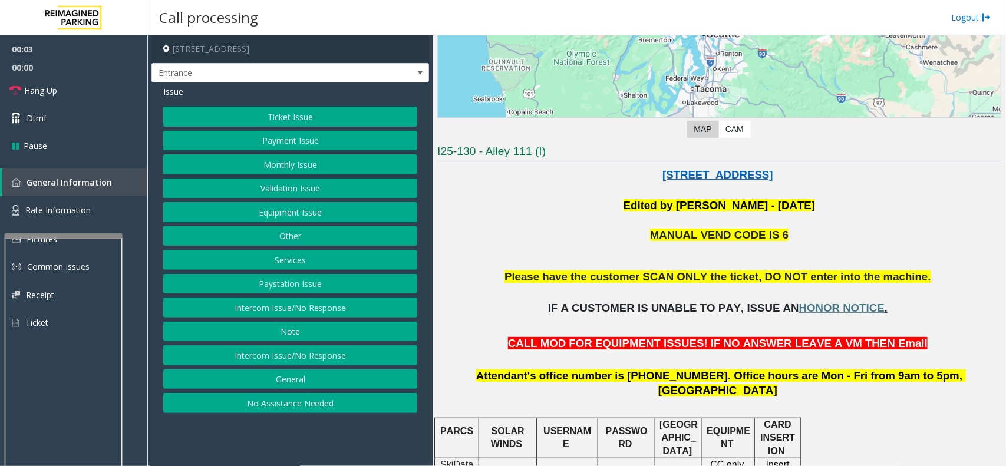
scroll to position [221, 0]
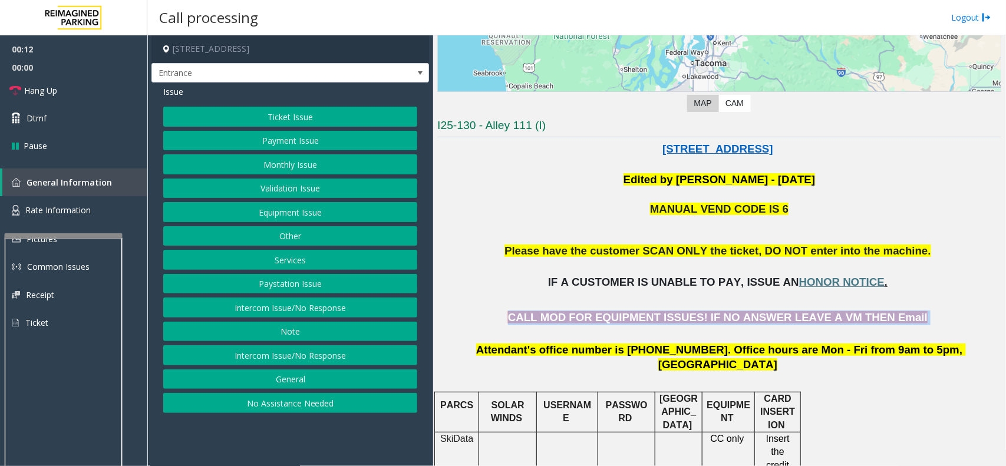
drag, startPoint x: 537, startPoint y: 316, endPoint x: 900, endPoint y: 308, distance: 363.2
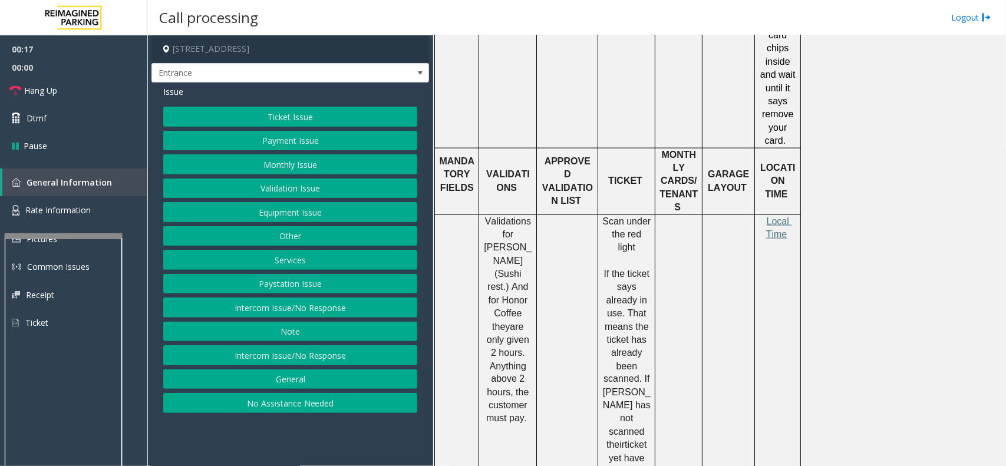
scroll to position [663, 0]
click at [292, 214] on button "Equipment Issue" at bounding box center [290, 212] width 254 height 20
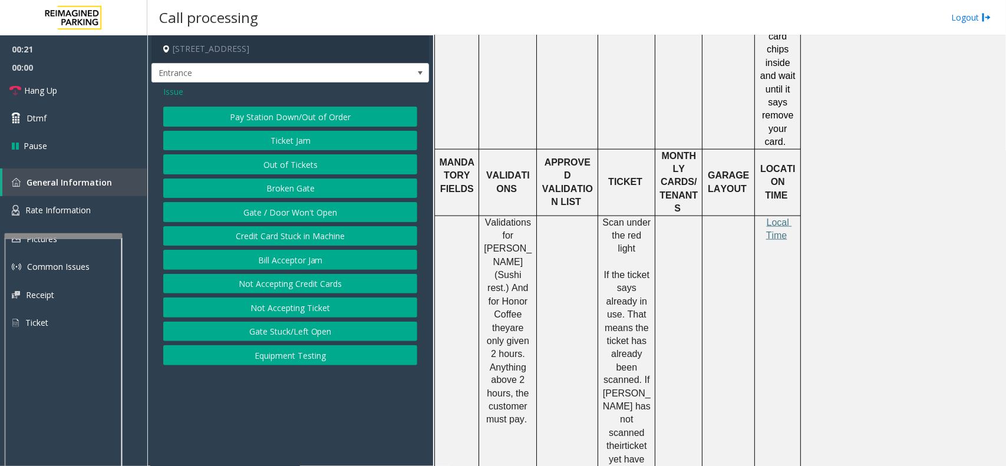
click at [292, 214] on button "Gate / Door Won't Open" at bounding box center [290, 212] width 254 height 20
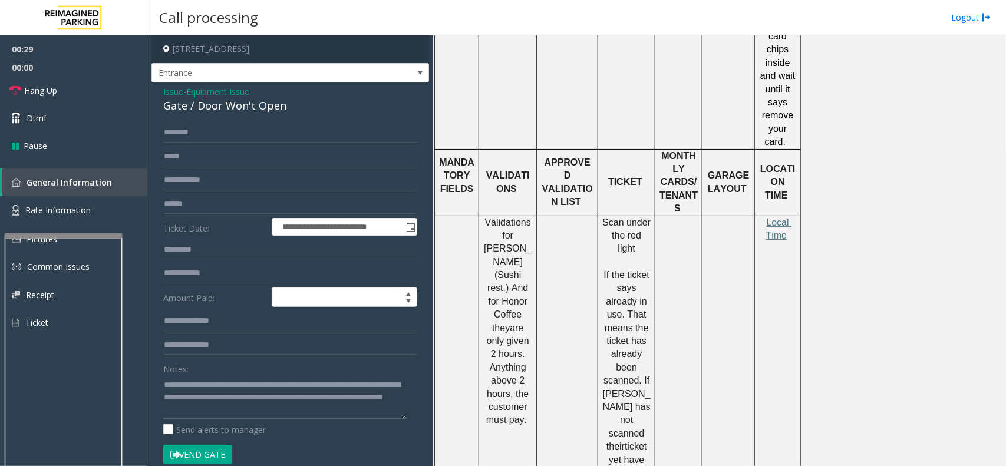
click at [284, 382] on textarea at bounding box center [284, 398] width 243 height 44
type textarea "**********"
click at [87, 95] on link "Hang Up" at bounding box center [73, 91] width 147 height 28
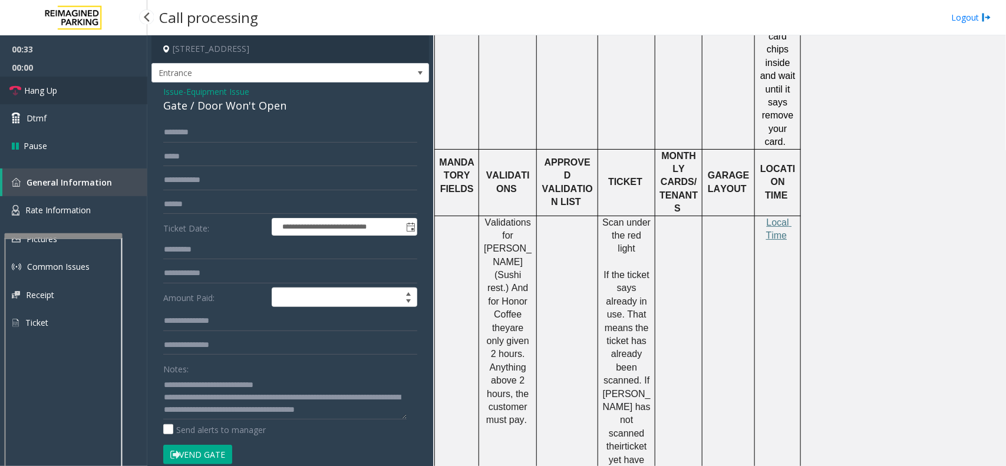
click at [87, 95] on link "Hang Up" at bounding box center [73, 91] width 147 height 28
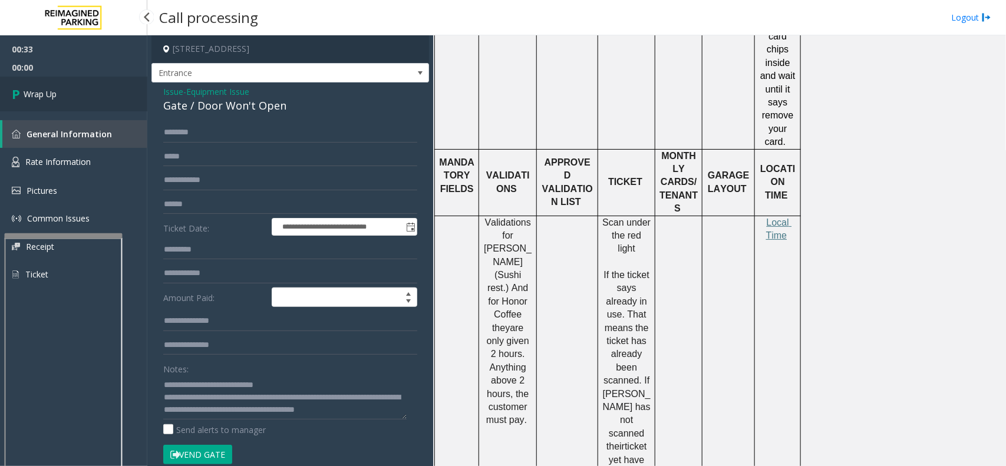
click at [87, 95] on link "Wrap Up" at bounding box center [73, 94] width 147 height 35
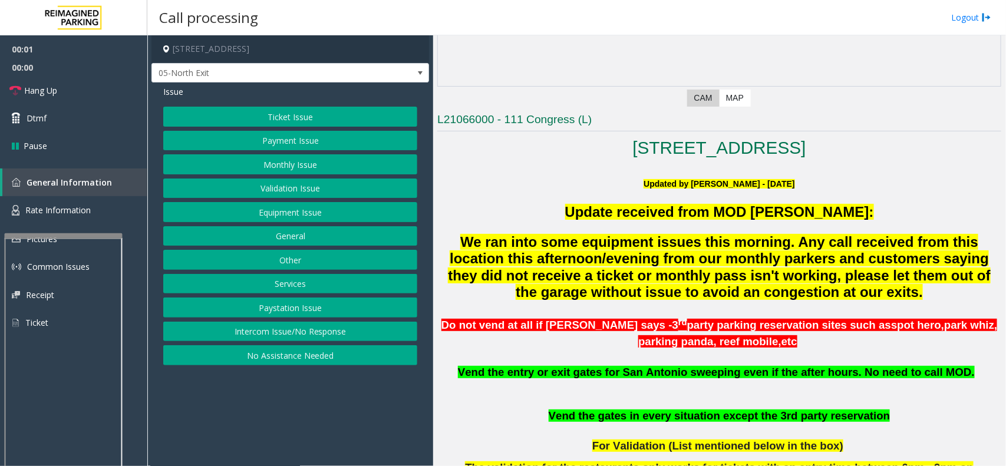
scroll to position [368, 0]
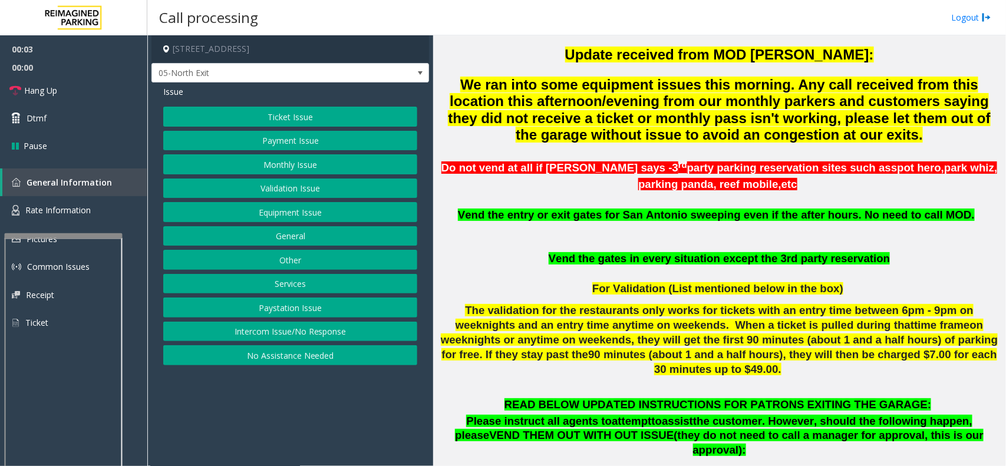
click at [293, 163] on button "Monthly Issue" at bounding box center [290, 164] width 254 height 20
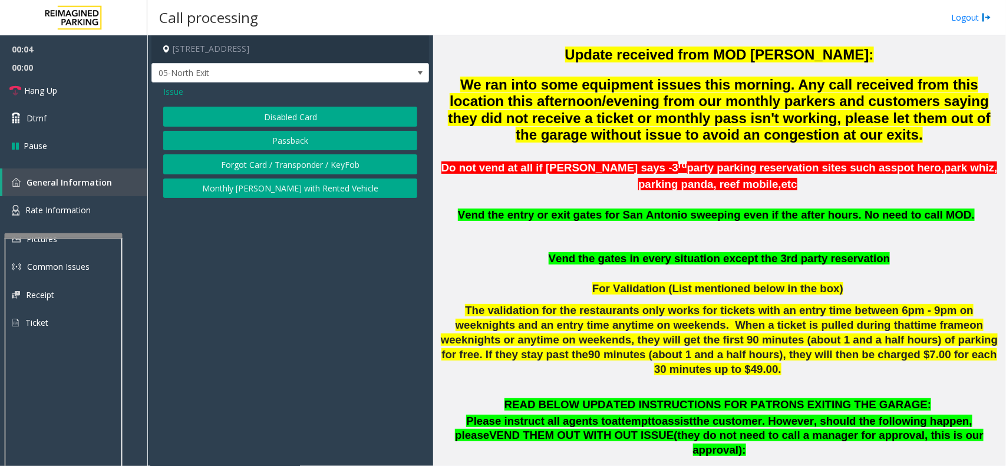
click at [272, 118] on button "Disabled Card" at bounding box center [290, 117] width 254 height 20
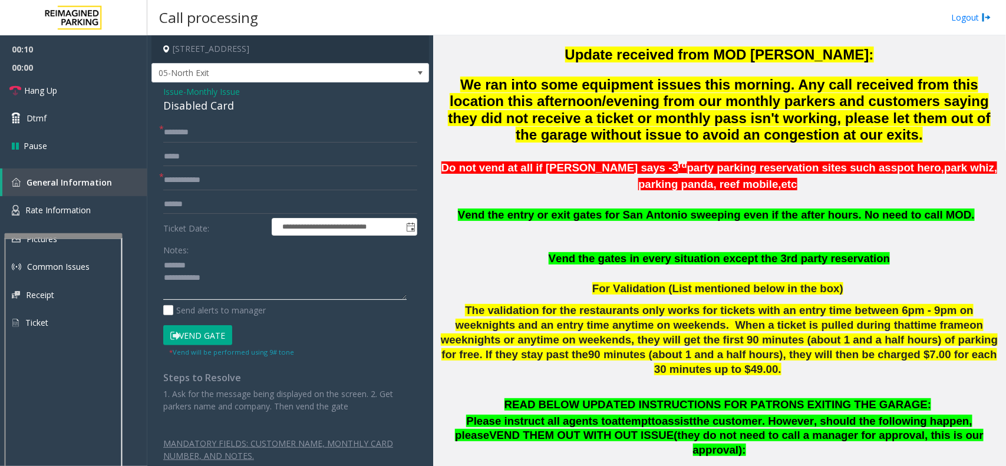
type textarea "**********"
click at [182, 106] on div "Disabled Card" at bounding box center [290, 106] width 254 height 16
click at [192, 177] on input "text" at bounding box center [290, 180] width 254 height 20
type input "********"
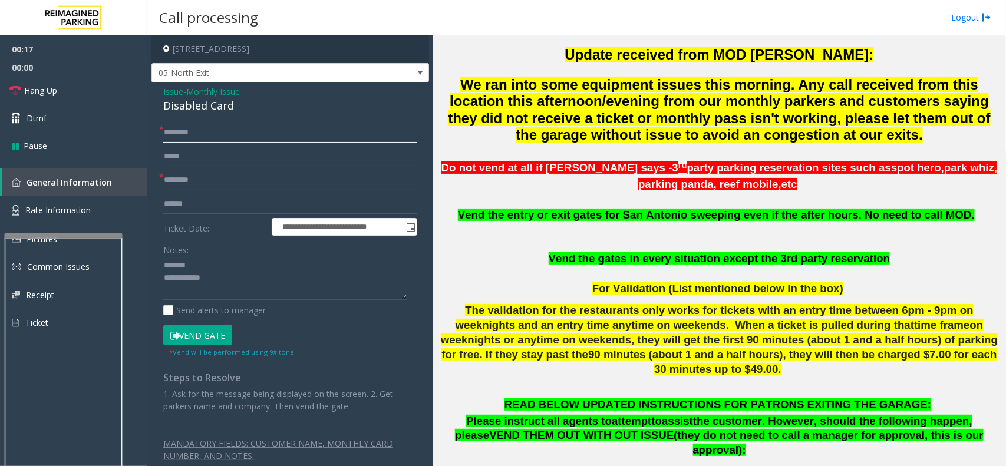
click at [214, 137] on input "text" at bounding box center [290, 133] width 254 height 20
drag, startPoint x: 239, startPoint y: 107, endPoint x: 154, endPoint y: 106, distance: 84.9
click at [154, 106] on div "**********" at bounding box center [291, 285] width 278 height 404
click at [228, 280] on textarea at bounding box center [284, 278] width 243 height 44
type textarea "**********"
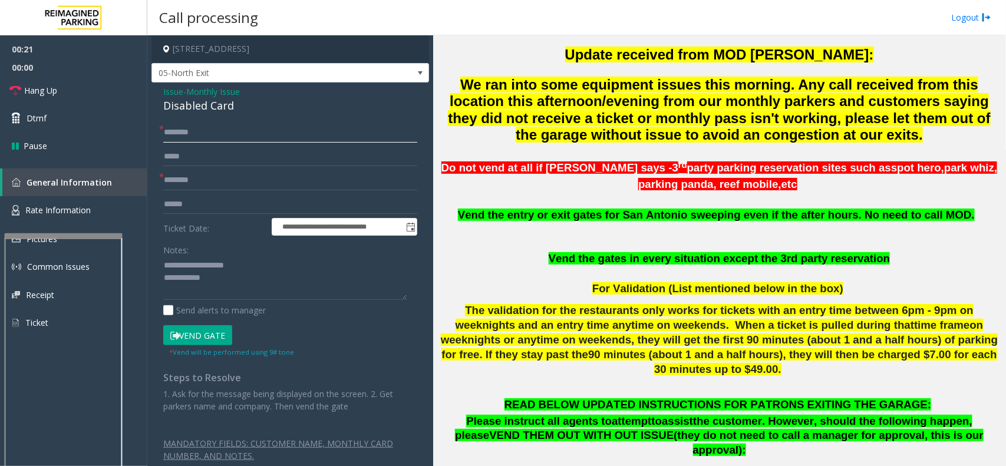
click at [208, 133] on input "text" at bounding box center [290, 133] width 254 height 20
type input "*****"
click at [217, 337] on button "Vend Gate" at bounding box center [197, 335] width 69 height 20
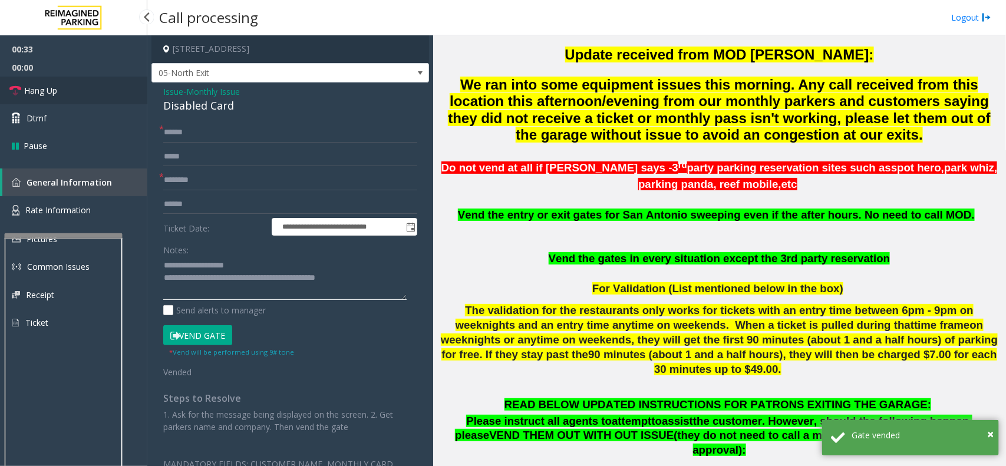
type textarea "**********"
click at [83, 98] on link "Hang Up" at bounding box center [73, 91] width 147 height 28
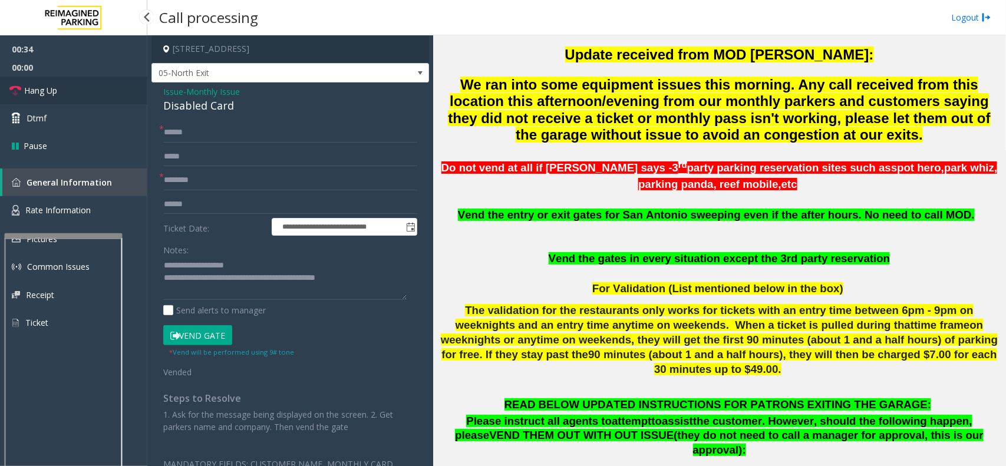
click at [83, 98] on link "Hang Up" at bounding box center [73, 91] width 147 height 28
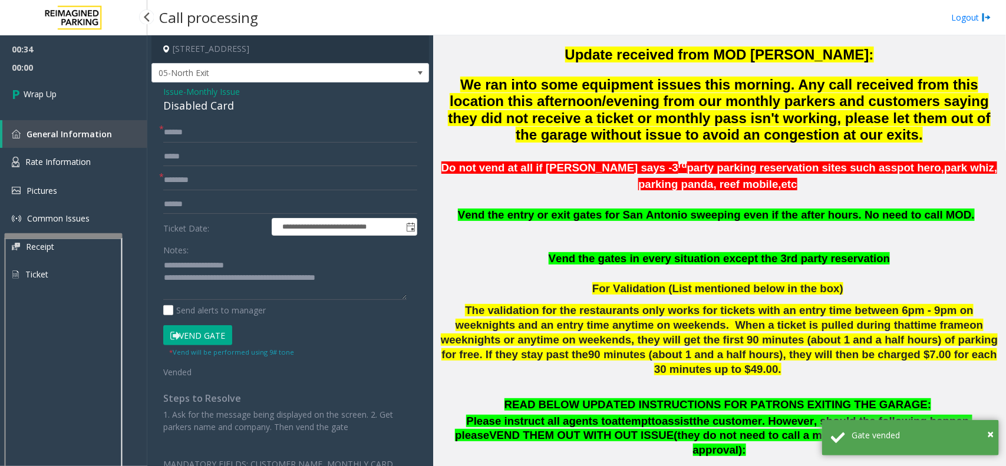
click at [83, 98] on link "Wrap Up" at bounding box center [73, 94] width 147 height 35
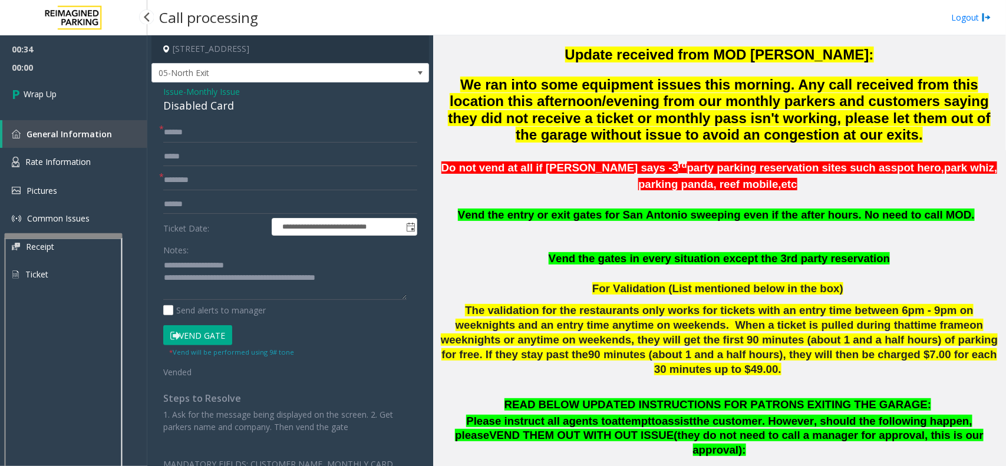
click at [83, 98] on link "Wrap Up" at bounding box center [73, 94] width 147 height 35
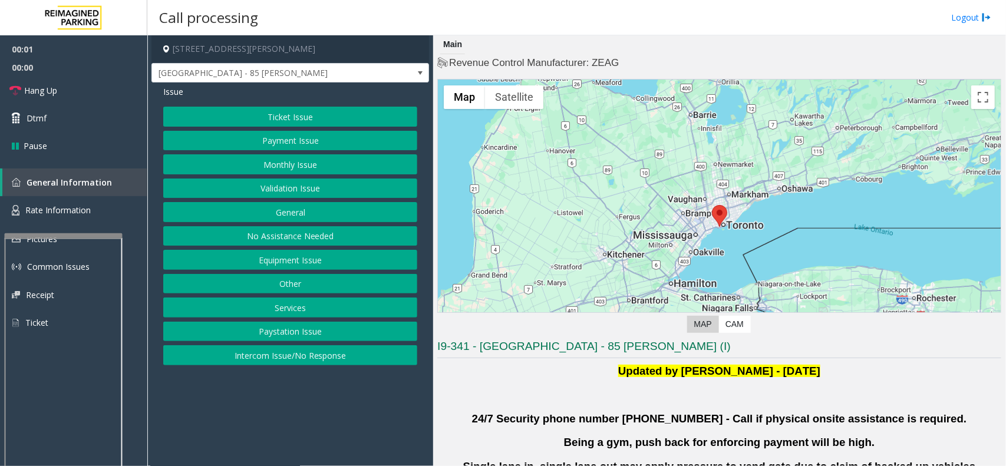
click at [289, 190] on button "Validation Issue" at bounding box center [290, 189] width 254 height 20
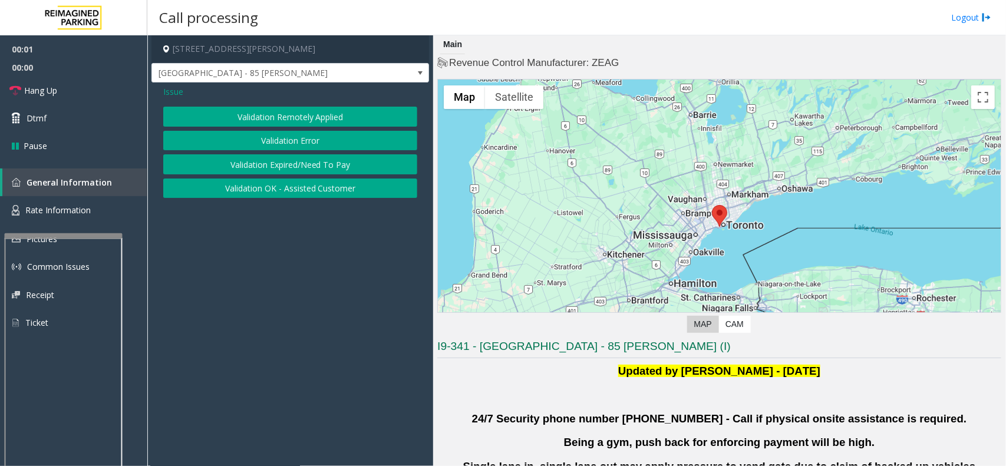
click at [299, 143] on button "Validation Error" at bounding box center [290, 141] width 254 height 20
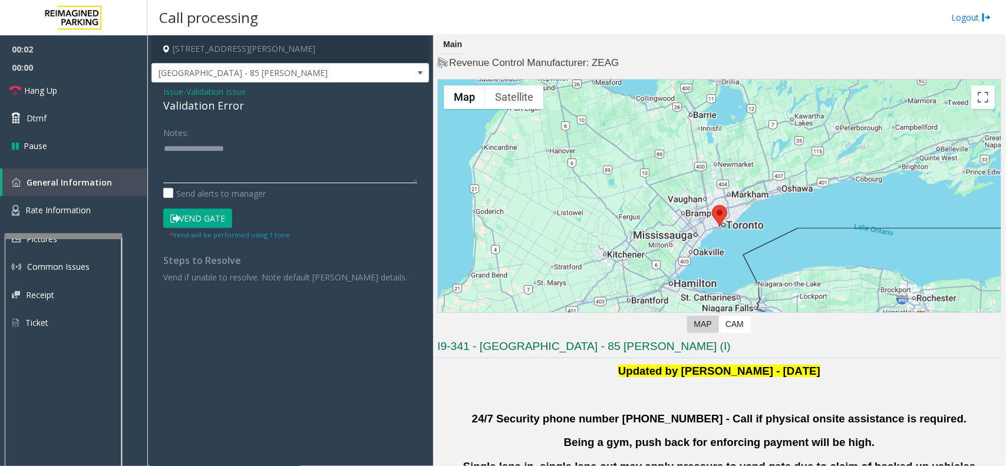
click at [269, 146] on textarea at bounding box center [290, 161] width 254 height 44
drag, startPoint x: 413, startPoint y: 183, endPoint x: 417, endPoint y: 260, distance: 77.3
click at [417, 260] on div "Notes: Send alerts to manager Vend Gate * Vend will be performed using 1 tone S…" at bounding box center [290, 203] width 272 height 160
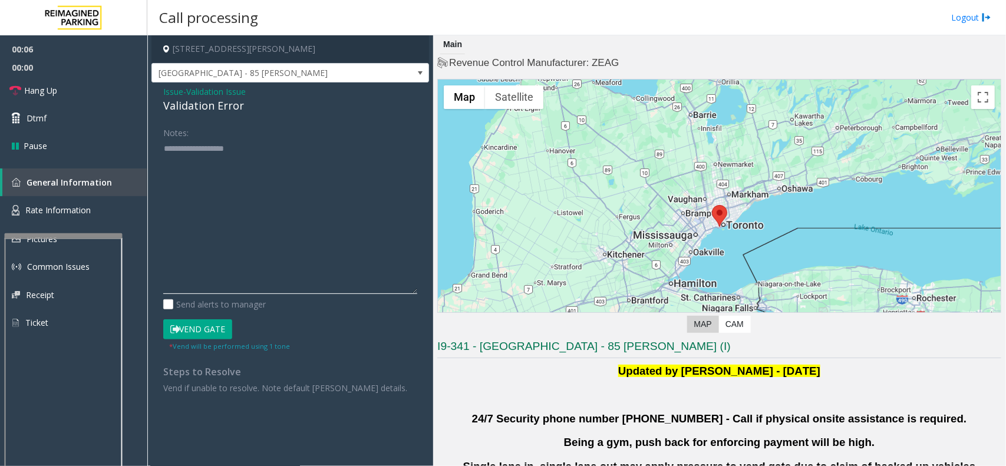
drag, startPoint x: 413, startPoint y: 178, endPoint x: 414, endPoint y: 290, distance: 112.0
click at [414, 290] on textarea at bounding box center [290, 216] width 254 height 155
click at [242, 189] on textarea at bounding box center [290, 216] width 254 height 155
click at [268, 205] on textarea at bounding box center [290, 216] width 254 height 155
paste textarea "**********"
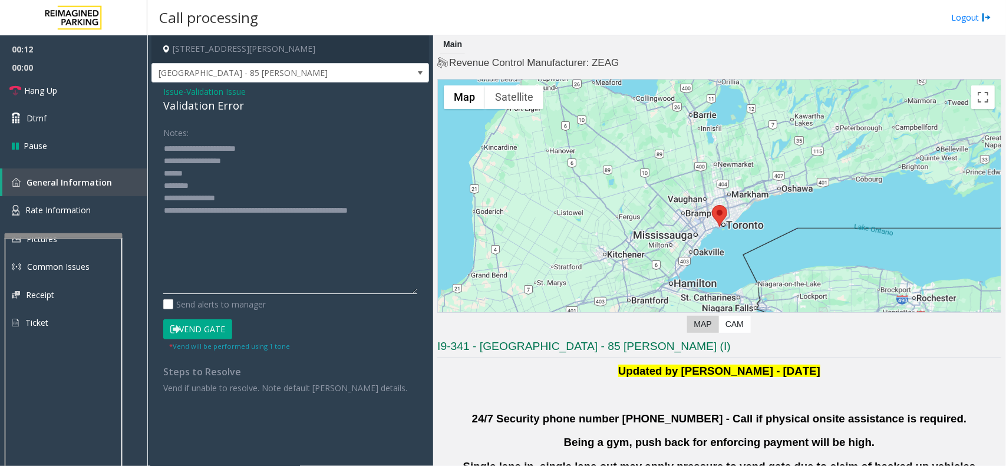
click at [214, 183] on textarea at bounding box center [290, 216] width 254 height 155
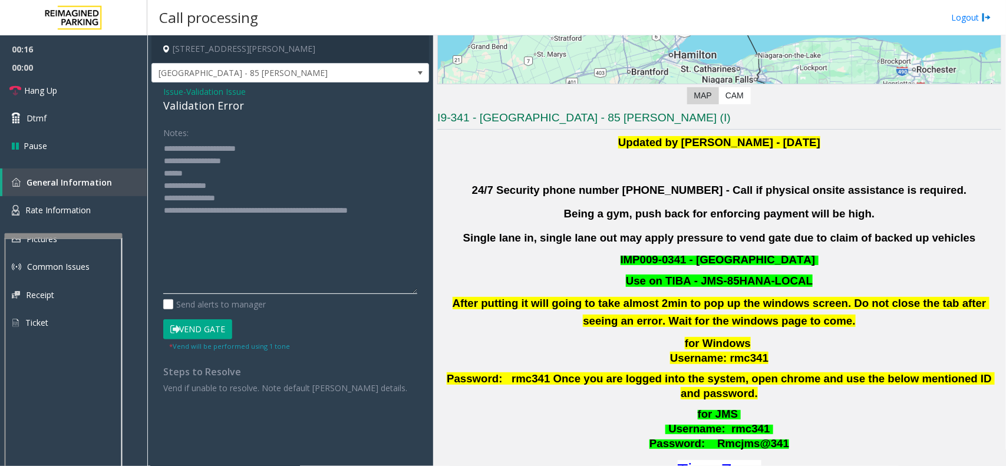
scroll to position [295, 0]
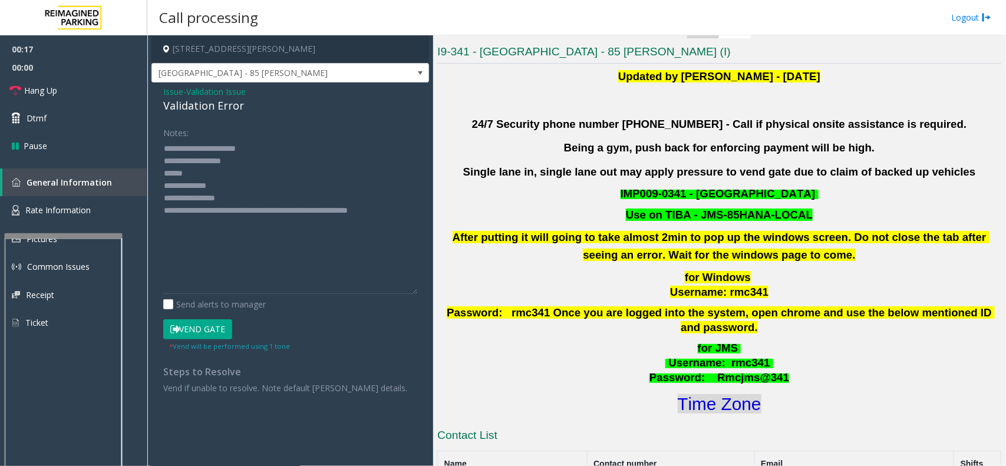
click at [720, 394] on font "Time Zone" at bounding box center [720, 403] width 84 height 19
drag, startPoint x: 248, startPoint y: 196, endPoint x: 212, endPoint y: 196, distance: 36.0
click at [212, 196] on textarea at bounding box center [290, 216] width 254 height 155
click at [196, 176] on textarea at bounding box center [290, 216] width 254 height 155
click at [216, 227] on textarea at bounding box center [290, 216] width 254 height 155
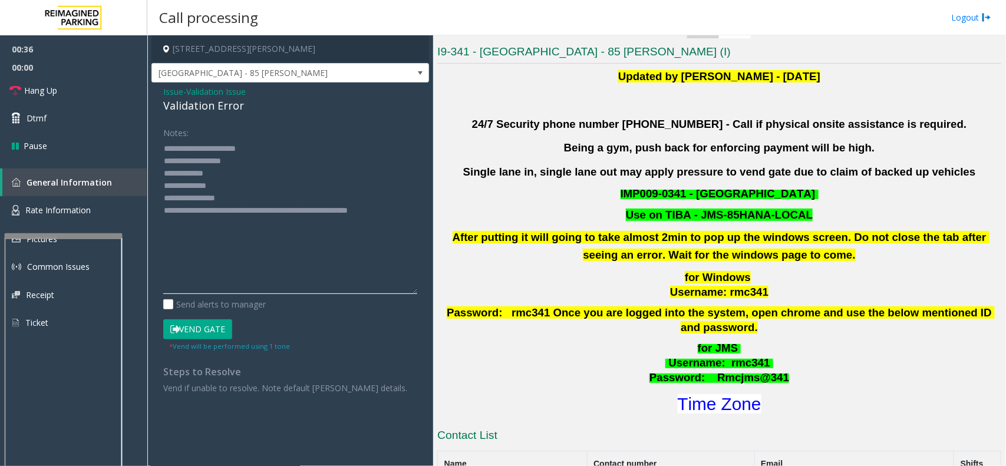
click at [228, 174] on textarea at bounding box center [290, 216] width 254 height 155
click at [214, 327] on button "Vend Gate" at bounding box center [197, 330] width 69 height 20
click at [228, 171] on textarea at bounding box center [290, 216] width 254 height 155
drag, startPoint x: 220, startPoint y: 174, endPoint x: 193, endPoint y: 171, distance: 26.7
drag, startPoint x: 193, startPoint y: 171, endPoint x: 404, endPoint y: 158, distance: 211.4
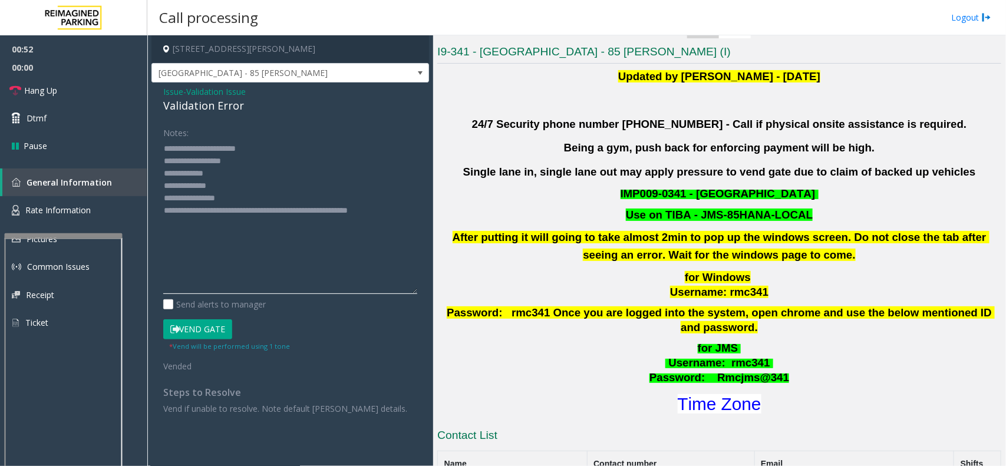
click at [404, 158] on textarea at bounding box center [290, 216] width 254 height 155
type textarea "**********"
click at [51, 83] on link "Hang Up" at bounding box center [73, 91] width 147 height 28
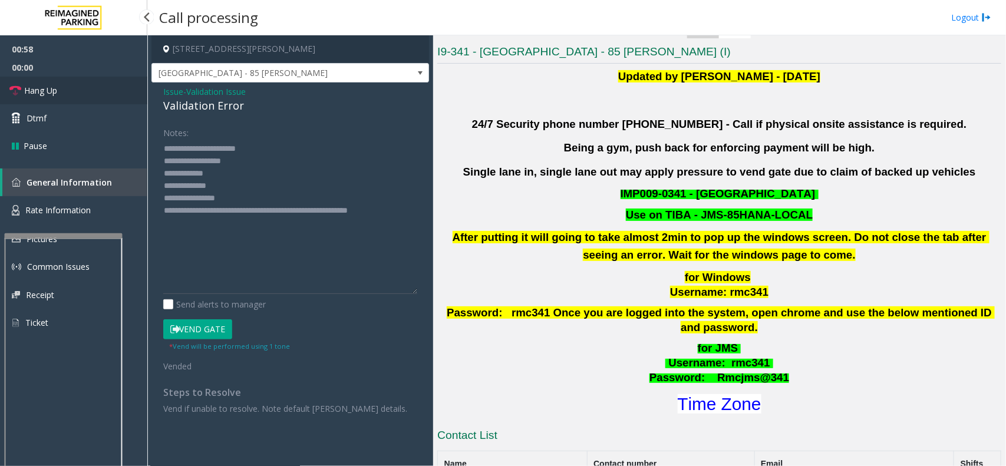
click at [51, 83] on link "Hang Up" at bounding box center [73, 91] width 147 height 28
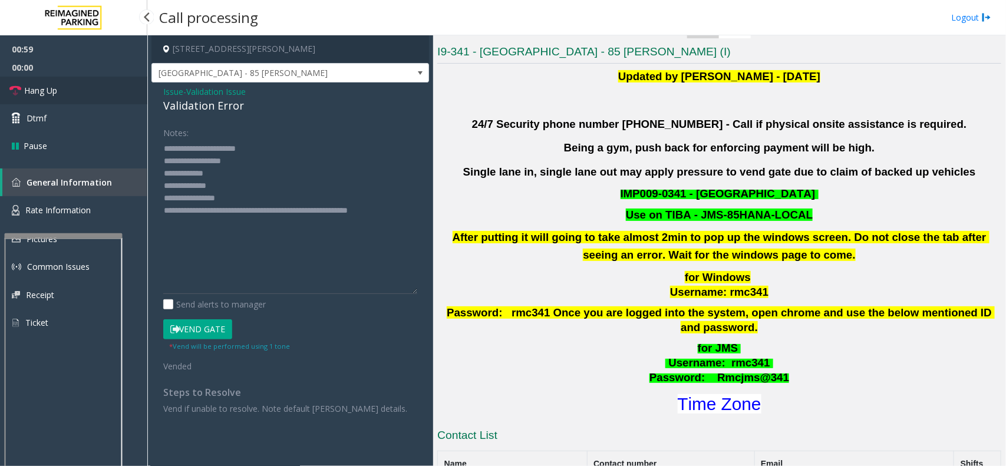
click at [51, 83] on link "Hang Up" at bounding box center [73, 91] width 147 height 28
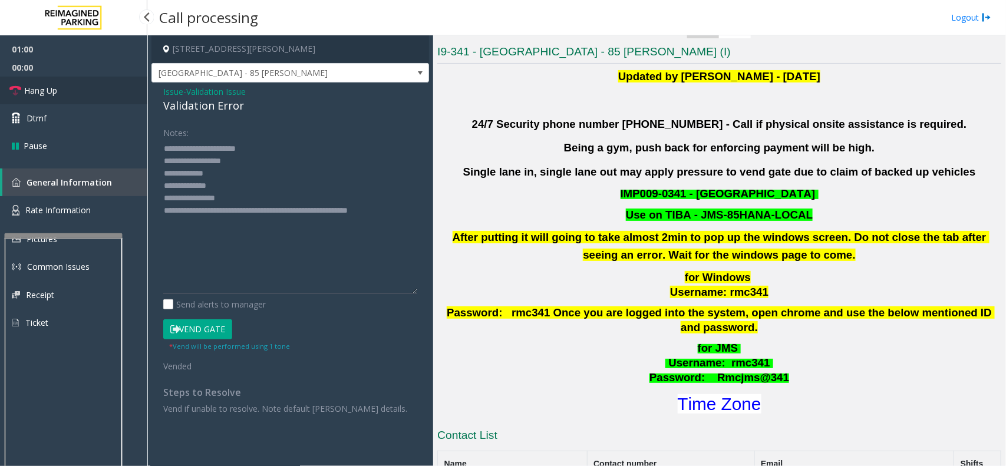
click at [51, 83] on link "Hang Up" at bounding box center [73, 91] width 147 height 28
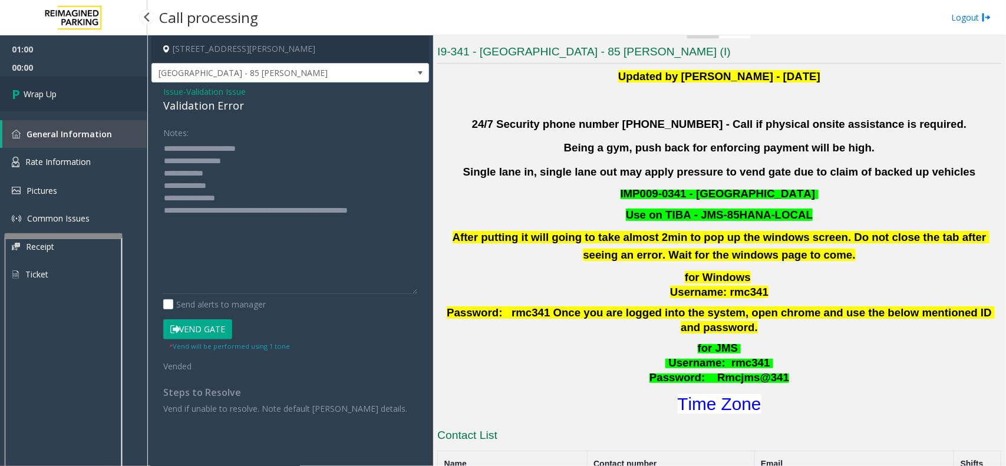
click at [51, 83] on link "Wrap Up" at bounding box center [73, 94] width 147 height 35
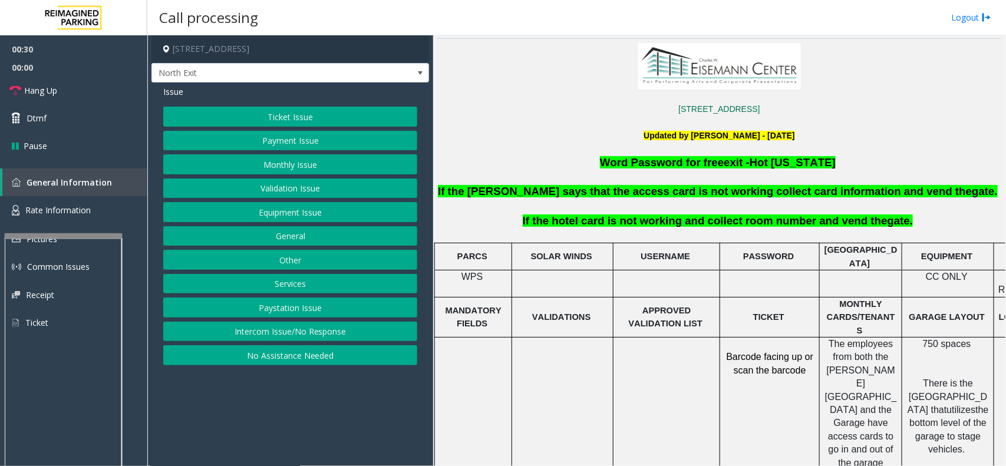
scroll to position [295, 0]
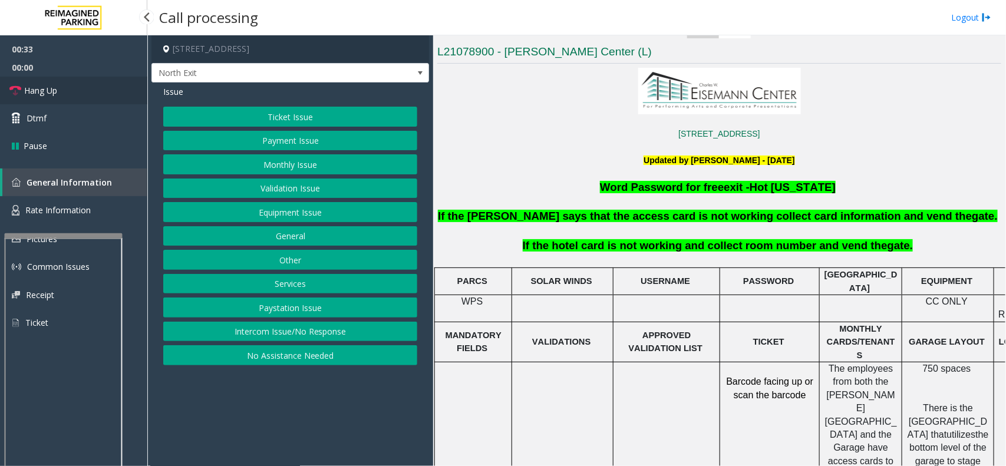
click at [74, 93] on link "Hang Up" at bounding box center [73, 91] width 147 height 28
click at [224, 118] on button "Ticket Issue" at bounding box center [290, 117] width 254 height 20
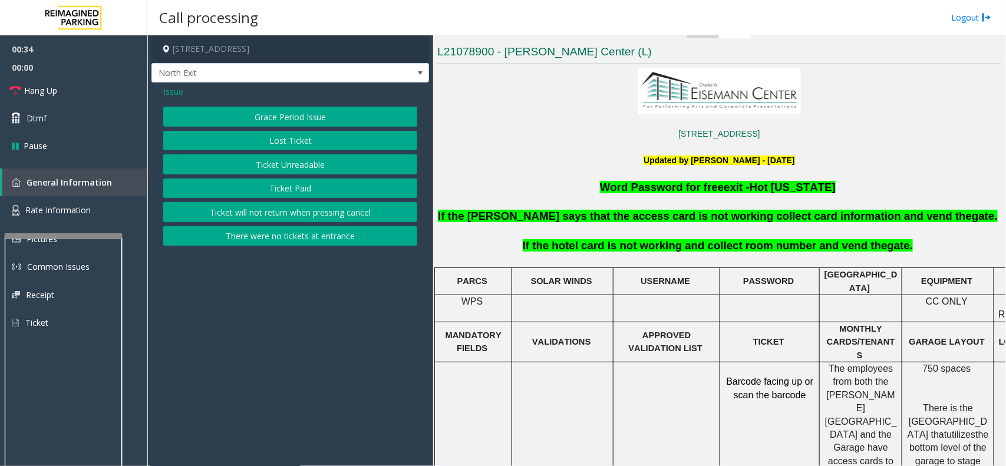
click at [239, 157] on button "Ticket Unreadable" at bounding box center [290, 164] width 254 height 20
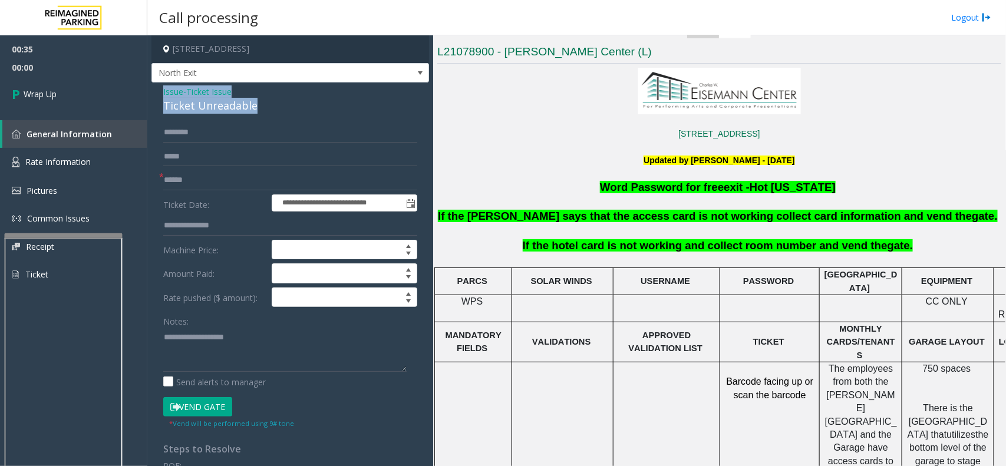
drag, startPoint x: 266, startPoint y: 111, endPoint x: 159, endPoint y: 88, distance: 109.6
click at [159, 88] on div "**********" at bounding box center [291, 376] width 278 height 587
drag, startPoint x: 192, startPoint y: 346, endPoint x: 232, endPoint y: 358, distance: 41.2
click at [196, 350] on textarea at bounding box center [284, 350] width 243 height 44
paste textarea "**********"
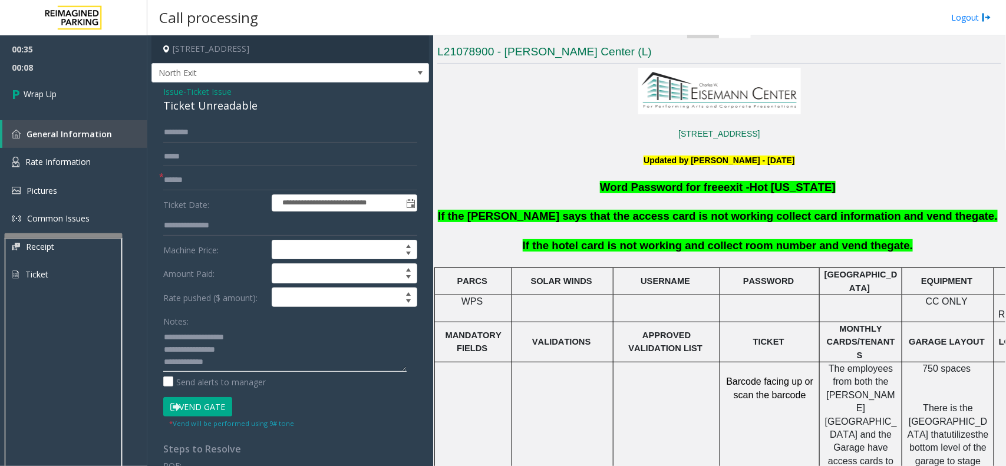
click at [184, 364] on textarea at bounding box center [284, 350] width 243 height 44
type textarea "**********"
click at [96, 88] on link "Wrap Up" at bounding box center [73, 94] width 147 height 35
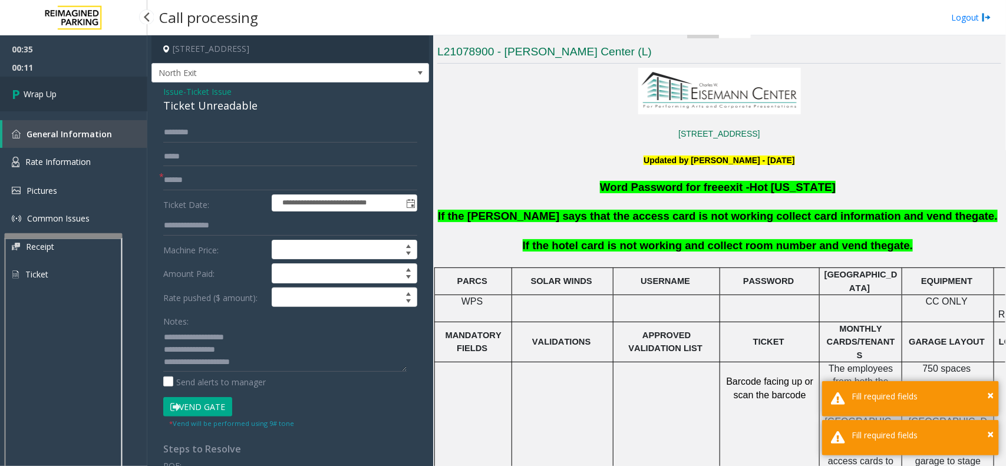
click at [96, 88] on link "Wrap Up" at bounding box center [73, 94] width 147 height 35
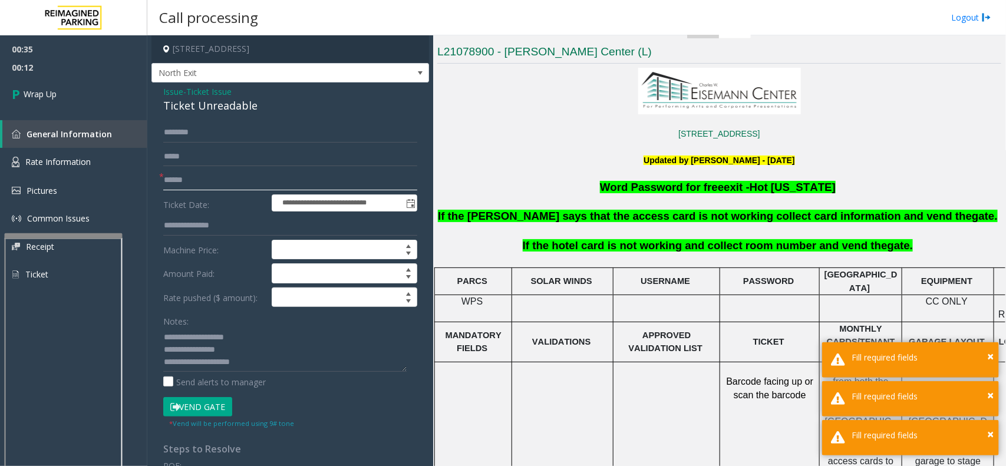
click at [177, 183] on input "text" at bounding box center [290, 180] width 254 height 20
type input "**"
click at [49, 97] on span "Wrap Up" at bounding box center [40, 94] width 33 height 12
